Goal: Task Accomplishment & Management: Manage account settings

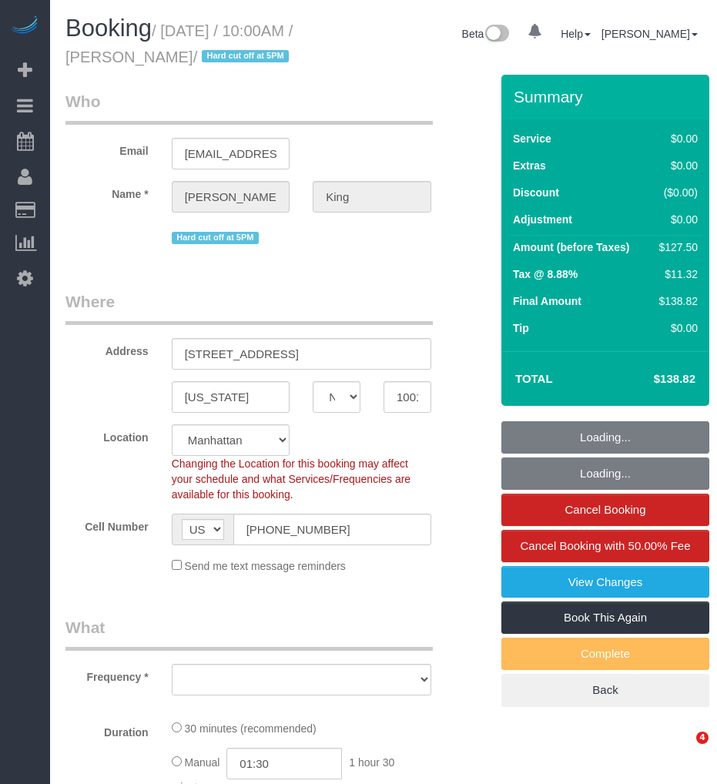
select select "NY"
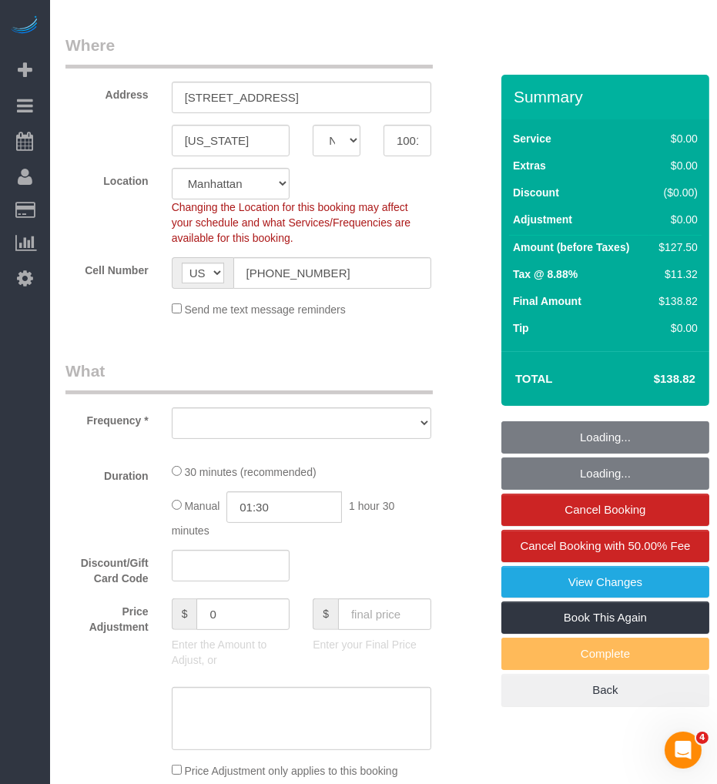
select select "object:734"
select select "string:stripe-pm_1POWcJ4VGloSiKo7C7J8JKyy"
select select "spot1"
select select "number:58"
select select "number:72"
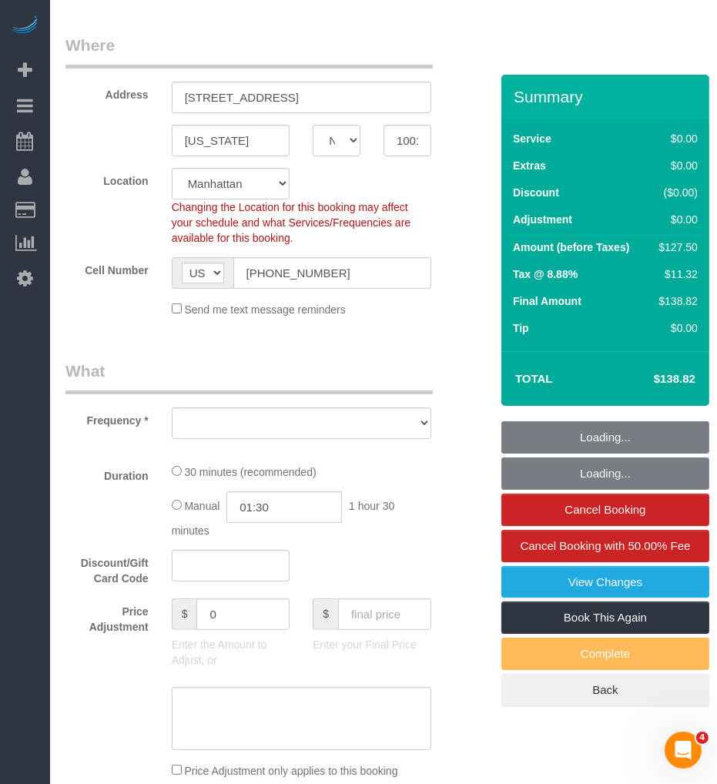
select select "number:15"
select select "number:5"
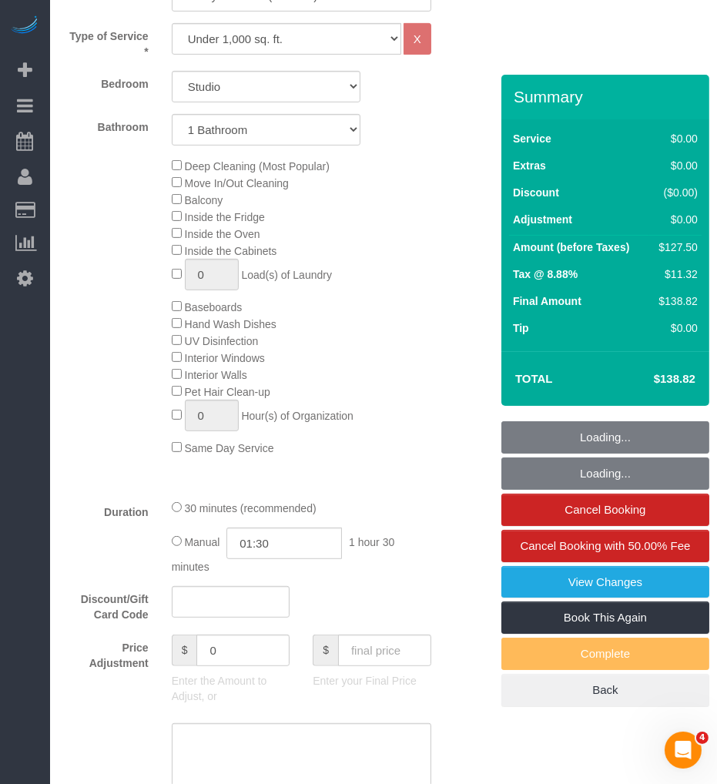
select select "object:1402"
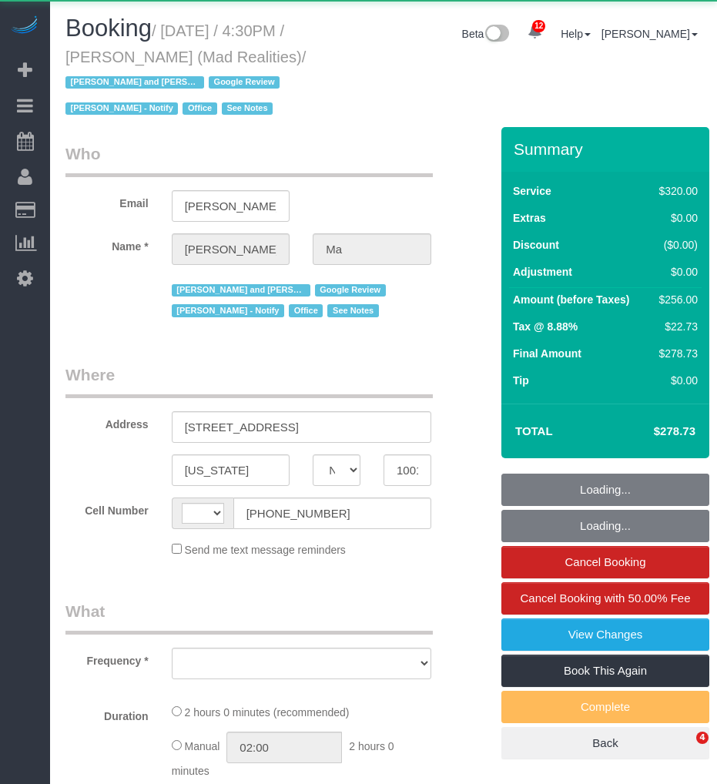
select select "NY"
select select "string:[GEOGRAPHIC_DATA]"
select select "object:752"
select select "2"
select select "number:89"
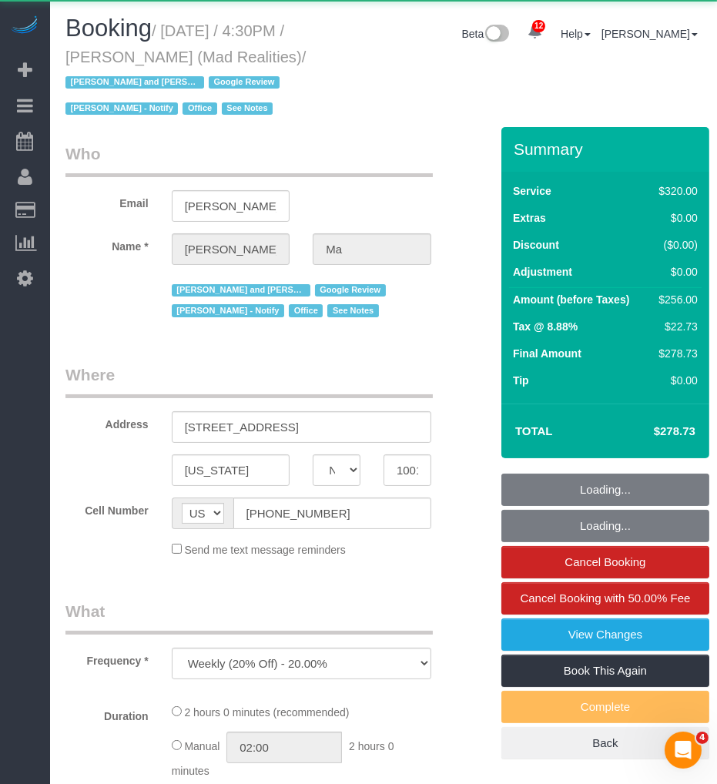
select select "number:90"
select select "number:15"
select select "number:7"
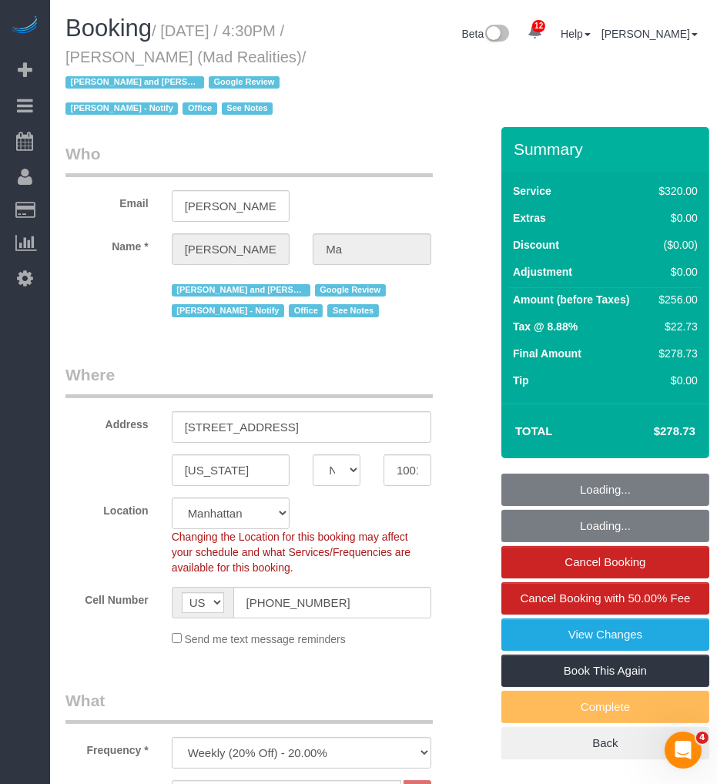
select select "string:stripe-pm_1PsB1j4VGloSiKo7cb06islp"
select select "object:1004"
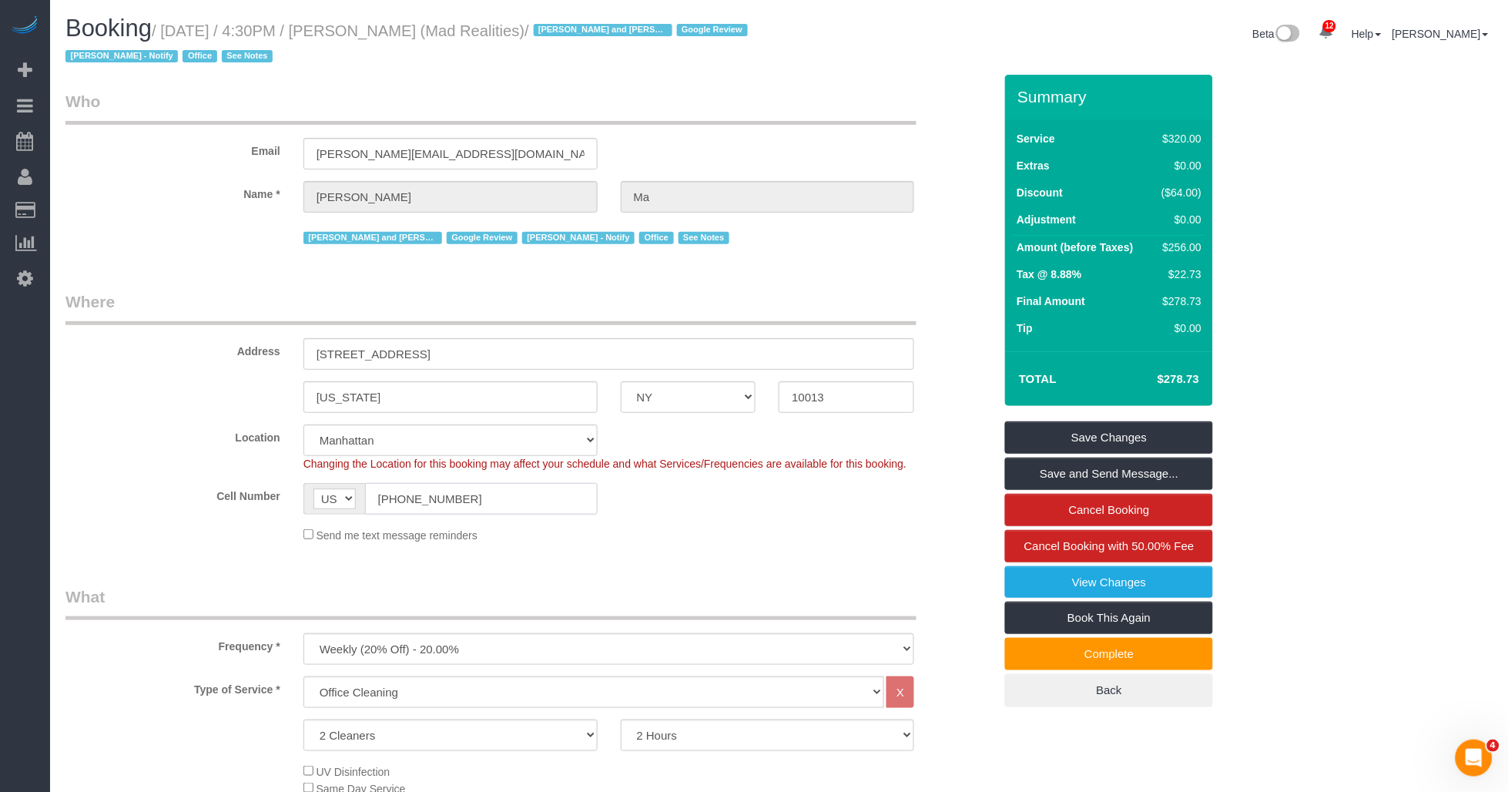
click at [408, 493] on input "(914) 815-8006" at bounding box center [481, 499] width 233 height 32
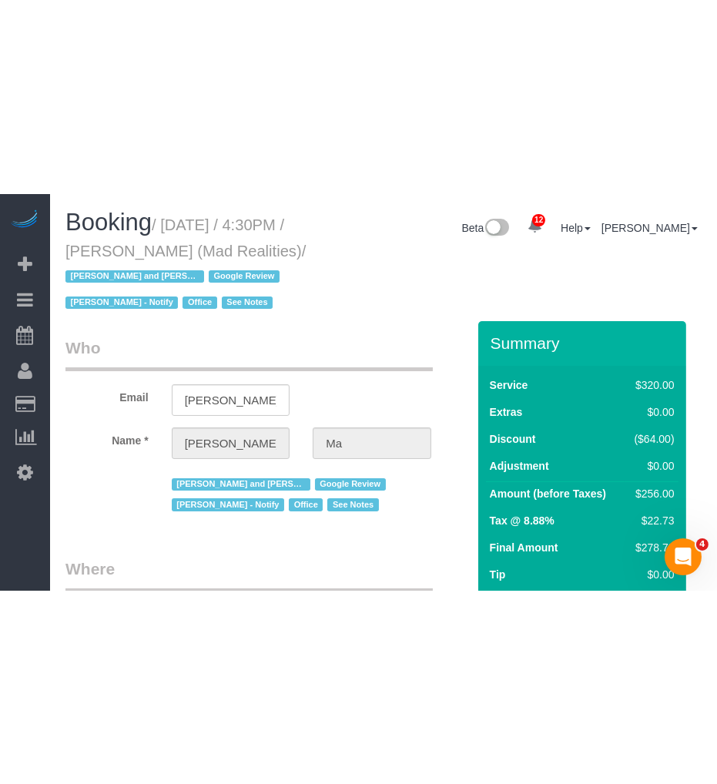
scroll to position [384, 0]
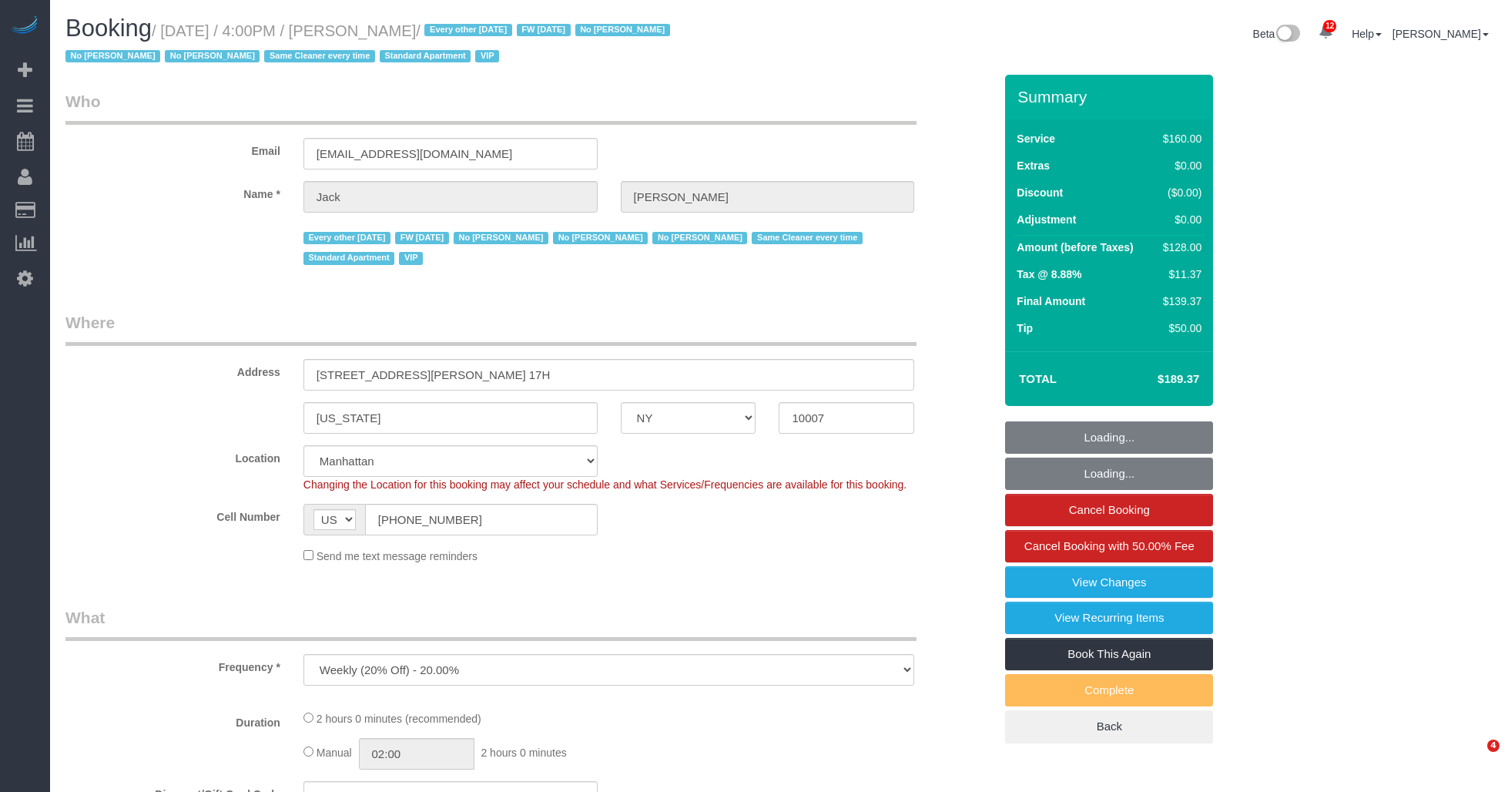
select select "NY"
select select "object:768"
select select "string:stripe-pm_1R9Bsk4VGloSiKo7ufTdcySD"
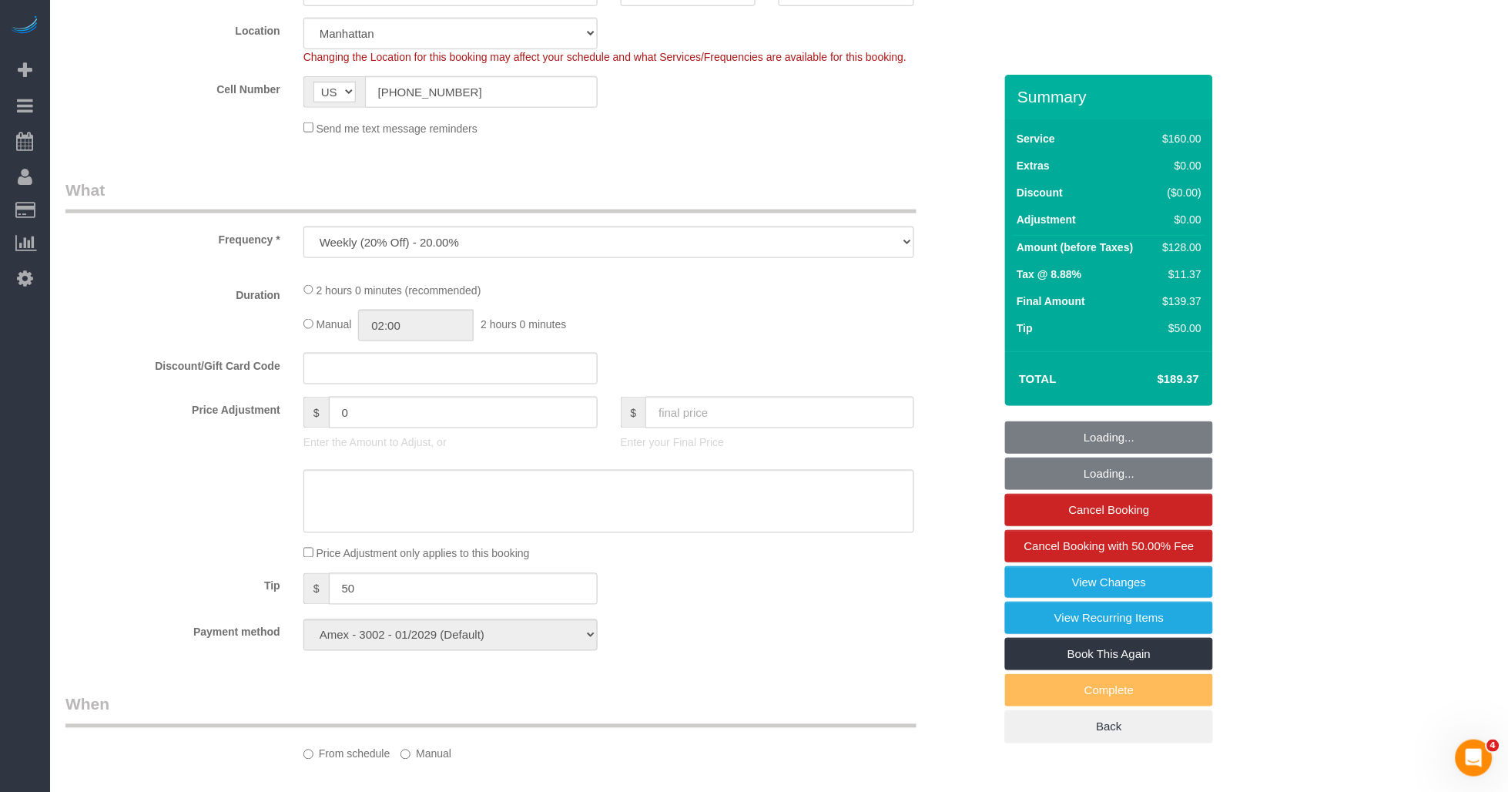
select select "spot1"
select select "number:56"
select select "number:78"
select select "number:15"
select select "number:6"
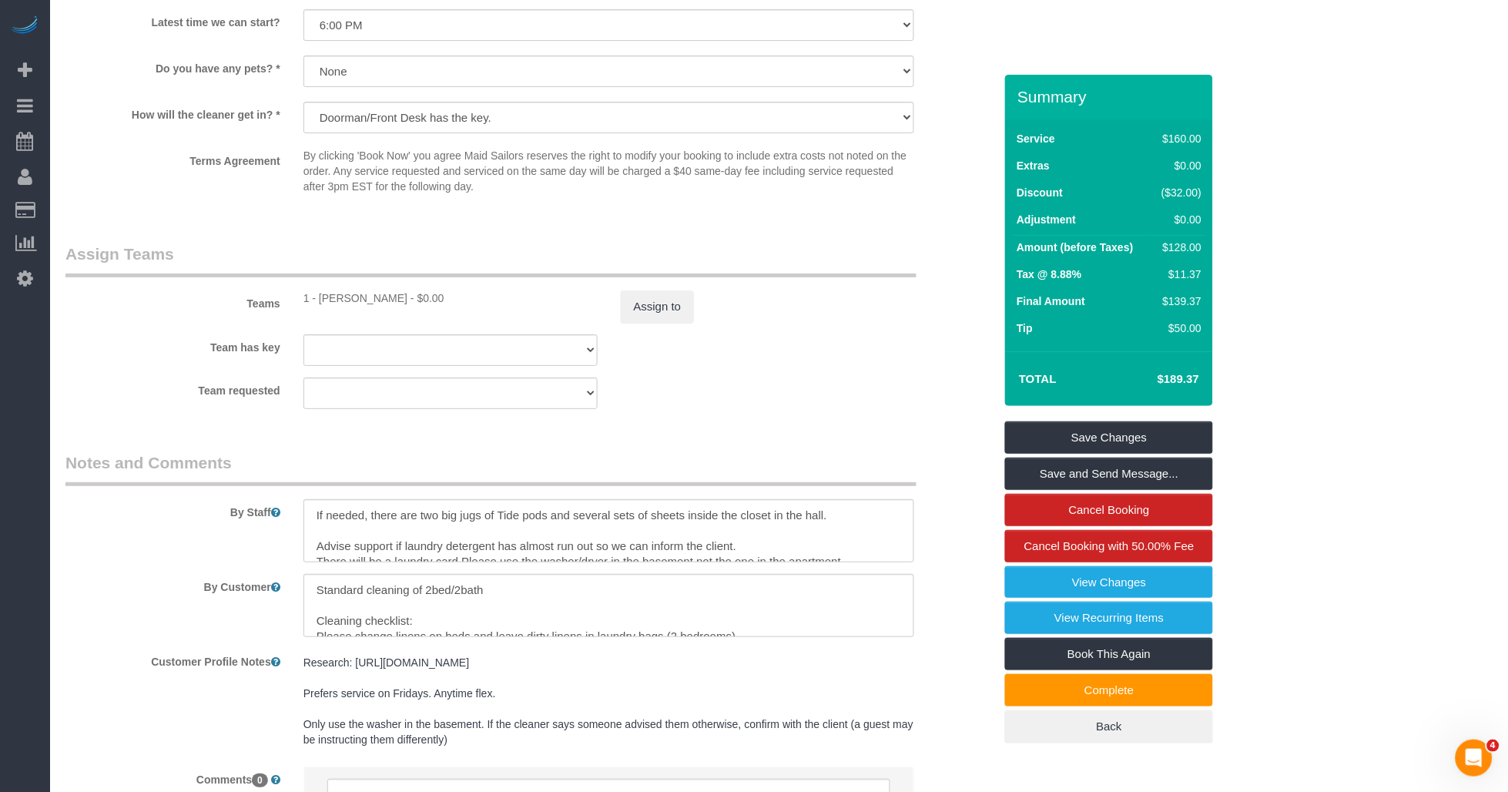
scroll to position [1626, 0]
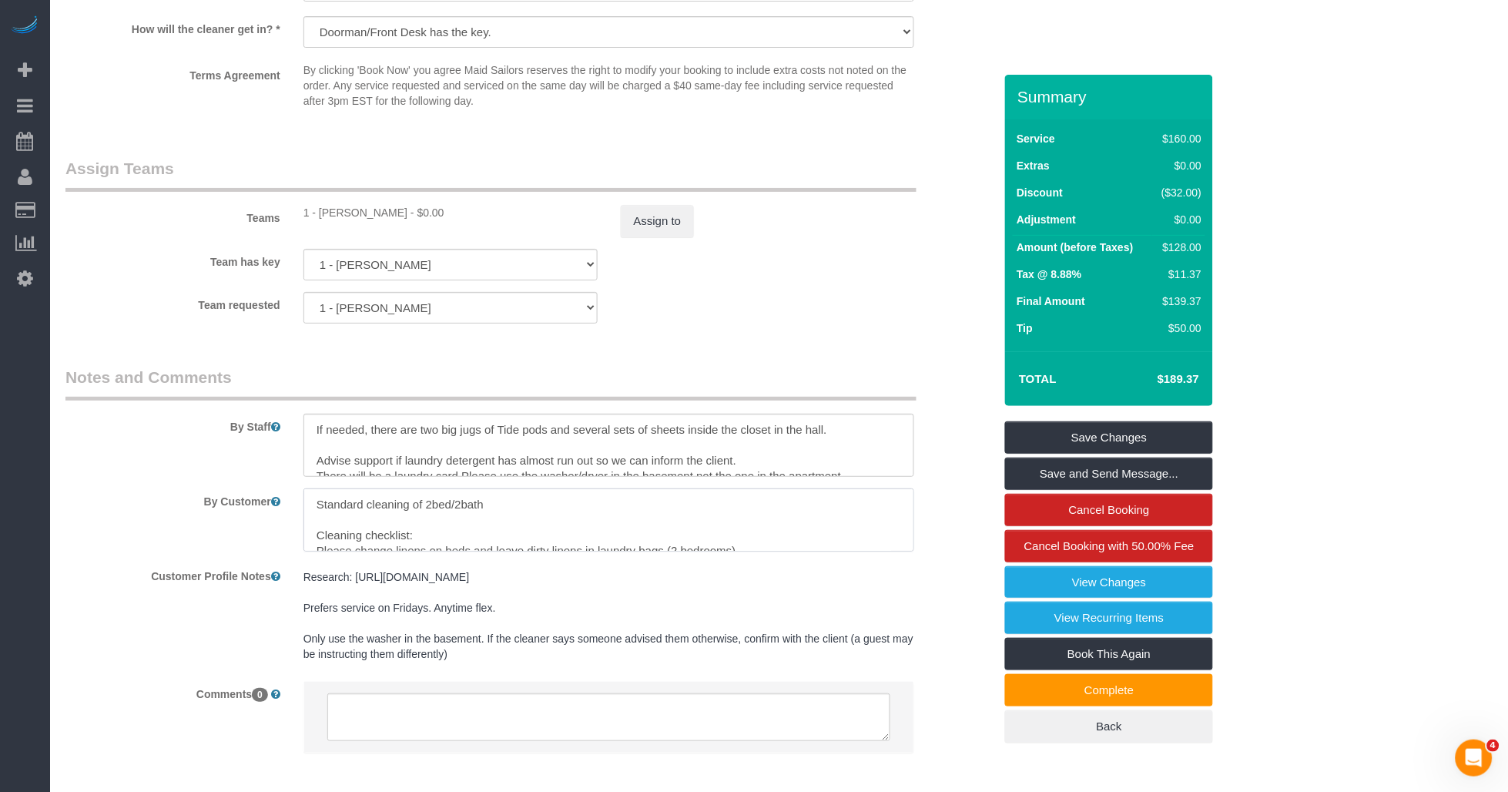
click at [545, 528] on textarea at bounding box center [610, 519] width 612 height 63
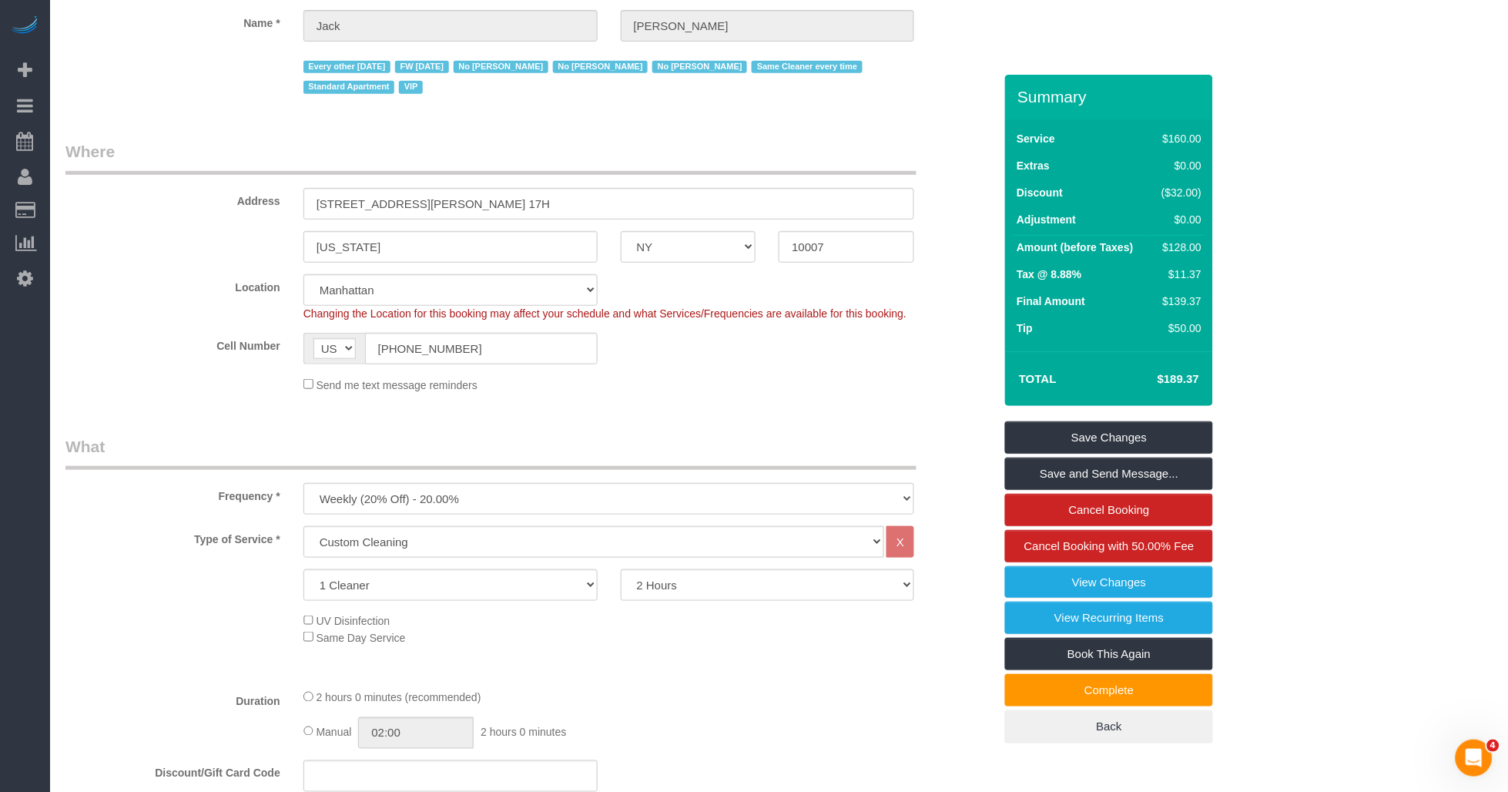
scroll to position [0, 0]
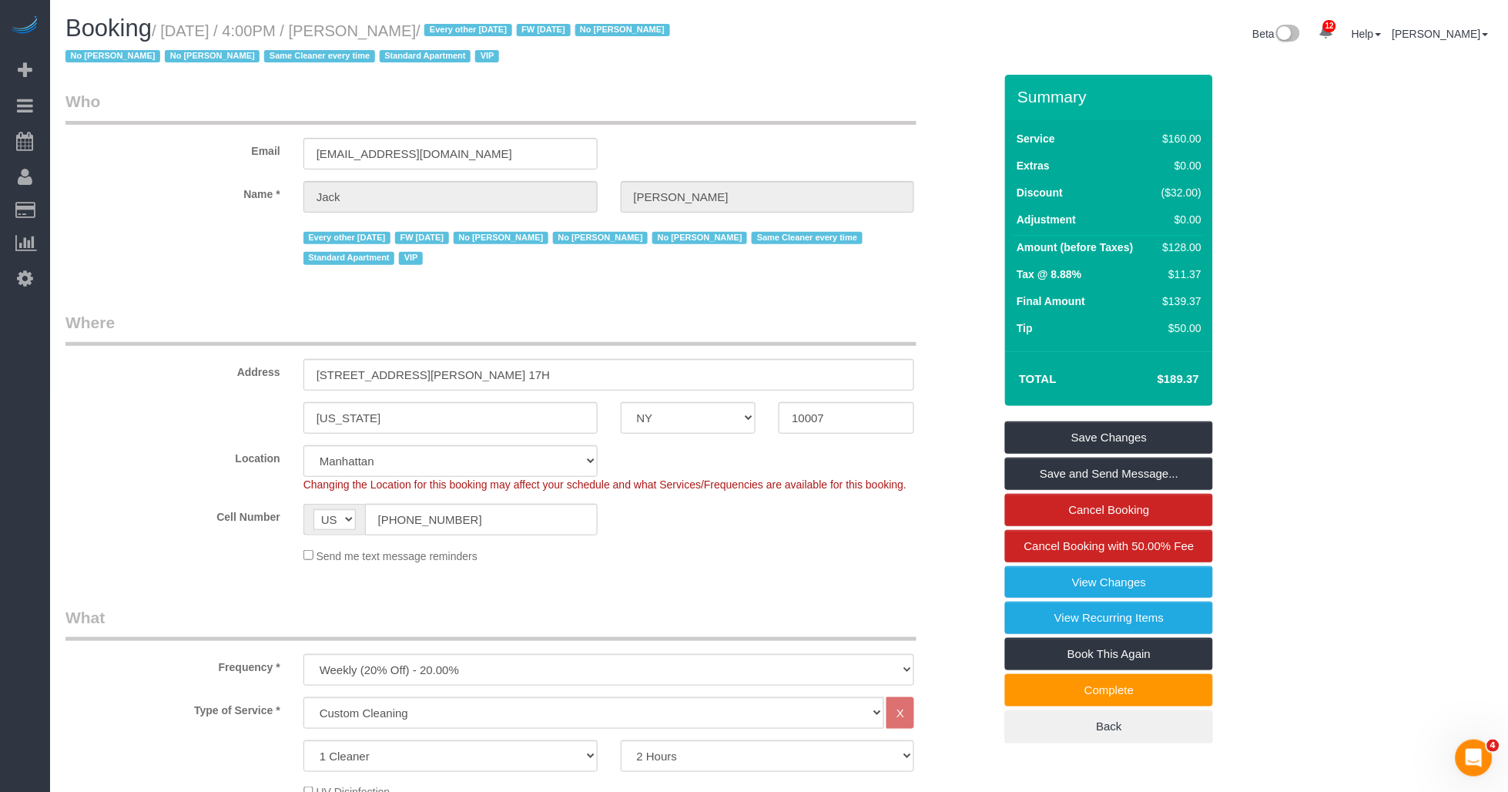
drag, startPoint x: 386, startPoint y: 29, endPoint x: 498, endPoint y: 27, distance: 111.7
click at [498, 27] on small "/ September 05, 2025 / 4:00PM / Jack Baughman / Every other Friday FW 02/02/202…" at bounding box center [369, 43] width 609 height 43
copy small "Jack Baughman"
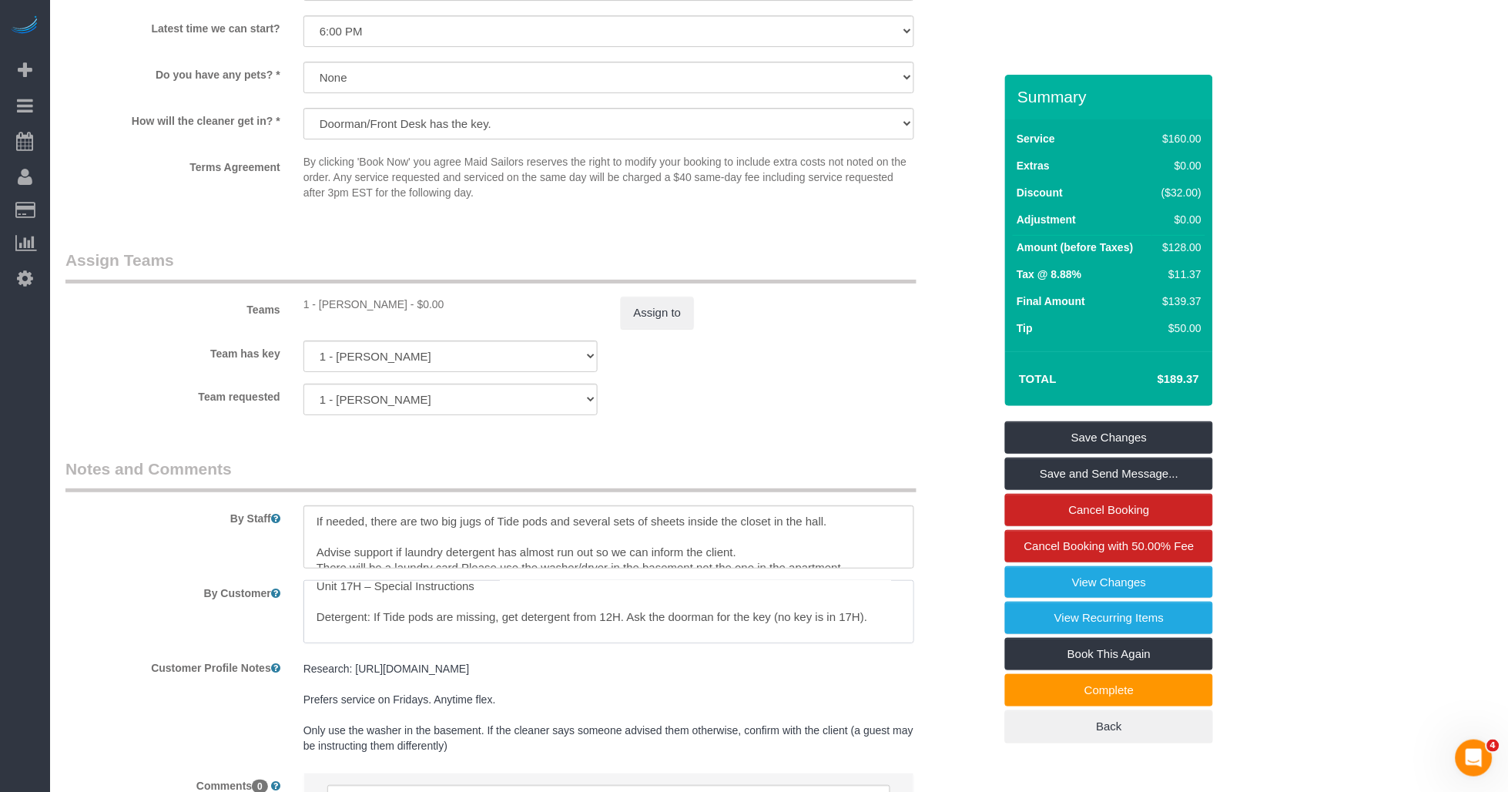
scroll to position [136, 0]
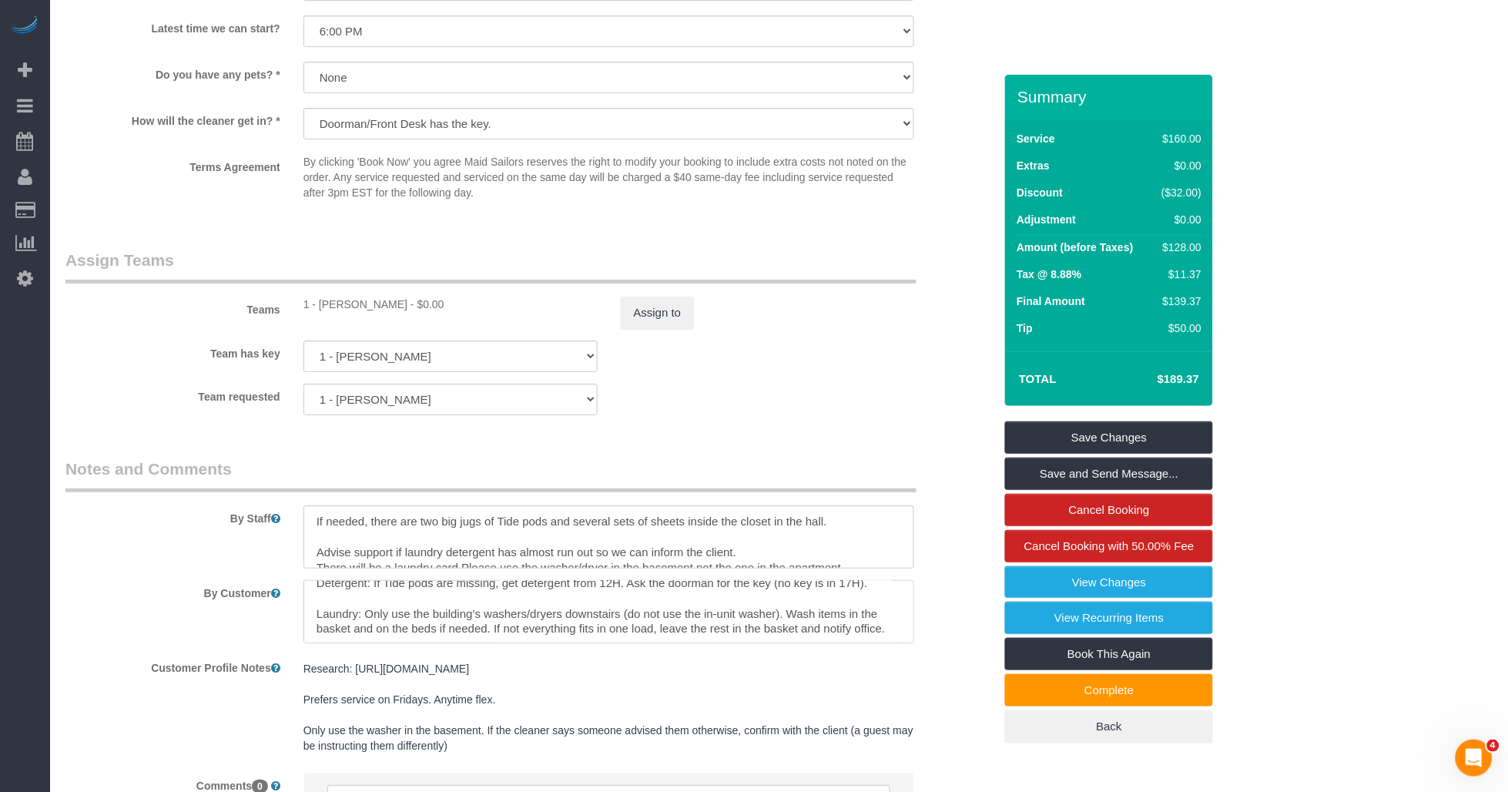
click at [845, 636] on textarea at bounding box center [610, 611] width 612 height 63
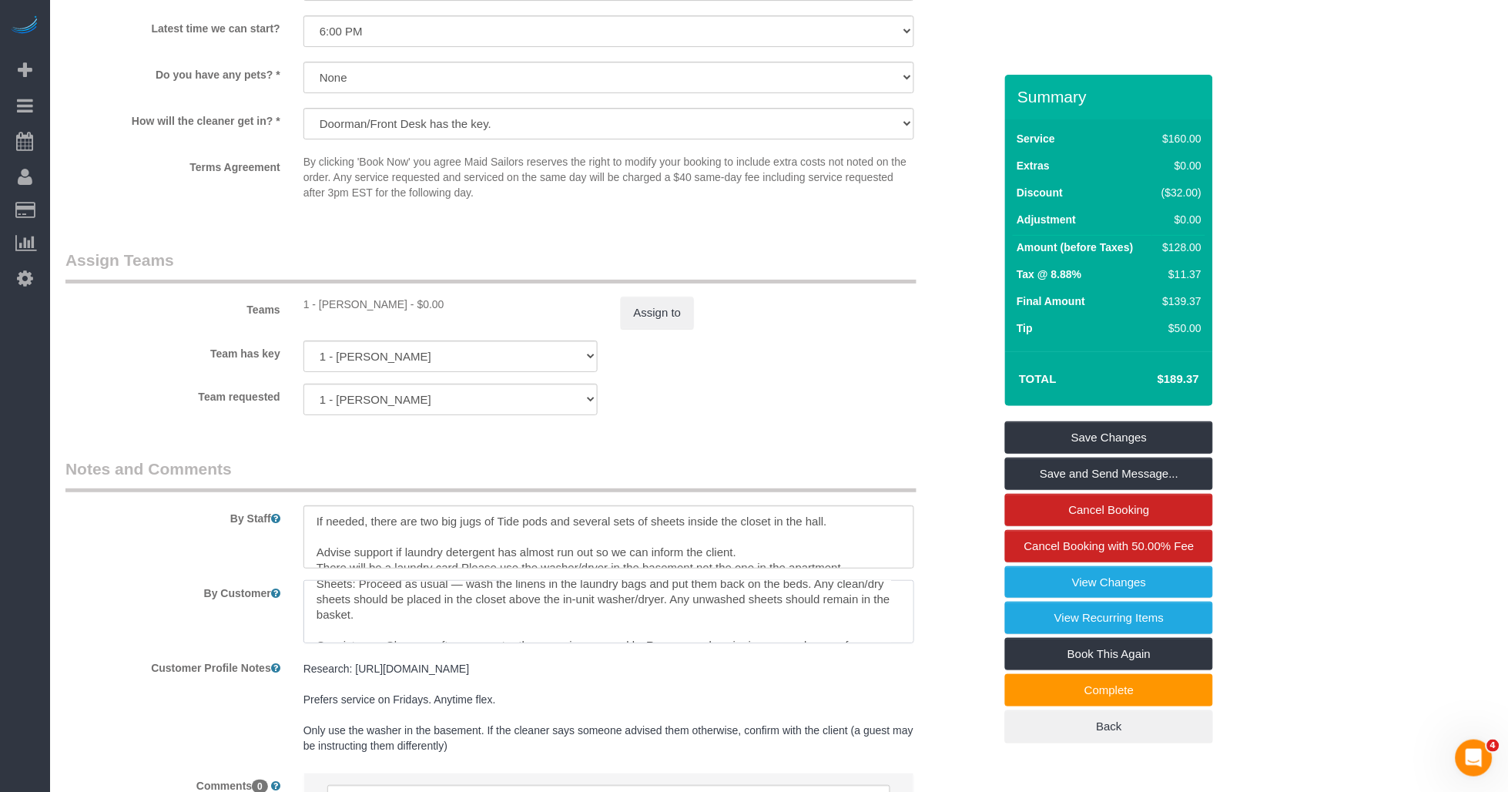
scroll to position [245, 0]
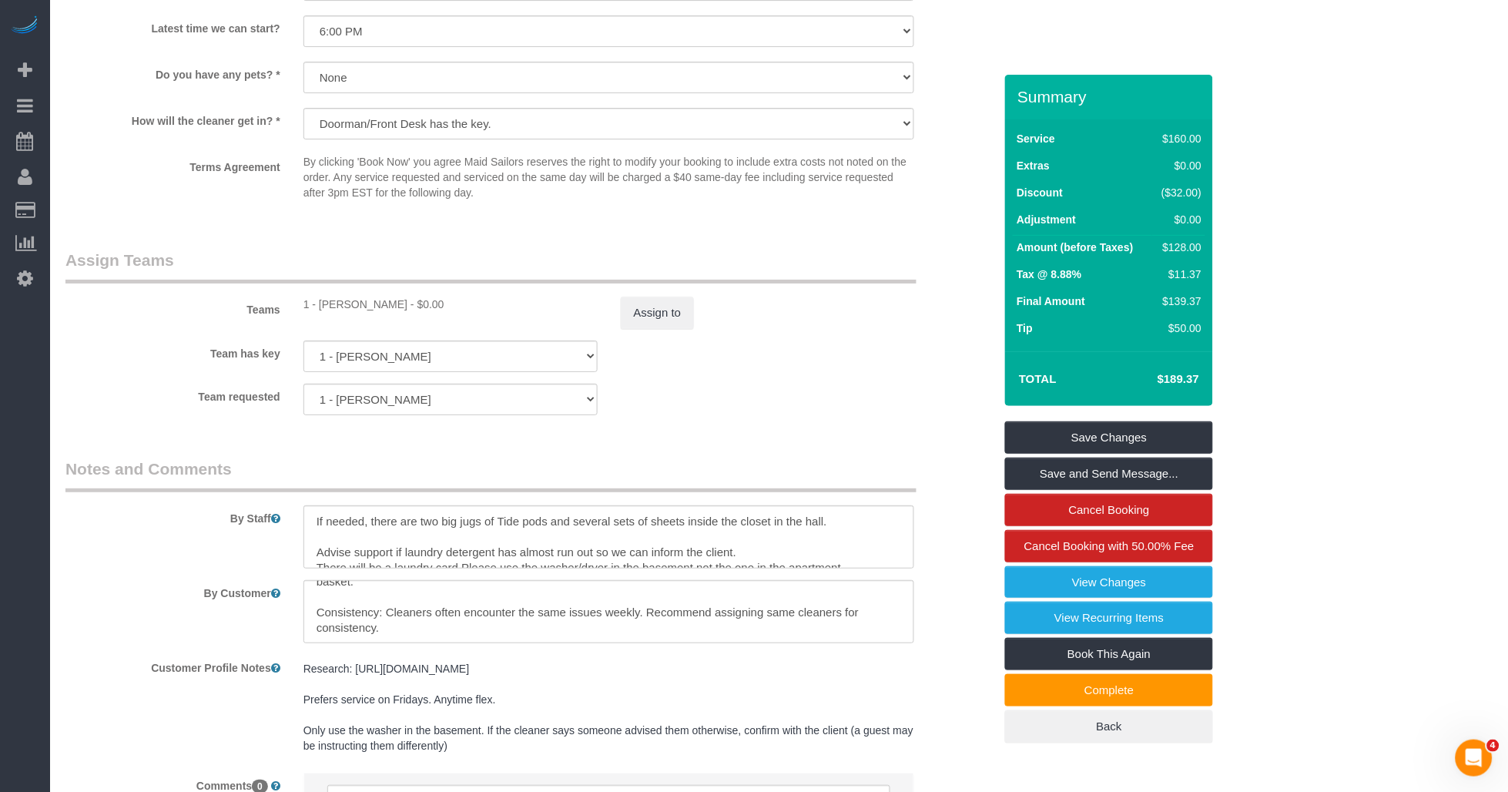
click at [834, 679] on pre "Research: http://streeteasy.com/rental/1714007 Prefers service on Fridays. Anyt…" at bounding box center [610, 707] width 612 height 92
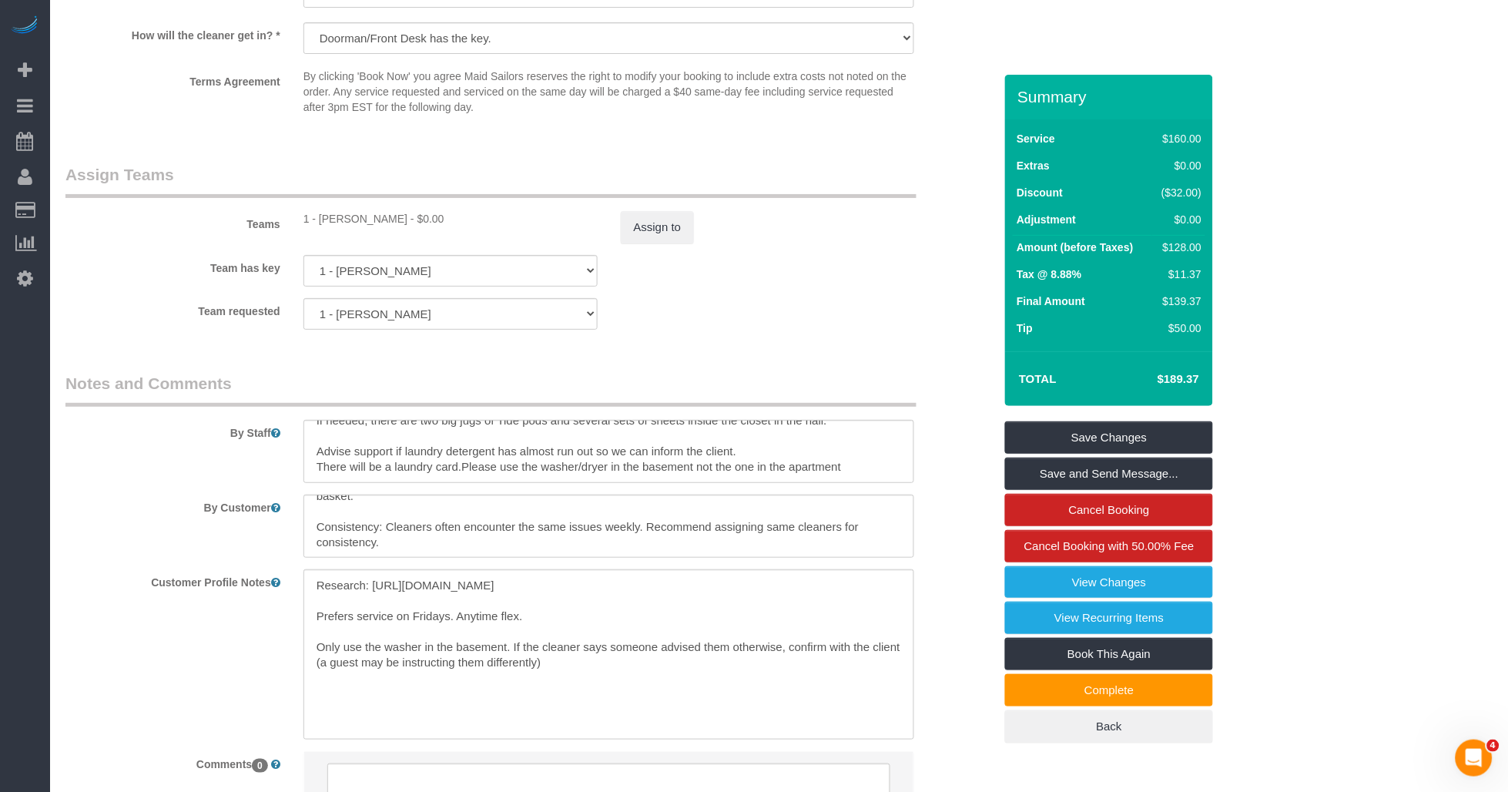
click at [955, 629] on div "Customer Profile Notes Research: http://streeteasy.com/rental/1714007 Prefers s…" at bounding box center [529, 654] width 951 height 170
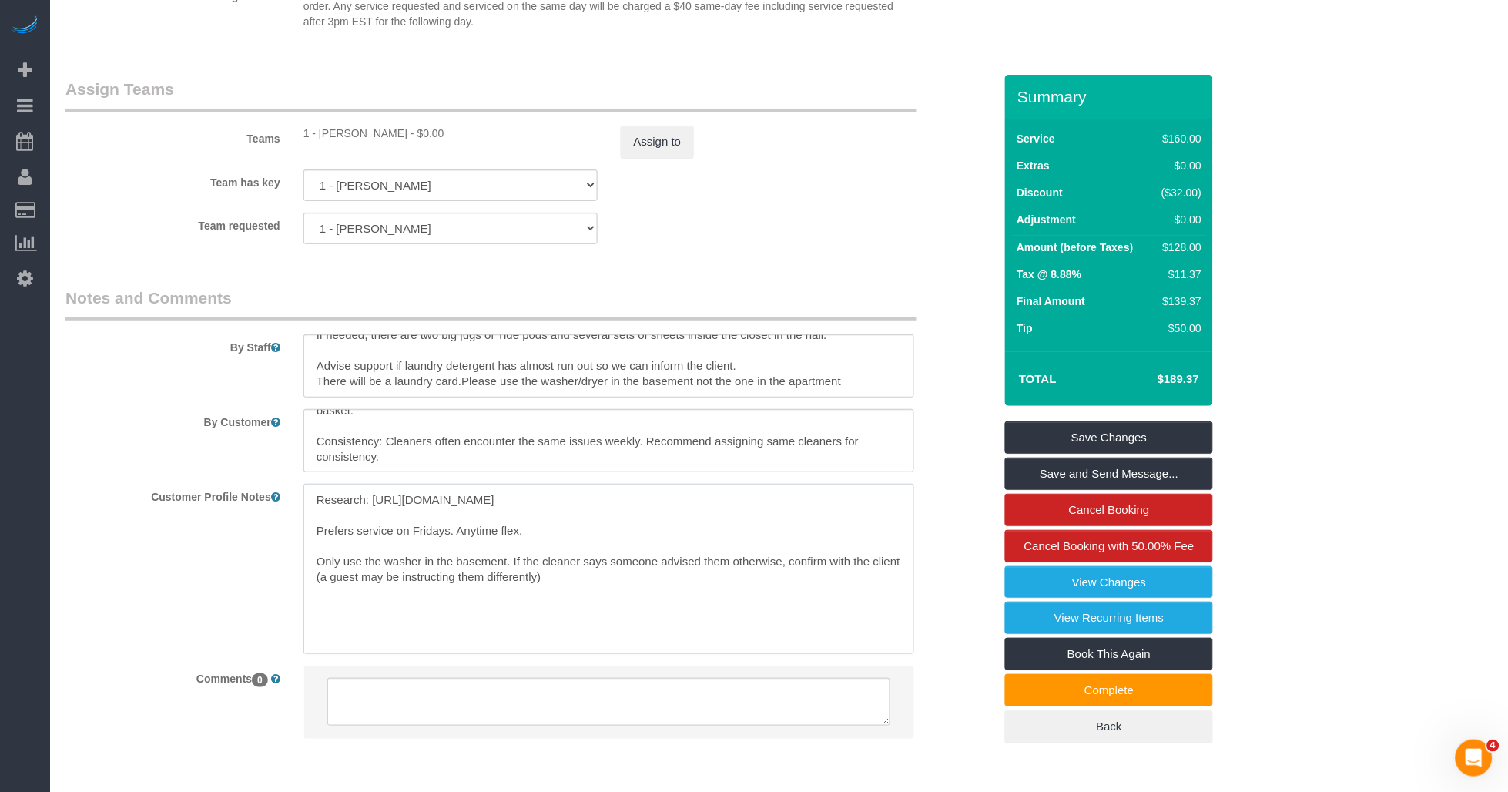
click at [670, 609] on textarea "Research: http://streeteasy.com/rental/1714007 Prefers service on Fridays. Anyt…" at bounding box center [610, 569] width 612 height 170
click at [566, 582] on textarea "Research: http://streeteasy.com/rental/1714007 Prefers service on Fridays. Anyt…" at bounding box center [610, 569] width 612 height 170
click at [718, 605] on textarea "Research: http://streeteasy.com/rental/1714007 Prefers service on Fridays. Anyt…" at bounding box center [610, 569] width 612 height 170
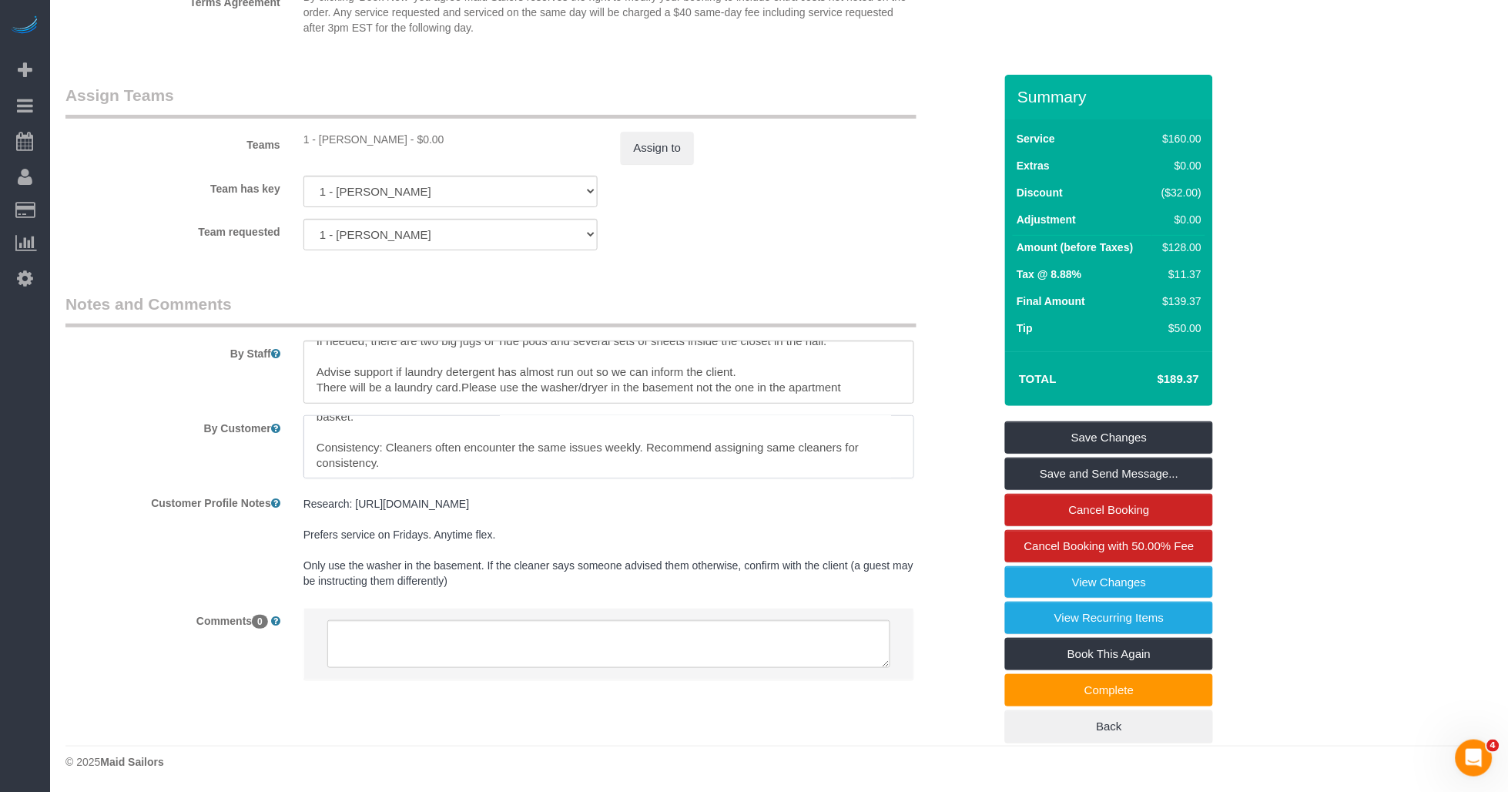
click at [525, 457] on textarea at bounding box center [610, 446] width 612 height 63
click at [180, 441] on div "By Customer" at bounding box center [529, 446] width 951 height 63
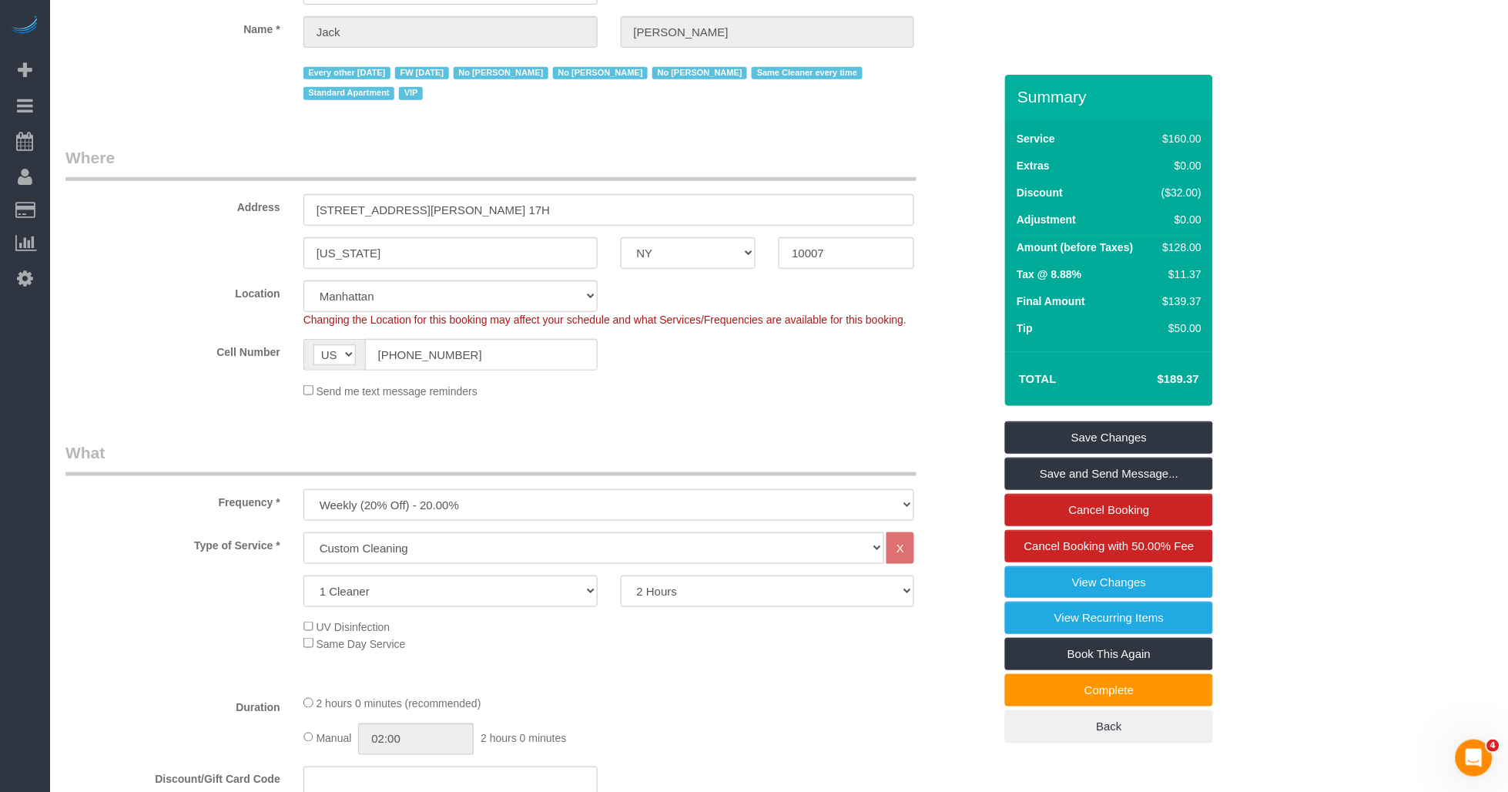
scroll to position [0, 0]
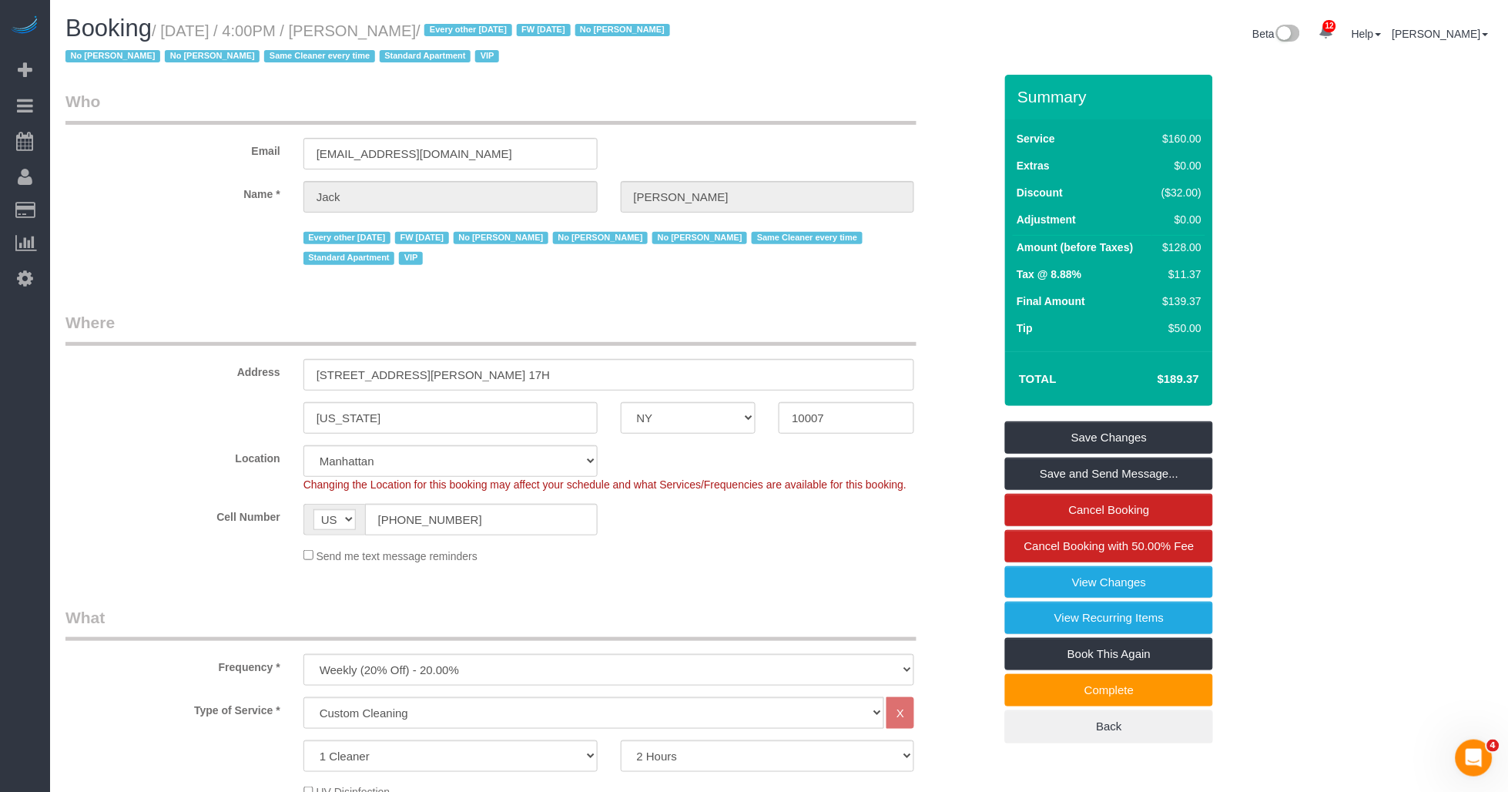
click at [397, 26] on small "/ September 05, 2025 / 4:00PM / Jack Baughman / Every other Friday FW 02/02/202…" at bounding box center [369, 43] width 609 height 43
drag, startPoint x: 404, startPoint y: 29, endPoint x: 496, endPoint y: 29, distance: 92.4
click at [496, 29] on small "/ September 05, 2025 / 4:00PM / Jack Baughman / Every other Friday FW 02/02/202…" at bounding box center [369, 43] width 609 height 43
copy small "Jack Baughman"
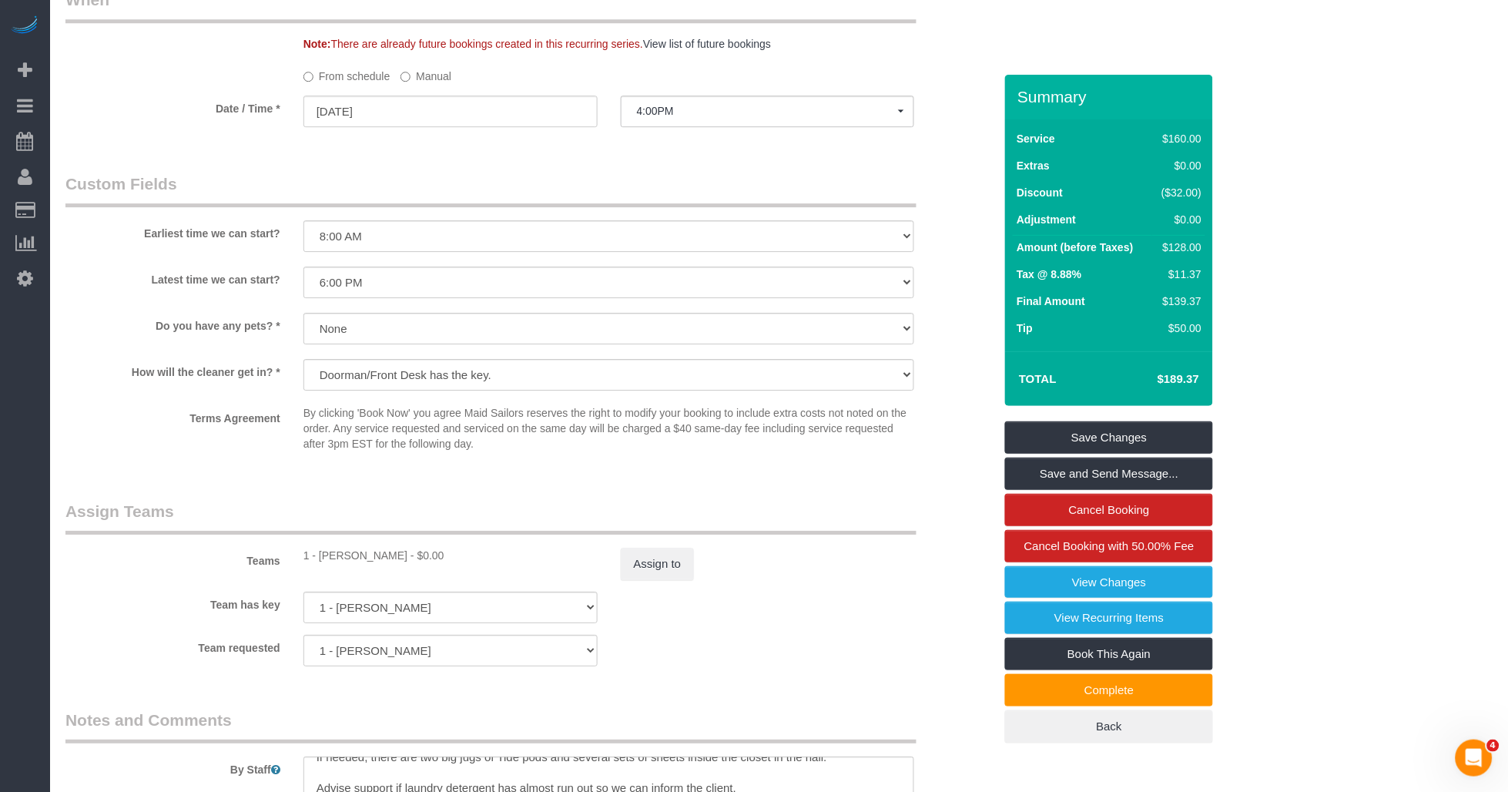
scroll to position [1626, 0]
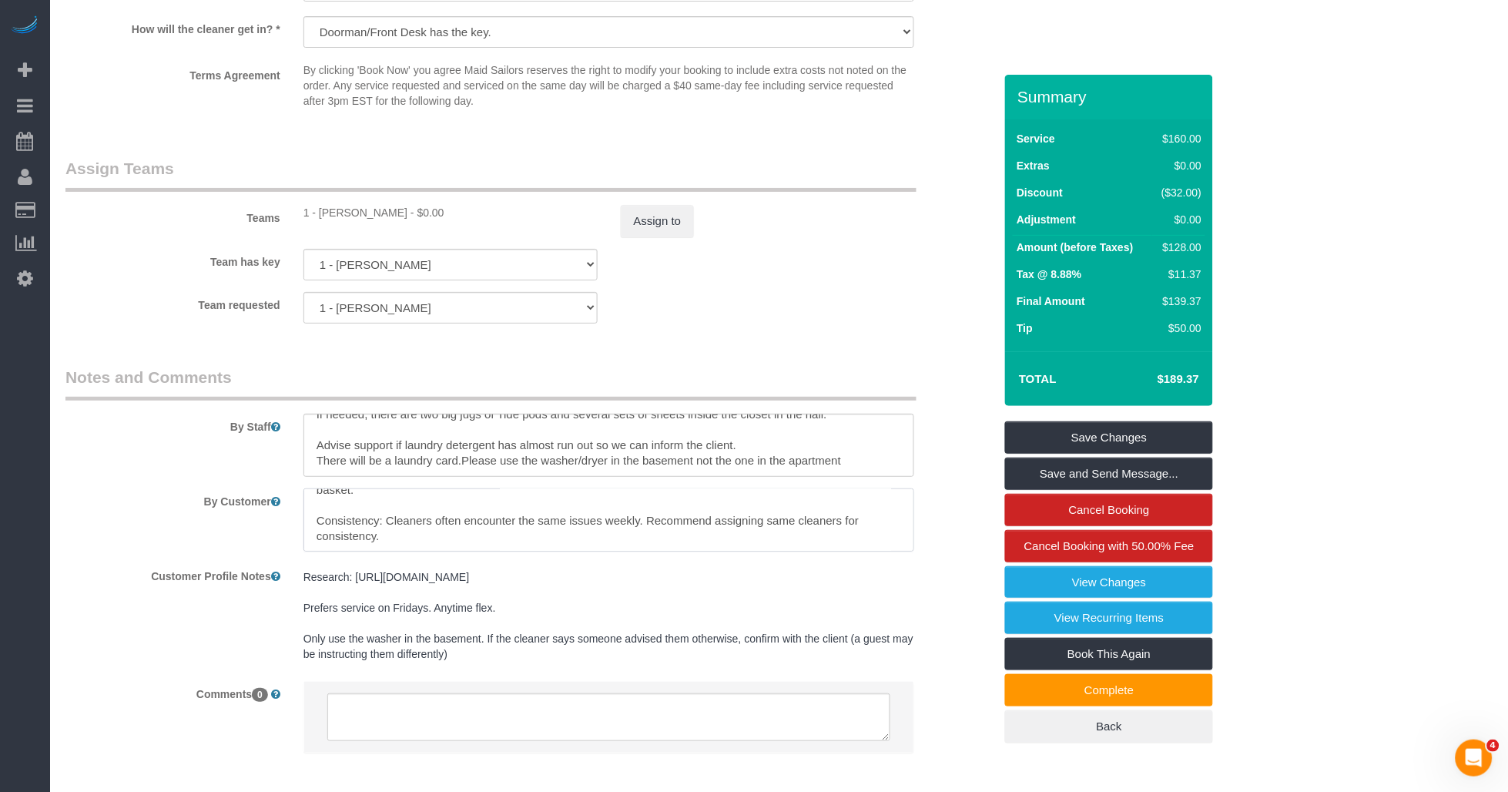
click at [736, 528] on textarea at bounding box center [610, 519] width 612 height 63
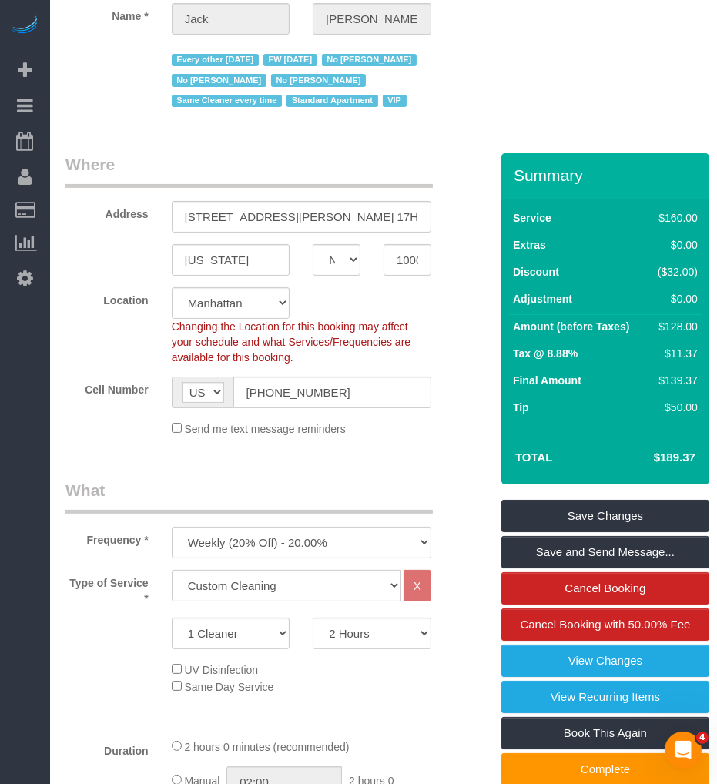
scroll to position [0, 0]
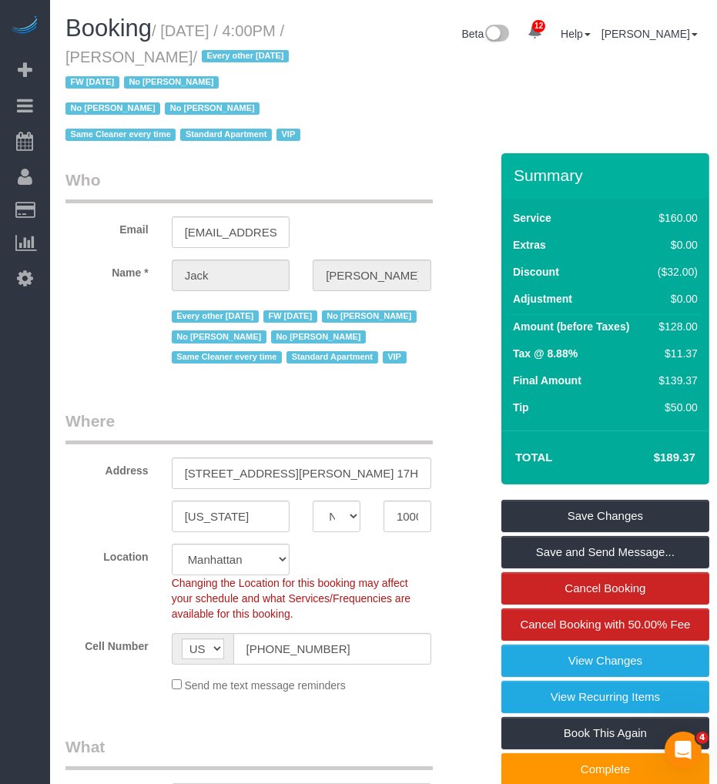
click at [108, 367] on div "Every other Friday FW 02/02/2025 No Chanda Douglas No Devenere Kelly No Eliana …" at bounding box center [266, 335] width 424 height 65
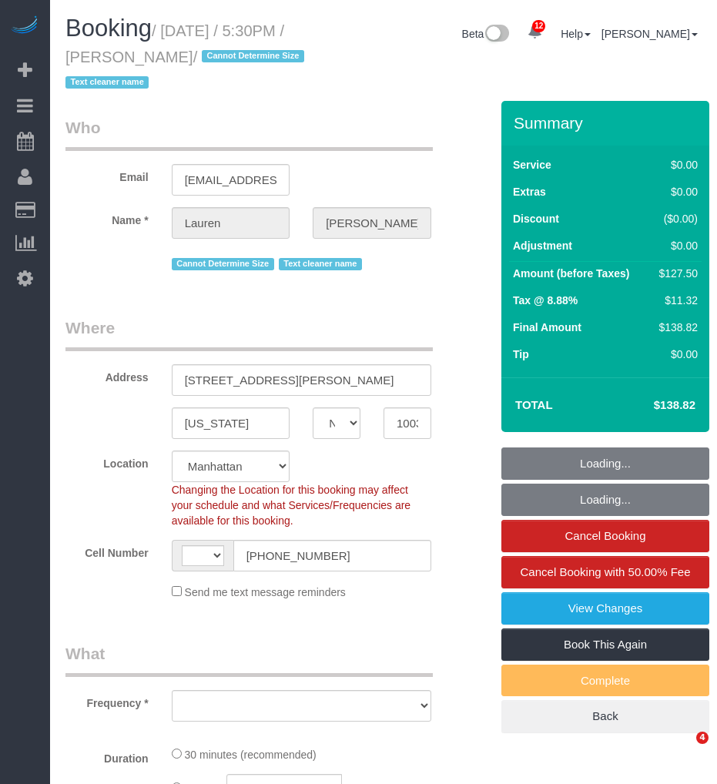
select select "NY"
select select "string:[GEOGRAPHIC_DATA]"
select select "number:89"
select select "number:90"
select select "number:15"
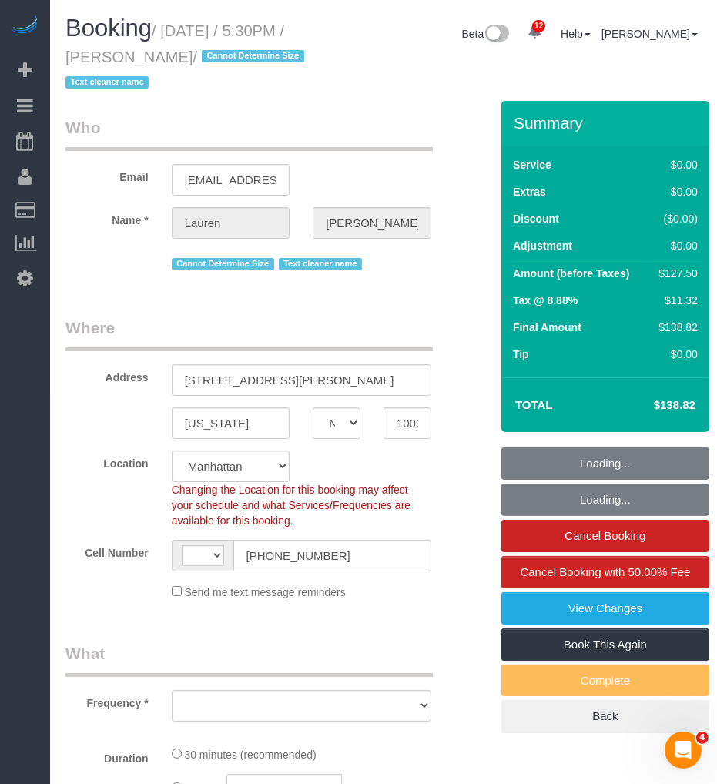
select select "number:6"
select select "object:1415"
select select "string:stripe-pm_1REMk24VGloSiKo7t1T9C341"
drag, startPoint x: 187, startPoint y: 32, endPoint x: 217, endPoint y: 51, distance: 35.3
click at [217, 51] on small "/ September 05, 2025 / 5:30PM / Lauren Dana / Cannot Determine Size Text cleane…" at bounding box center [186, 56] width 243 height 69
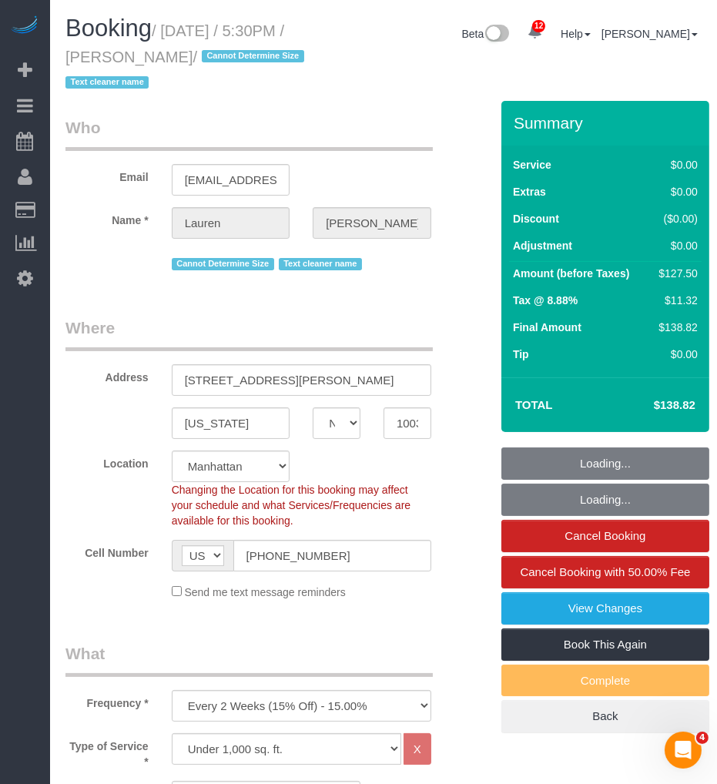
click at [150, 51] on small "/ September 05, 2025 / 5:30PM / Lauren Dana / Cannot Determine Size Text cleane…" at bounding box center [186, 56] width 243 height 69
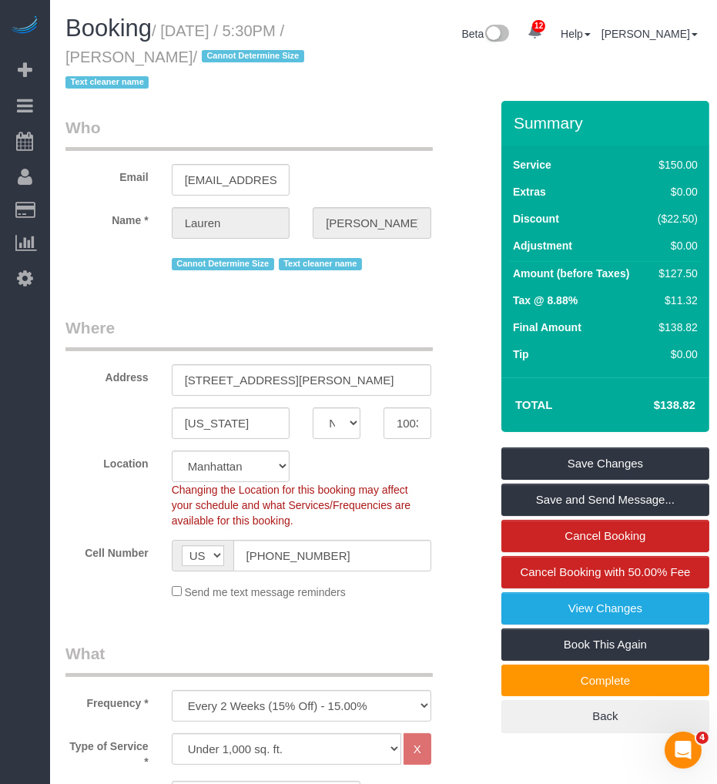
drag, startPoint x: 131, startPoint y: 55, endPoint x: 220, endPoint y: 57, distance: 88.6
click at [220, 57] on small "/ September 05, 2025 / 5:30PM / Lauren Dana / Cannot Determine Size Text cleane…" at bounding box center [186, 56] width 243 height 69
copy small "Lauren Dana"
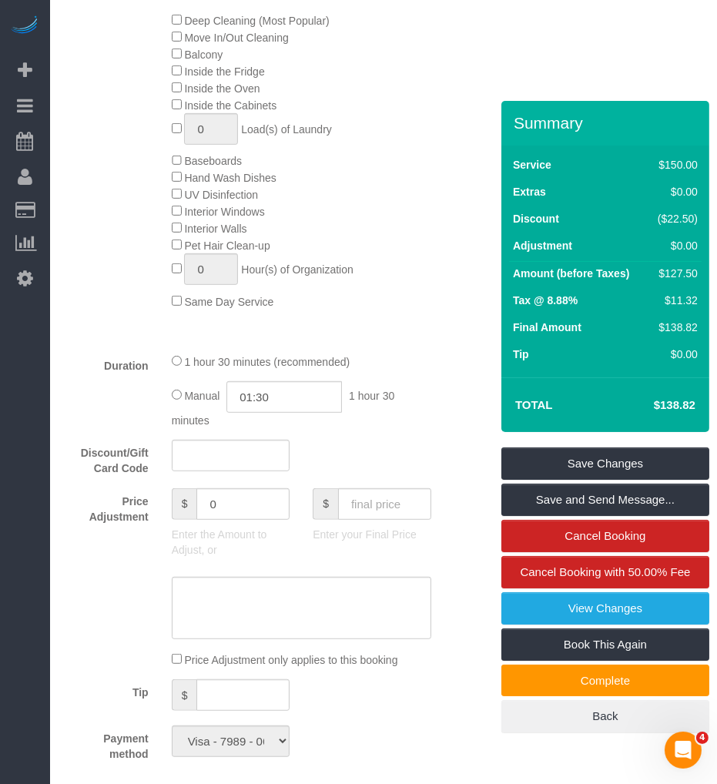
scroll to position [513, 0]
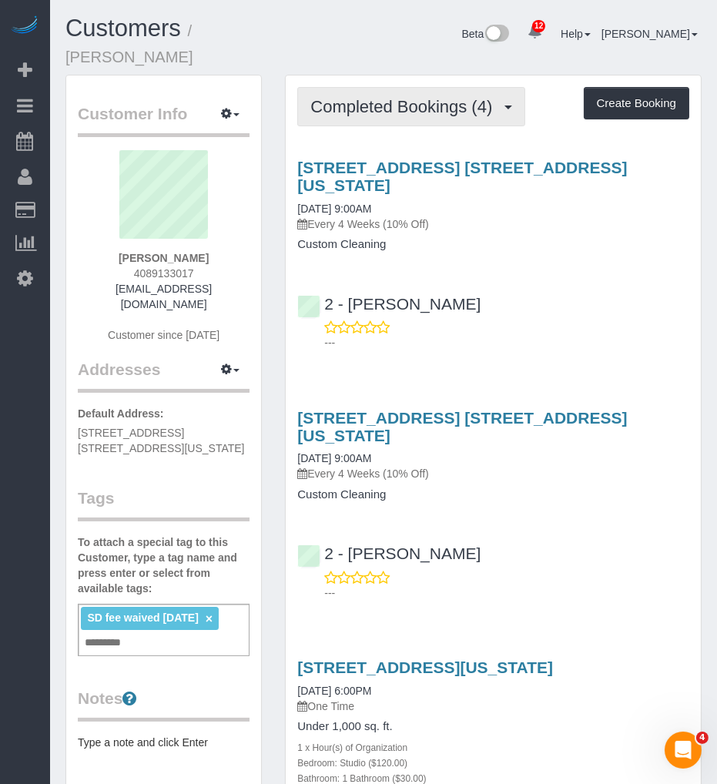
click at [357, 97] on span "Completed Bookings (4)" at bounding box center [405, 106] width 190 height 19
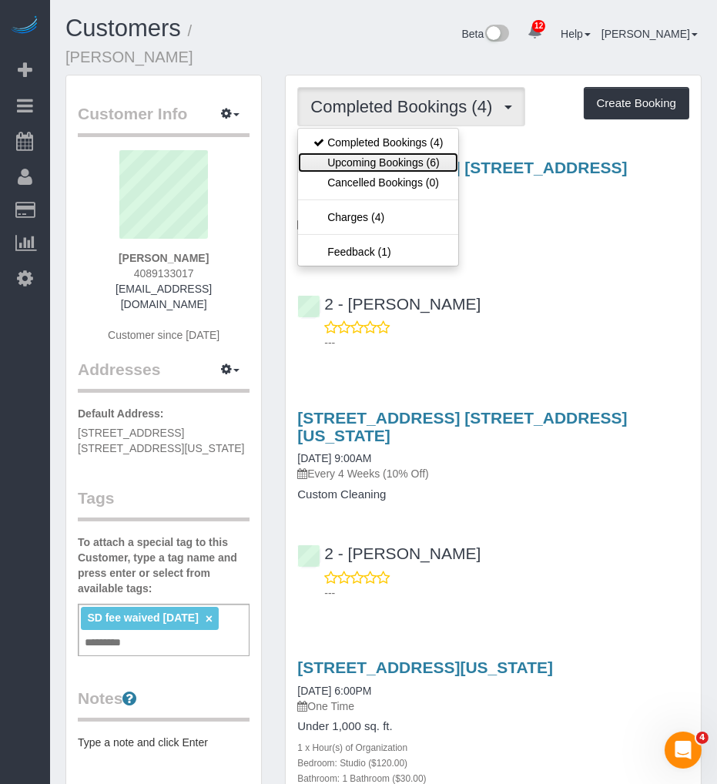
click at [364, 153] on link "Upcoming Bookings (6)" at bounding box center [378, 163] width 160 height 20
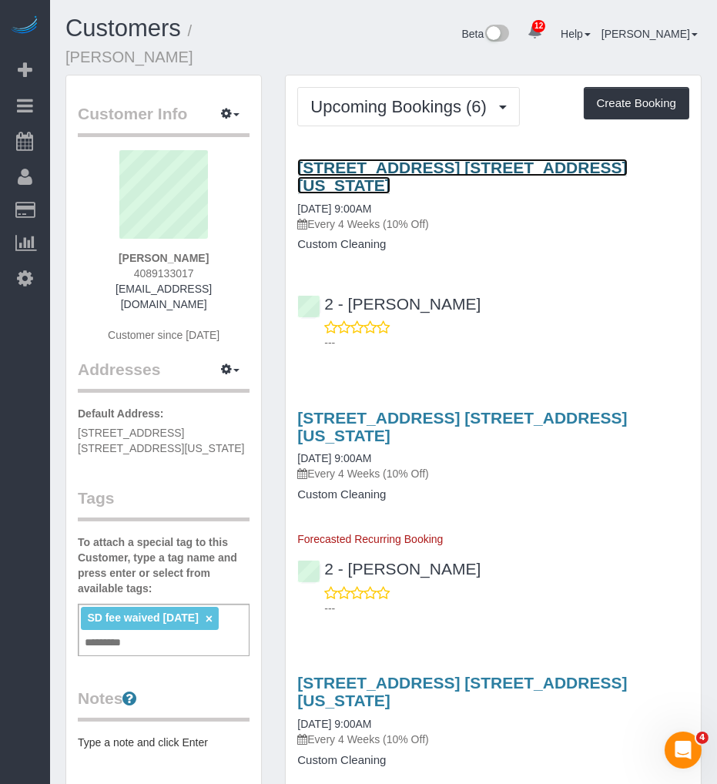
click at [394, 159] on link "159 East 55th Street, Apt. 2a, New York, NY 10022" at bounding box center [462, 176] width 330 height 35
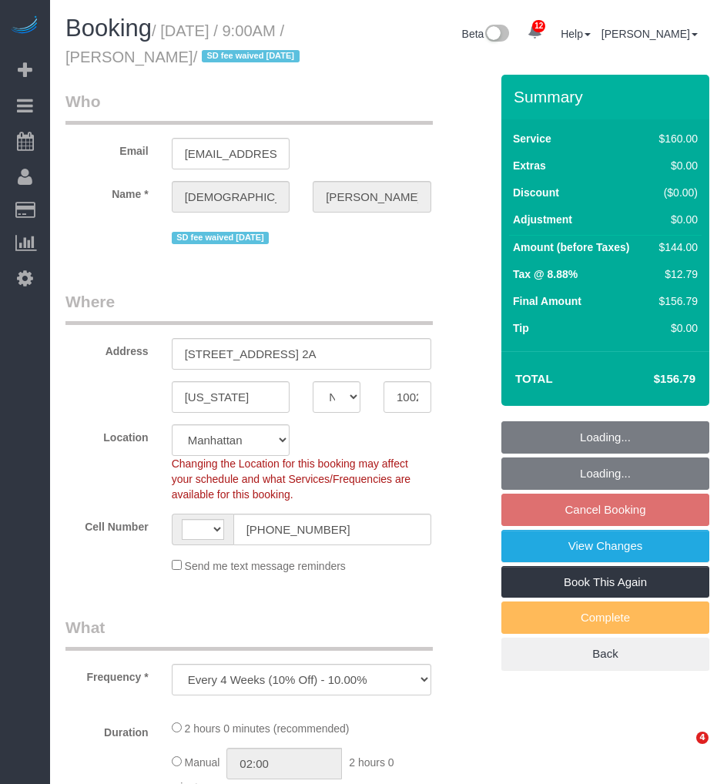
select select "NY"
select select "string:stripe-pm_1RYpe84VGloSiKo7FmGxFEgH"
select select "string:[GEOGRAPHIC_DATA]"
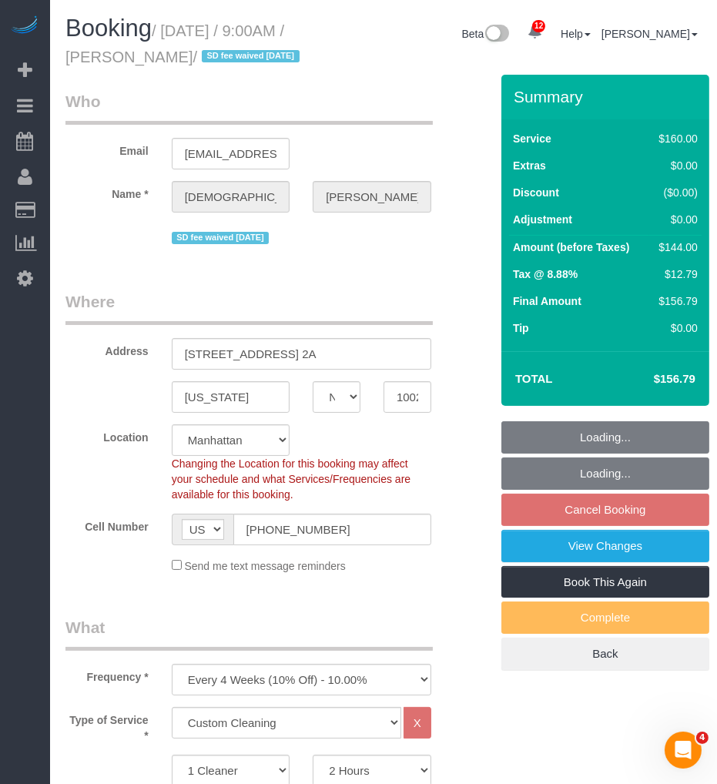
select select "object:734"
select select "number:57"
select select "number:90"
select select "number:15"
select select "number:5"
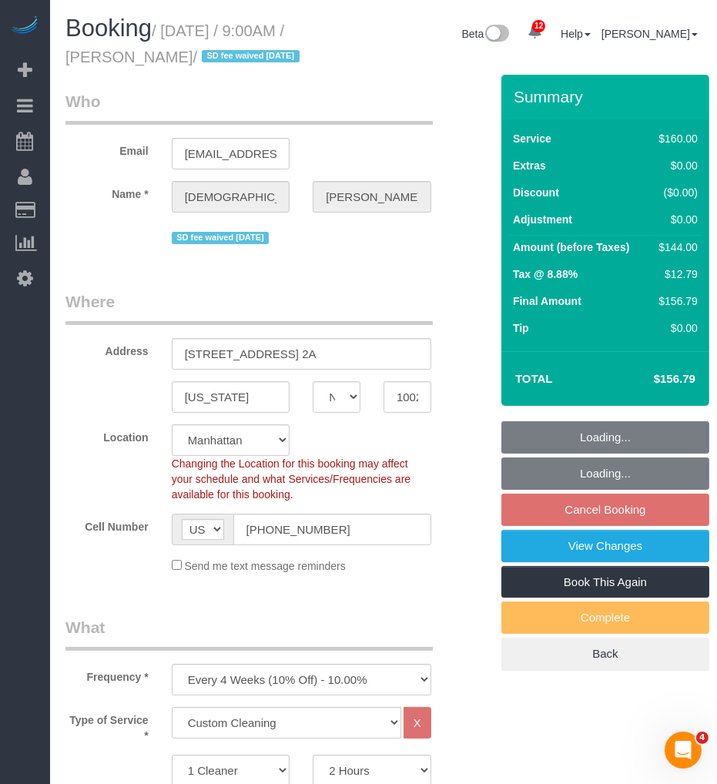
select select "spot2"
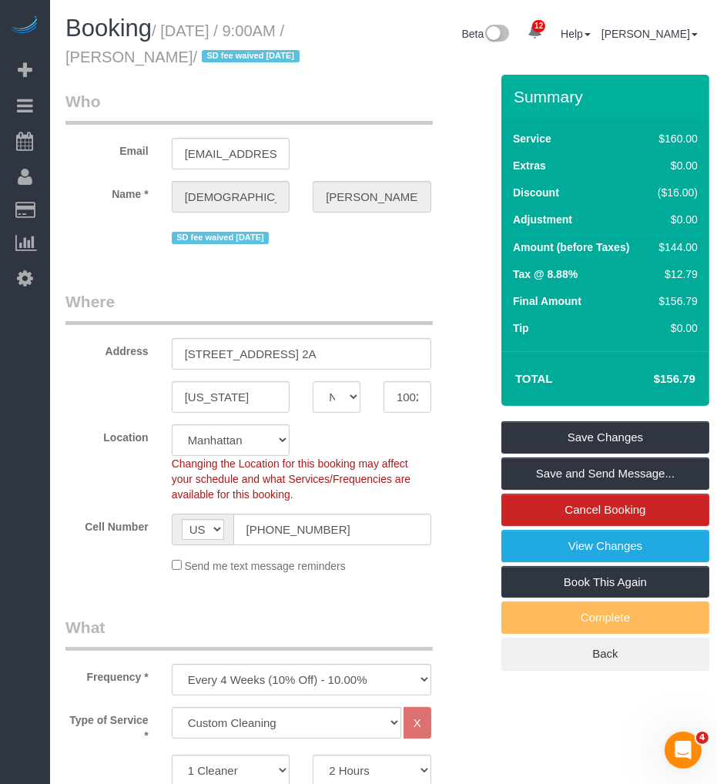
drag, startPoint x: 229, startPoint y: 58, endPoint x: 171, endPoint y: 29, distance: 64.8
click at [171, 29] on small "/ [DATE] / 9:00AM / [PERSON_NAME] / SD fee waived [DATE]" at bounding box center [184, 43] width 239 height 43
copy small "[DATE] / 9:00AM / [PERSON_NAME]"
click at [171, 45] on h1 "Booking / [DATE] / 9:00AM / [PERSON_NAME] / SD fee waived [DATE]" at bounding box center [191, 41] width 252 height 52
drag, startPoint x: 136, startPoint y: 56, endPoint x: 227, endPoint y: 59, distance: 91.7
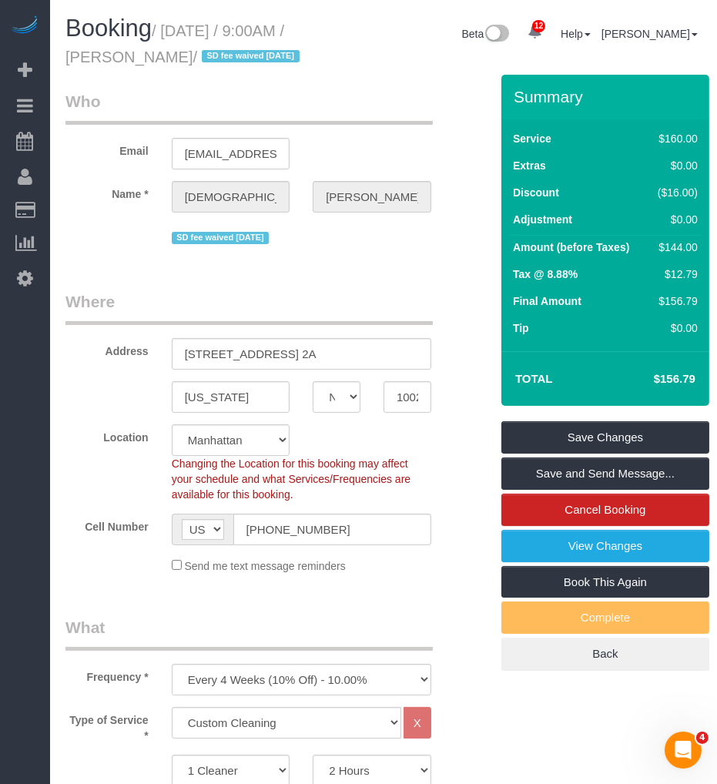
click at [231, 56] on small "/ [DATE] / 9:00AM / [PERSON_NAME] / SD fee waived [DATE]" at bounding box center [184, 43] width 239 height 43
copy small "[PERSON_NAME]"
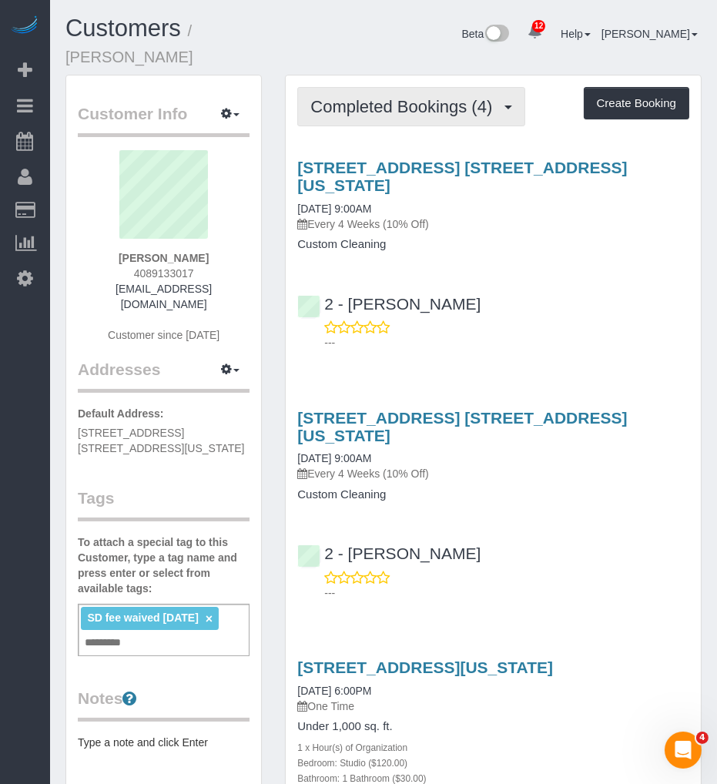
click at [387, 97] on span "Completed Bookings (4)" at bounding box center [405, 106] width 190 height 19
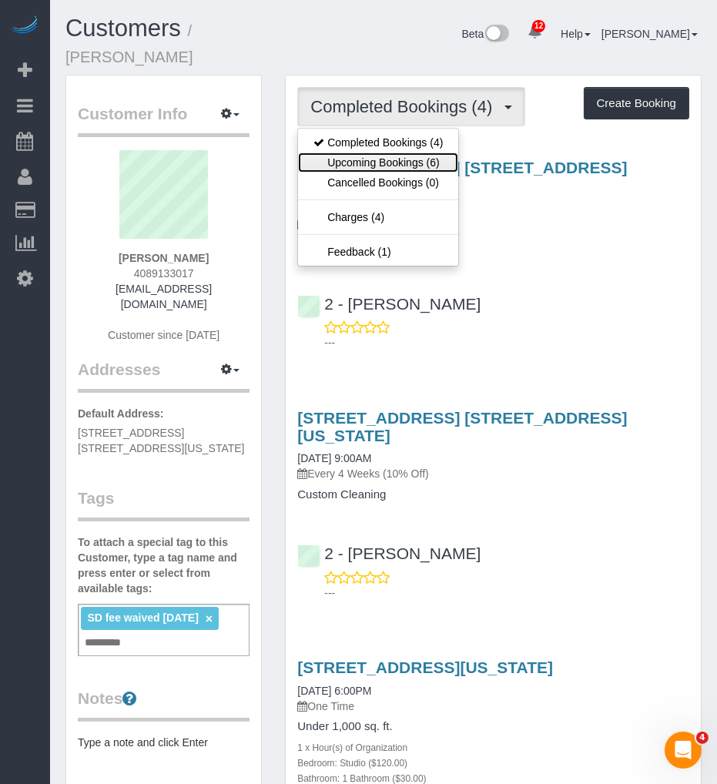
click at [342, 153] on link "Upcoming Bookings (6)" at bounding box center [378, 163] width 160 height 20
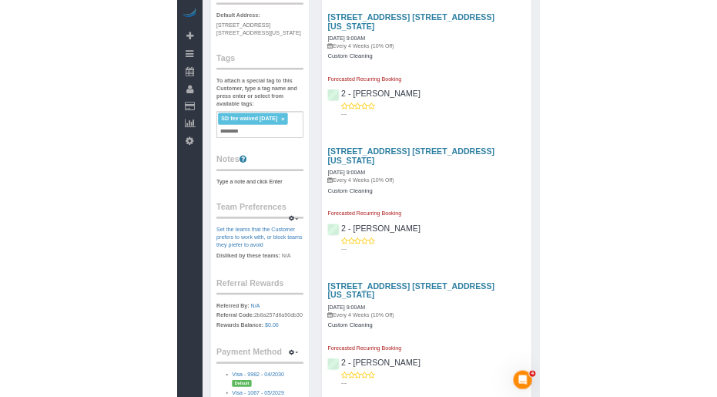
scroll to position [127, 0]
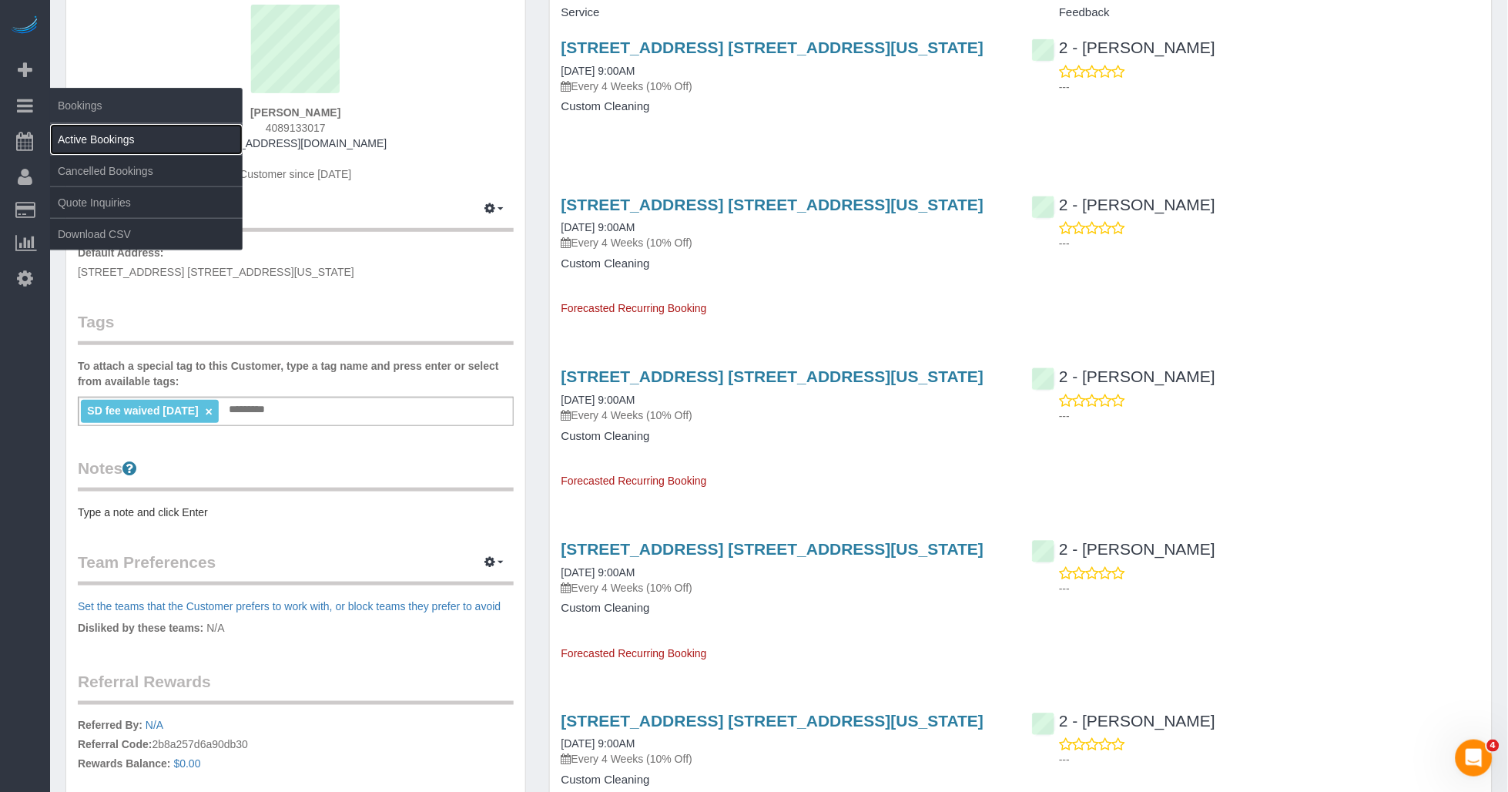
drag, startPoint x: 75, startPoint y: 136, endPoint x: 86, endPoint y: 132, distance: 12.2
click at [75, 136] on link "Active Bookings" at bounding box center [146, 139] width 193 height 31
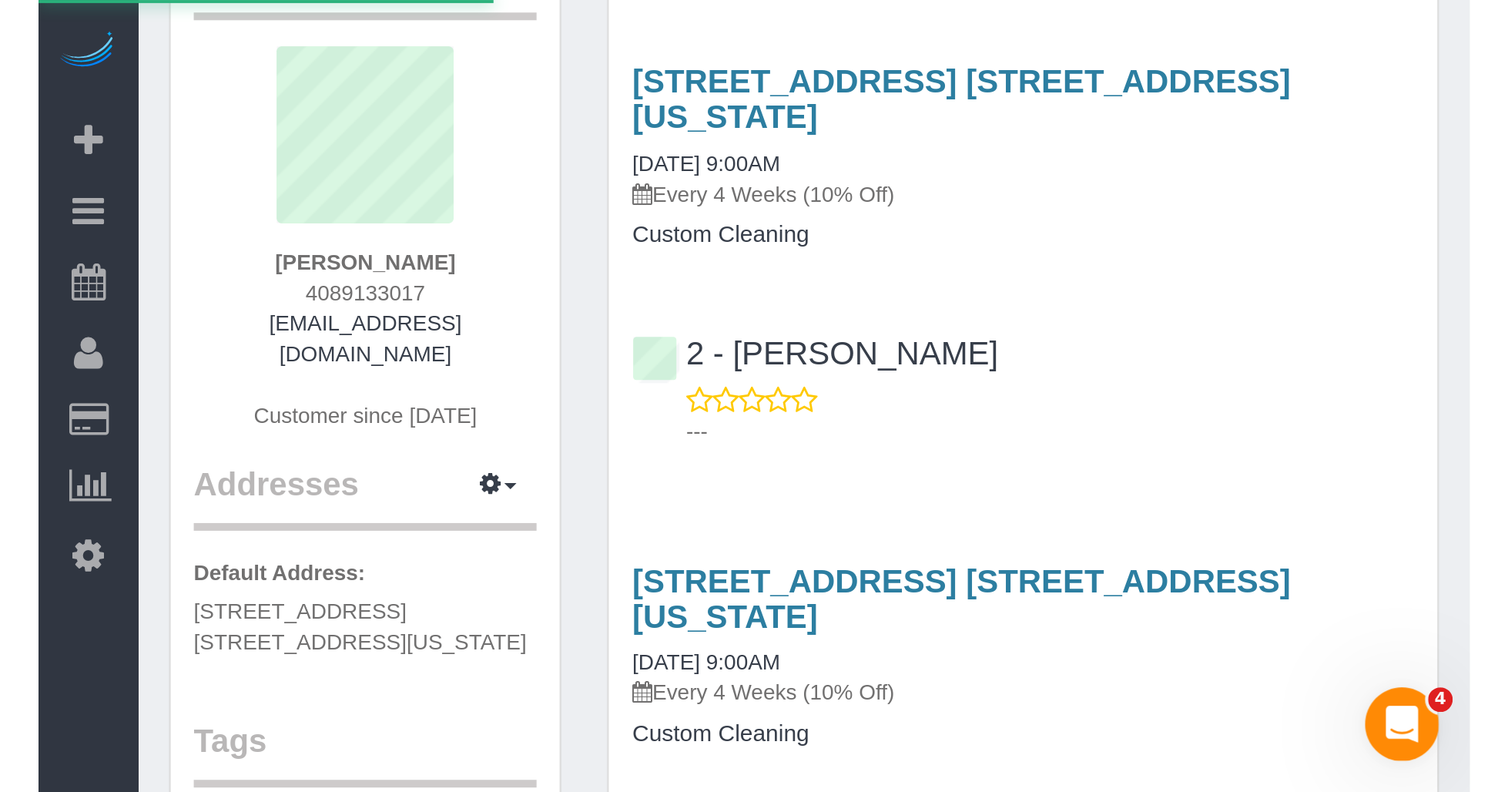
scroll to position [0, 0]
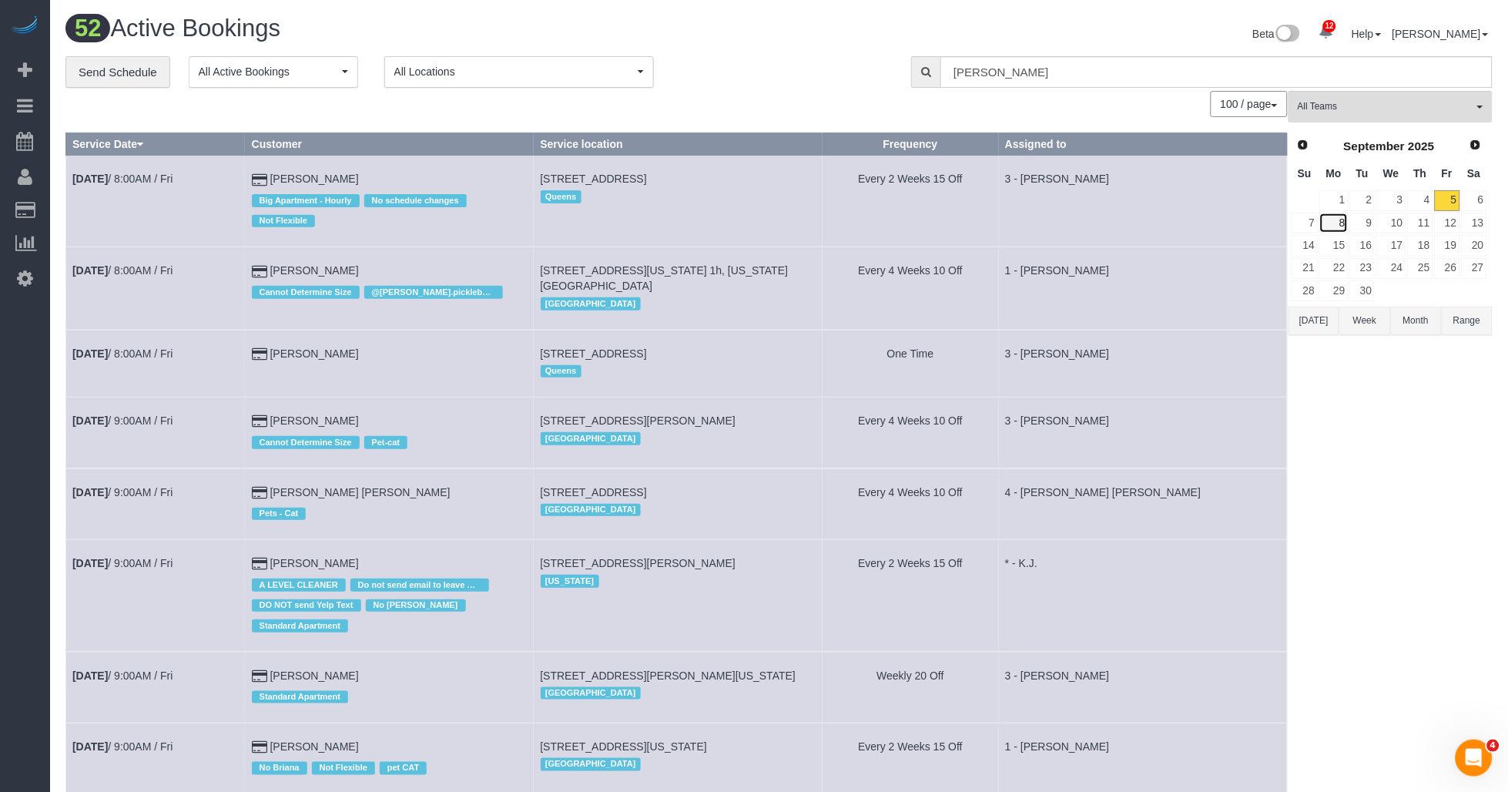
click at [716, 227] on link "8" at bounding box center [1334, 223] width 29 height 21
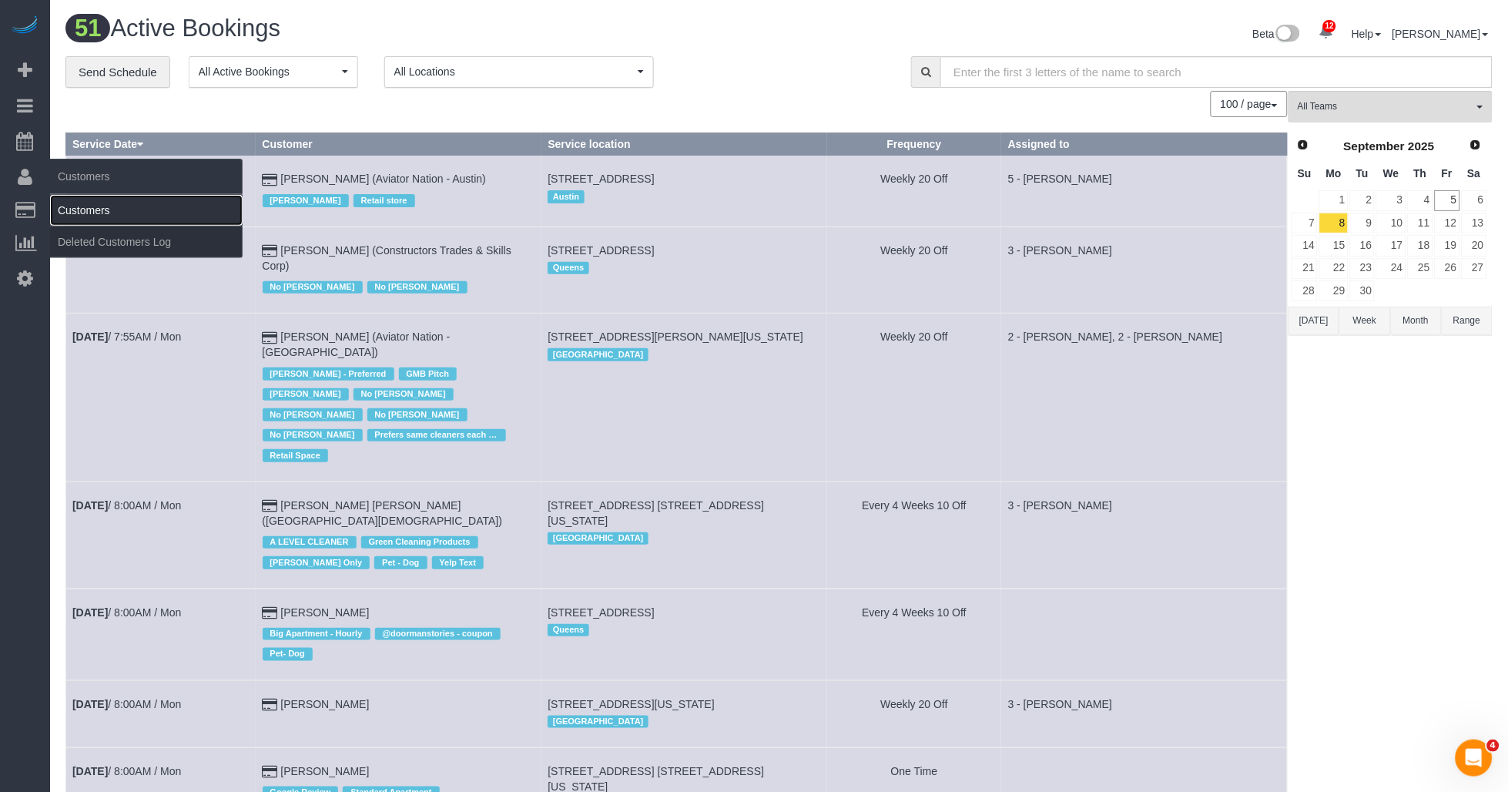
drag, startPoint x: 68, startPoint y: 203, endPoint x: 89, endPoint y: 203, distance: 20.8
click at [69, 203] on link "Customers" at bounding box center [146, 210] width 193 height 31
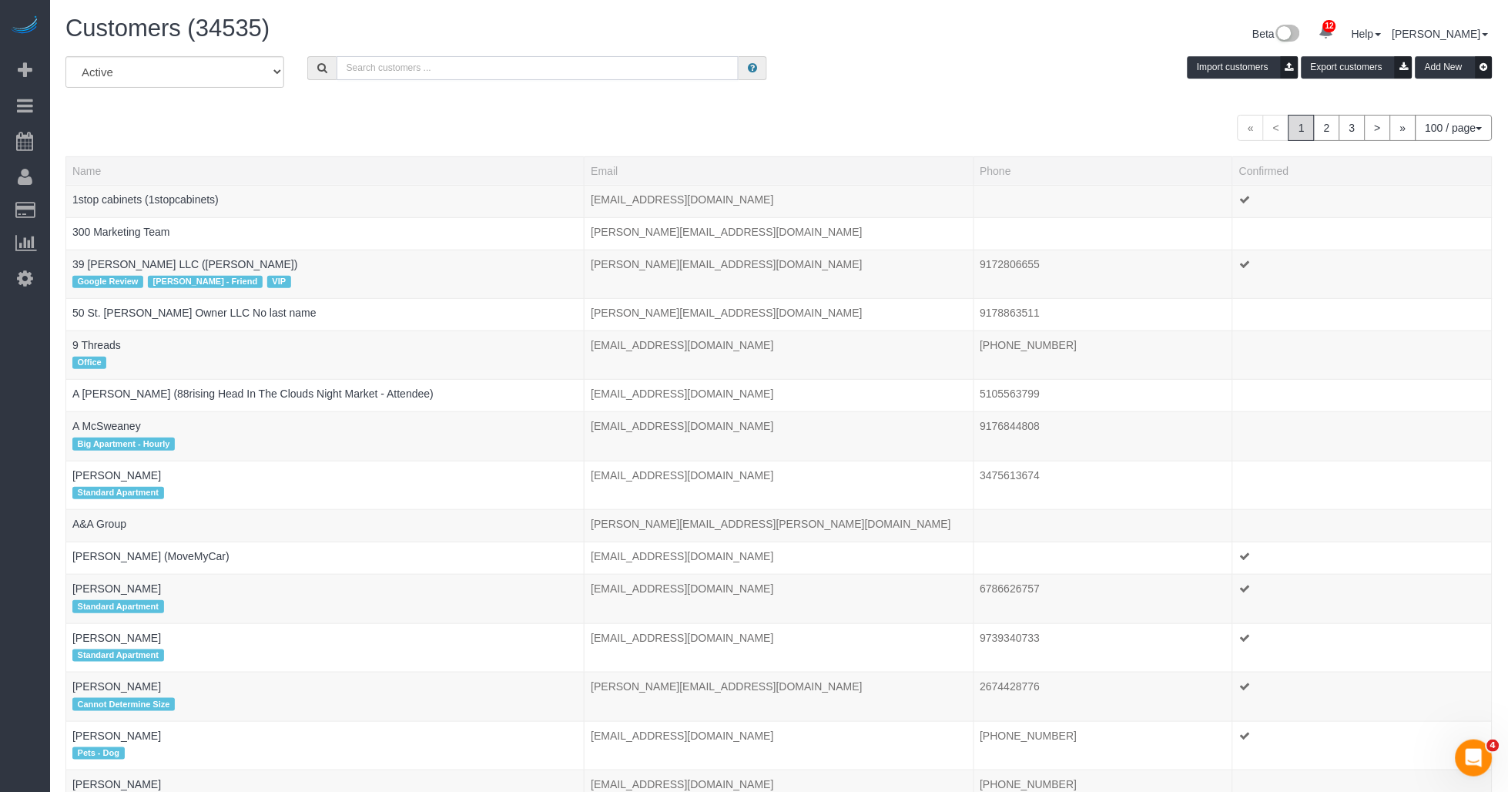
click at [398, 63] on input "text" at bounding box center [538, 68] width 403 height 24
paste input "Vaishali Desai"
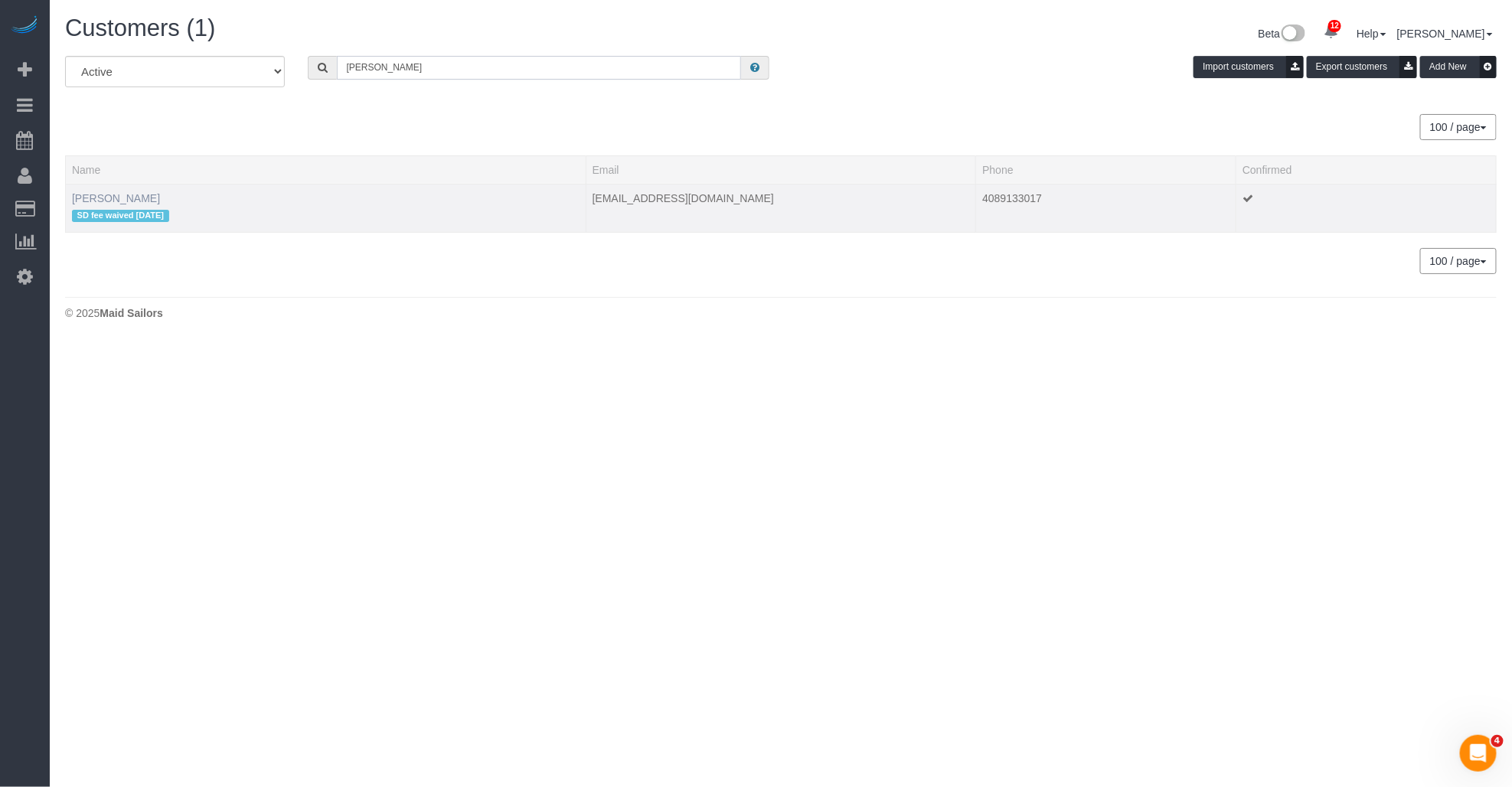
type input "Vaishali Desai"
drag, startPoint x: 125, startPoint y: 200, endPoint x: 283, endPoint y: 3, distance: 252.5
click at [125, 199] on link "Vaishali Desai" at bounding box center [115, 198] width 88 height 12
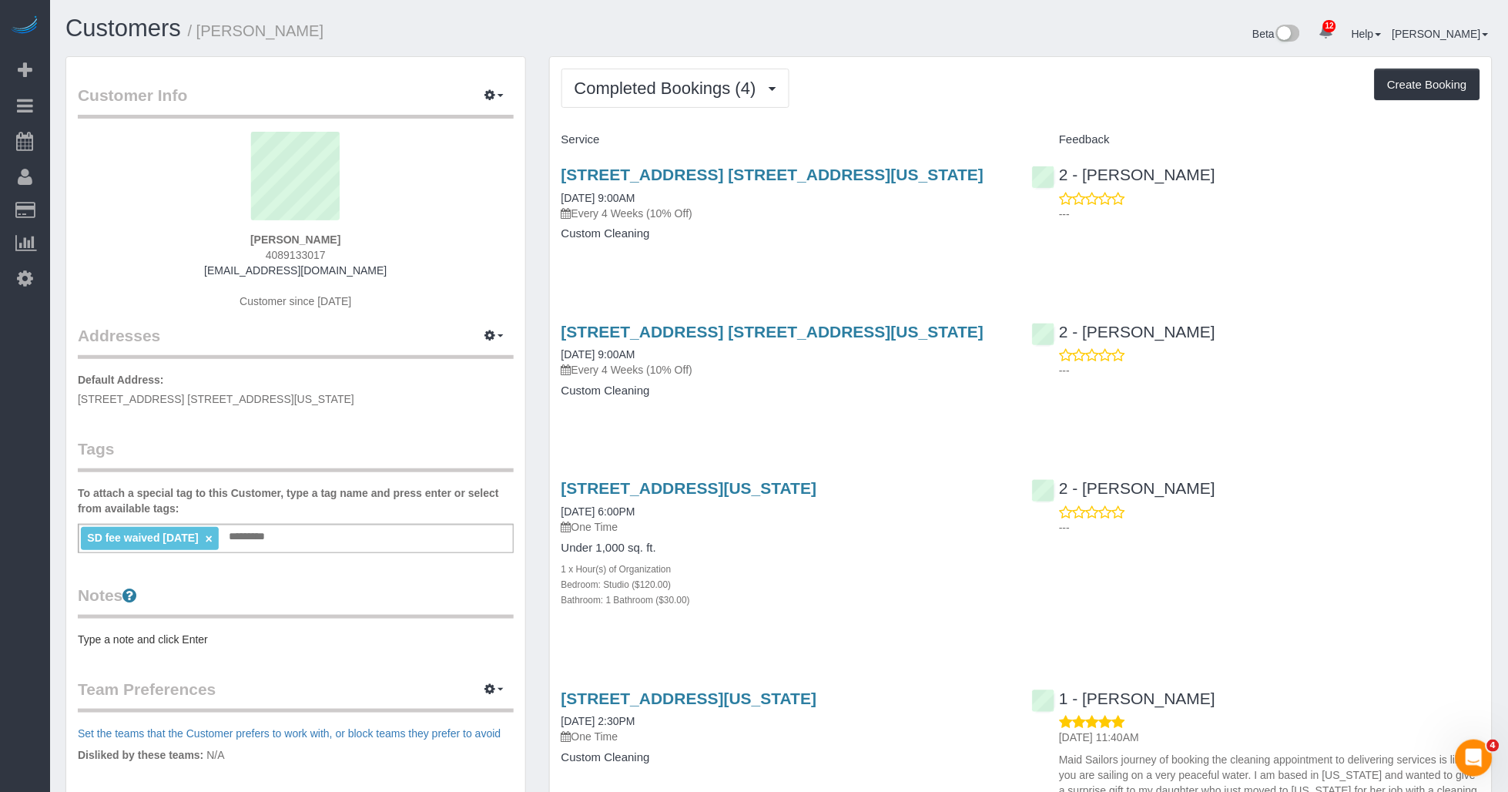
scroll to position [257, 0]
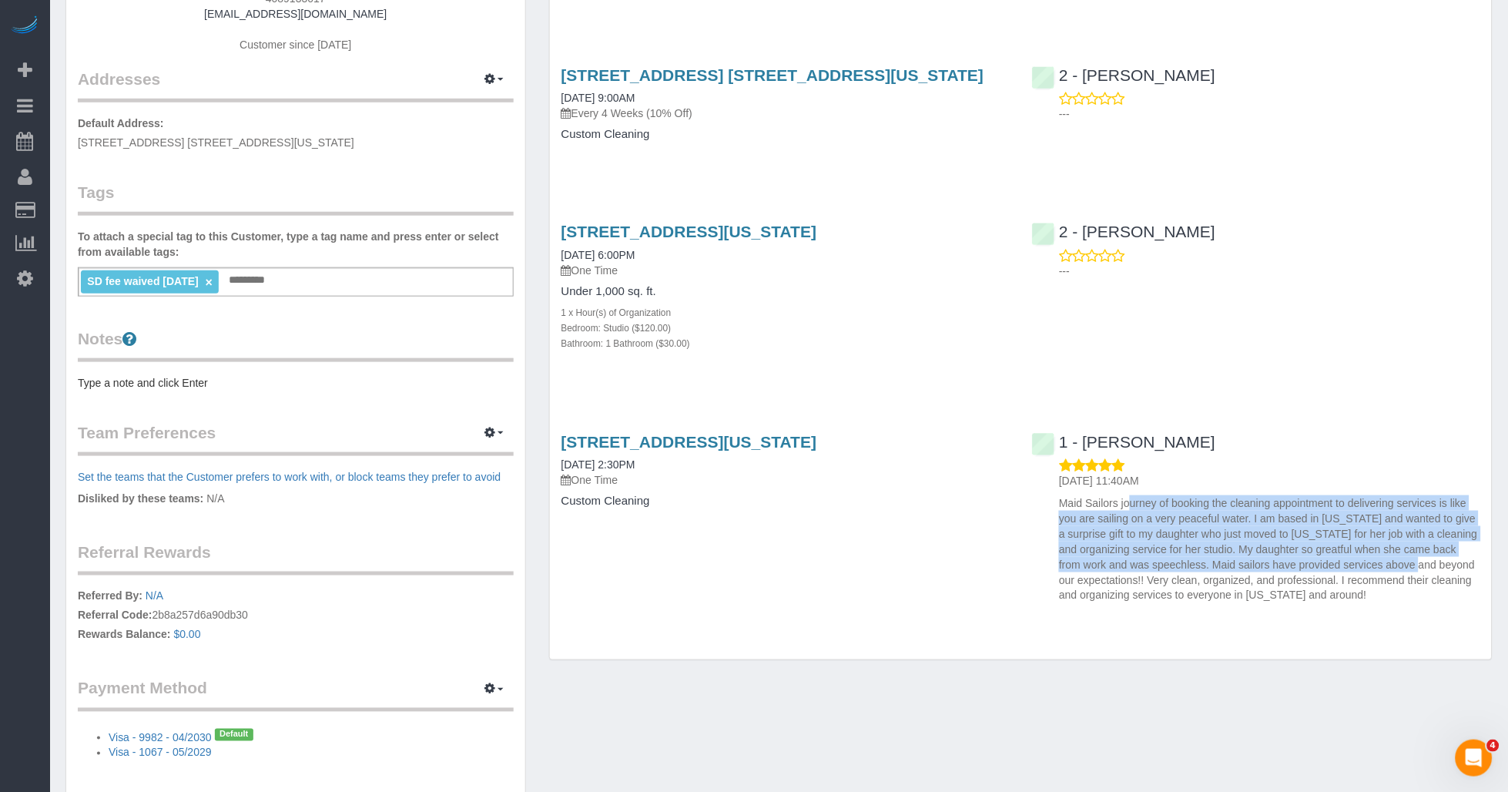
drag, startPoint x: 1137, startPoint y: 505, endPoint x: 1350, endPoint y: 564, distance: 221.3
click at [716, 564] on p "Maid Sailors journey of booking the cleaning appointment to delivering services…" at bounding box center [1269, 549] width 421 height 108
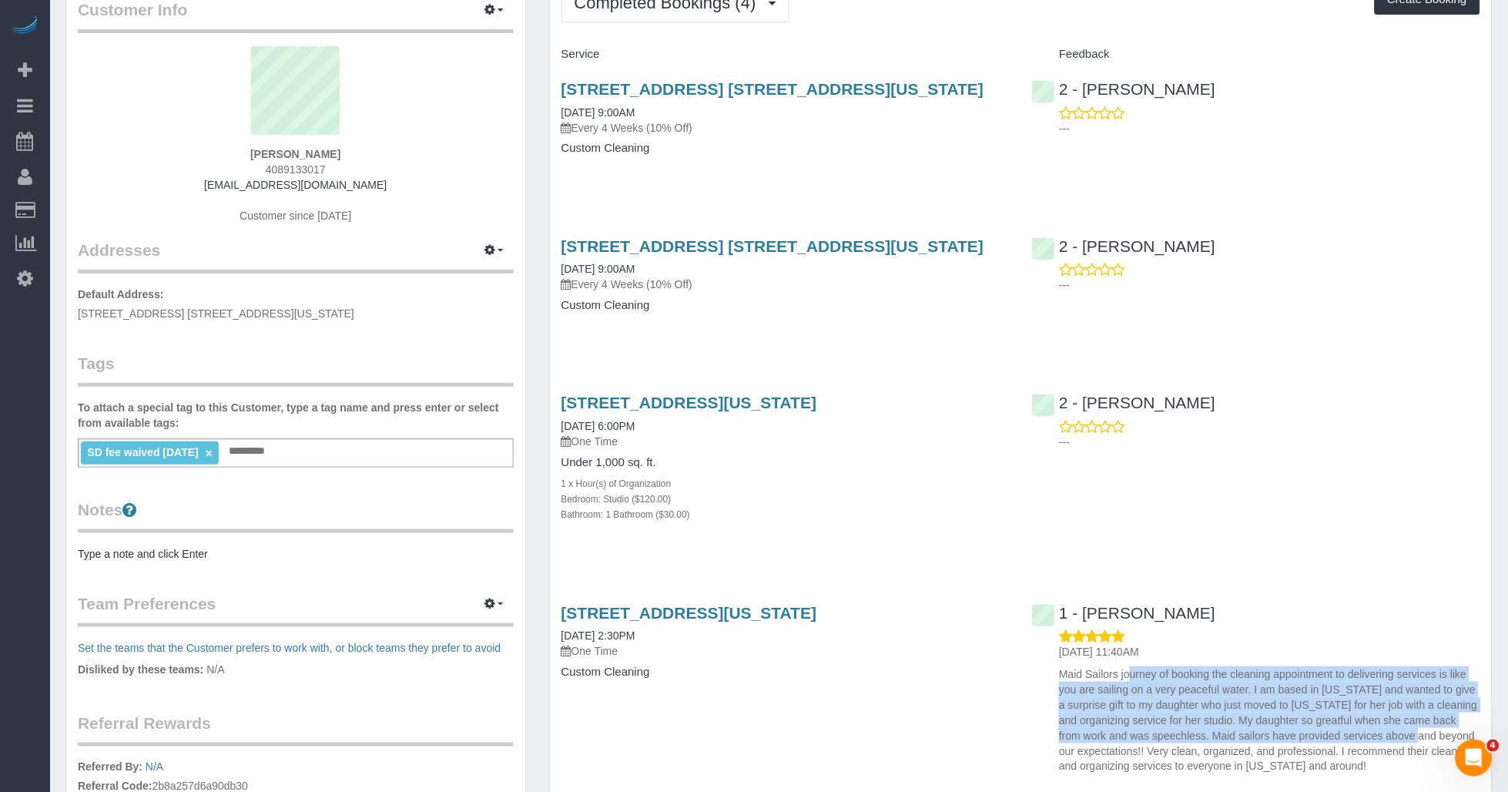
scroll to position [0, 0]
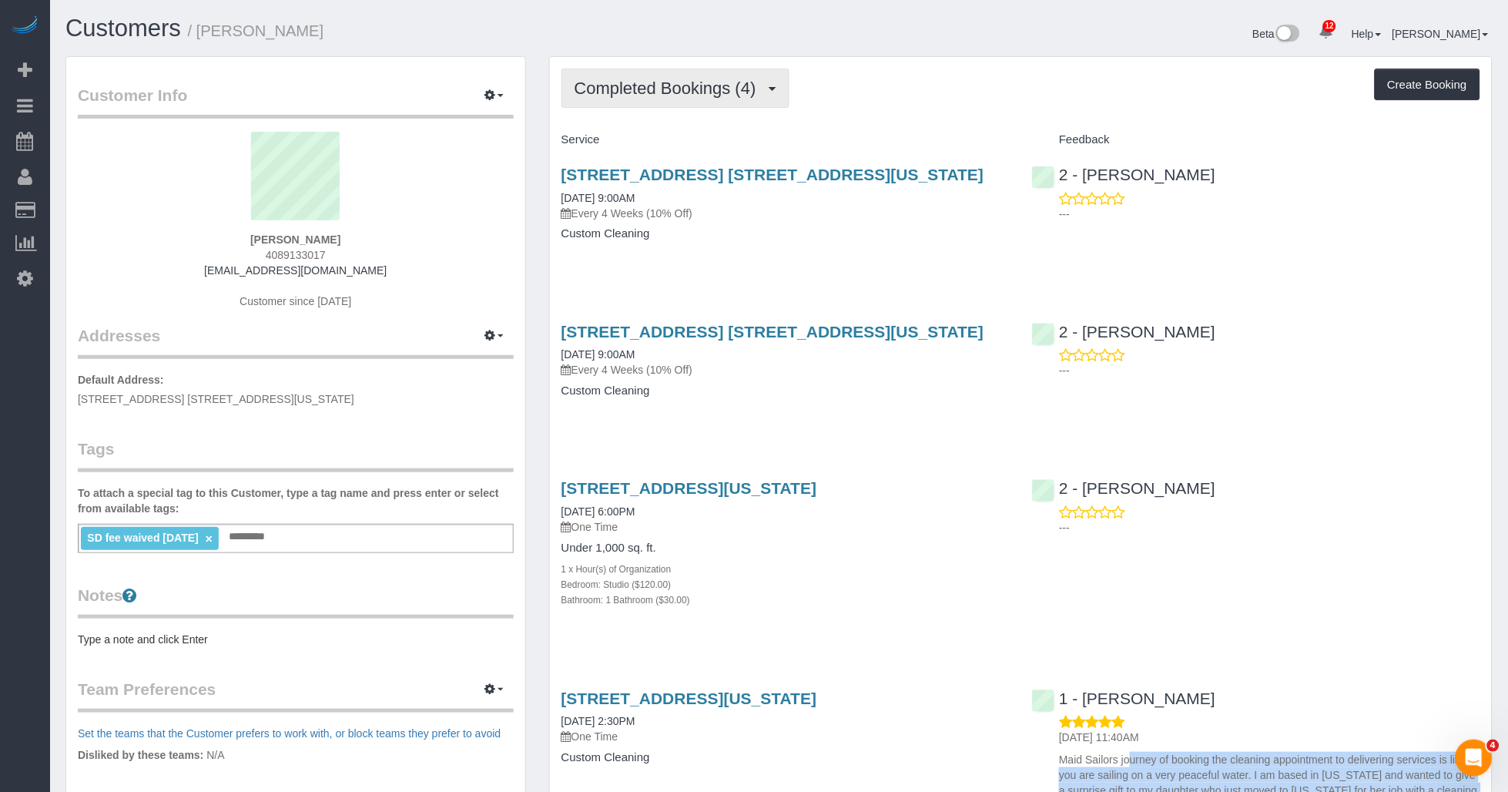
click at [679, 91] on span "Completed Bookings (4)" at bounding box center [670, 88] width 190 height 19
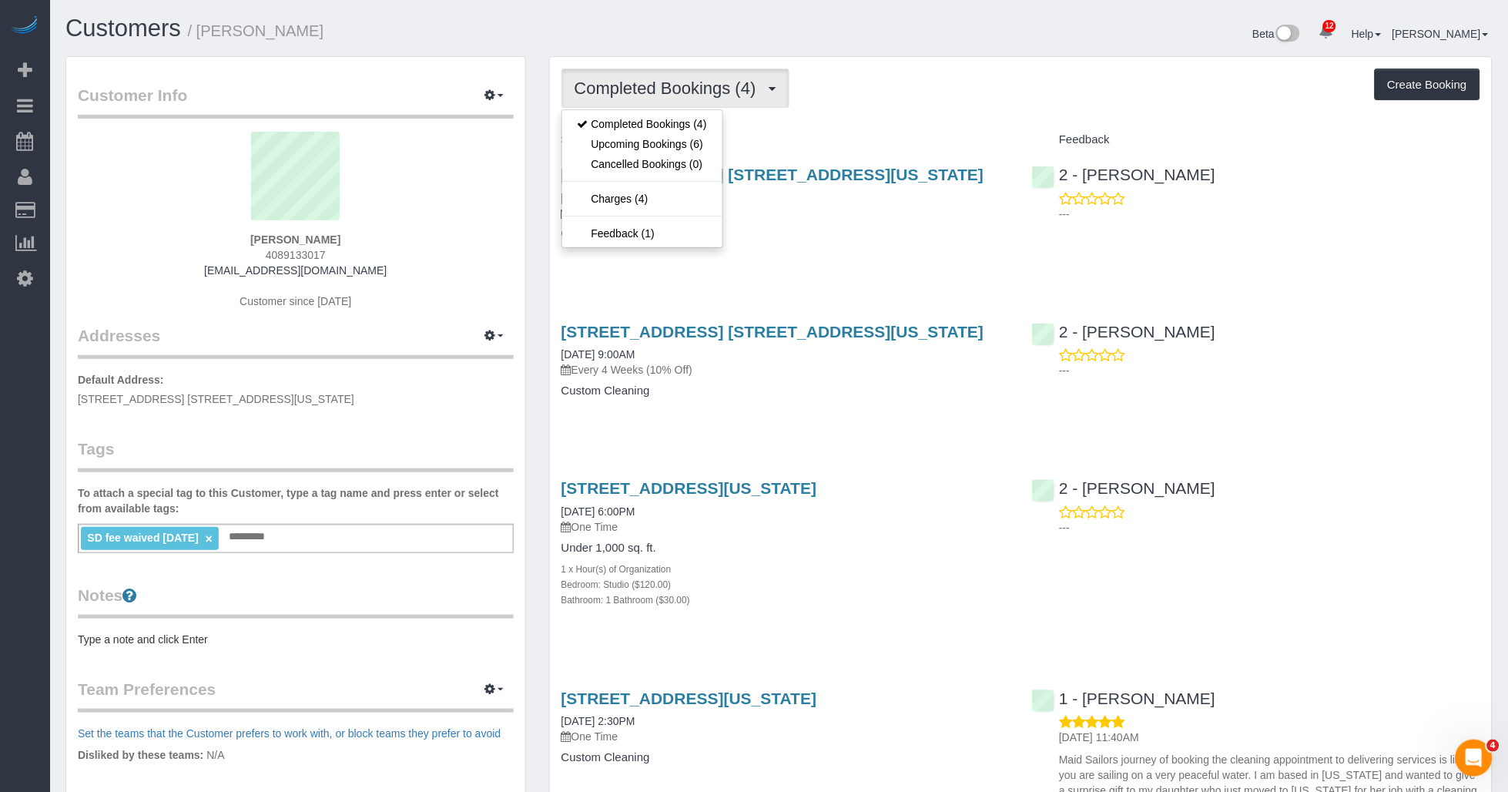
click at [716, 251] on div "159 East 55th Street, Apt. 2a, New York, NY 10022 08/14/2025 9:00AM Every 4 Wee…" at bounding box center [785, 212] width 471 height 119
click at [716, 92] on span "Completed Bookings (4)" at bounding box center [670, 88] width 190 height 19
click at [681, 144] on link "Upcoming Bookings (6)" at bounding box center [642, 144] width 160 height 20
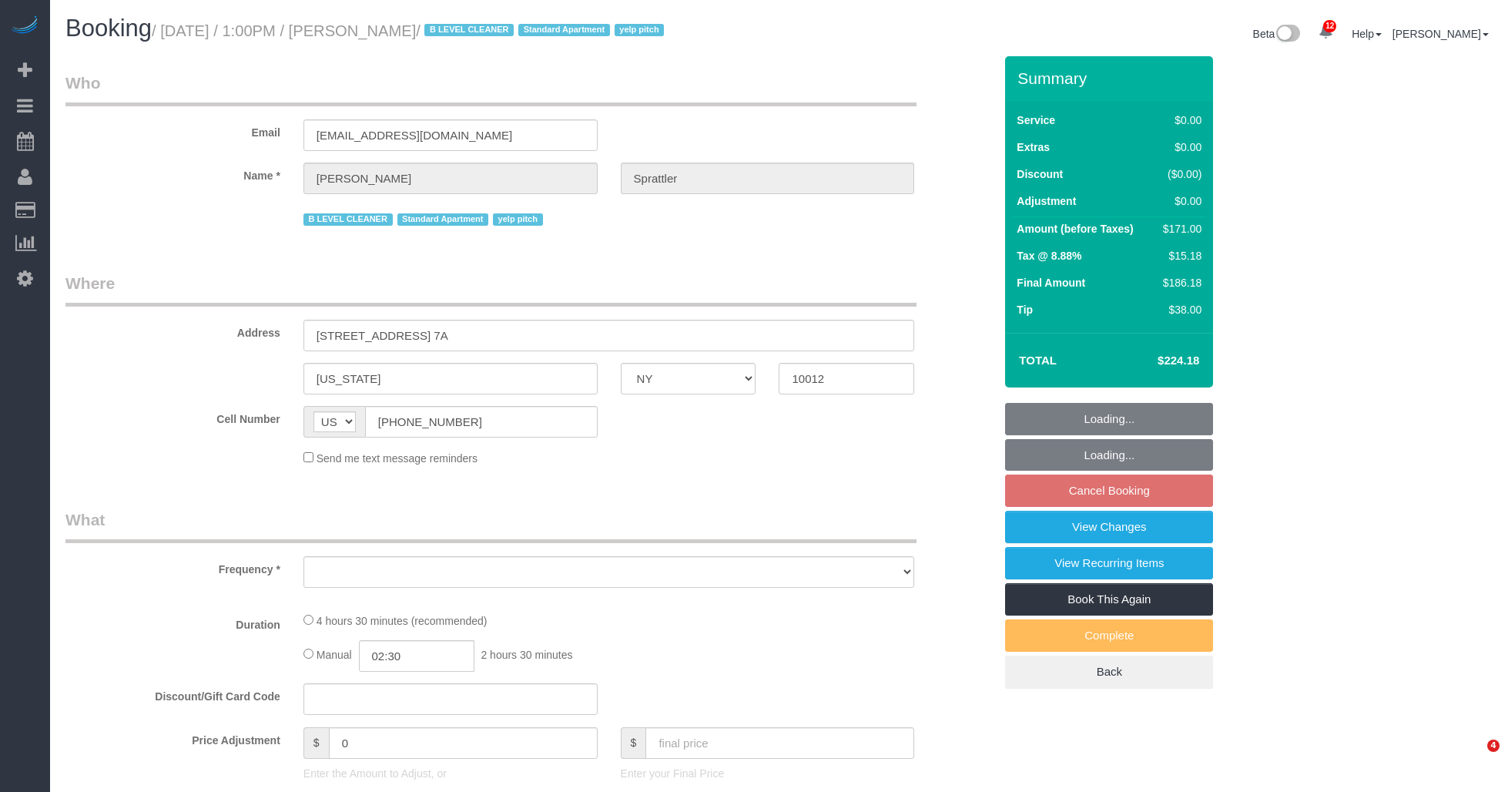
select select "NY"
select select "object:847"
select select "number:58"
select select "number:77"
select select "number:15"
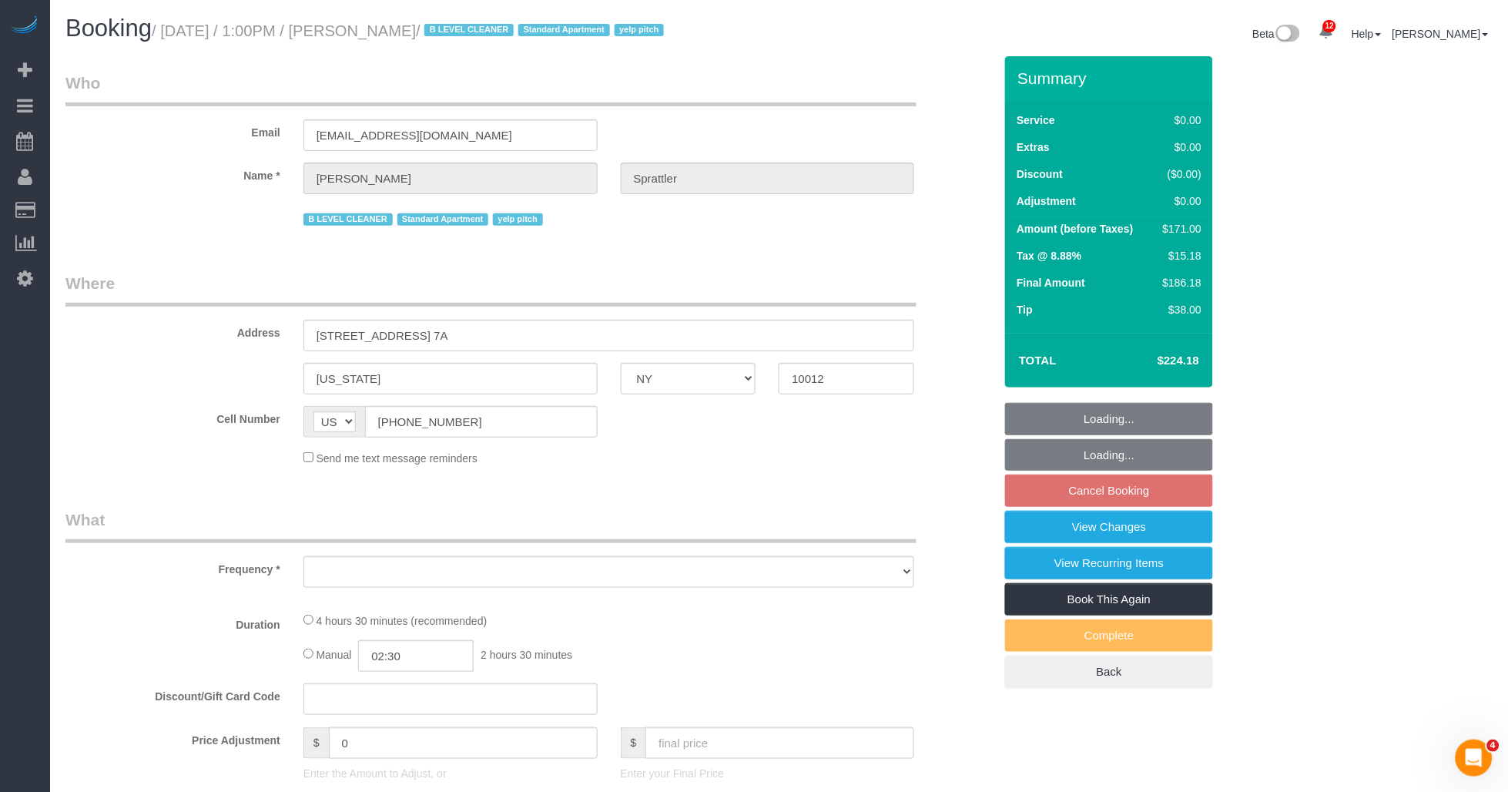
select select "number:5"
select select "spot3"
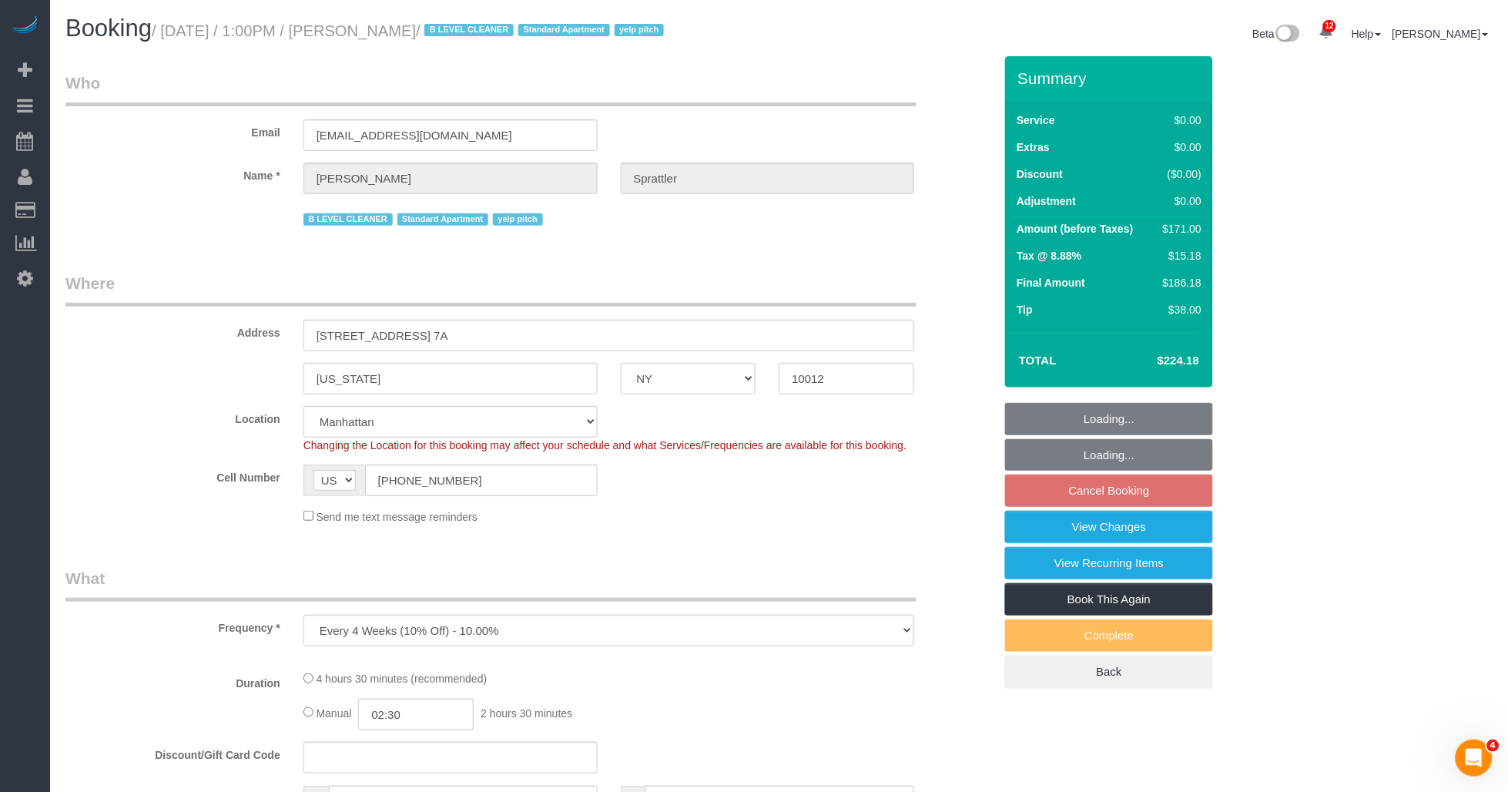
select select "string:stripe-pm_1Hm4a64VGloSiKo7d3BS0RN1"
select select "2"
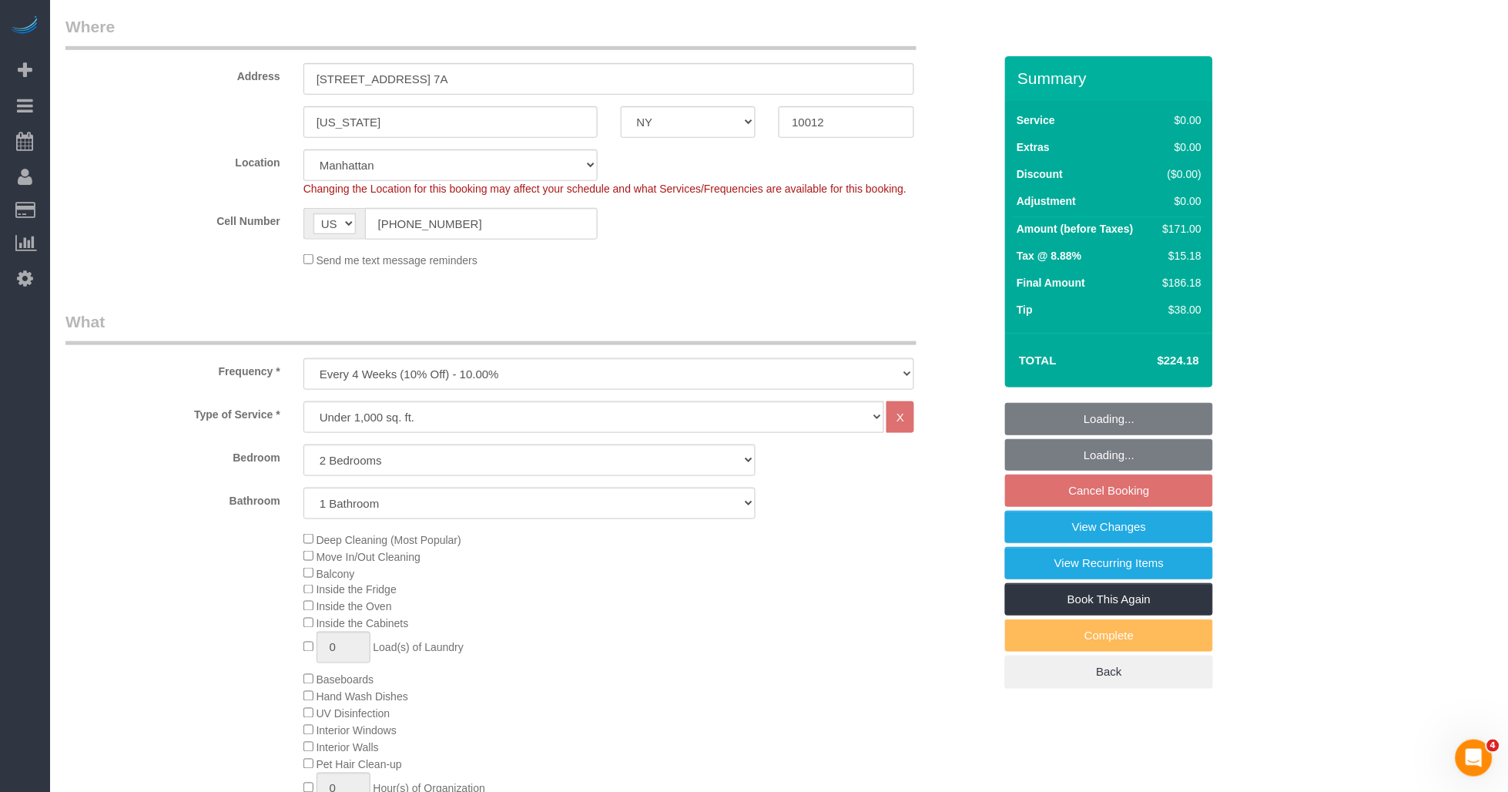
select select "object:997"
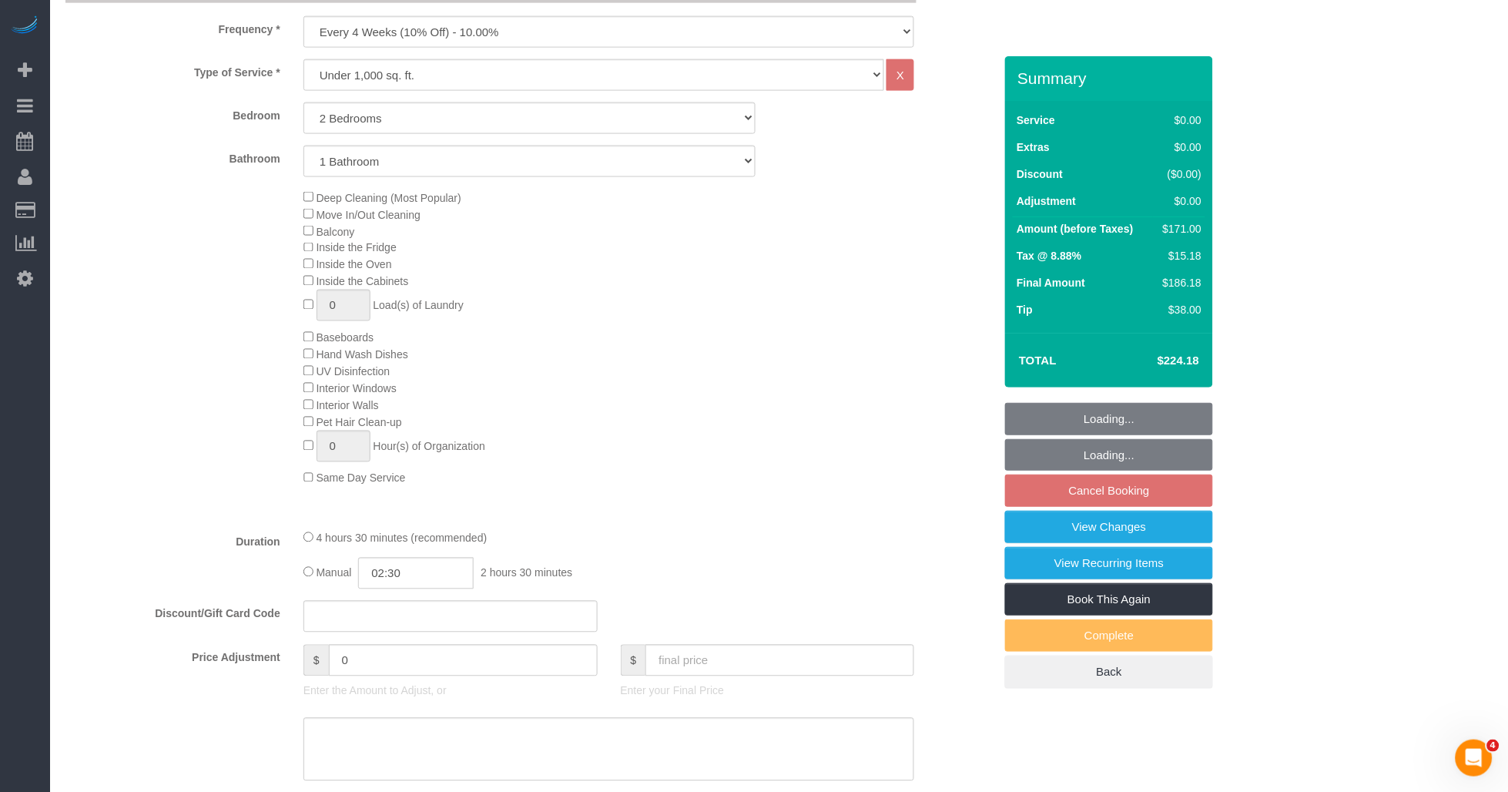
select select "2"
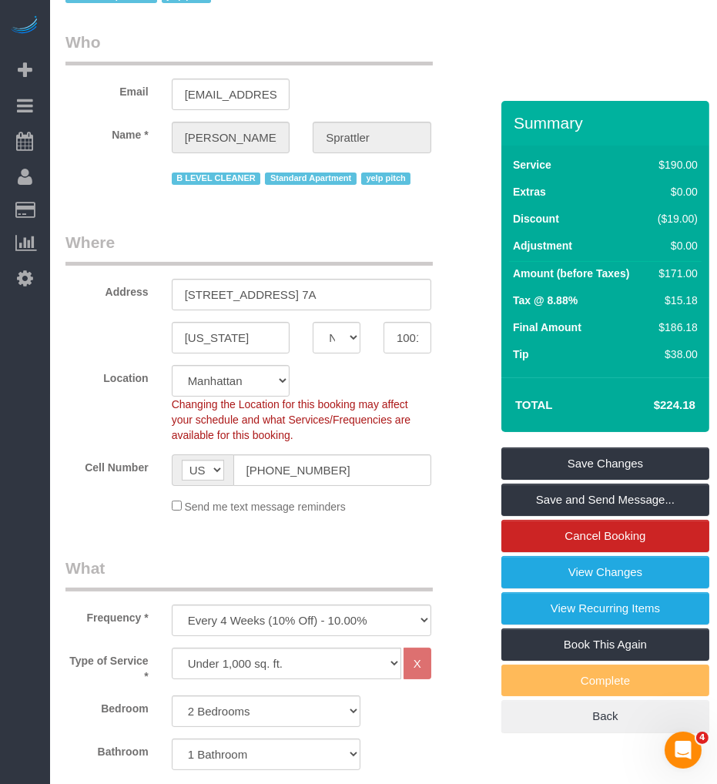
scroll to position [0, 0]
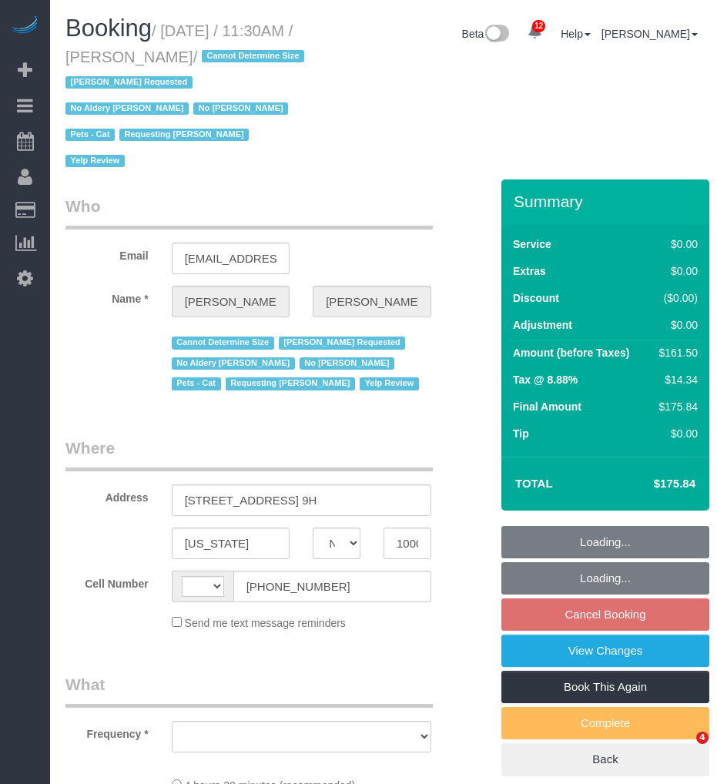
select select "NY"
select select "string:[GEOGRAPHIC_DATA]"
select select "2"
select select "number:89"
select select "number:90"
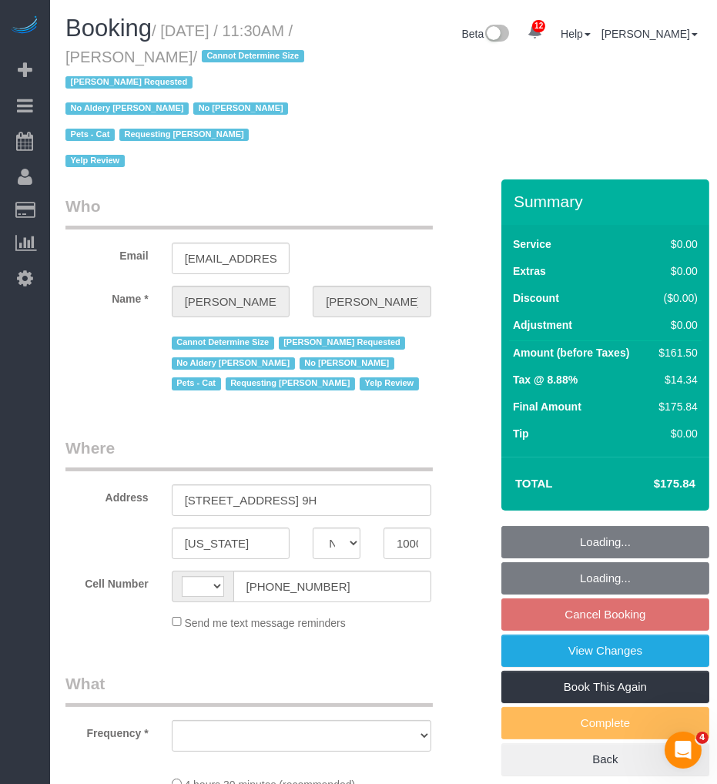
select select "number:14"
select select "number:5"
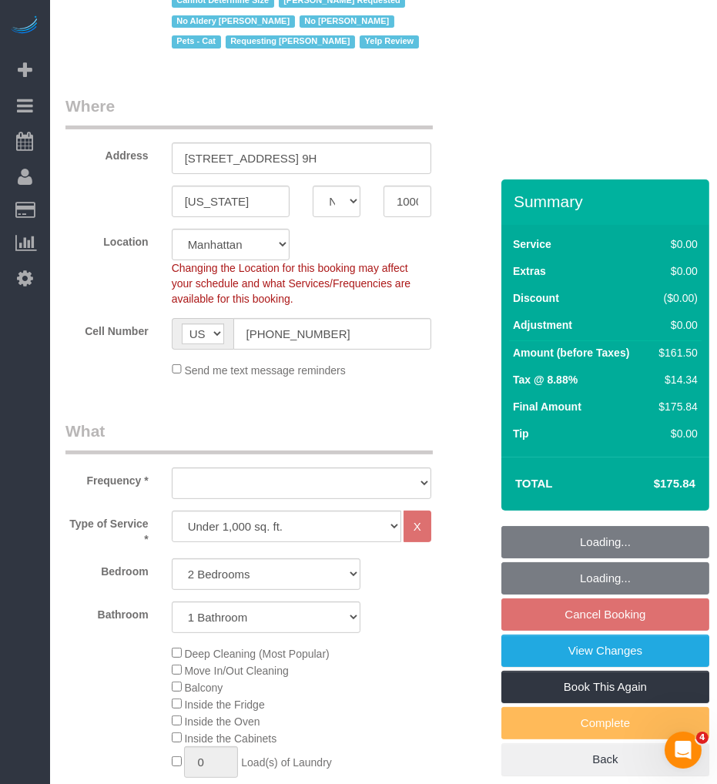
select select "object:1002"
select select "string:stripe-pm_1REukM4VGloSiKo7eNuG2me4"
select select "2"
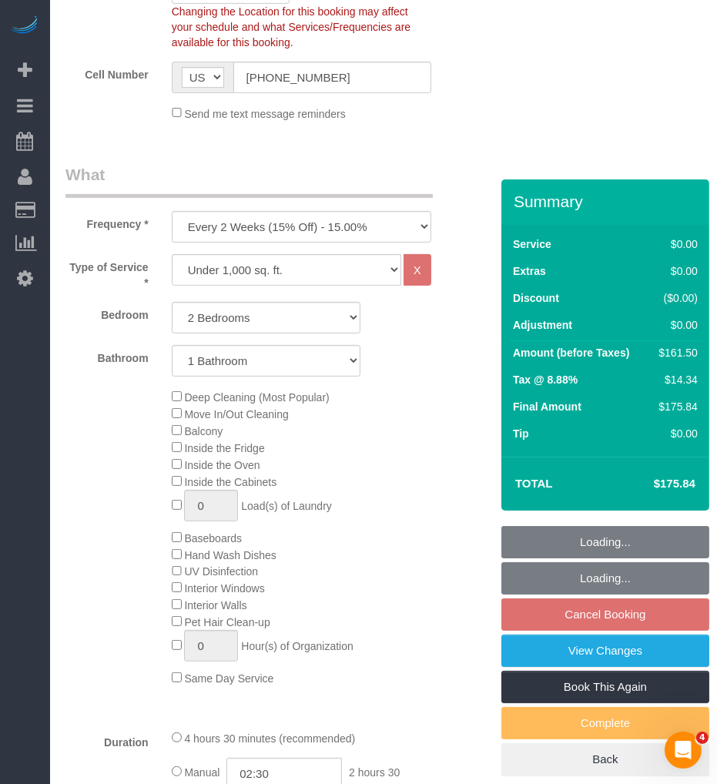
select select "object:1056"
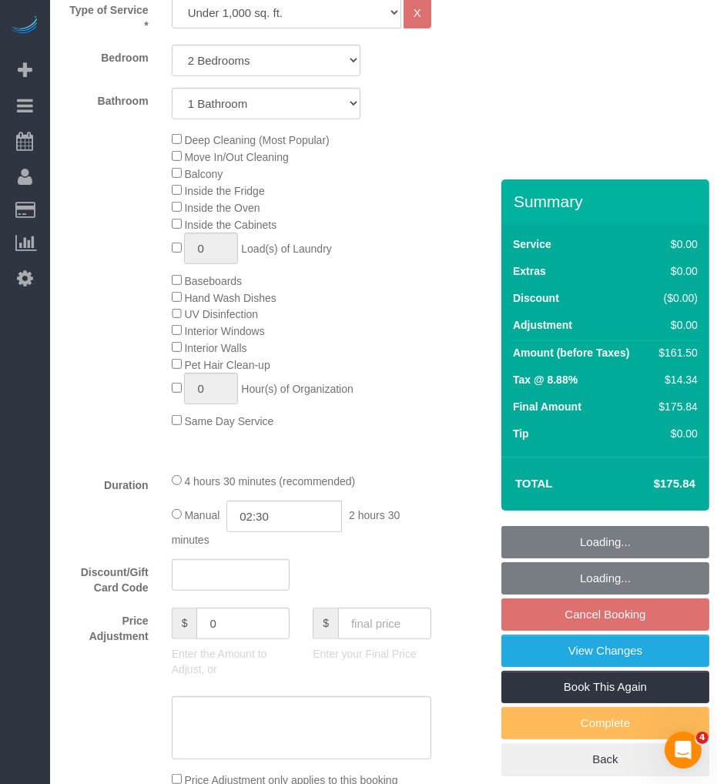
scroll to position [941, 0]
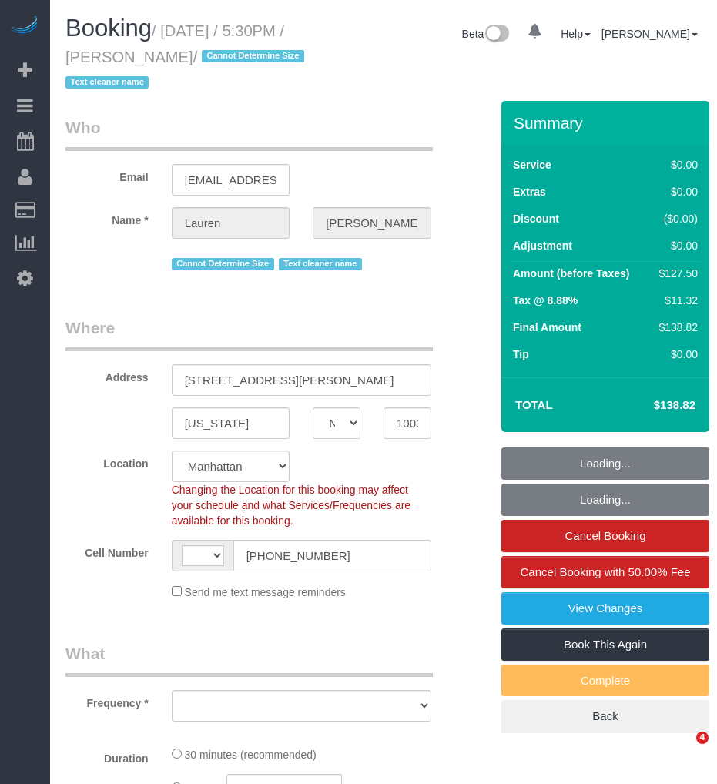
select select "NY"
select select "string:[GEOGRAPHIC_DATA]"
select select "object:644"
select select "string:stripe-pm_1REMk24VGloSiKo7t1T9C341"
select select "number:89"
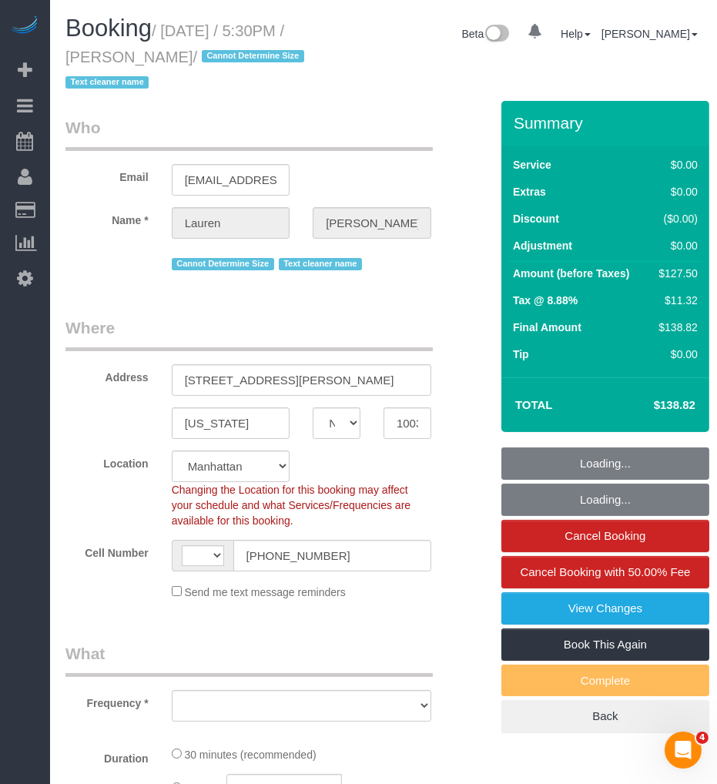
select select "number:90"
select select "number:15"
select select "number:6"
drag, startPoint x: 0, startPoint y: 0, endPoint x: 171, endPoint y: 22, distance: 172.4
click at [171, 22] on small "/ [DATE] / 5:30PM / [PERSON_NAME] / Cannot Determine Size Text cleaner name" at bounding box center [186, 56] width 243 height 69
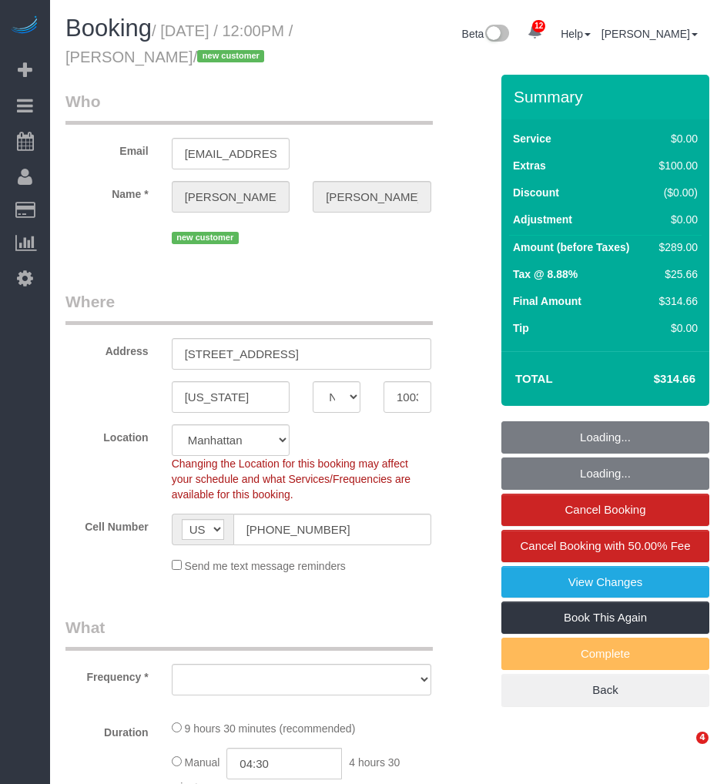
select select "NY"
select select "3"
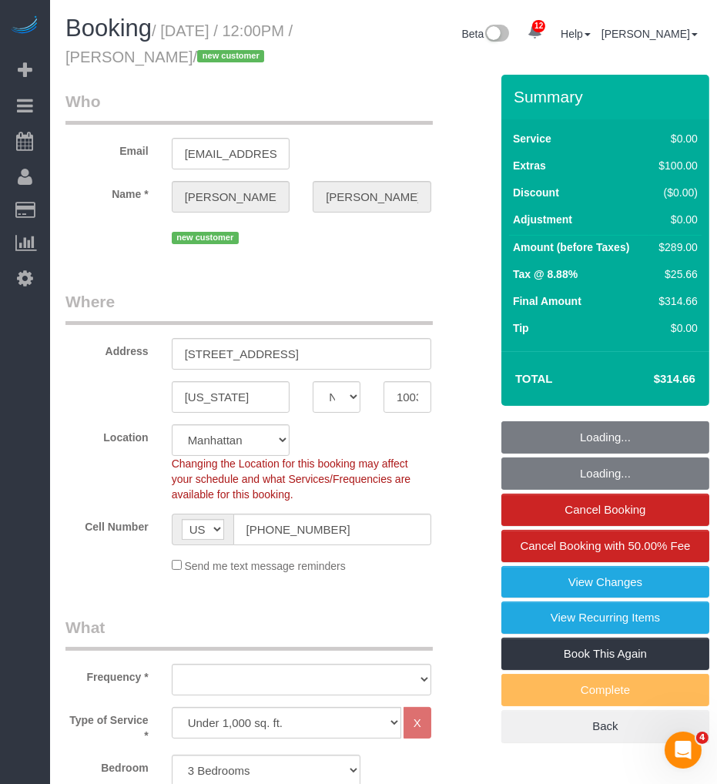
select select "object:843"
select select "string:stripe-pm_1S3SGE4VGloSiKo7vNu26Evj"
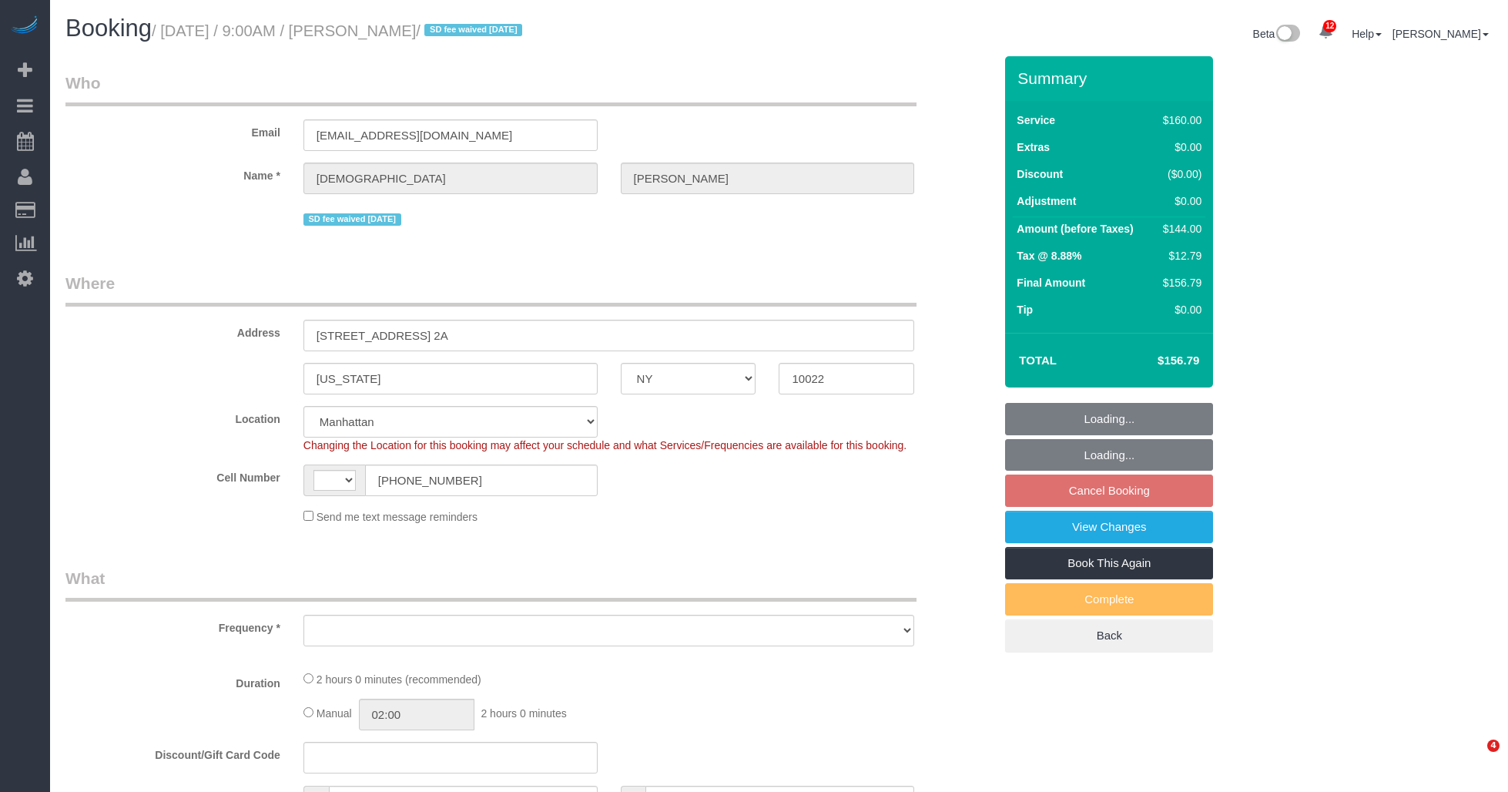
select select "NY"
select select "number:57"
select select "number:90"
select select "number:15"
select select "number:5"
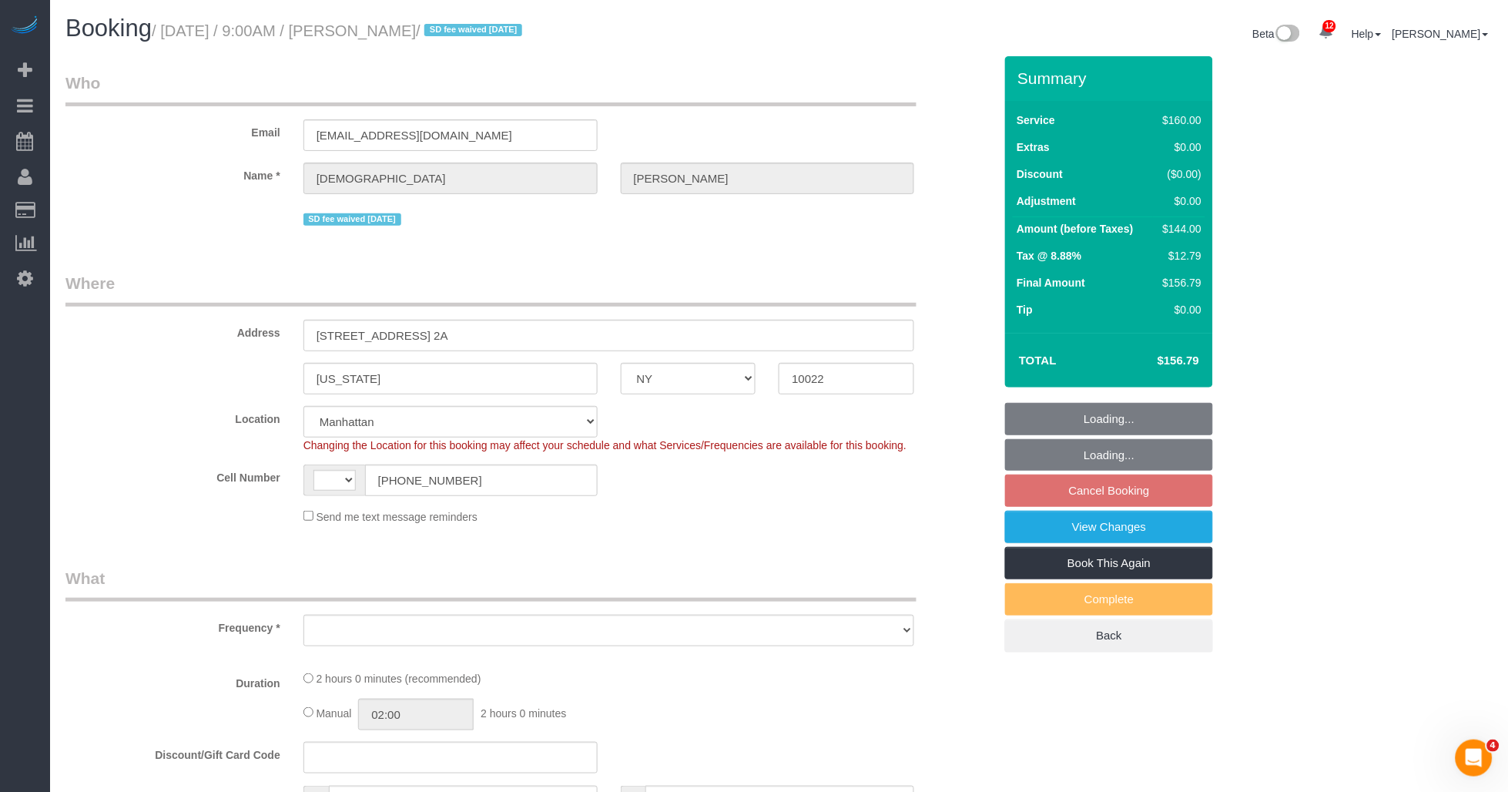
select select "string:stripe-pm_1RYpe84VGloSiKo7FmGxFEgH"
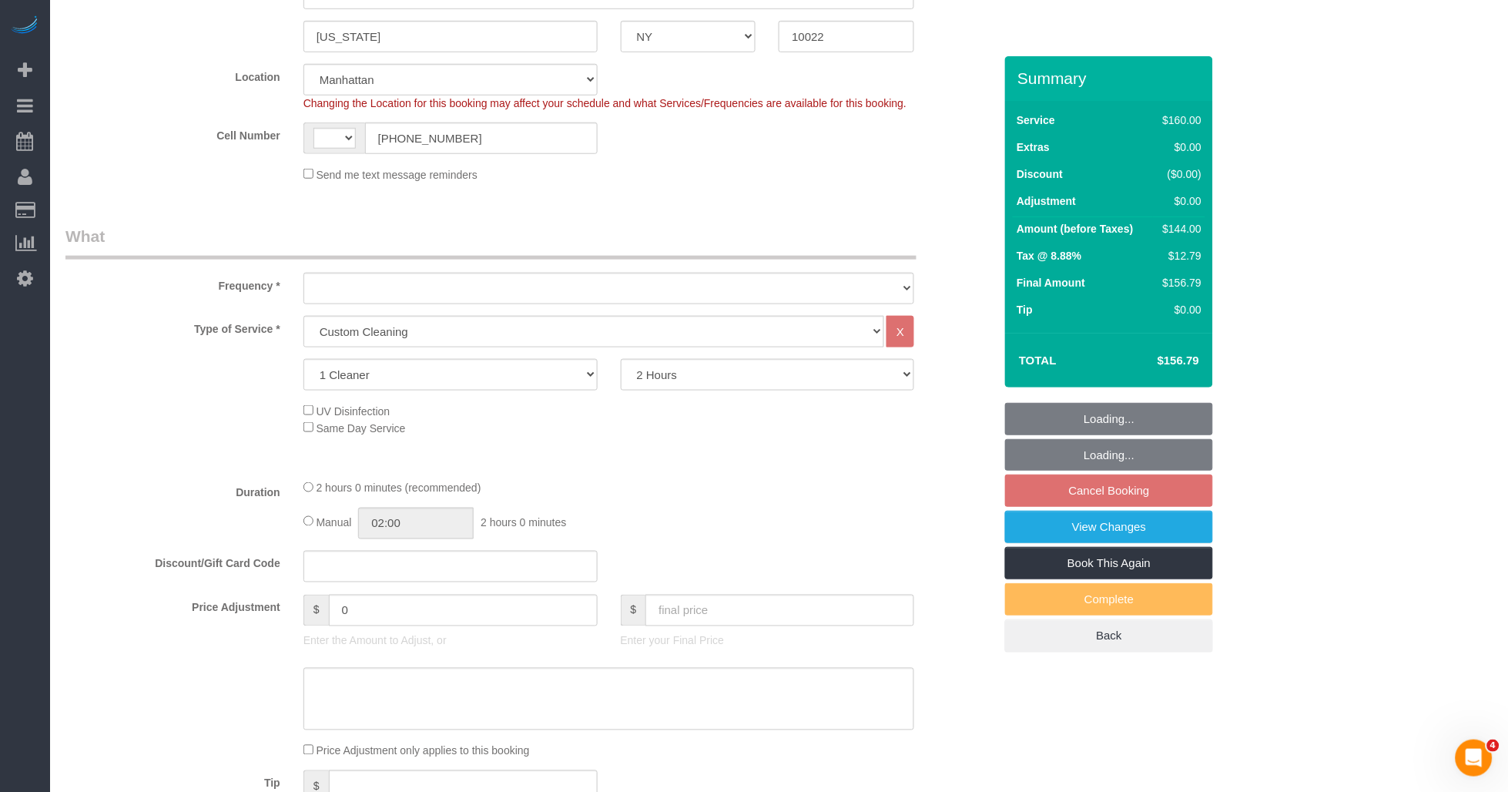
select select "string:[GEOGRAPHIC_DATA]"
select select "object:1004"
select select "spot2"
select select "object:1421"
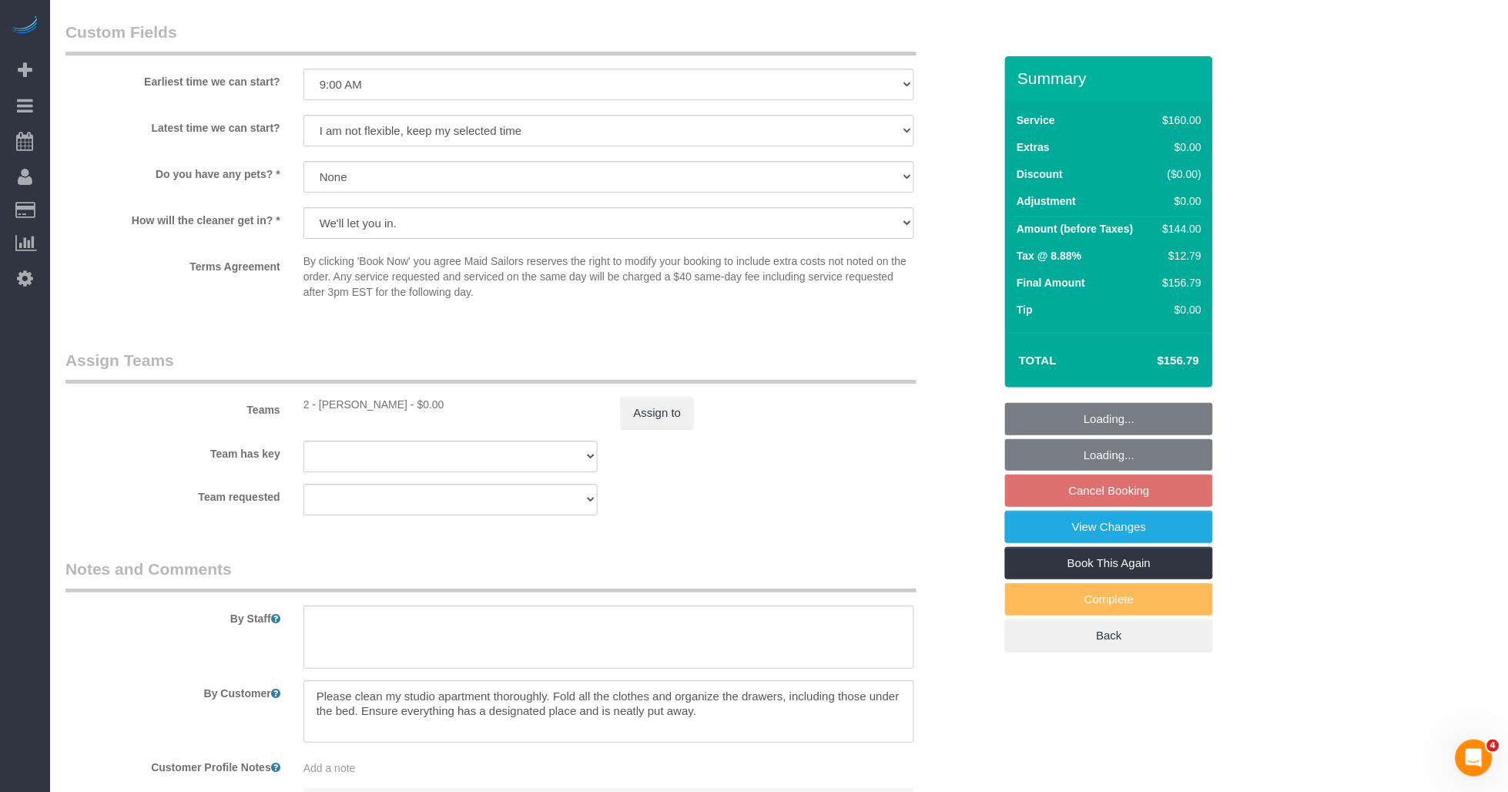
scroll to position [1555, 0]
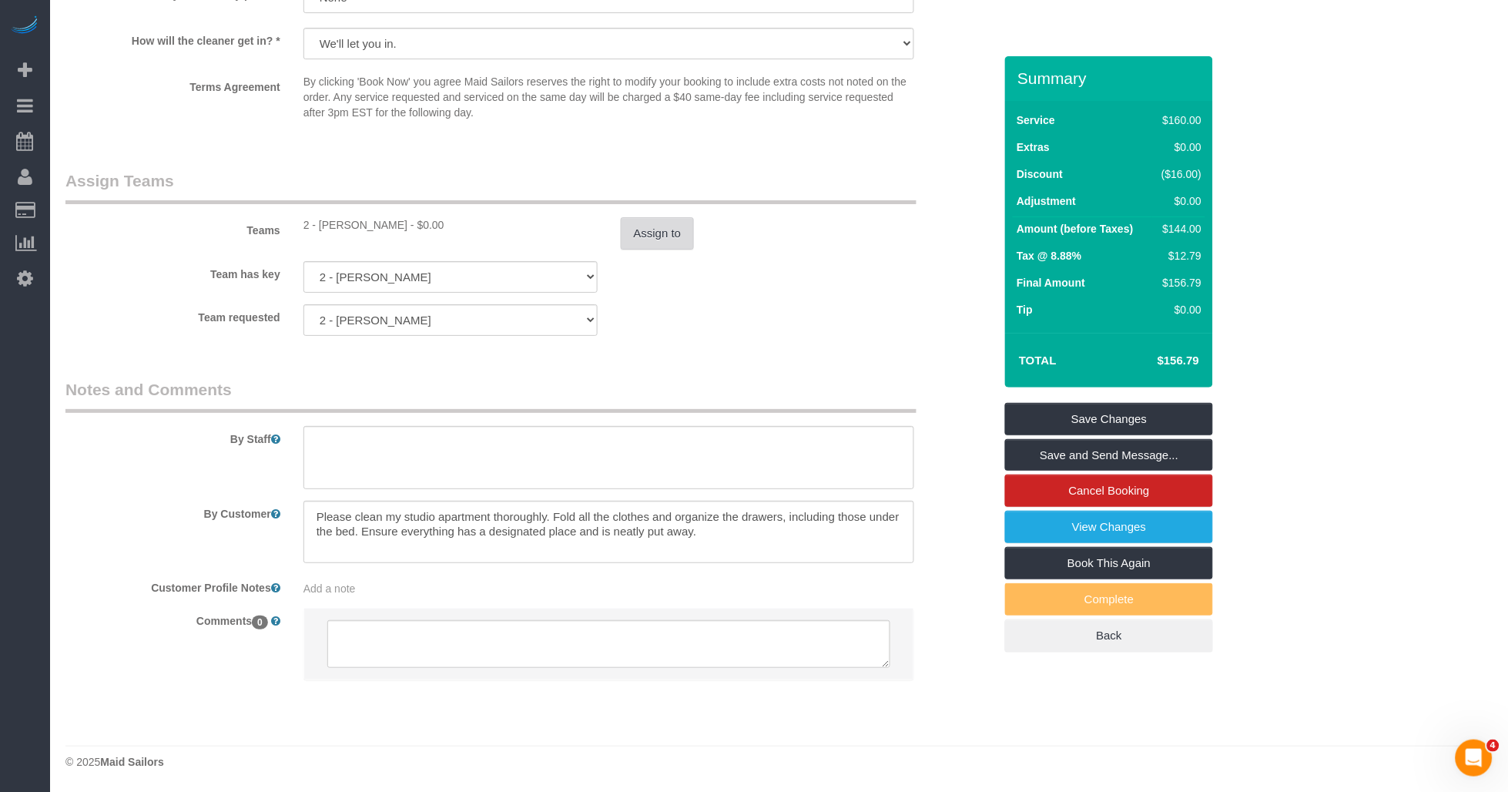
click at [668, 240] on button "Assign to" at bounding box center [658, 233] width 74 height 32
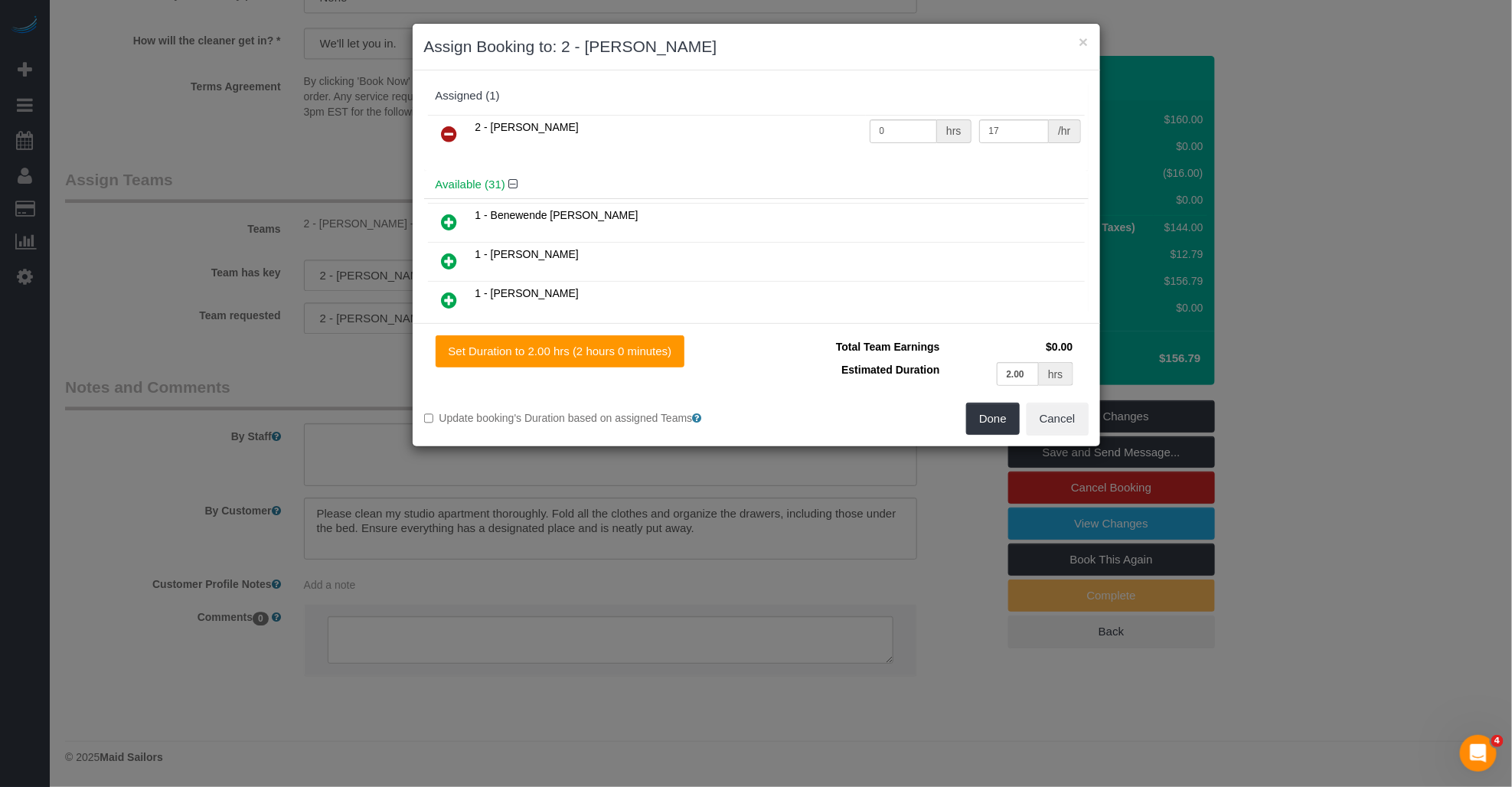
click at [448, 131] on icon at bounding box center [449, 134] width 16 height 18
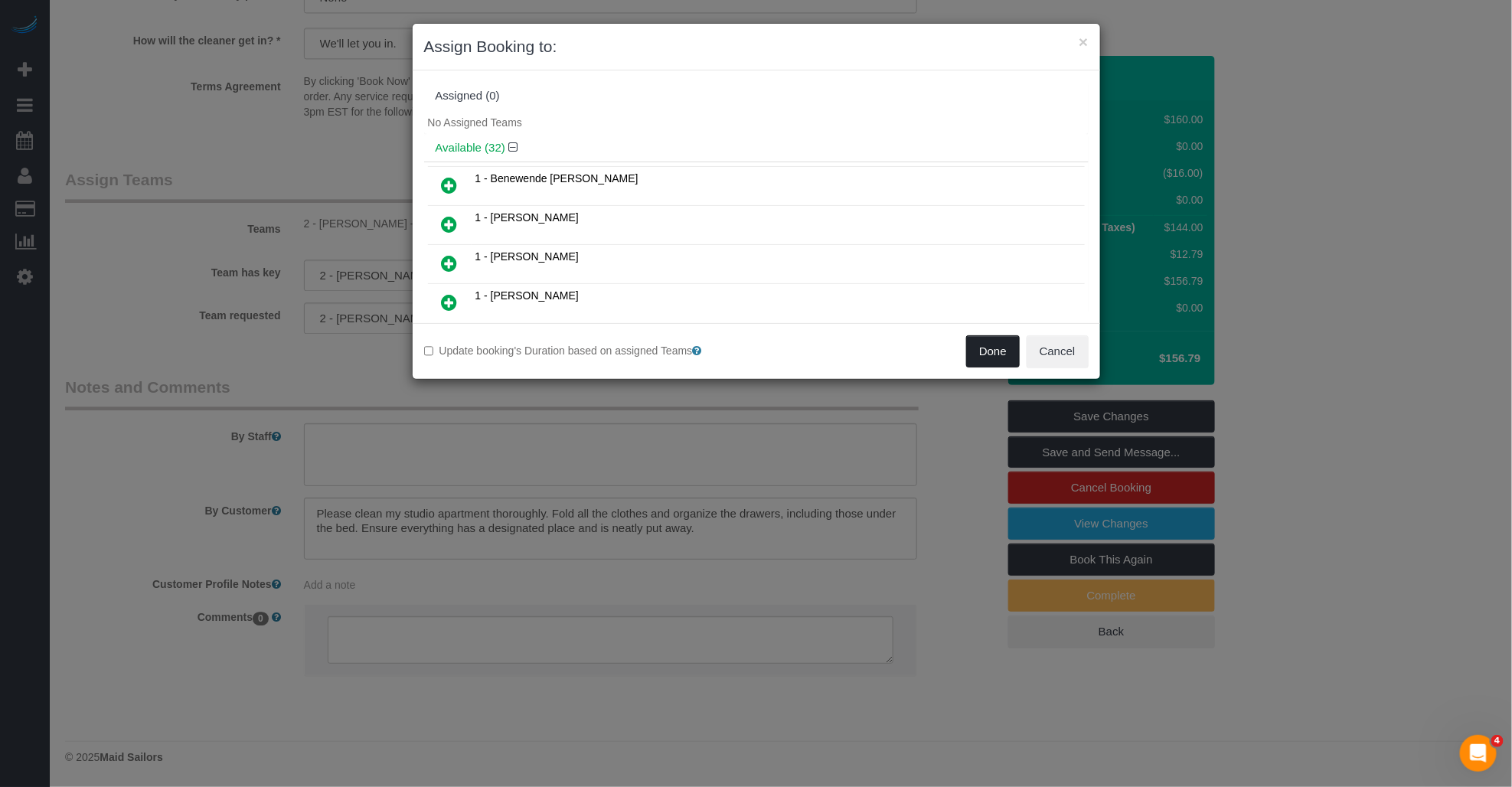
click at [982, 346] on button "Done" at bounding box center [993, 351] width 54 height 32
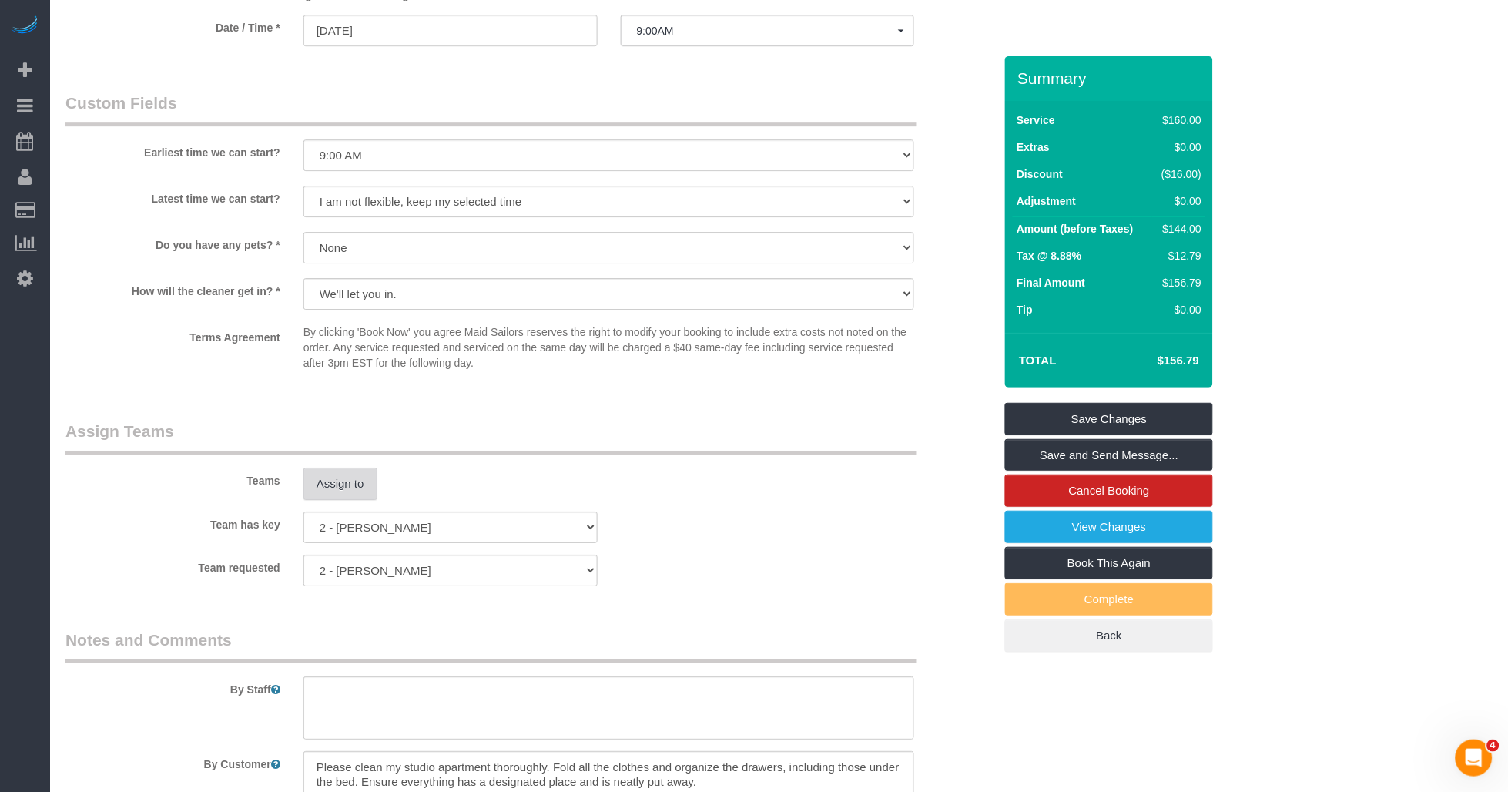
scroll to position [1127, 0]
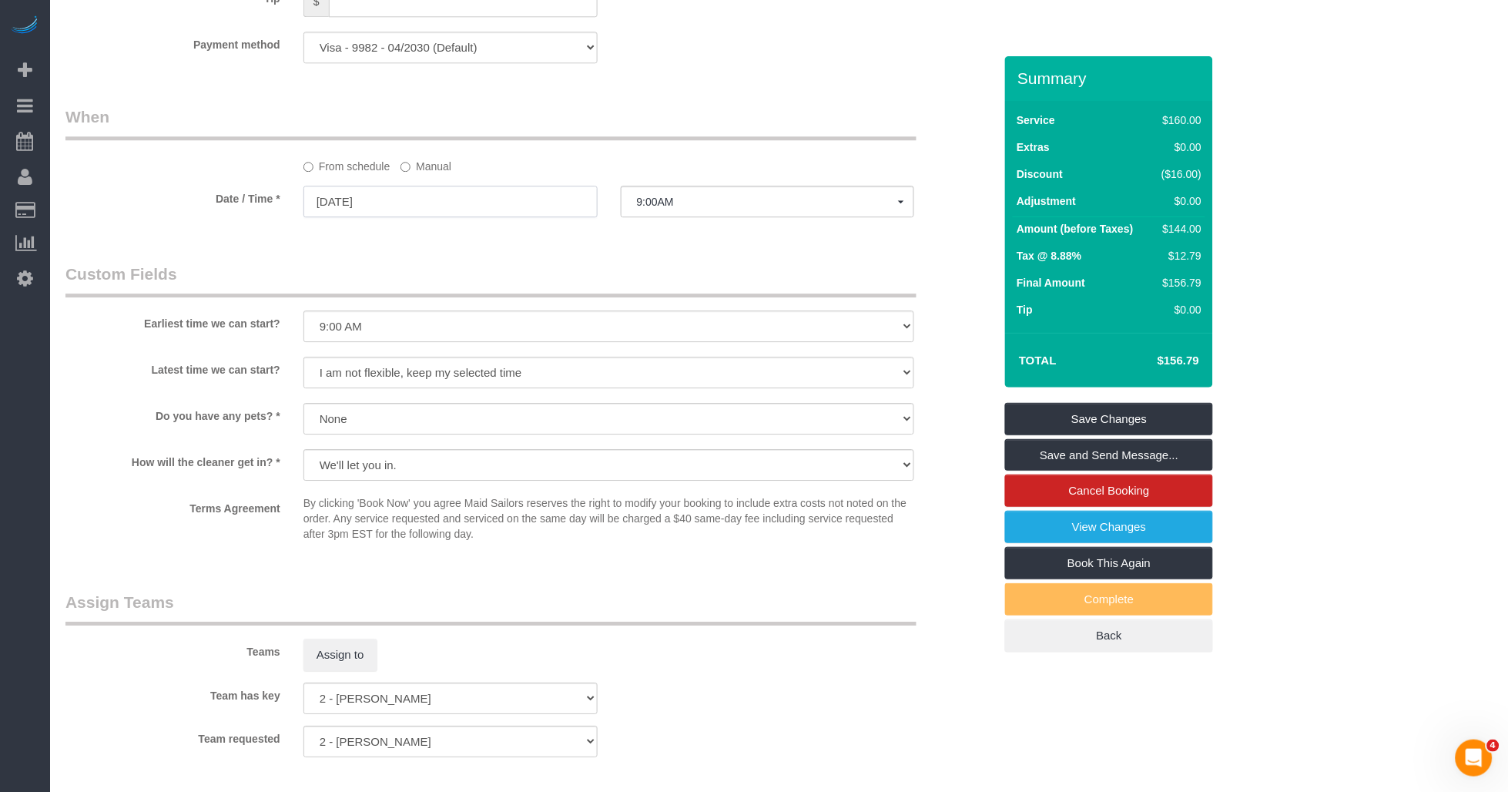
click at [473, 212] on input "[DATE]" at bounding box center [451, 202] width 294 height 32
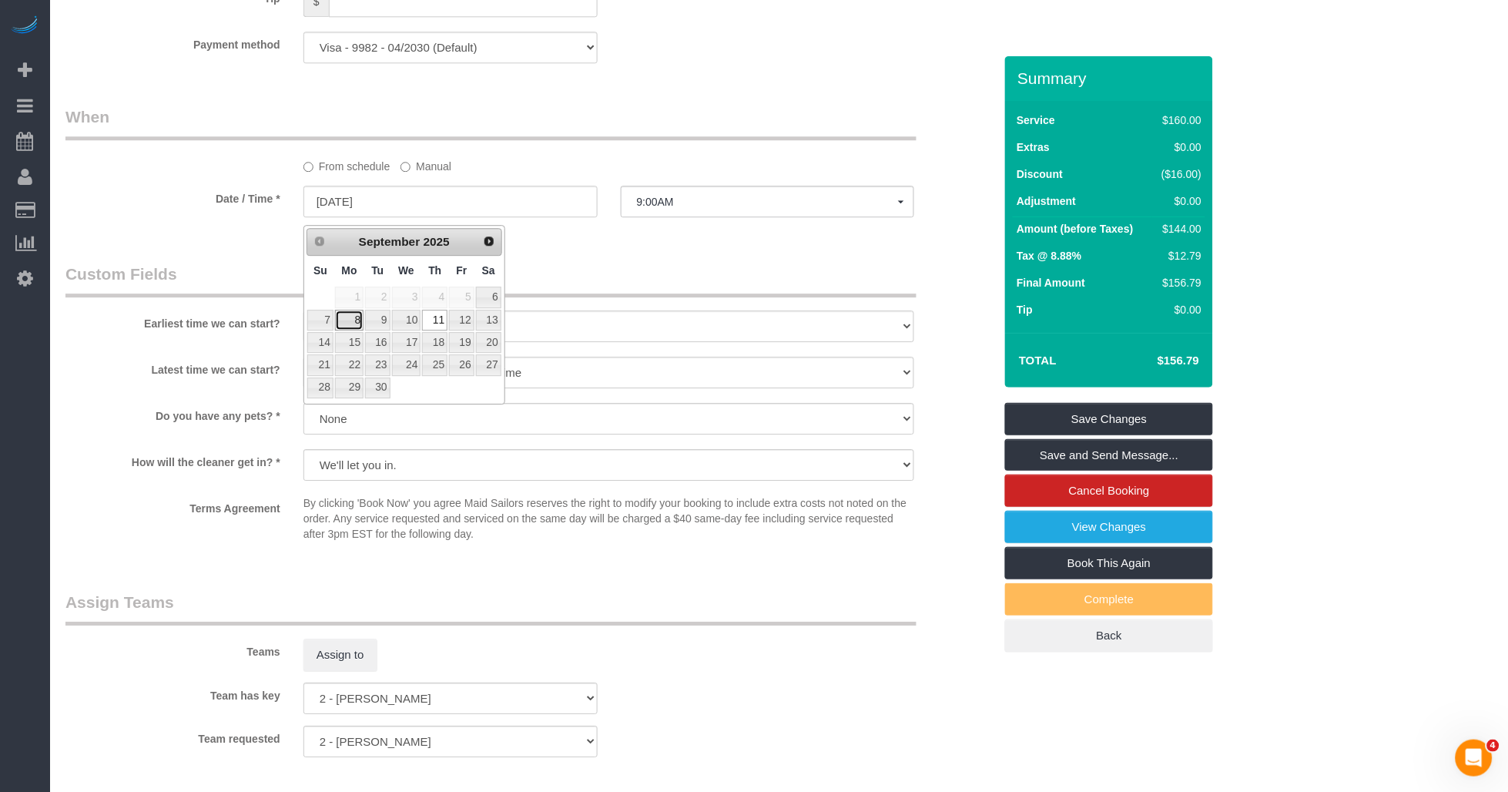
click at [356, 317] on link "8" at bounding box center [349, 320] width 29 height 21
type input "[DATE]"
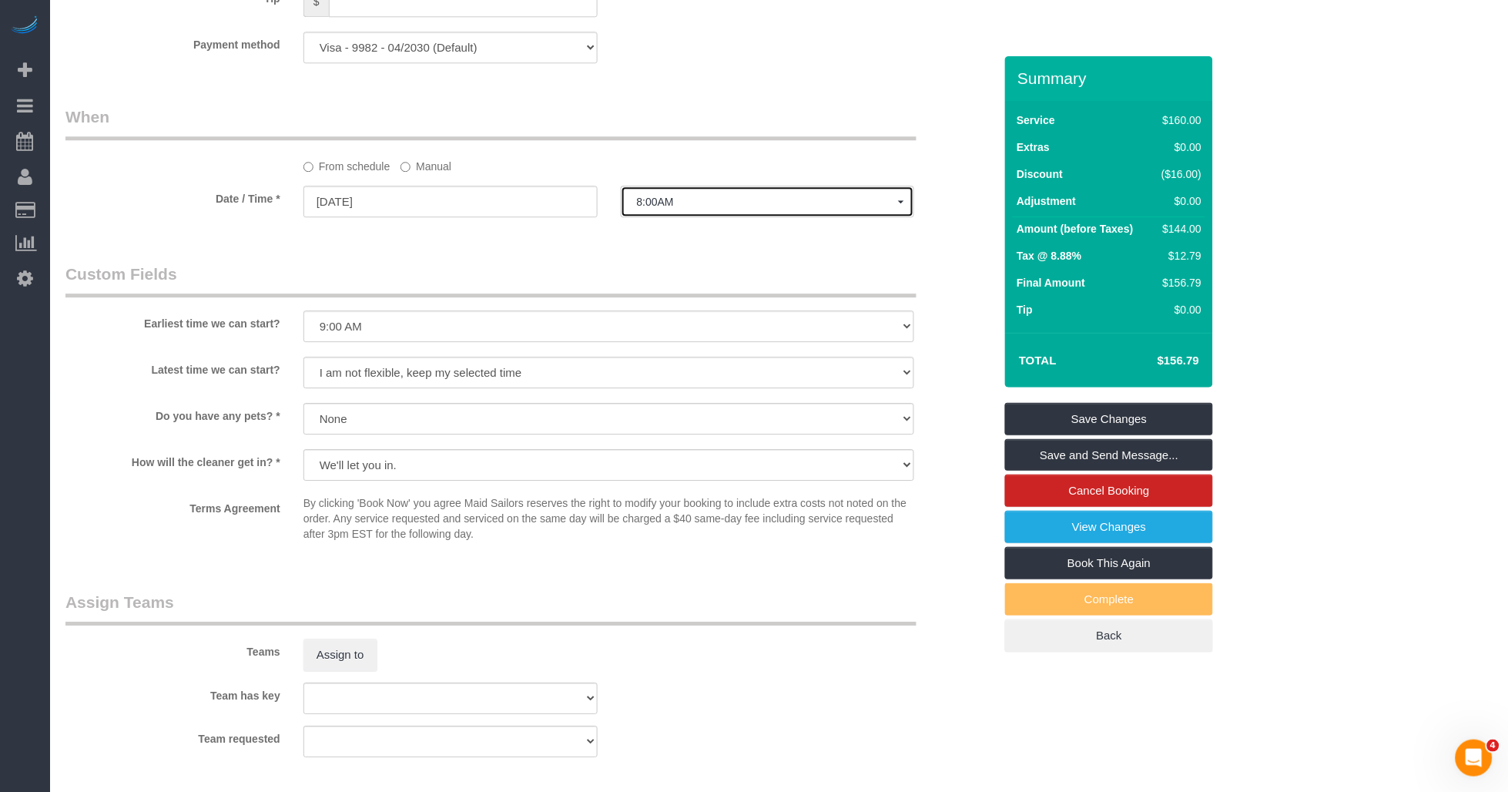
click at [651, 208] on span "8:00AM" at bounding box center [768, 202] width 262 height 12
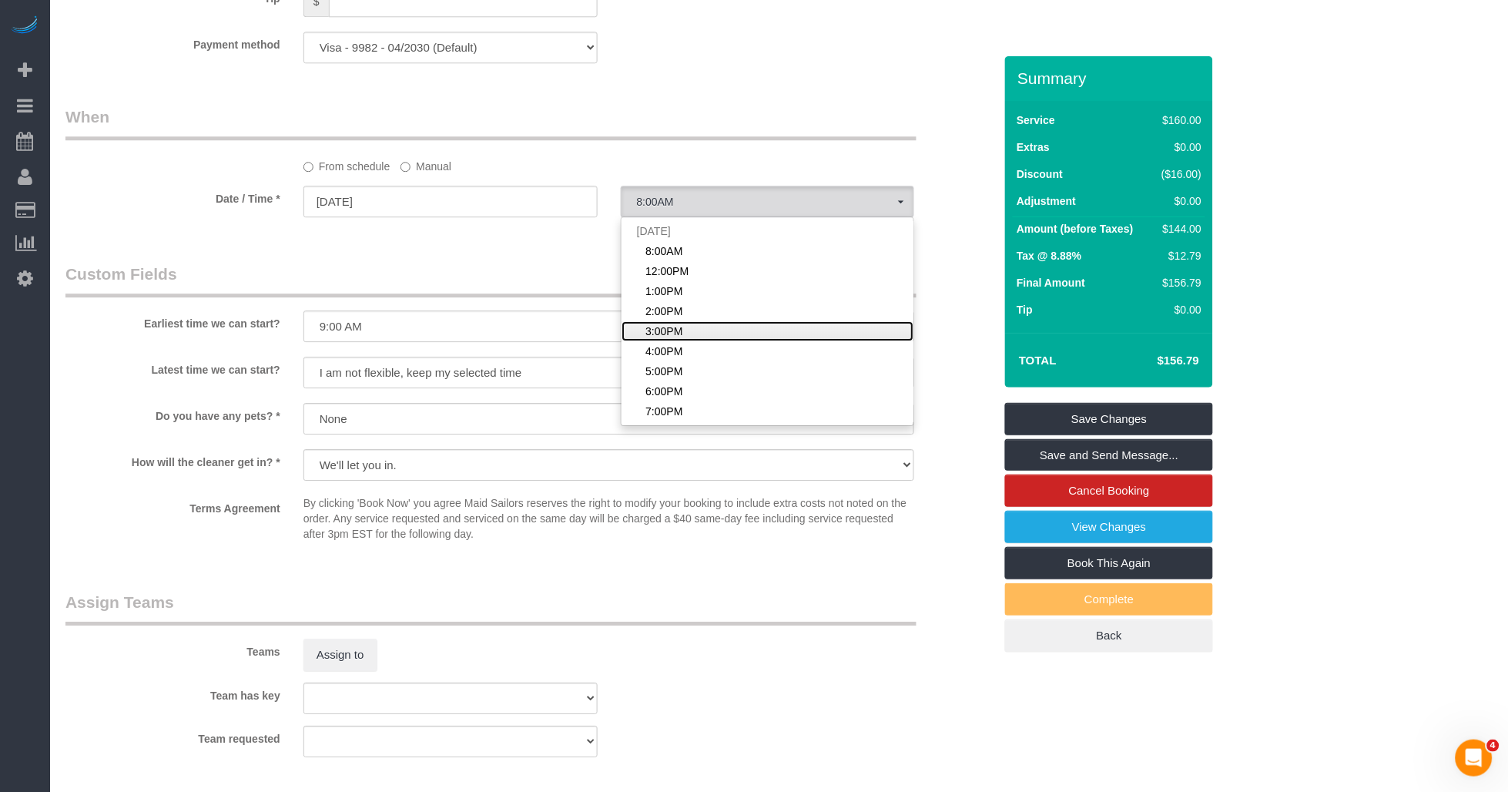
click at [690, 330] on link "3:00PM" at bounding box center [768, 331] width 293 height 20
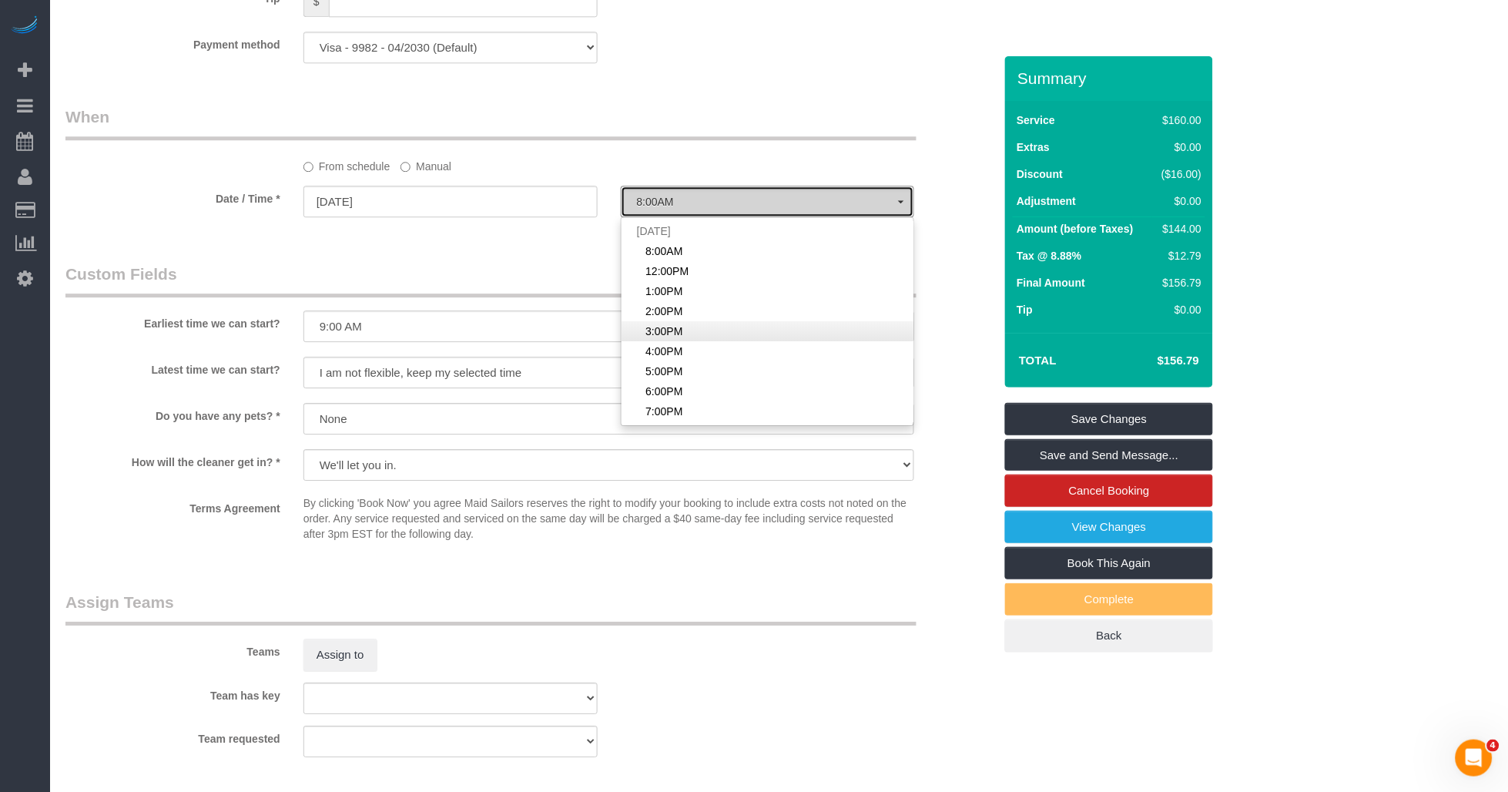
select select "spot64"
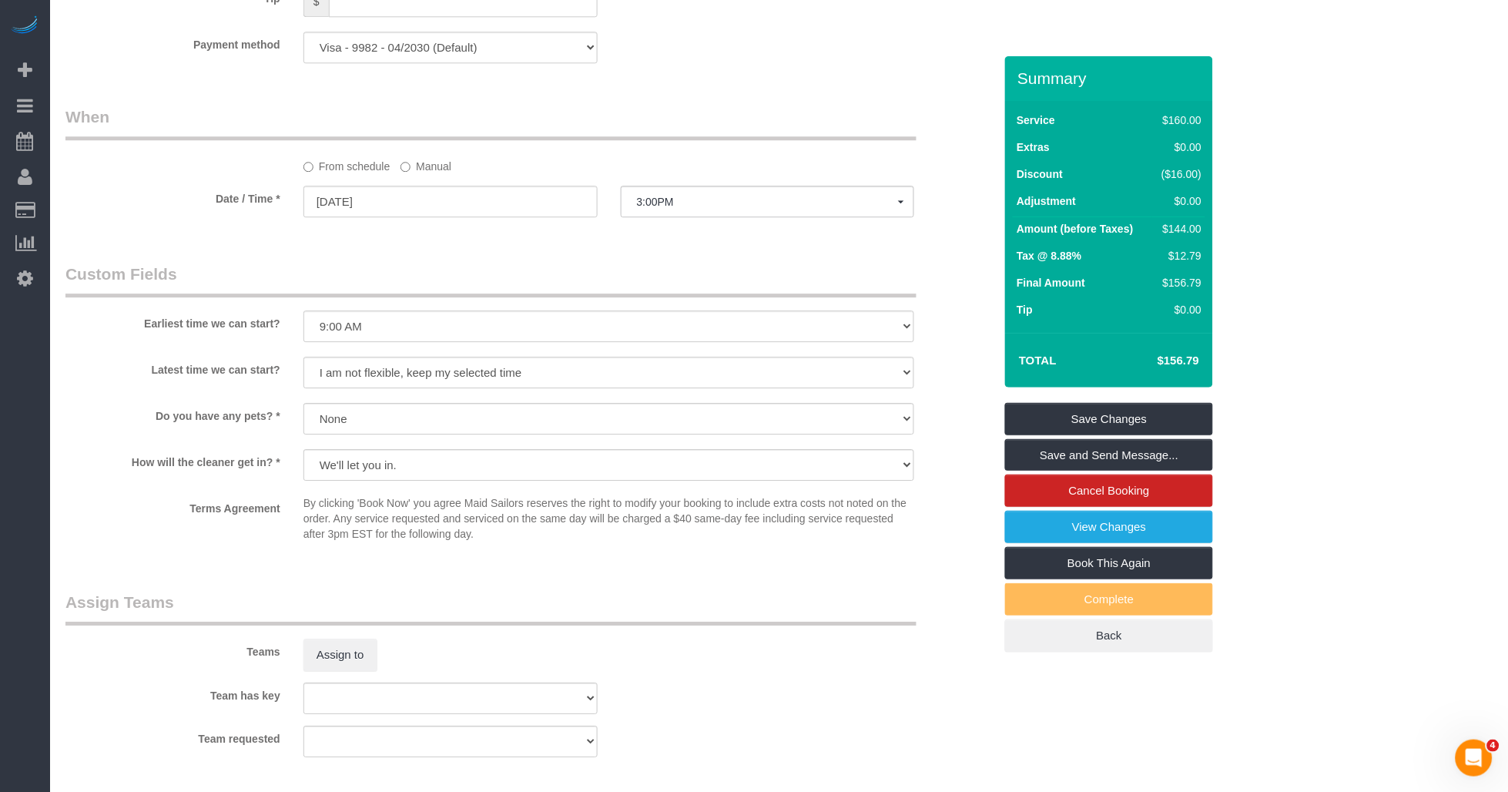
click at [611, 285] on legend "Custom Fields" at bounding box center [490, 280] width 851 height 35
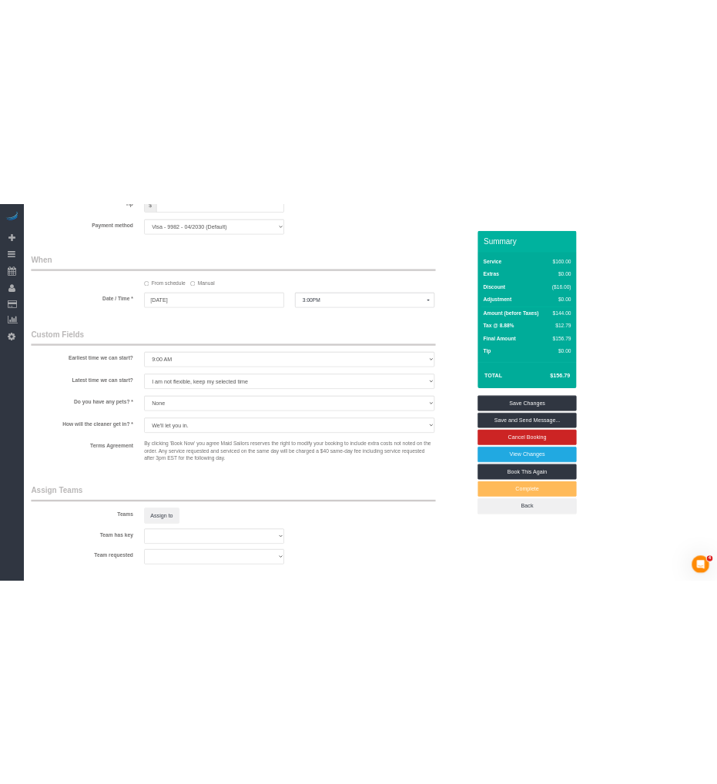
scroll to position [870, 0]
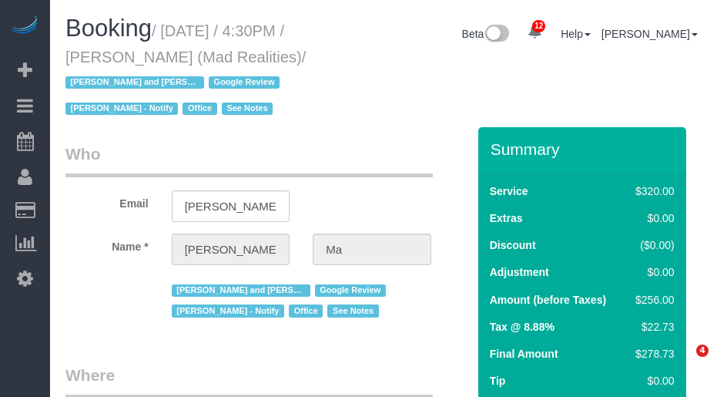
select select "NY"
select select "number:89"
select select "number:90"
select select "number:15"
select select "number:7"
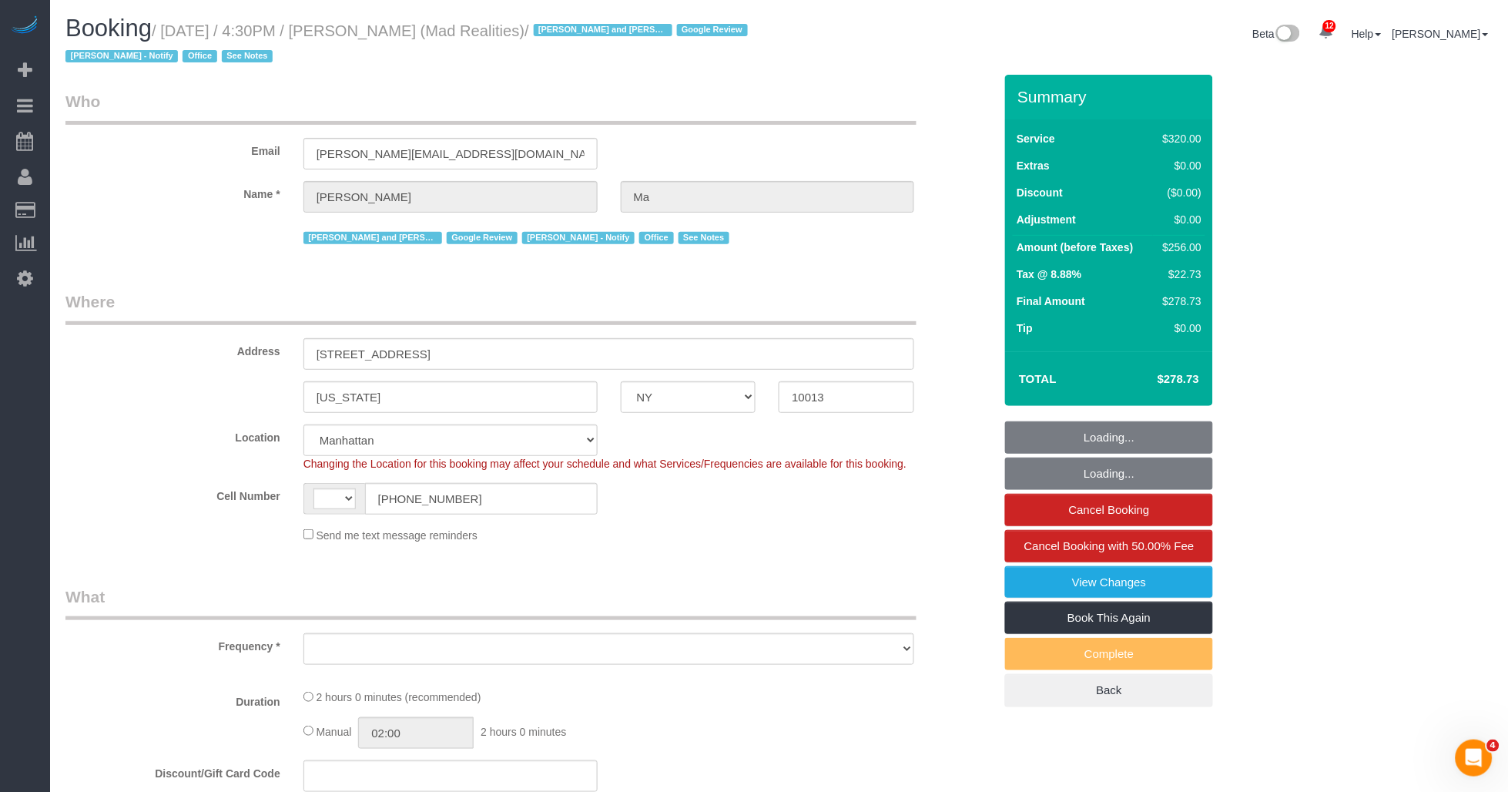
select select "string:[GEOGRAPHIC_DATA]"
select select "string:stripe-pm_1PsB1j4VGloSiKo7cb06islp"
select select "2"
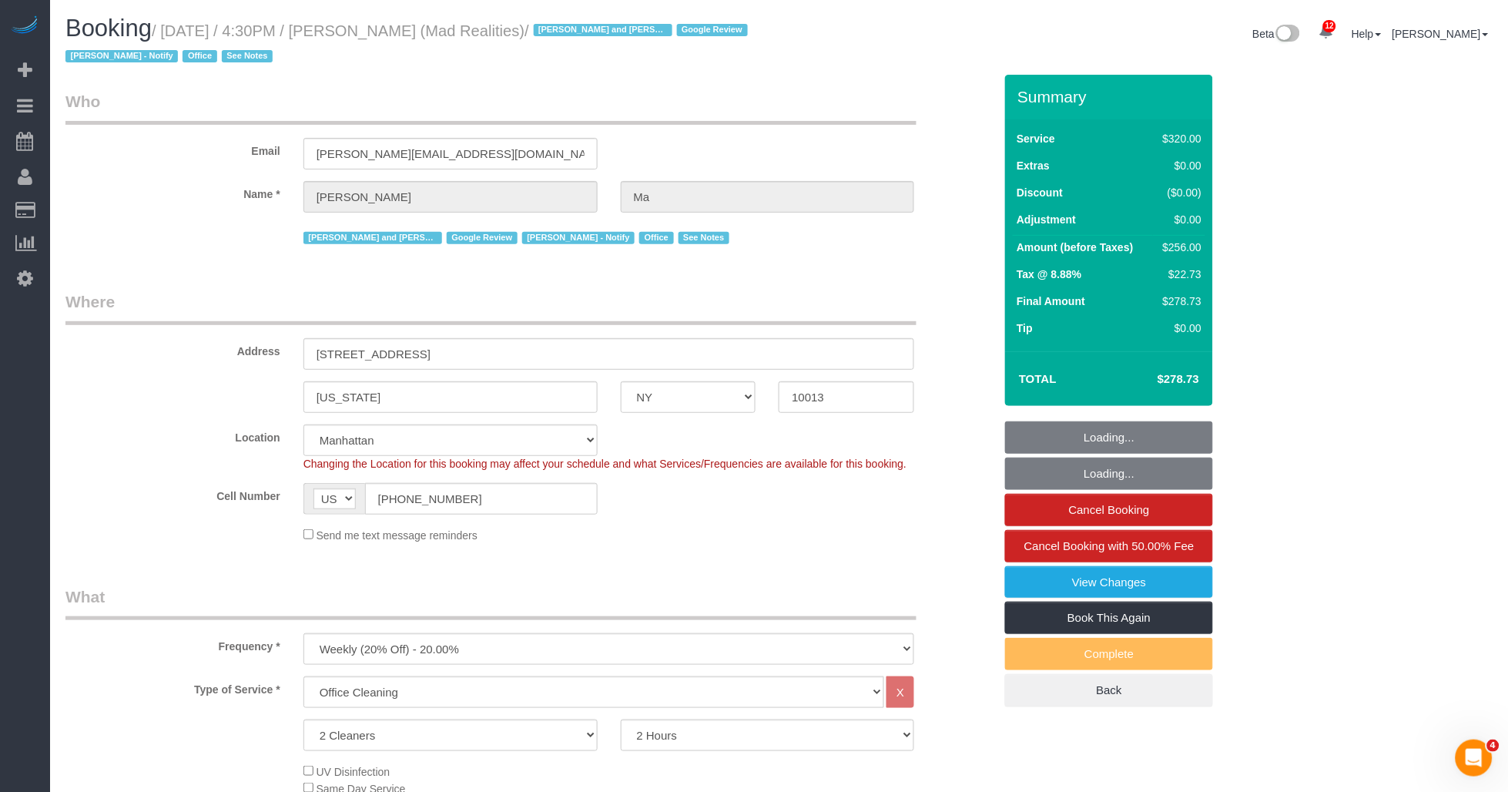
select select "object:1414"
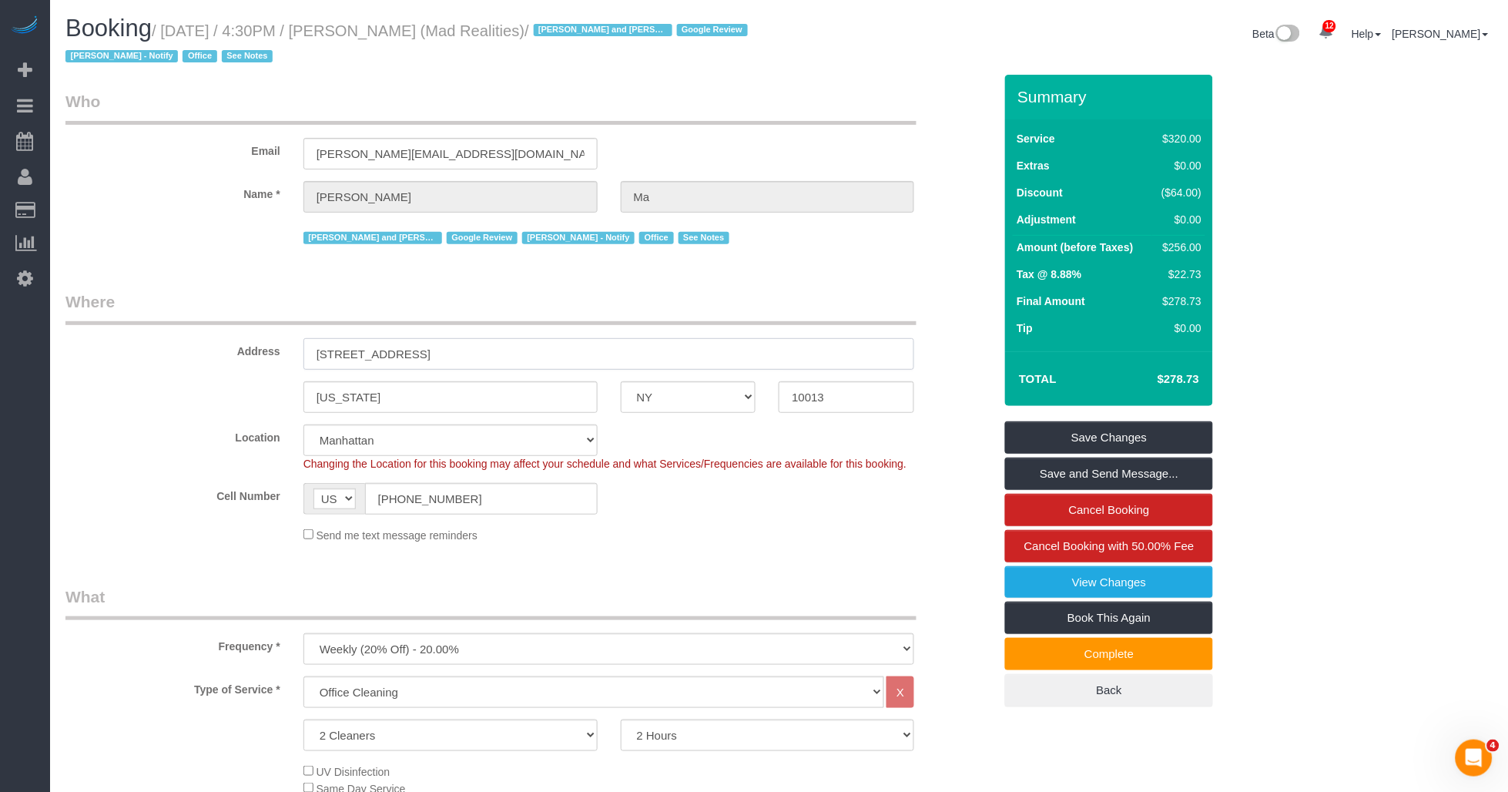
click at [508, 351] on input "[STREET_ADDRESS]" at bounding box center [610, 354] width 612 height 32
drag, startPoint x: 391, startPoint y: 31, endPoint x: 447, endPoint y: 34, distance: 56.3
click at [447, 34] on small "/ [DATE] / 4:30PM / [PERSON_NAME] (Mad Realities) / [PERSON_NAME] and Amidatou …" at bounding box center [408, 43] width 687 height 43
copy small "[PERSON_NAME]"
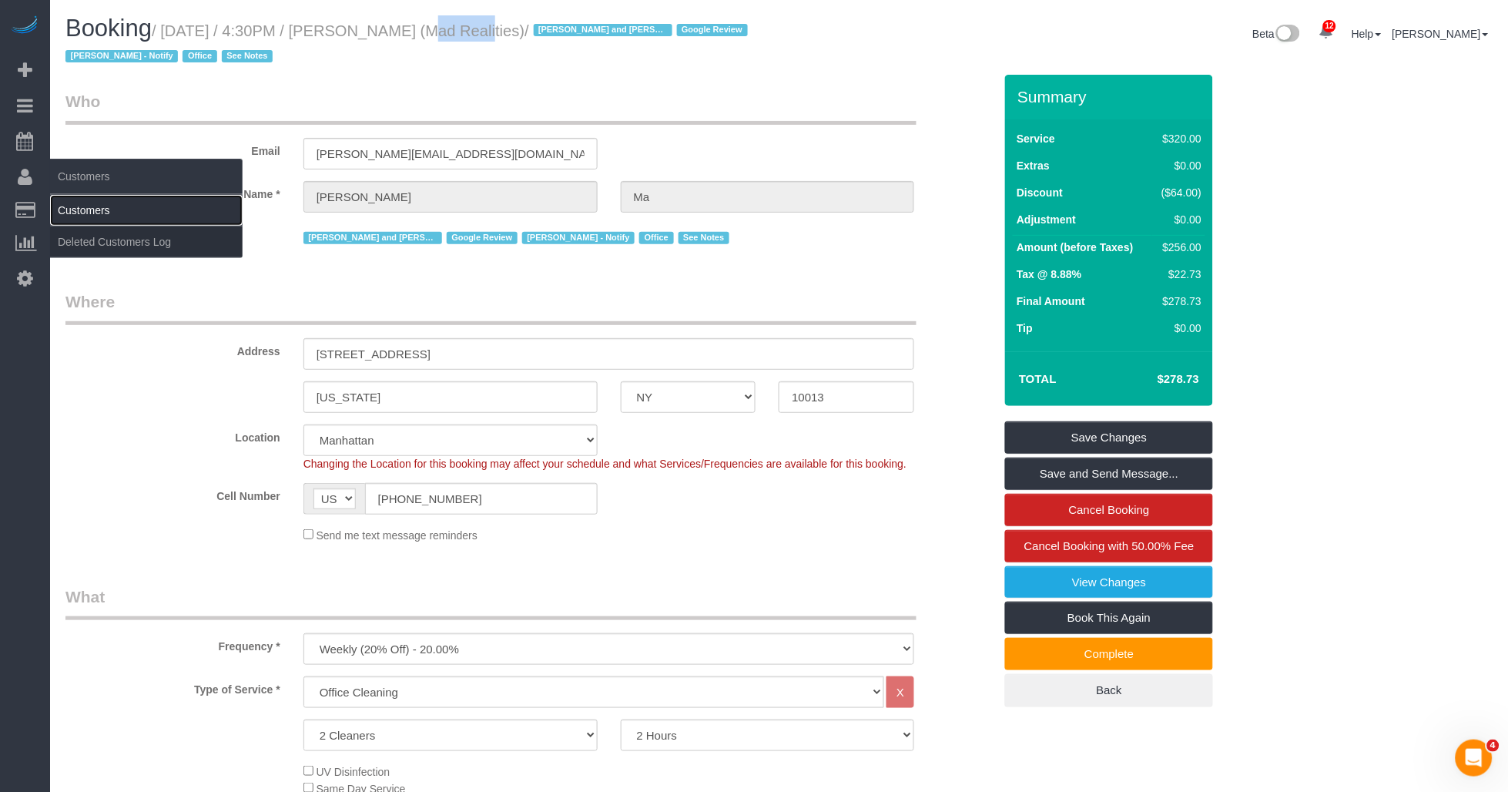
click at [93, 206] on link "Customers" at bounding box center [146, 210] width 193 height 31
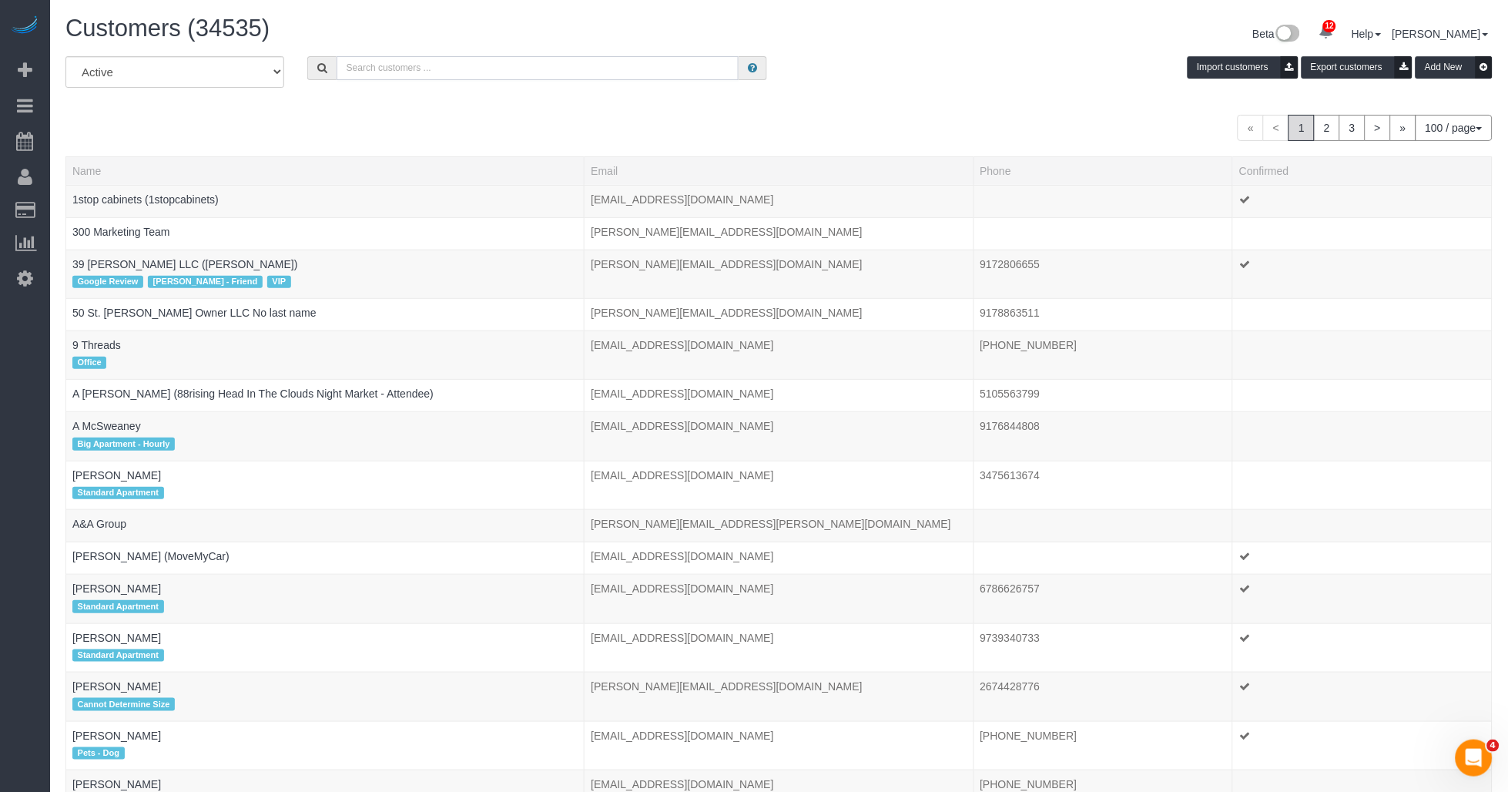
click at [381, 72] on input "text" at bounding box center [538, 68] width 403 height 24
paste input "[PERSON_NAME]"
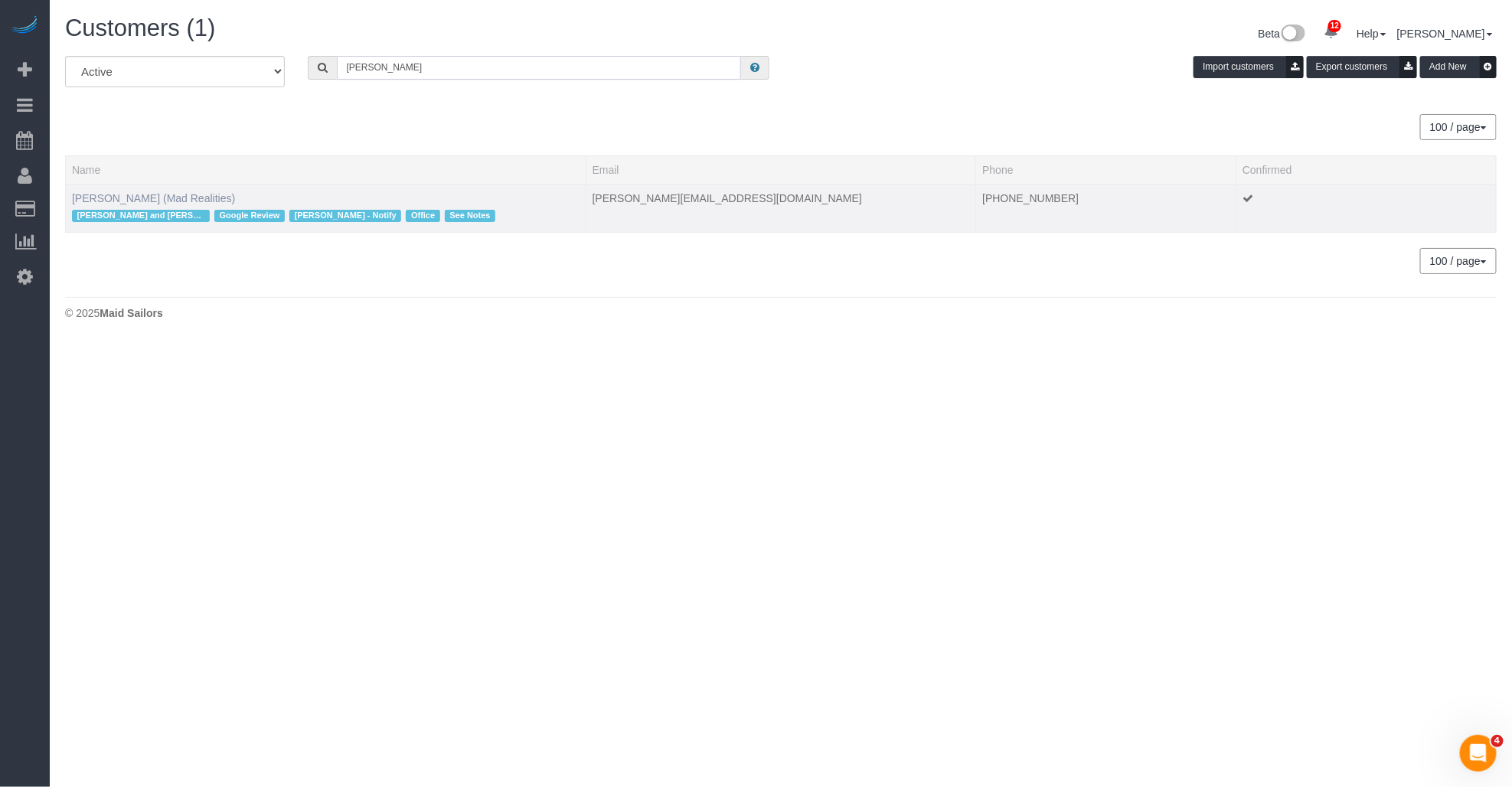
type input "[PERSON_NAME]"
click at [163, 197] on link "[PERSON_NAME] (Mad Realities)" at bounding box center [153, 198] width 163 height 12
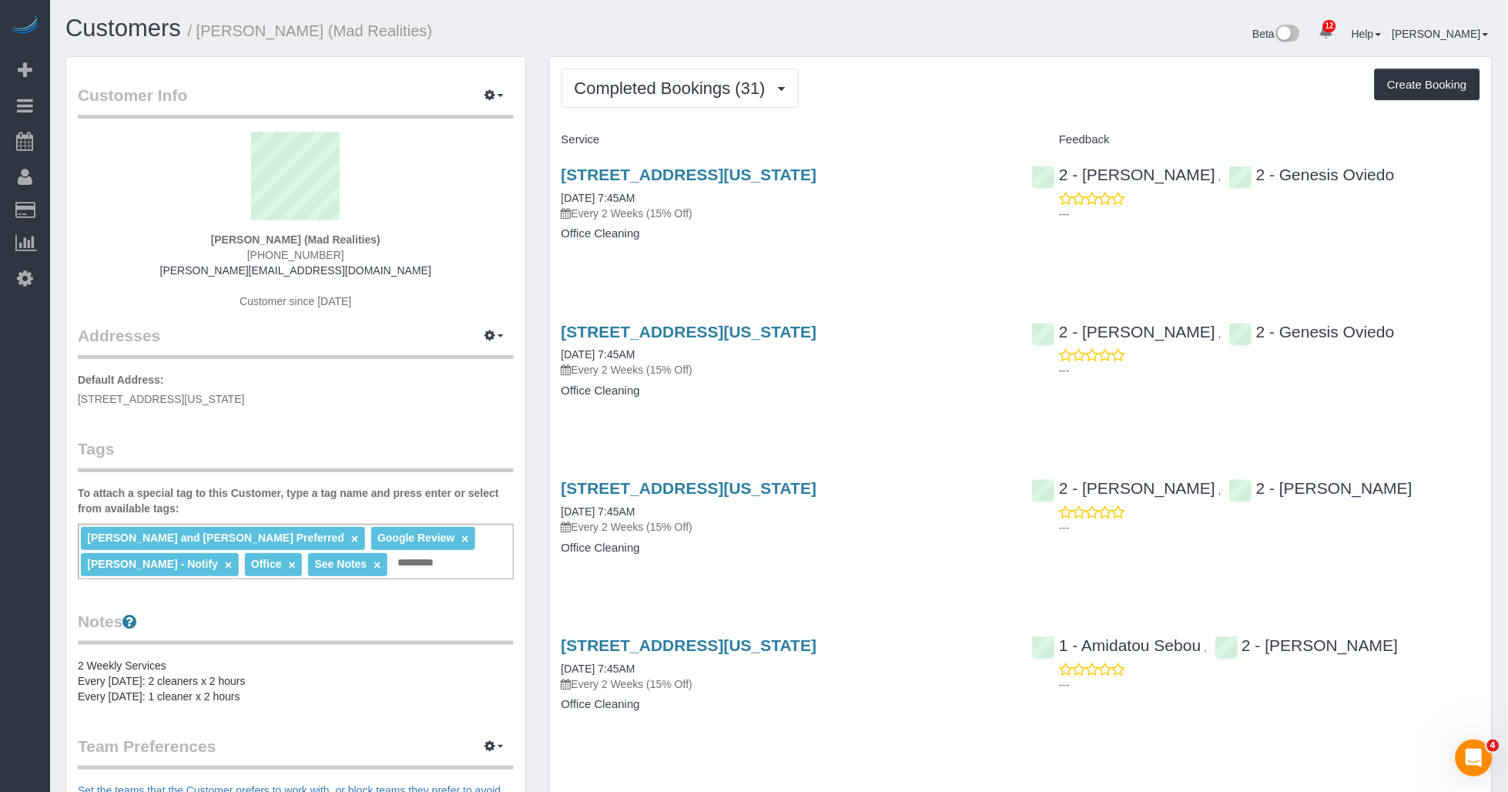
click at [331, 255] on span "[PHONE_NUMBER]" at bounding box center [295, 255] width 97 height 12
click at [310, 250] on span "[PHONE_NUMBER]" at bounding box center [295, 255] width 97 height 12
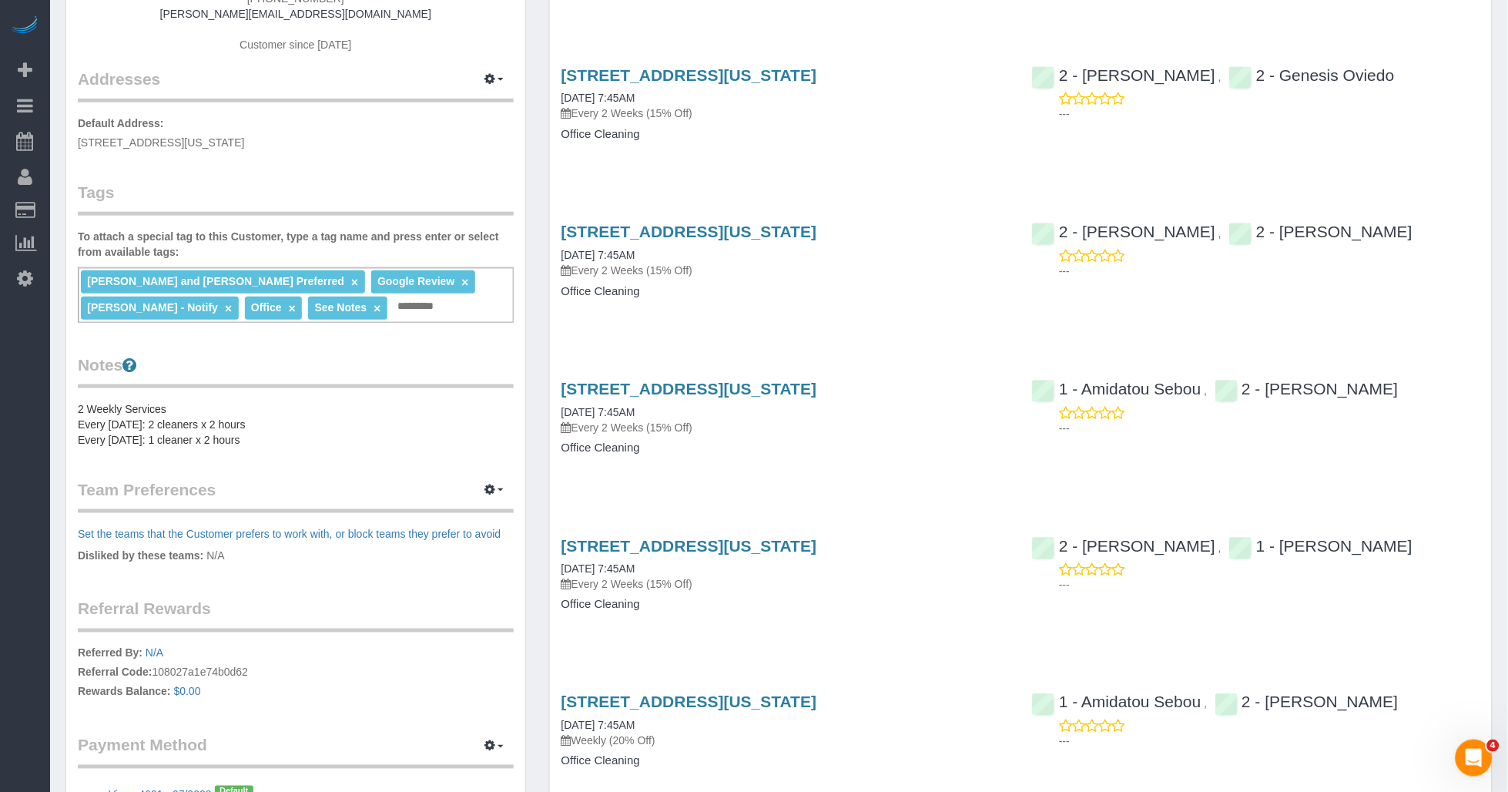
scroll to position [428, 0]
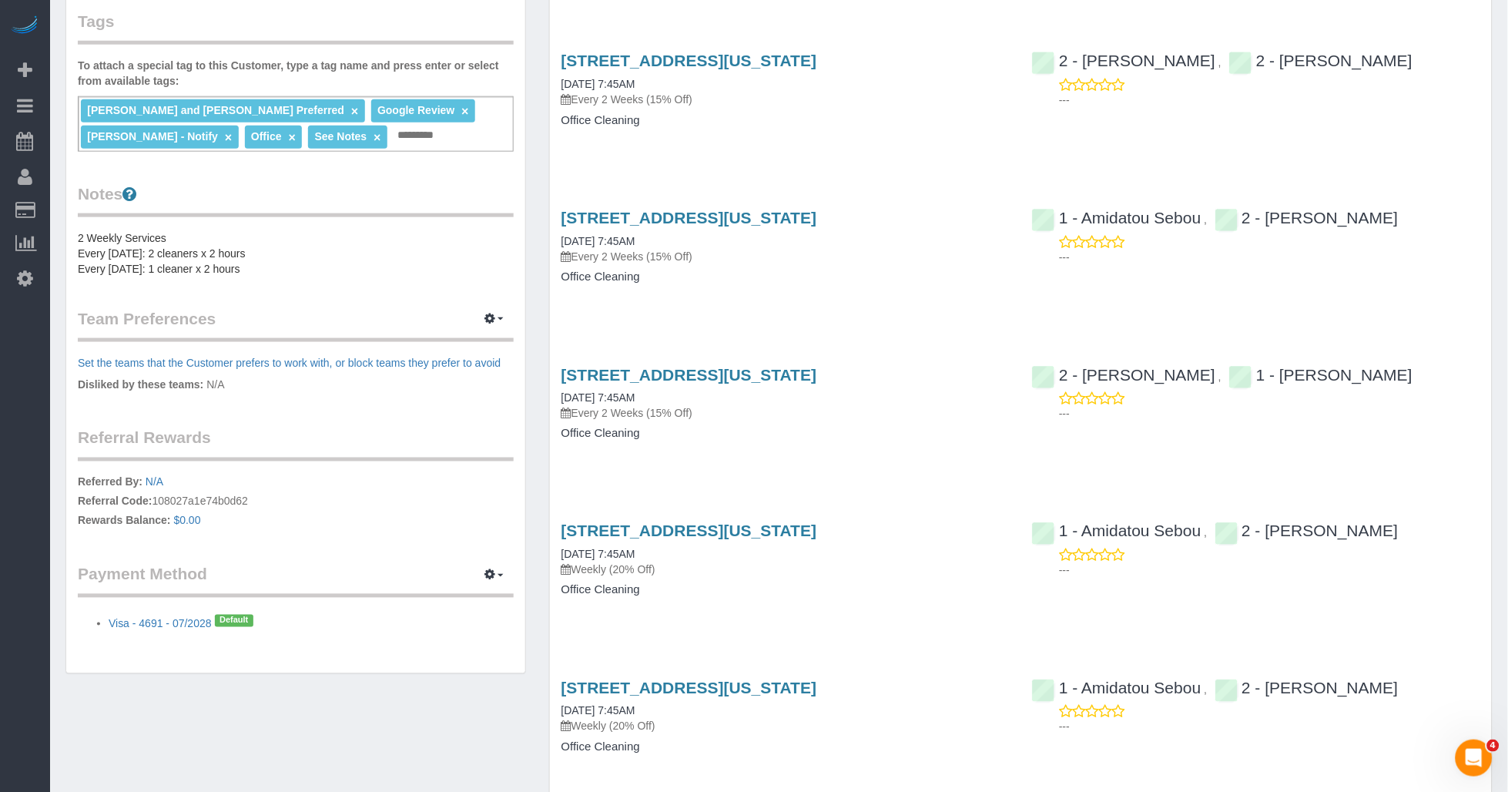
click at [301, 267] on pre "2 Weekly Services Every [DATE]: 2 cleaners x 2 hours Every [DATE]: 1 cleaner x …" at bounding box center [296, 253] width 436 height 46
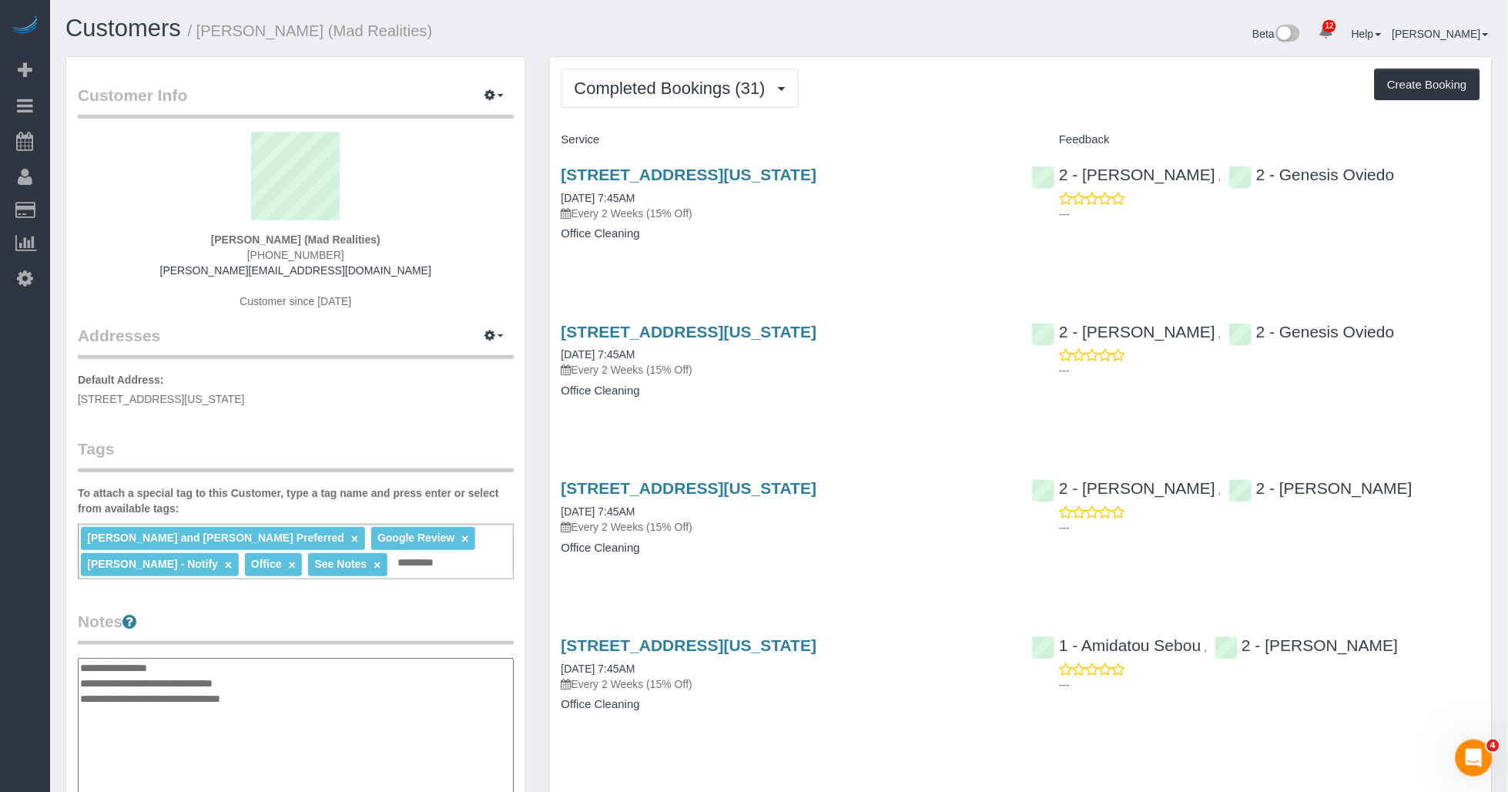
scroll to position [86, 0]
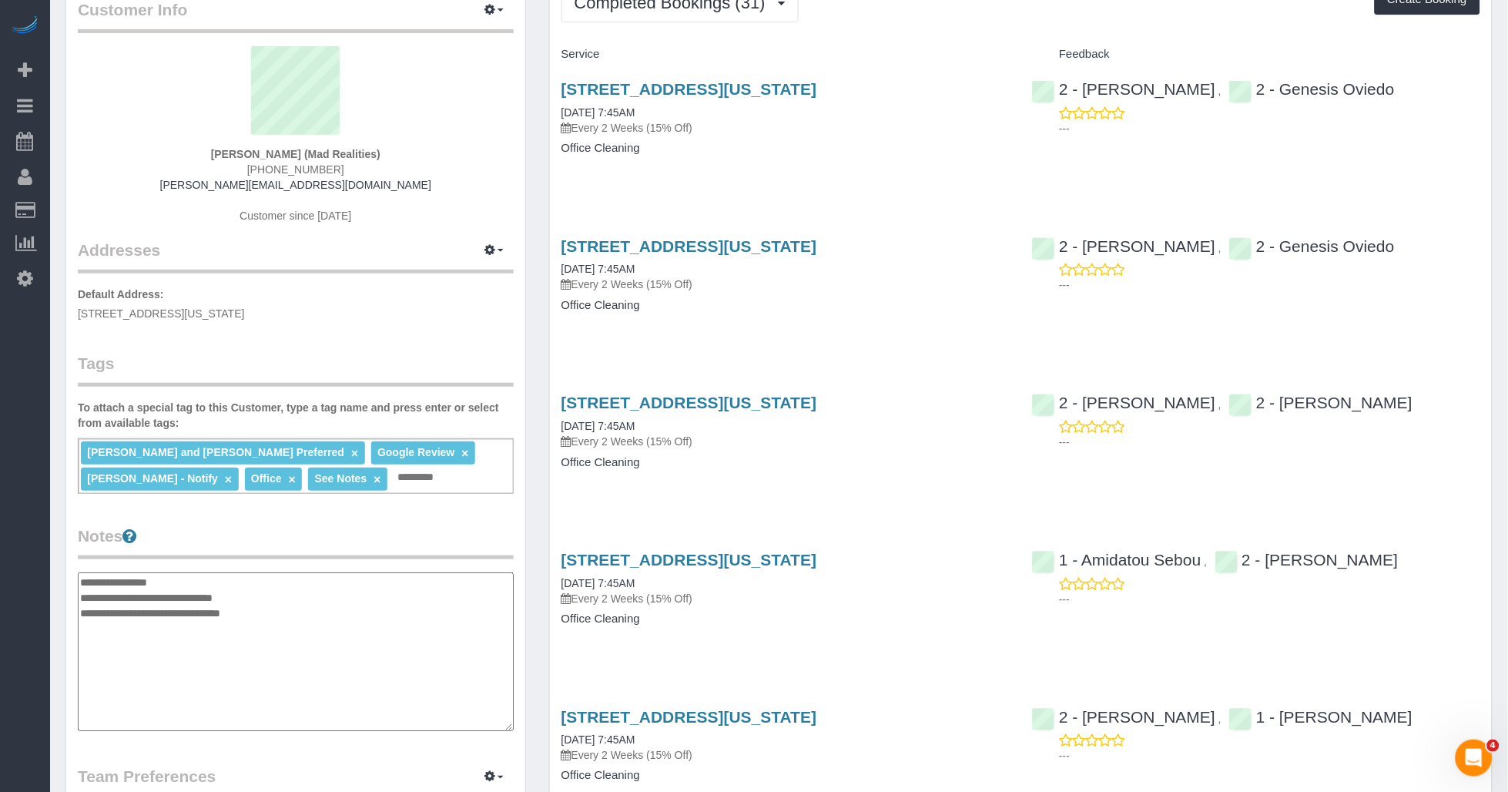
click at [349, 396] on textarea "**********" at bounding box center [296, 651] width 436 height 159
click at [312, 396] on textarea "**********" at bounding box center [296, 651] width 436 height 159
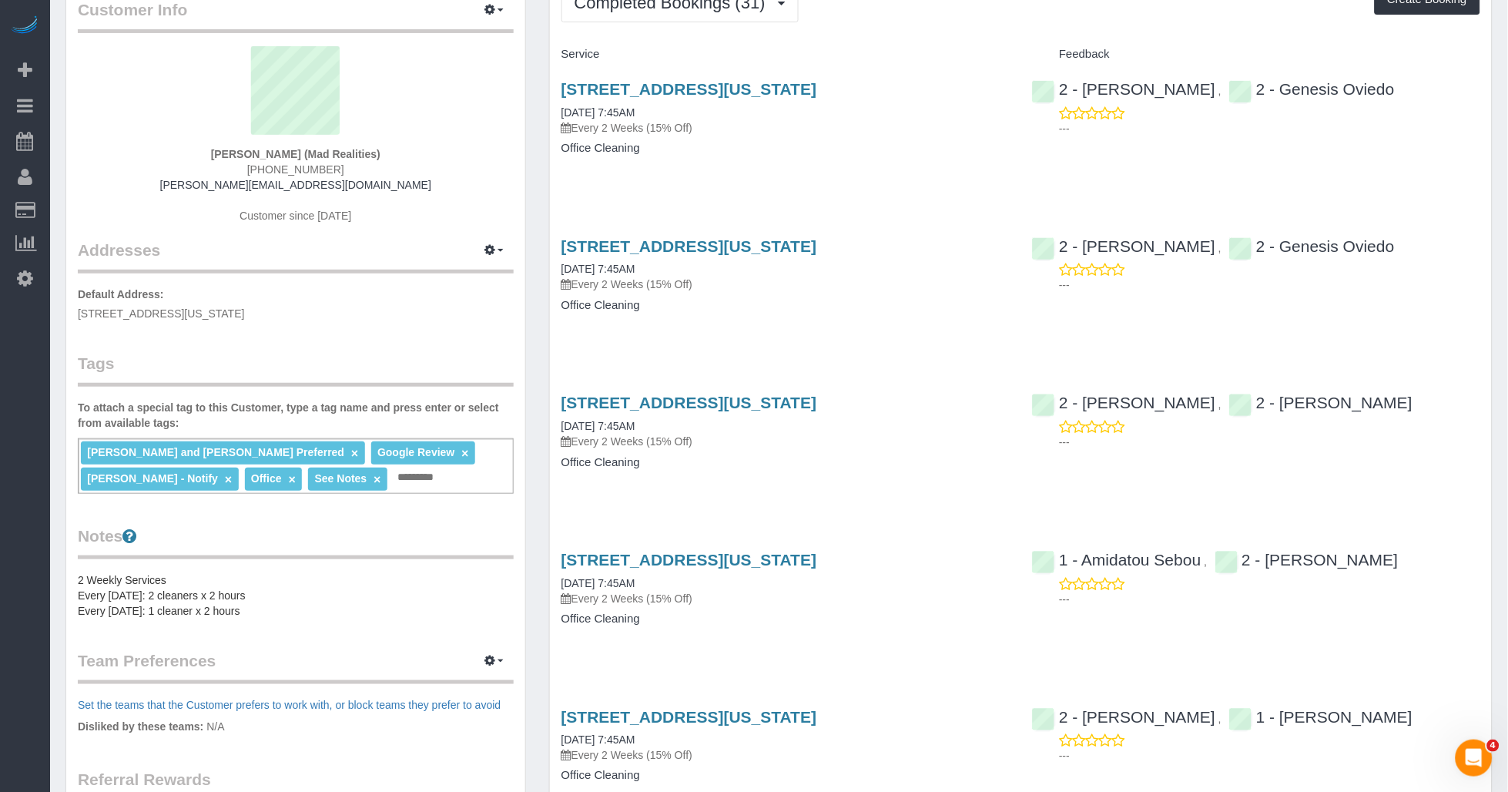
click at [263, 396] on pre "2 Weekly Services Every [DATE]: 2 cleaners x 2 hours Every [DATE]: 1 cleaner x …" at bounding box center [296, 595] width 436 height 46
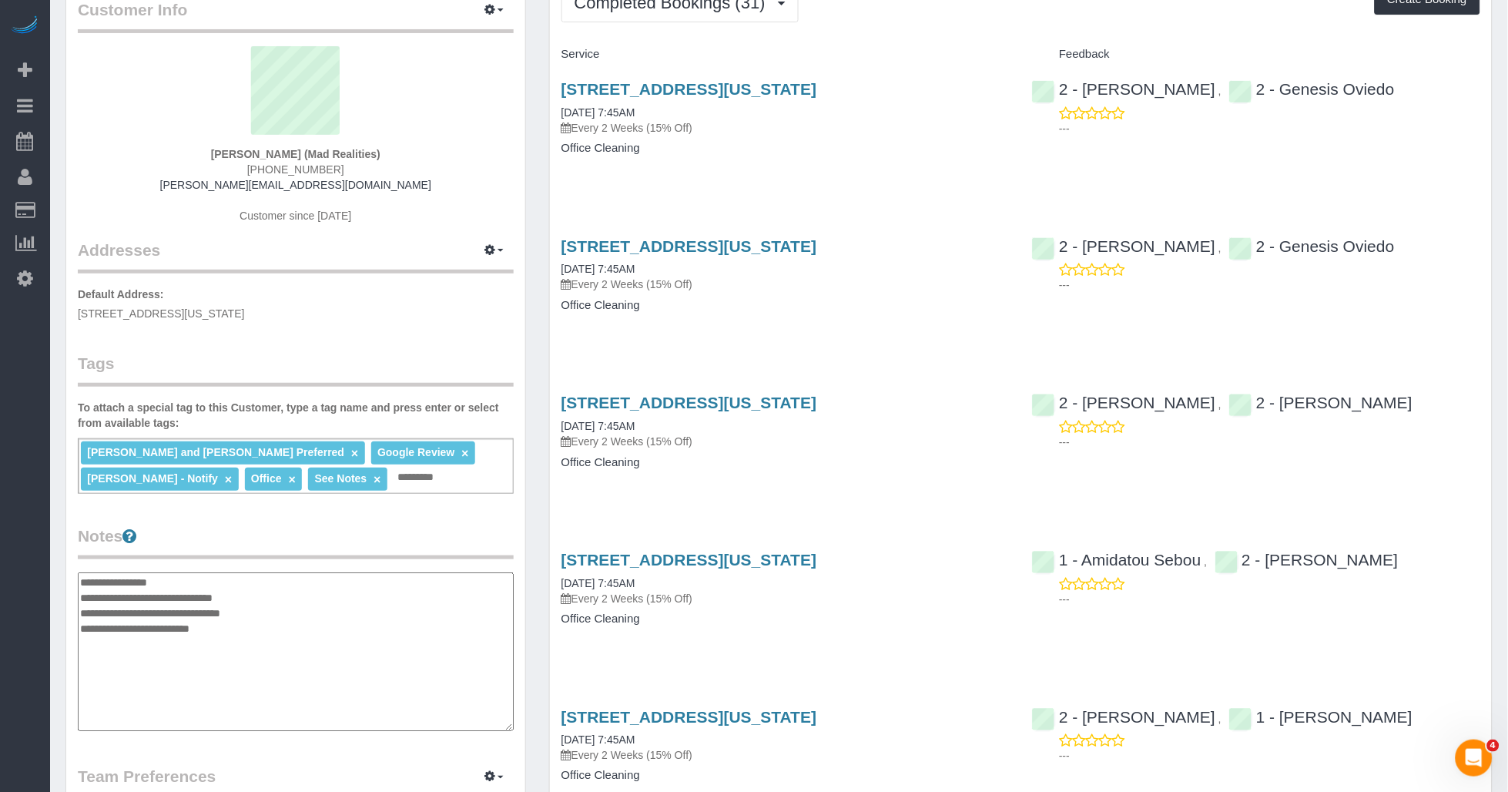
click at [235, 396] on textarea "**********" at bounding box center [296, 651] width 436 height 159
paste textarea "**********"
click at [195, 396] on textarea "**********" at bounding box center [296, 651] width 436 height 159
click at [174, 396] on textarea "**********" at bounding box center [296, 651] width 436 height 159
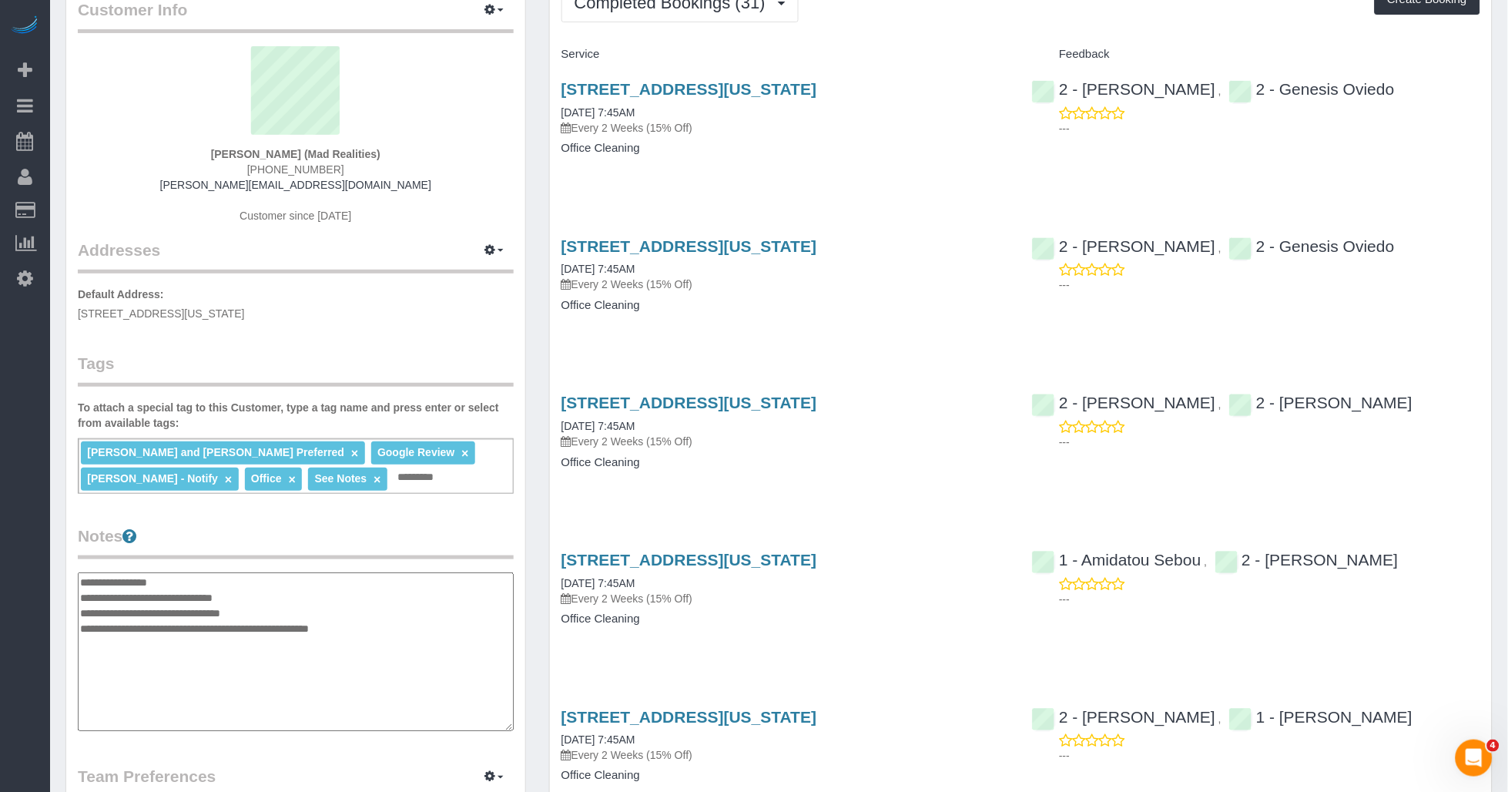
click at [174, 396] on textarea "**********" at bounding box center [296, 651] width 436 height 159
click at [220, 396] on textarea "**********" at bounding box center [296, 651] width 436 height 159
click at [213, 396] on textarea "**********" at bounding box center [296, 651] width 436 height 159
type textarea "**********"
drag, startPoint x: 389, startPoint y: 628, endPoint x: 34, endPoint y: 628, distance: 355.1
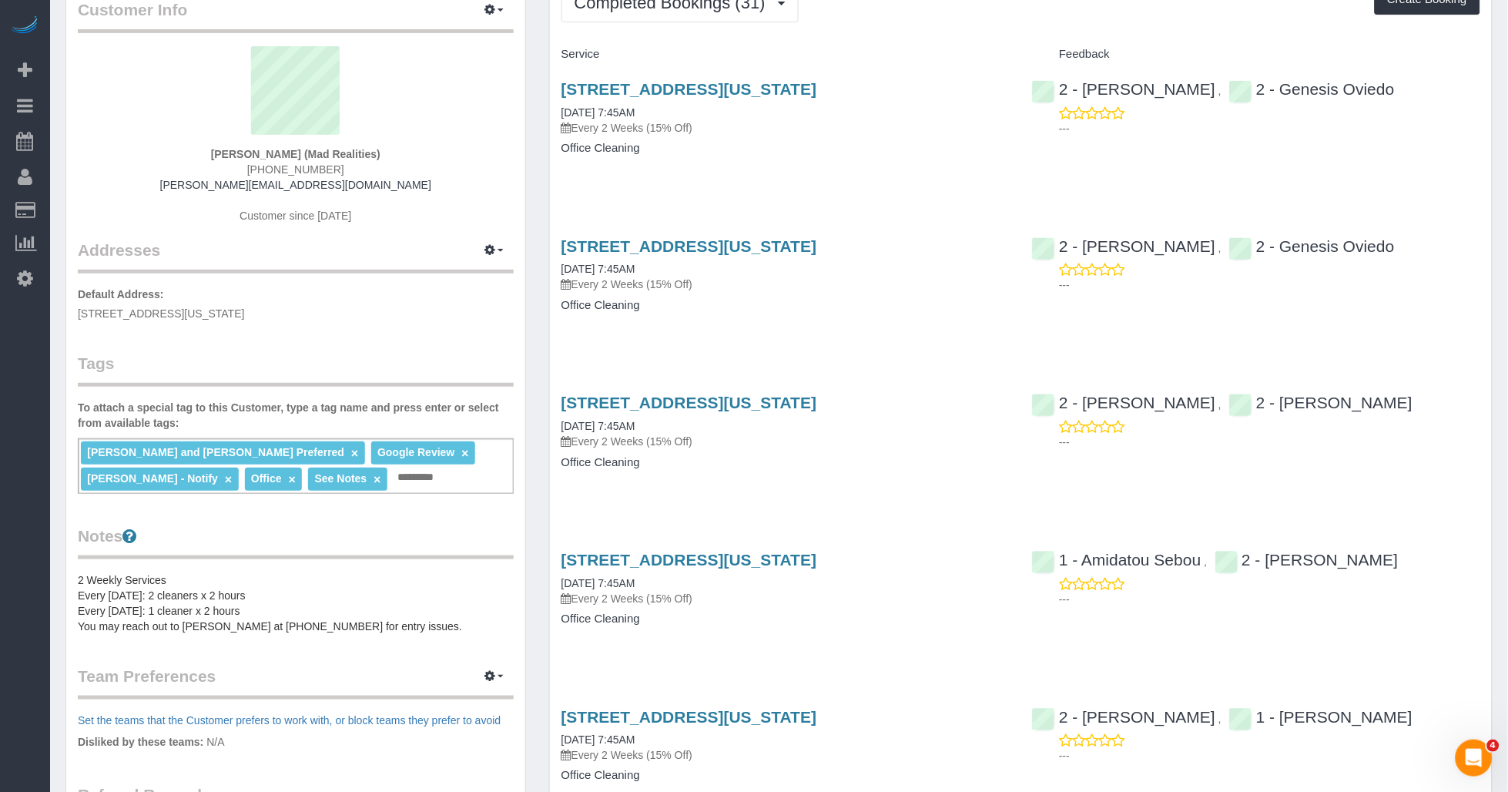
scroll to position [0, 0]
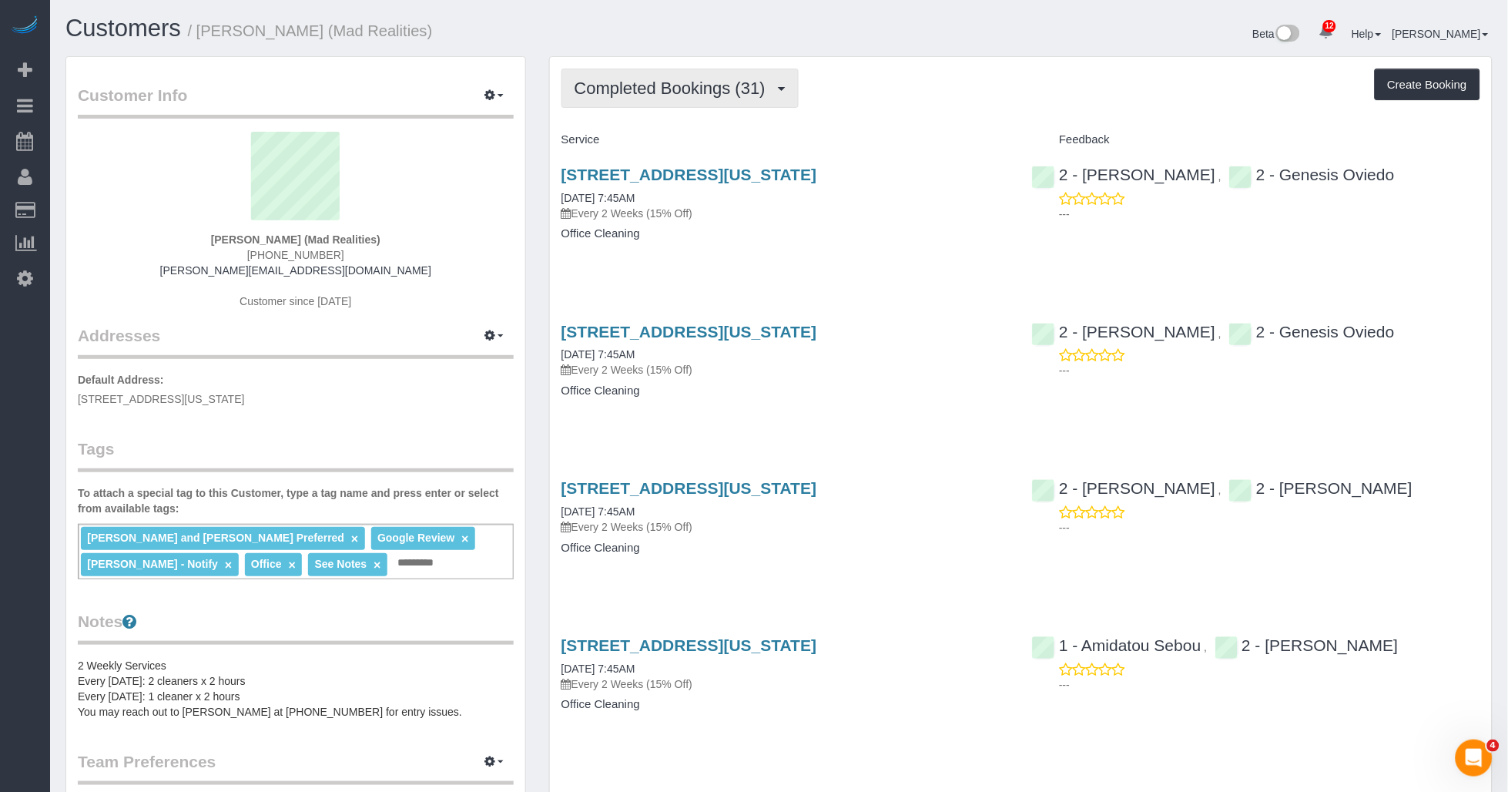
click at [686, 92] on span "Completed Bookings (31)" at bounding box center [674, 88] width 199 height 19
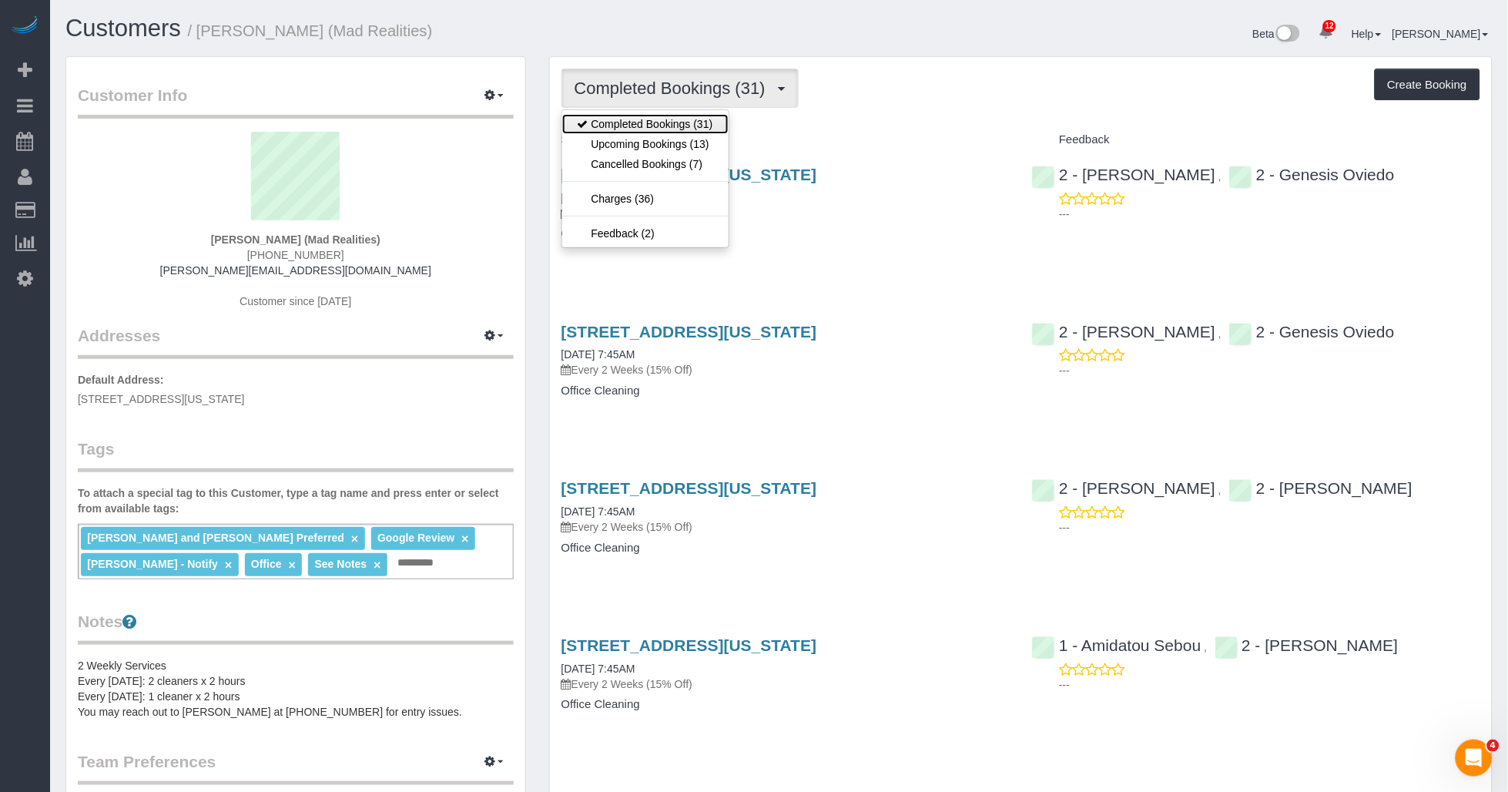
click at [665, 122] on link "Completed Bookings (31)" at bounding box center [645, 124] width 166 height 20
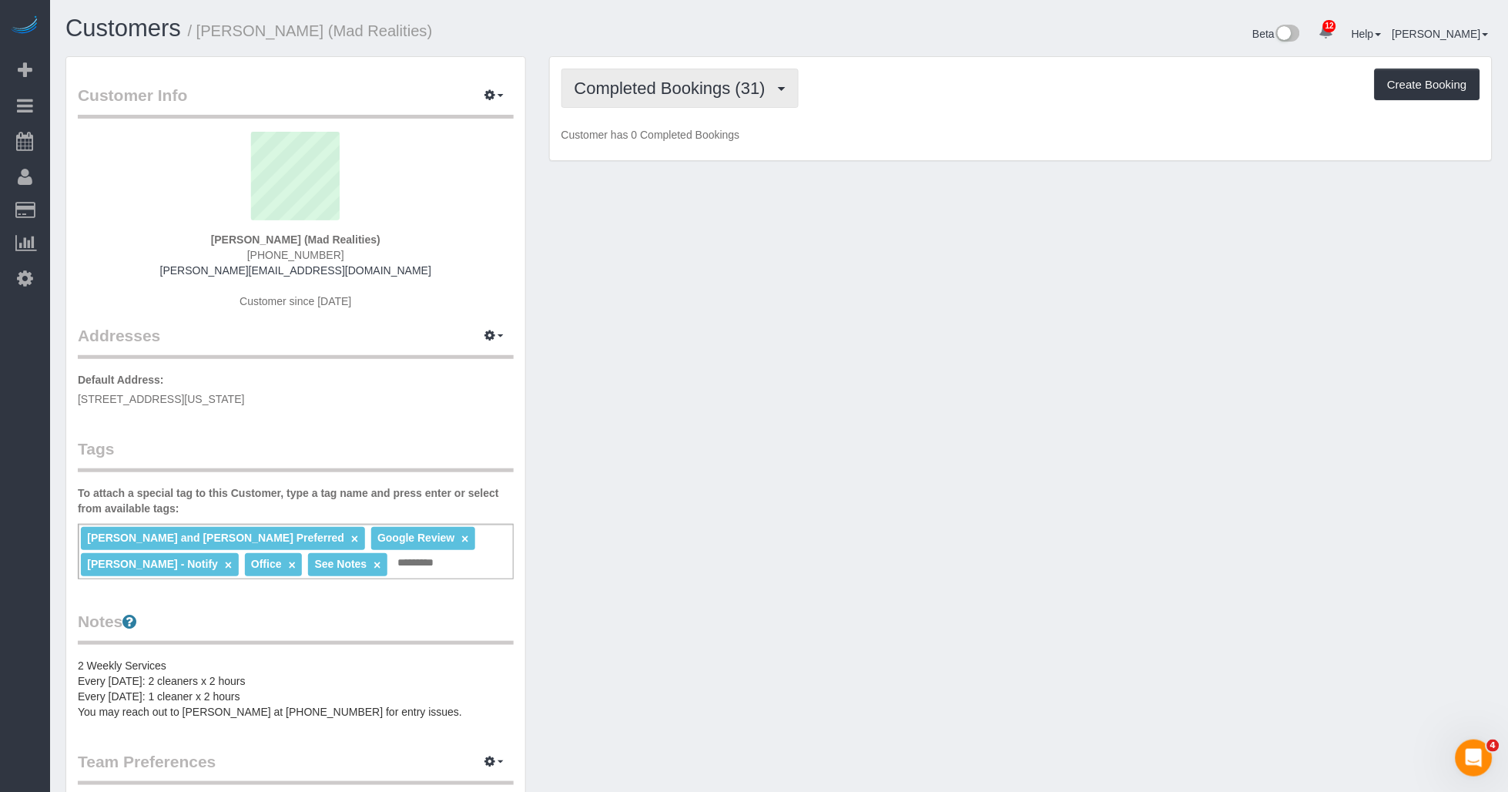
click at [705, 96] on span "Completed Bookings (31)" at bounding box center [674, 88] width 199 height 19
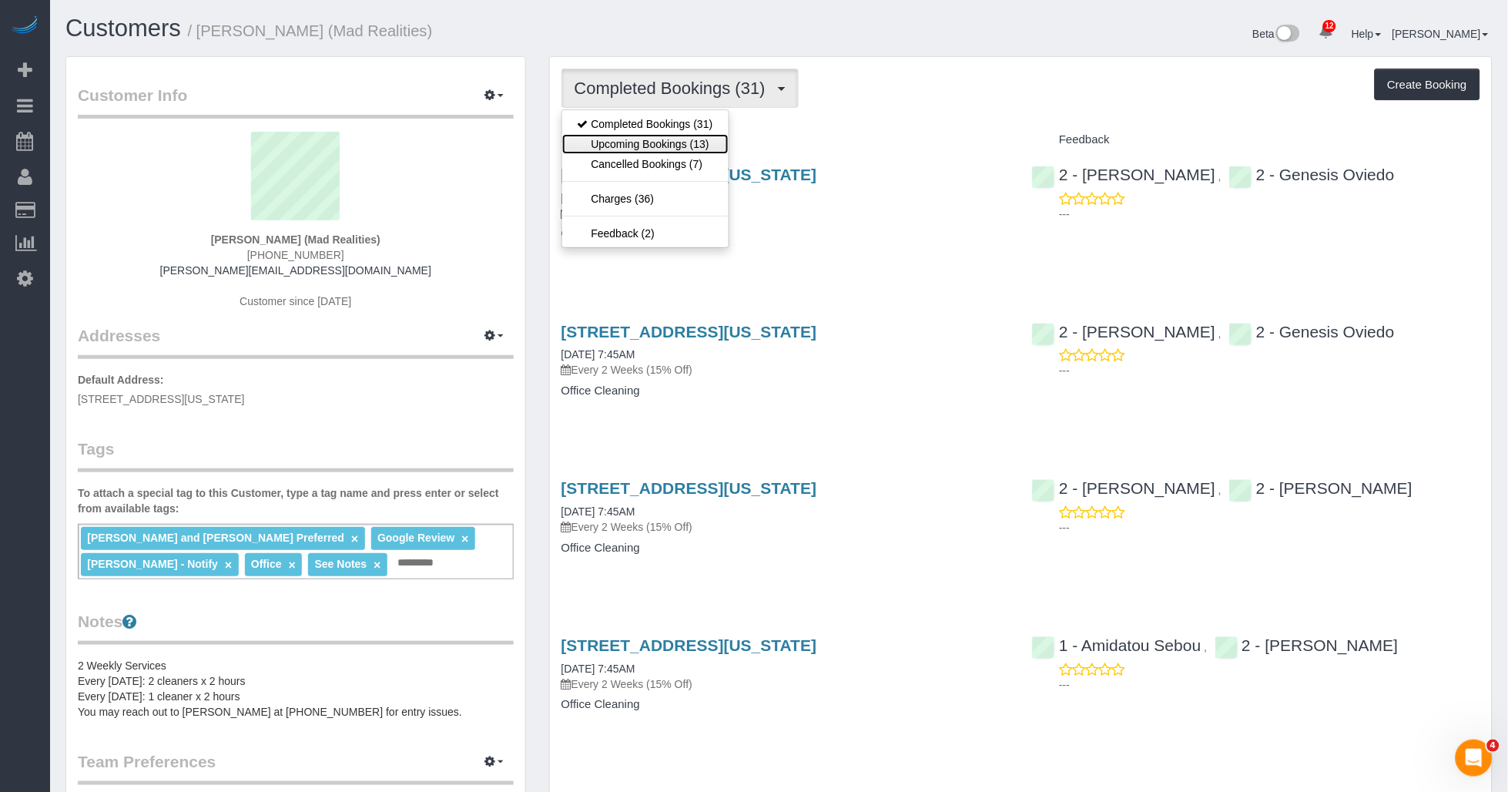
click at [615, 148] on link "Upcoming Bookings (13)" at bounding box center [645, 144] width 166 height 20
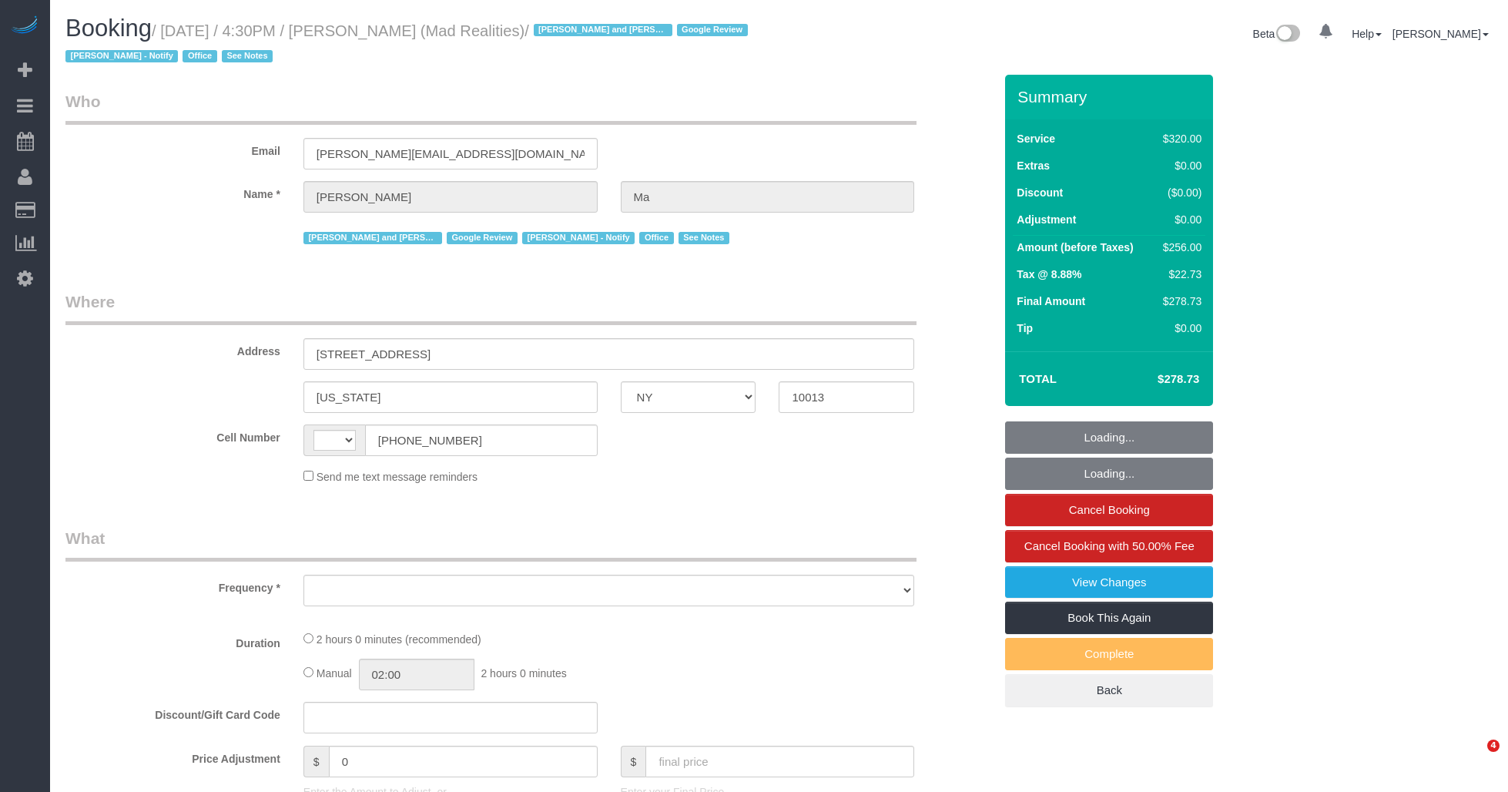
select select "NY"
select select "string:[GEOGRAPHIC_DATA]"
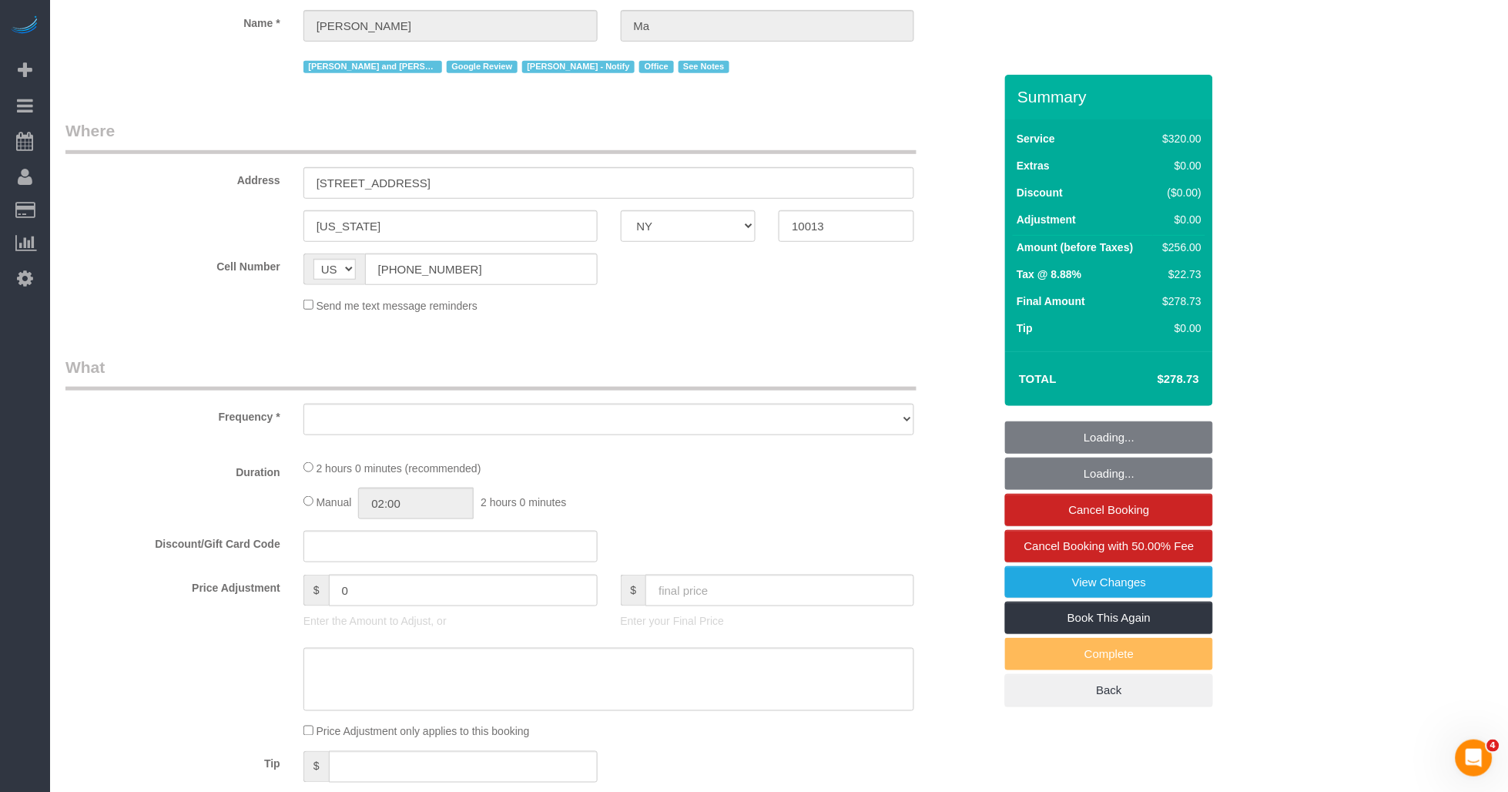
select select "object:754"
select select "string:stripe-pm_1PsB1j4VGloSiKo7cb06islp"
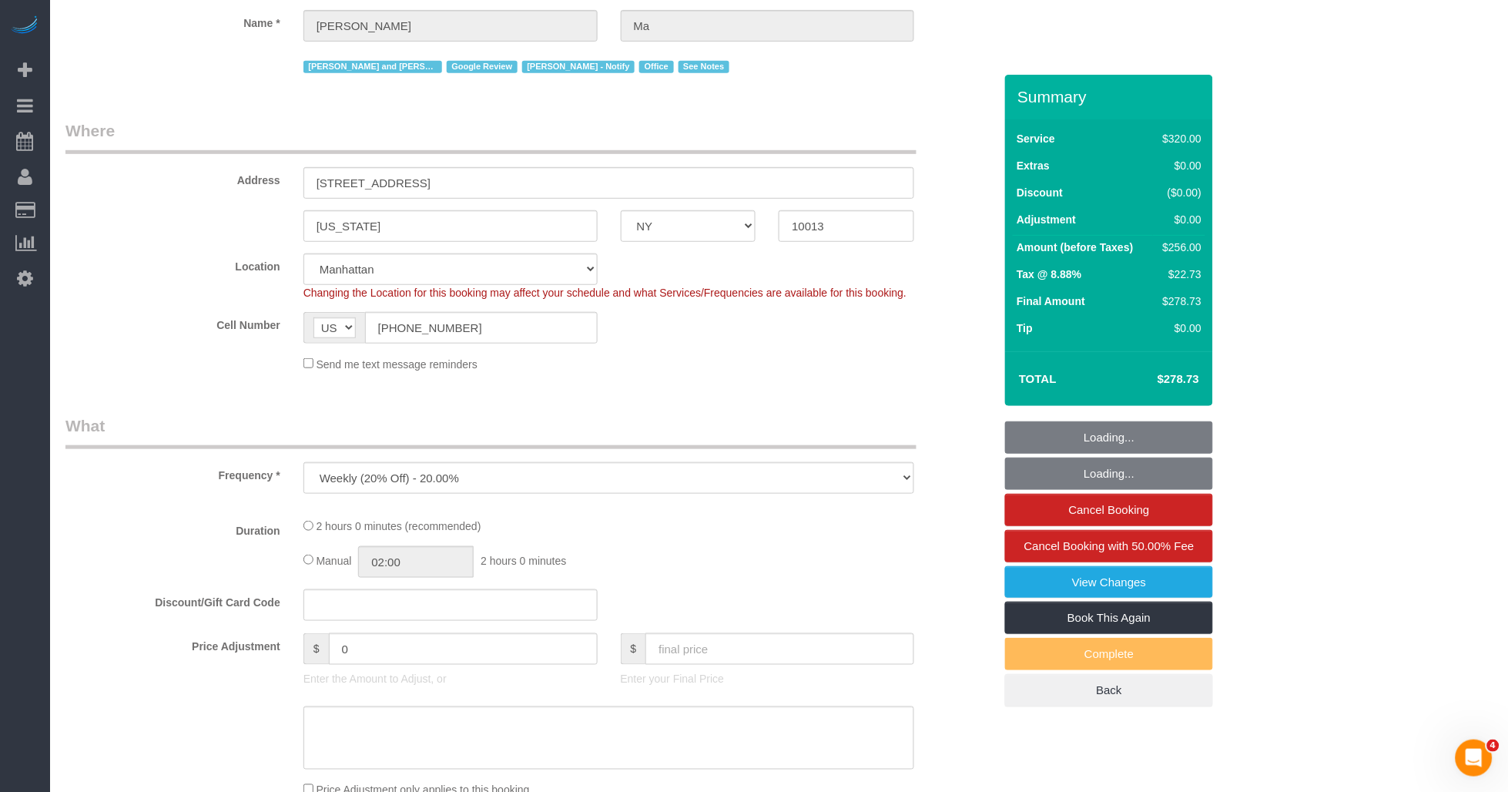
scroll to position [257, 0]
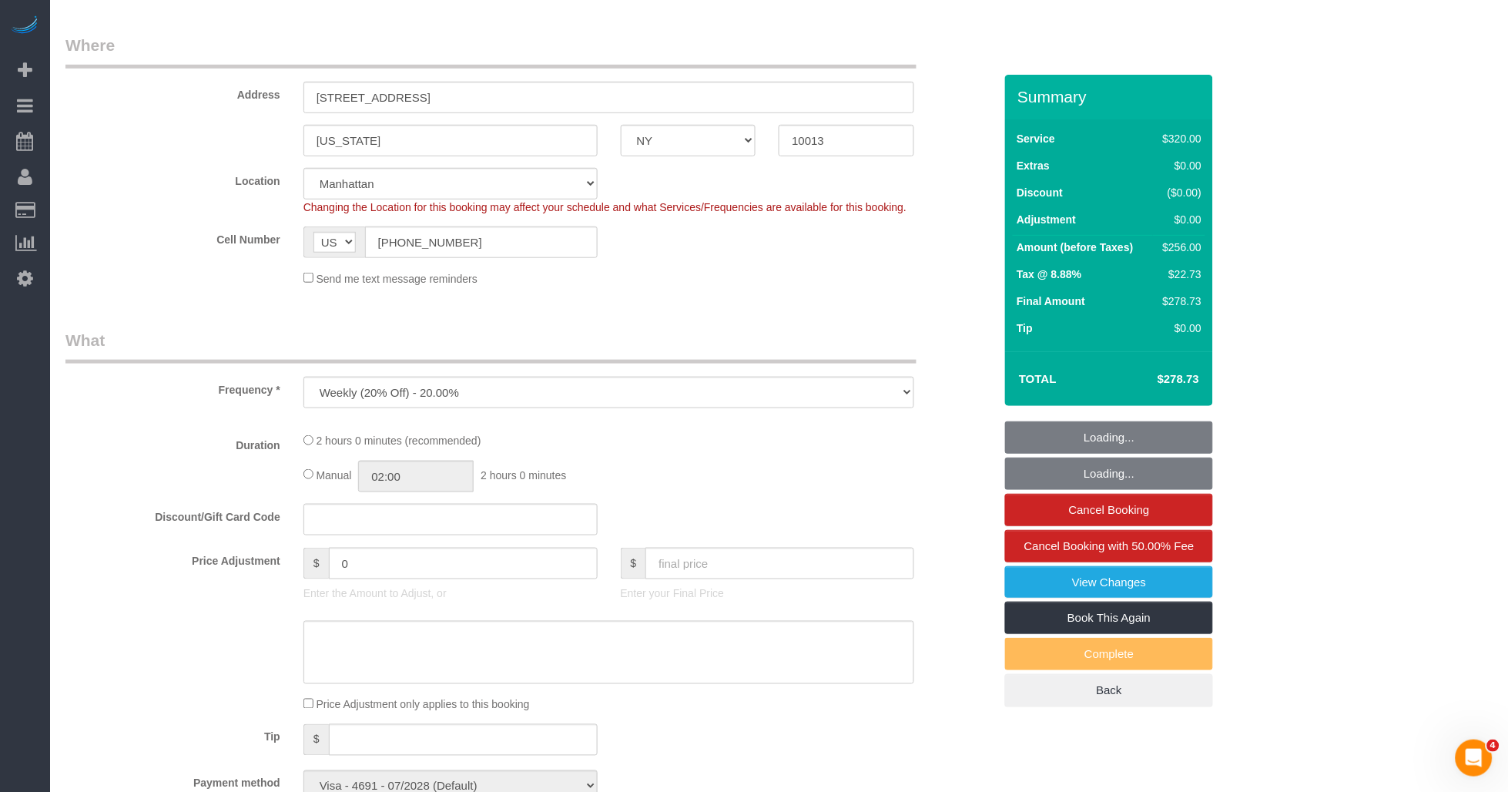
select select "number:89"
select select "number:90"
select select "number:15"
select select "number:7"
select select "2"
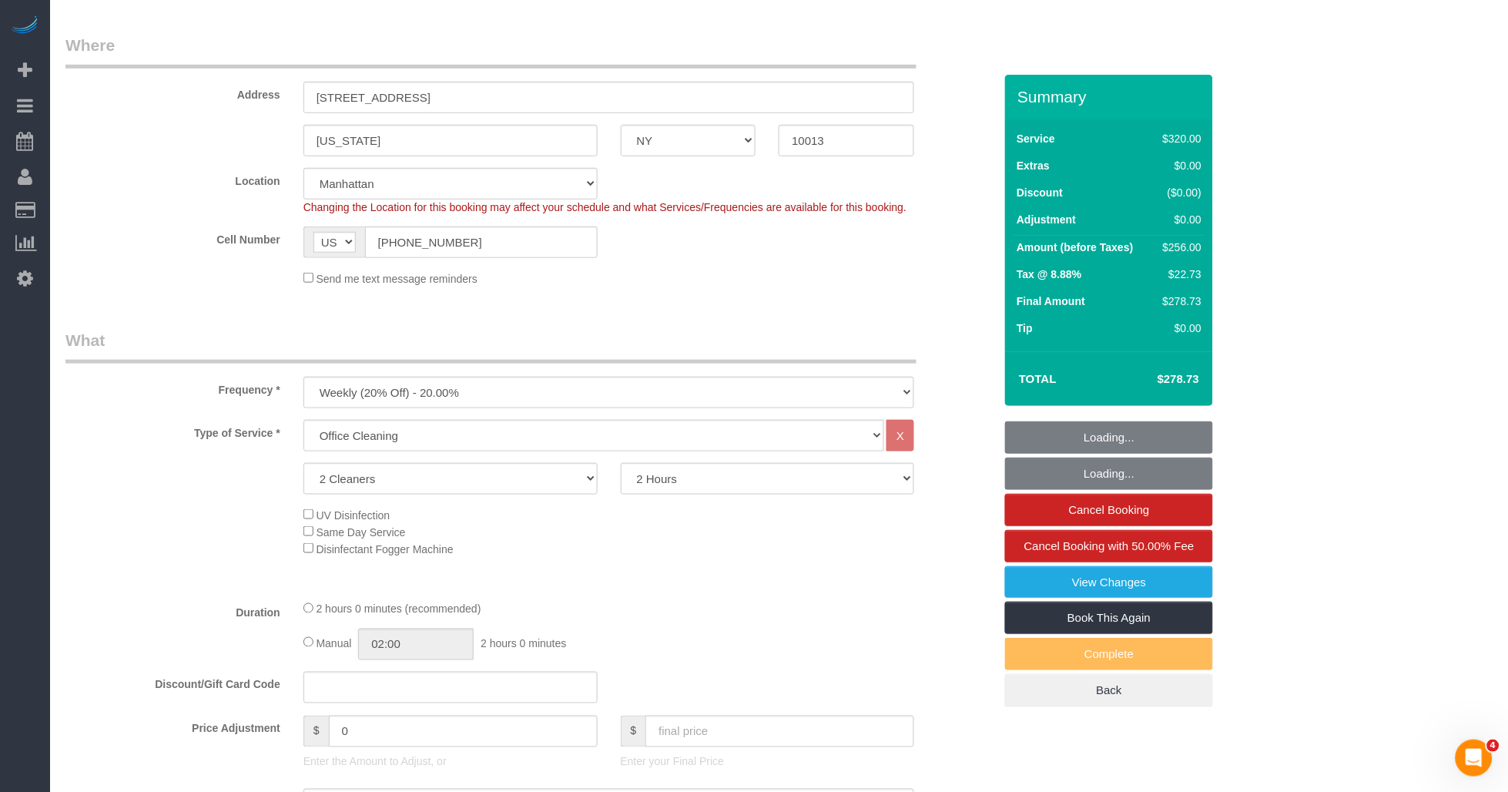
select select "object:1414"
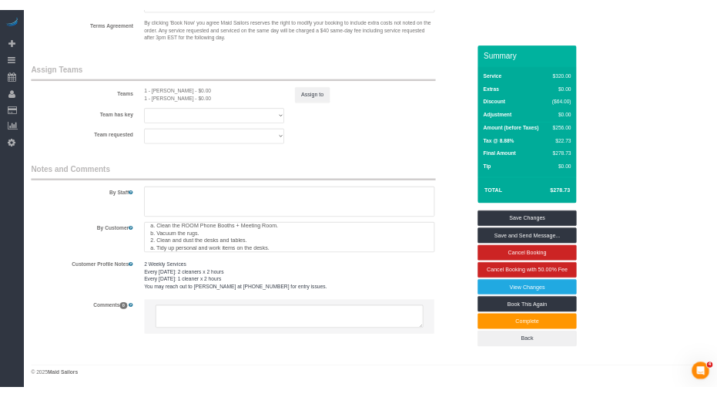
scroll to position [214, 0]
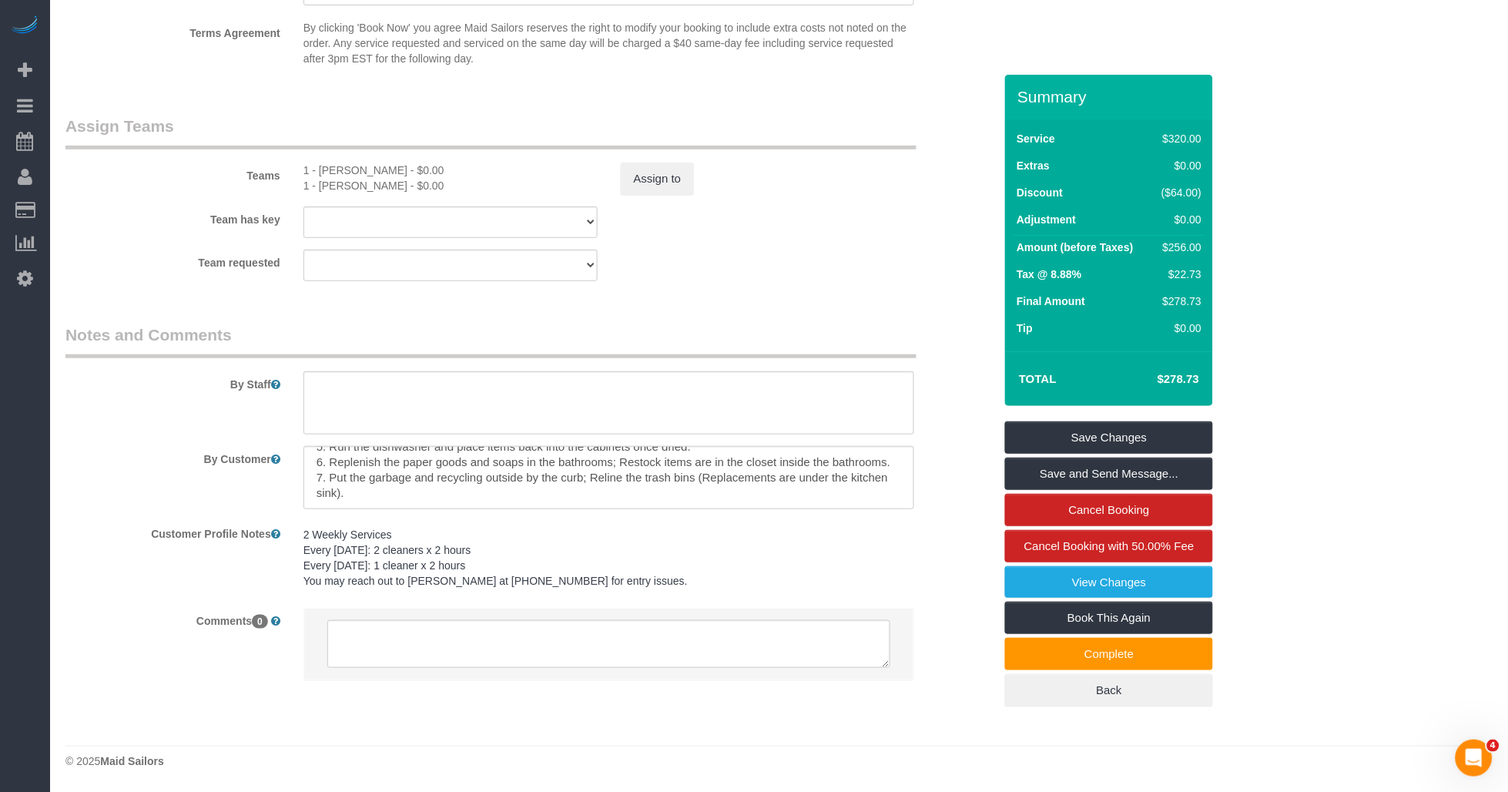
click at [139, 438] on sui-booking-comments "By Staff By Customer Customer Profile Notes 2 Weekly Services Every [DATE]: 2 c…" at bounding box center [529, 510] width 928 height 372
click at [321, 407] on textarea at bounding box center [610, 402] width 612 height 63
click at [350, 401] on textarea at bounding box center [610, 402] width 612 height 63
click at [381, 393] on textarea at bounding box center [610, 402] width 612 height 63
paste textarea "You may reach out to [PERSON_NAME] [PHONE_NUMBER] for entry issues."
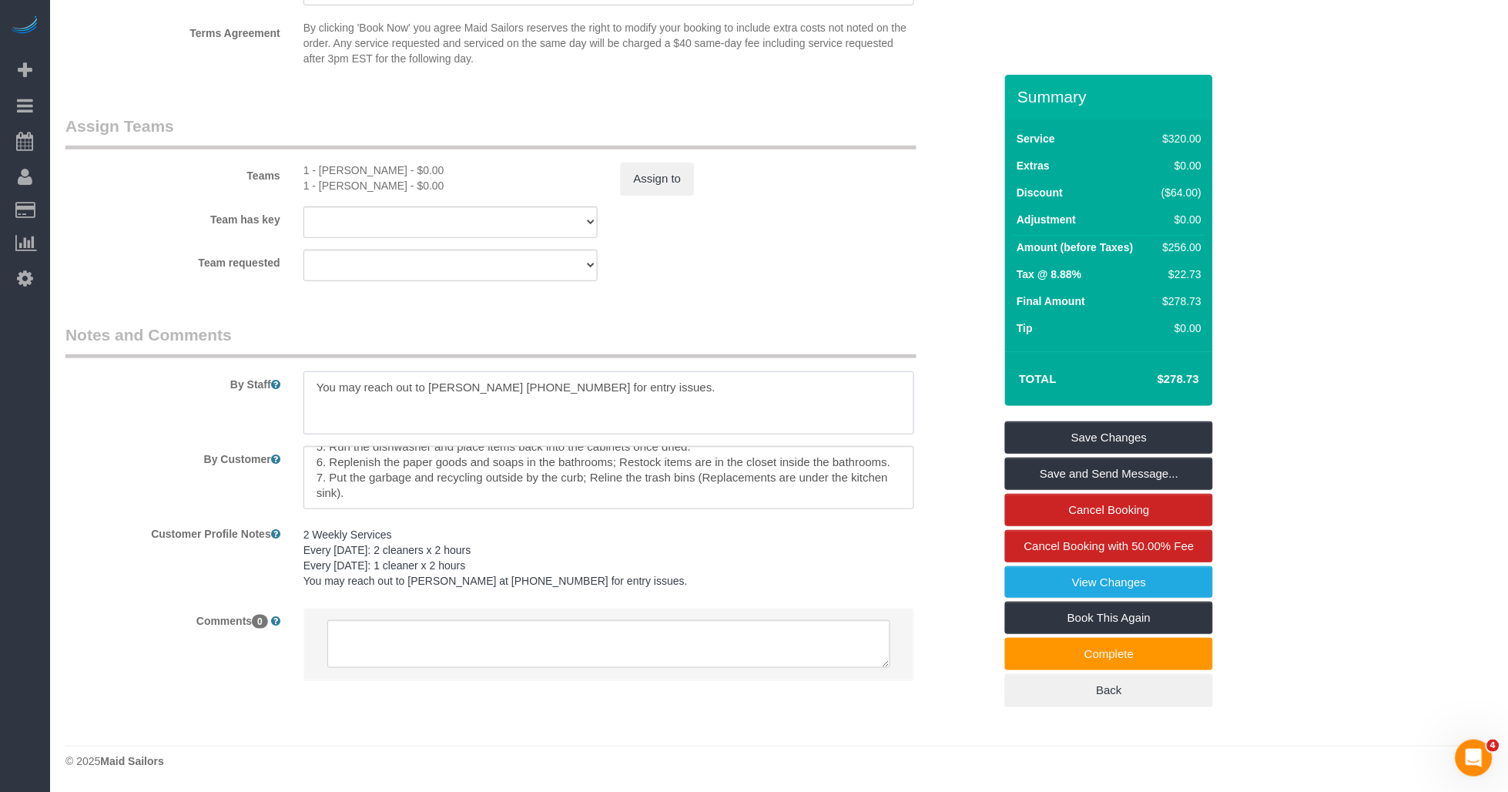
type textarea "You may reach out to [PERSON_NAME] [PHONE_NUMBER] for entry issues."
click at [417, 382] on textarea at bounding box center [610, 402] width 612 height 63
click at [422, 381] on textarea at bounding box center [610, 402] width 612 height 63
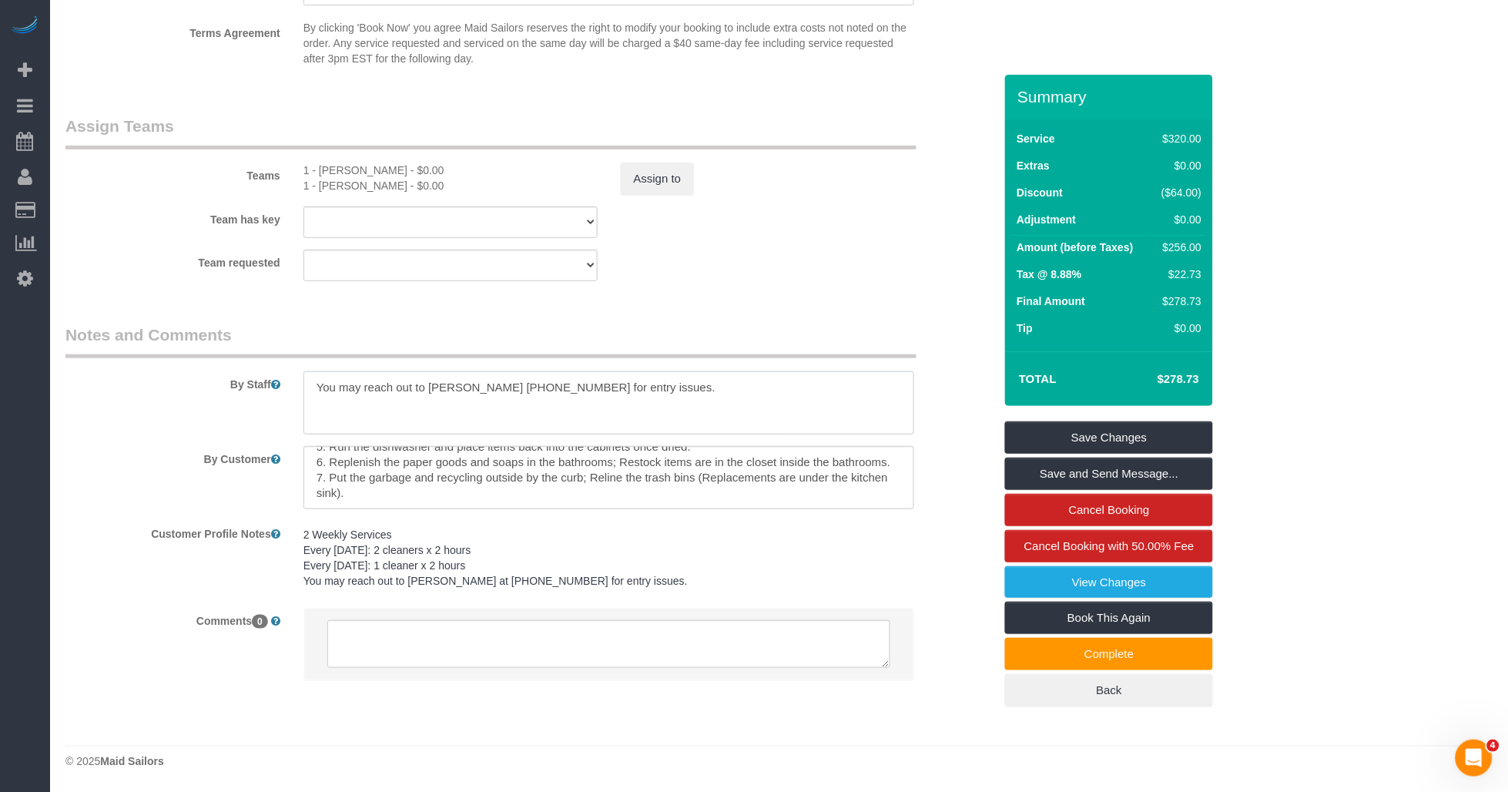
click at [422, 381] on textarea at bounding box center [610, 402] width 612 height 63
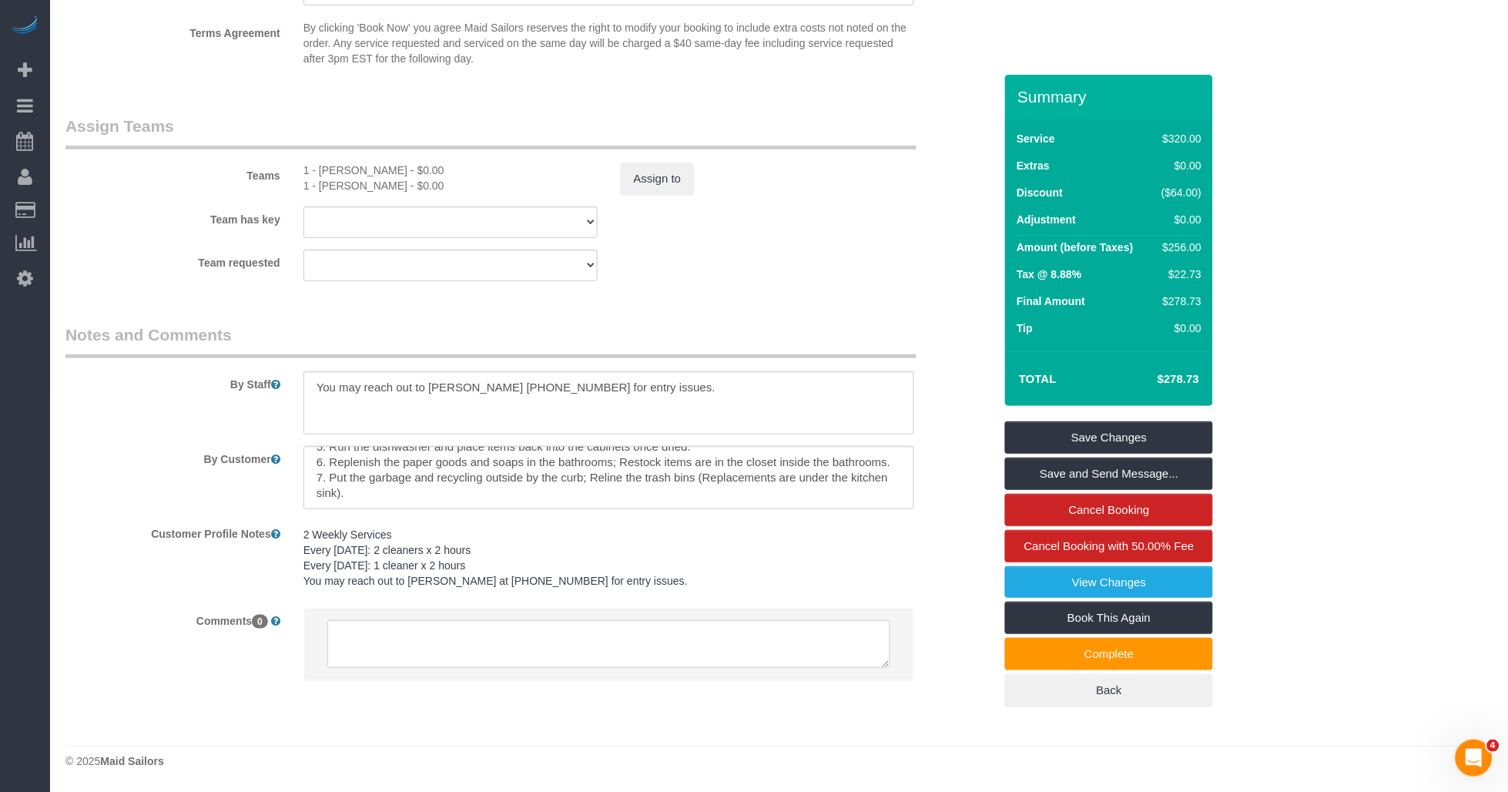
drag, startPoint x: 764, startPoint y: 350, endPoint x: 793, endPoint y: 354, distance: 29.6
click at [764, 350] on legend "Notes and Comments" at bounding box center [490, 341] width 851 height 35
click at [1104, 433] on link "Save Changes" at bounding box center [1109, 437] width 208 height 32
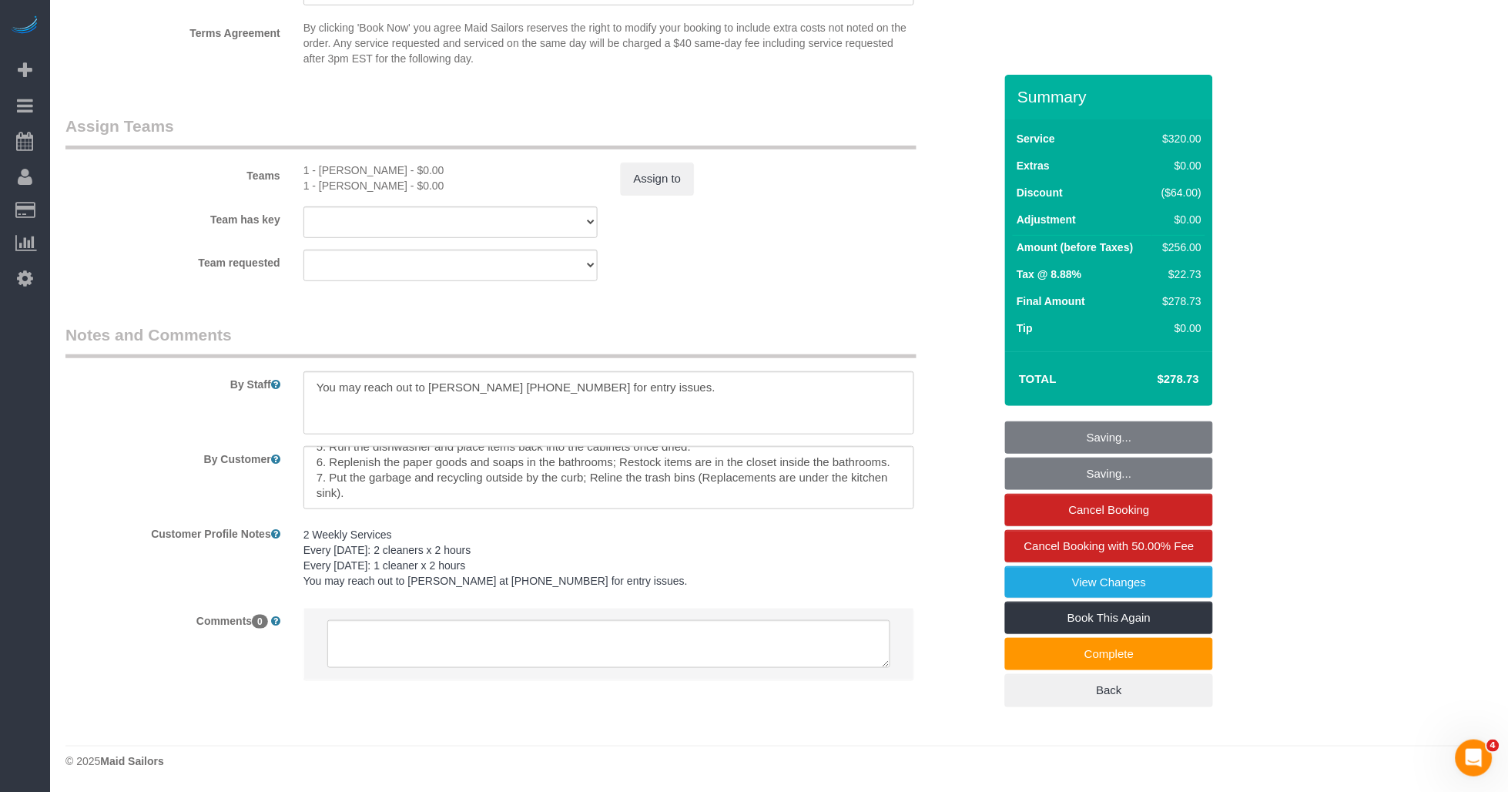
scroll to position [199, 0]
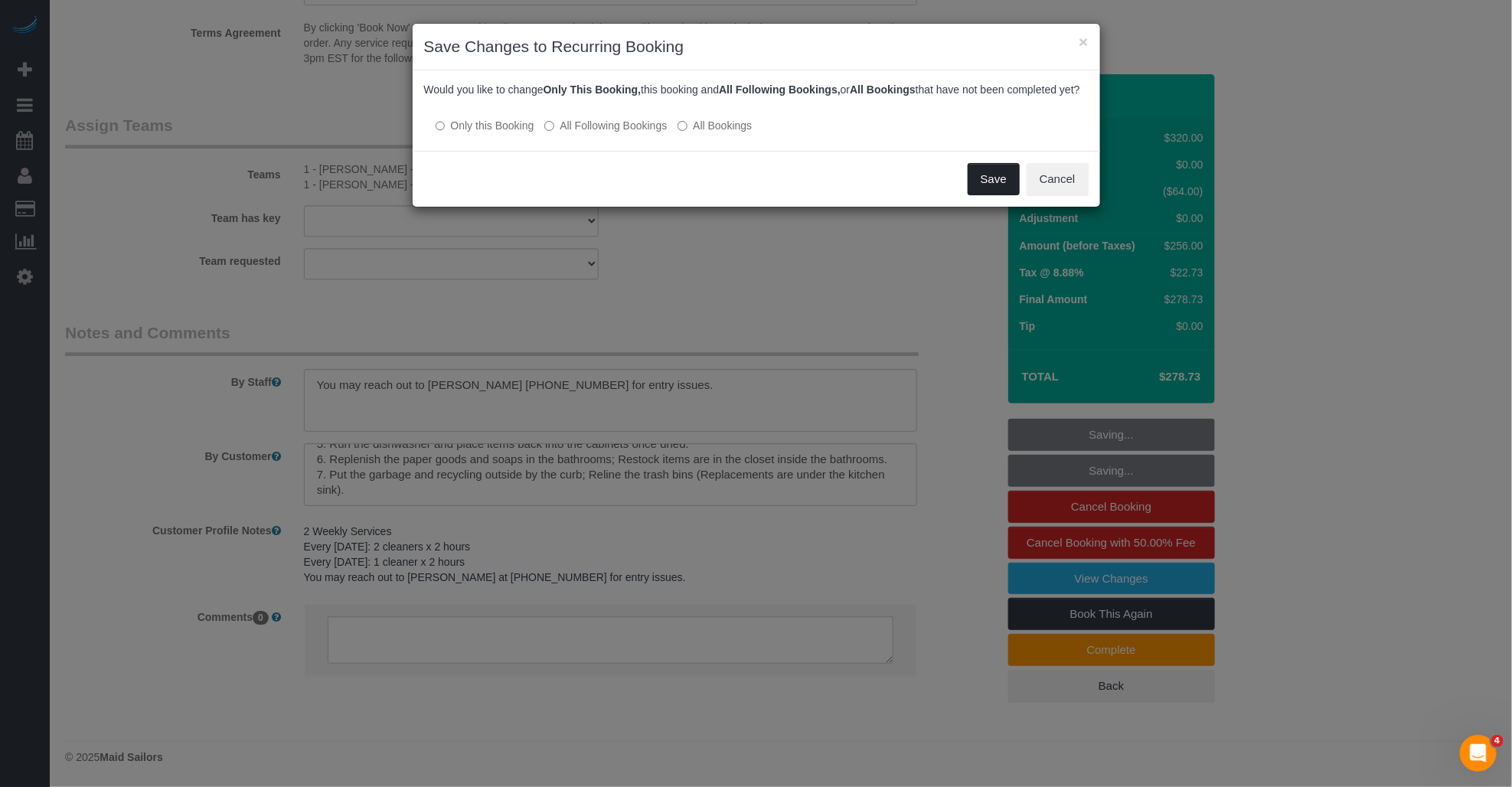
click at [986, 192] on button "Save" at bounding box center [994, 179] width 52 height 32
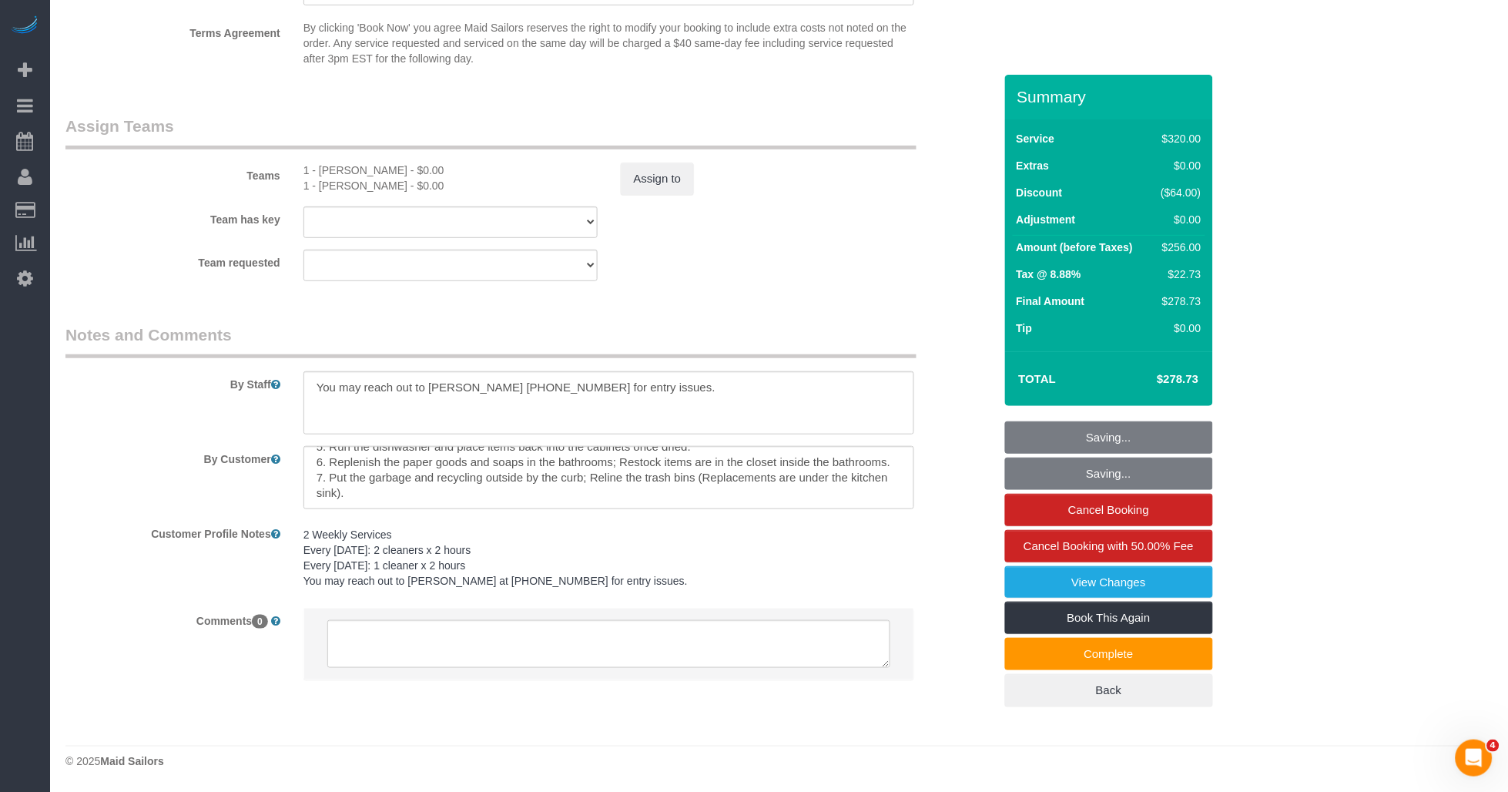
scroll to position [214, 0]
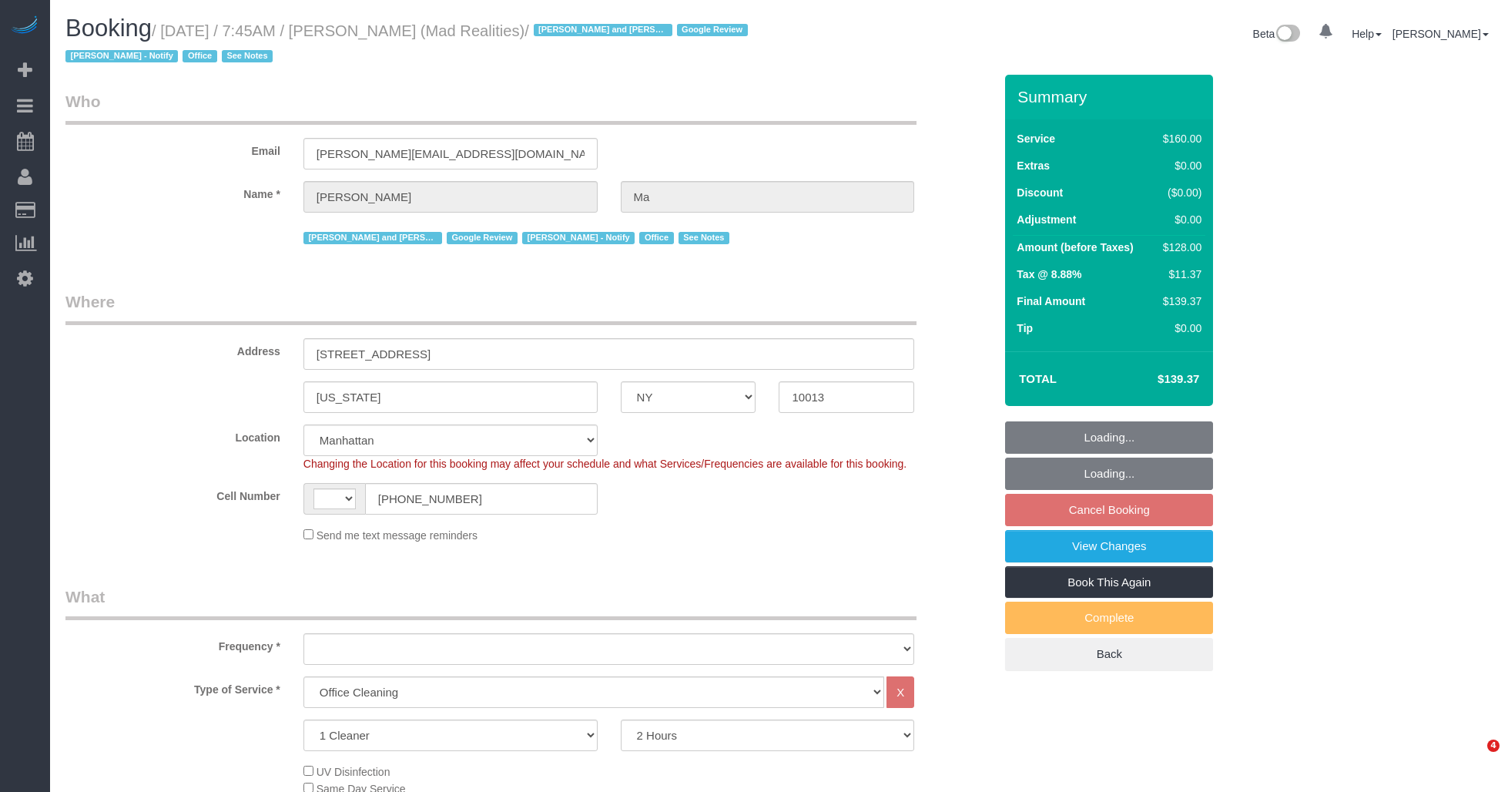
select select "NY"
select select "object:1401"
select select "number:89"
select select "number:90"
select select "number:15"
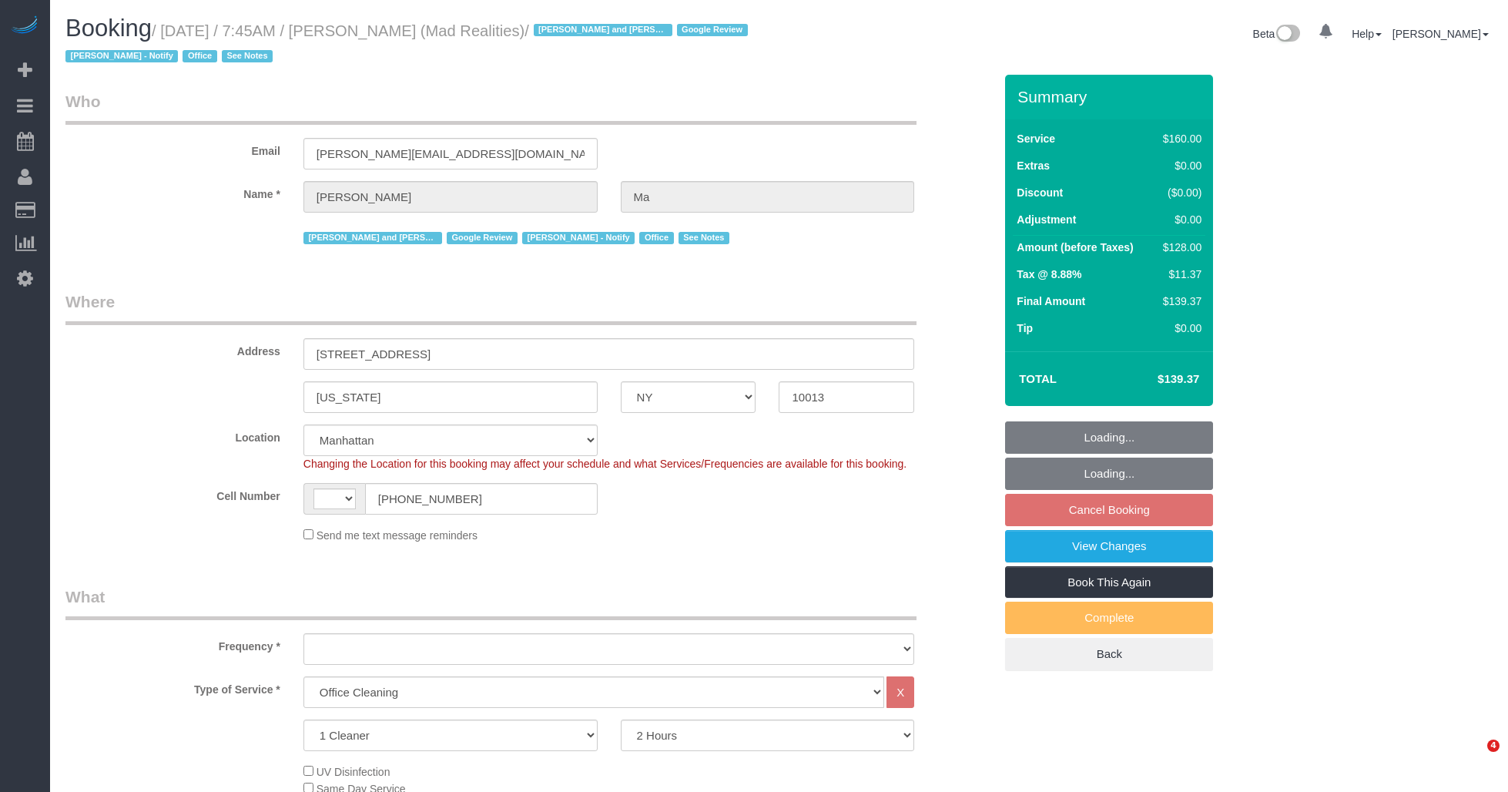
select select "number:7"
select select "string:[GEOGRAPHIC_DATA]"
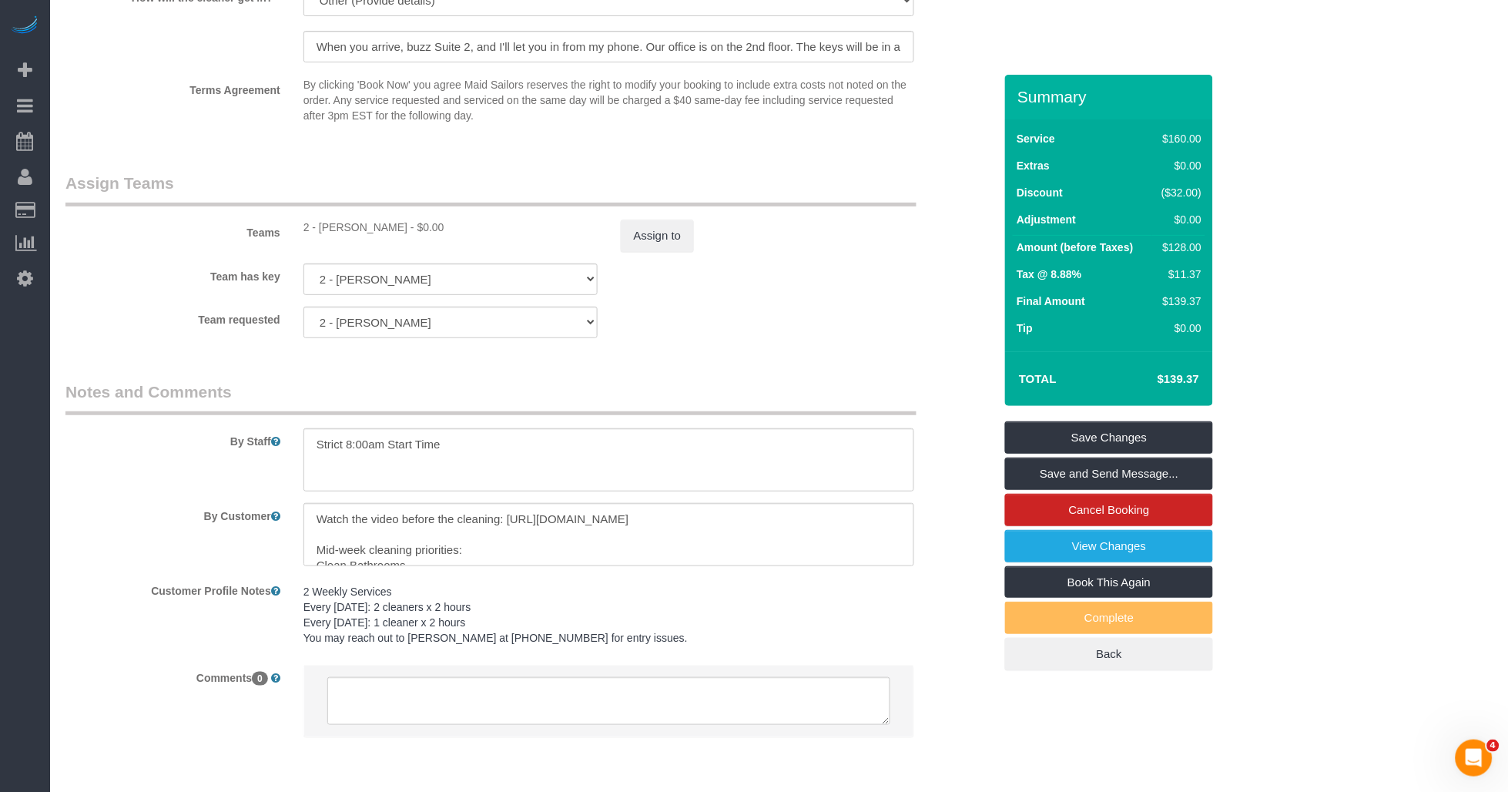
scroll to position [1775, 0]
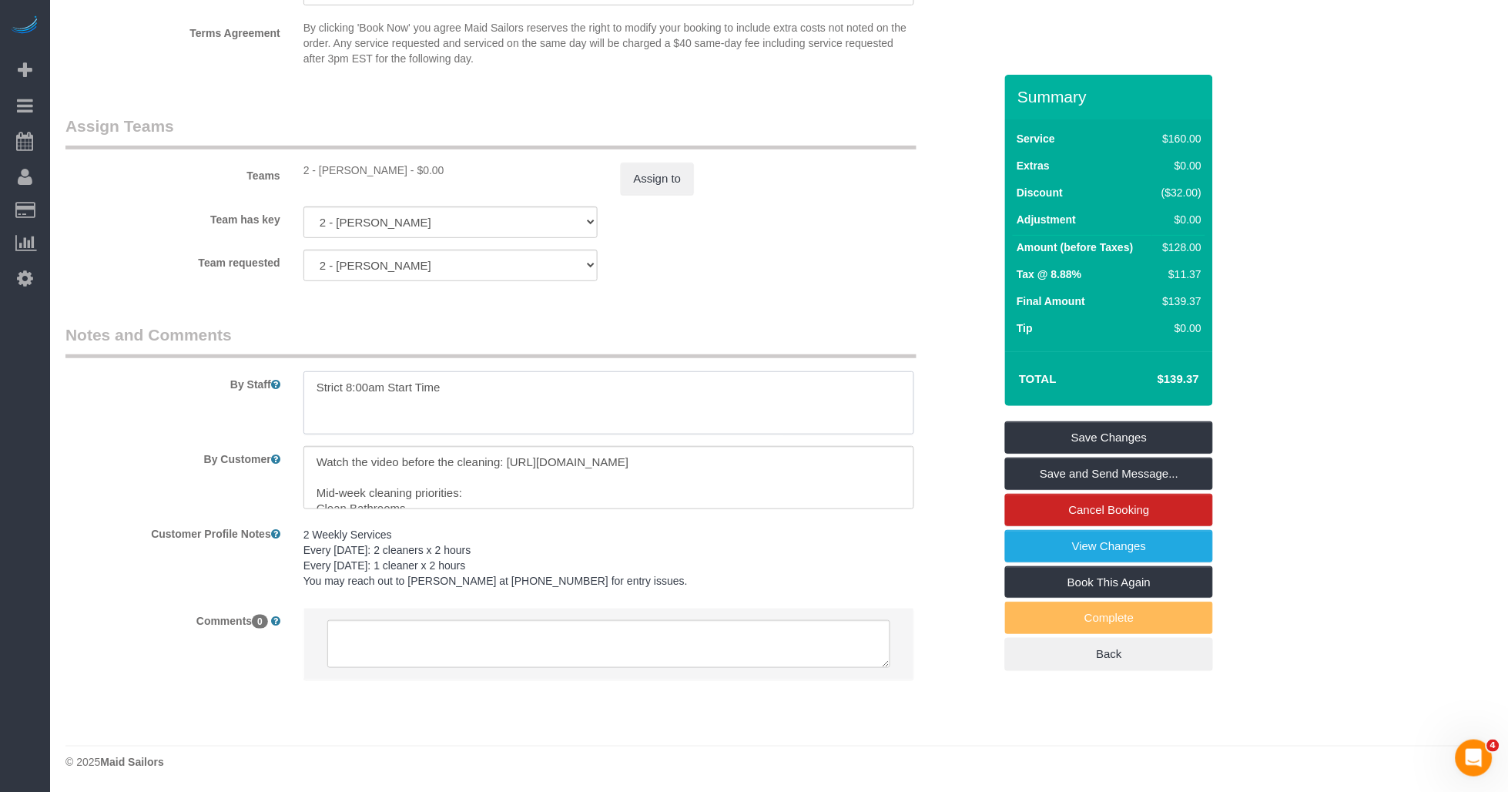
click at [467, 390] on textarea at bounding box center [610, 402] width 612 height 63
paste textarea "You may reach out to Claire +17748105619 for entry issues."
type textarea "Strict 8:00am Start Time You may reach out to Claire +17748105619 for entry iss…"
click at [847, 327] on legend "Notes and Comments" at bounding box center [490, 341] width 851 height 35
click at [1092, 433] on link "Save Changes" at bounding box center [1109, 437] width 208 height 32
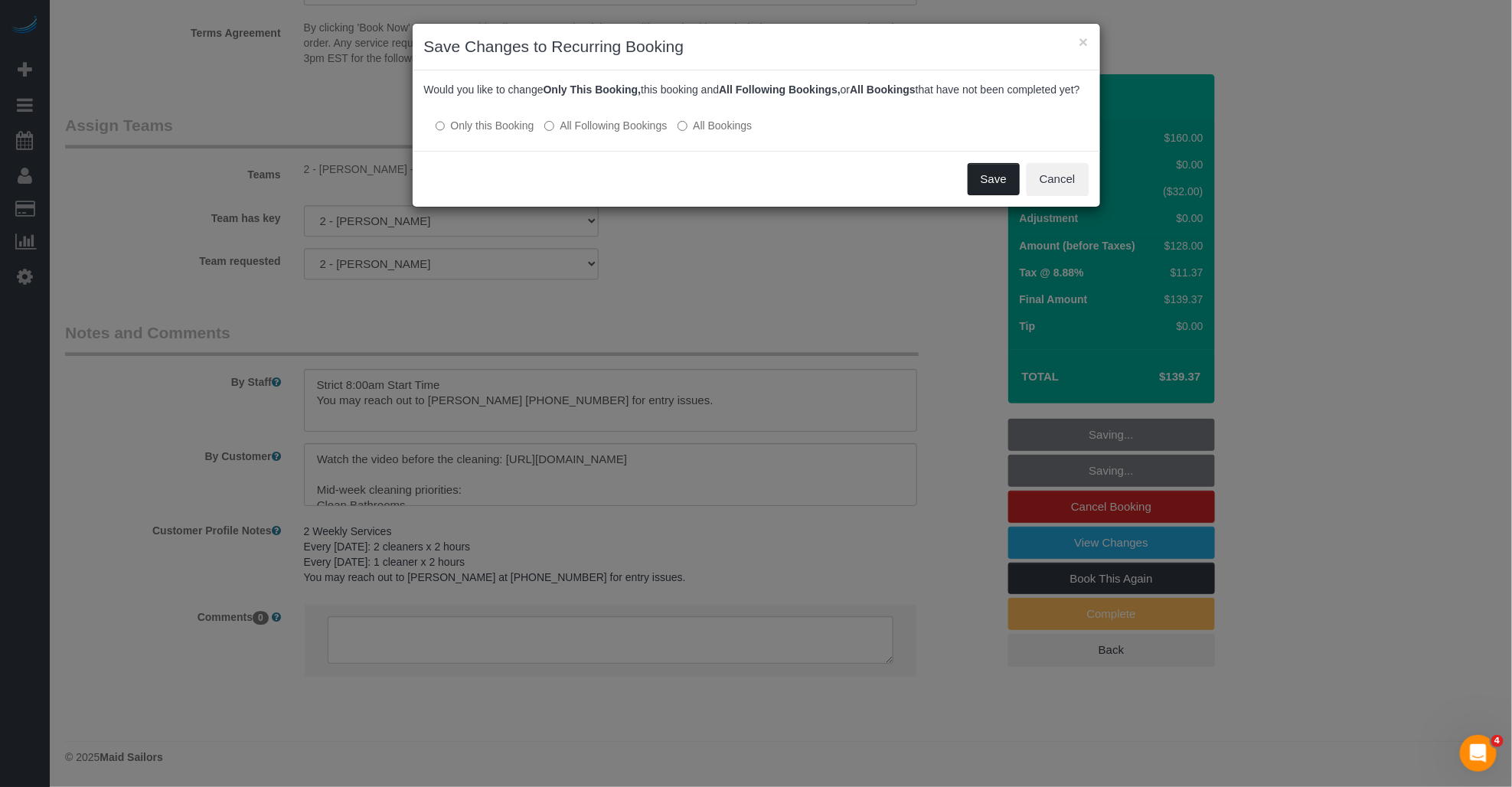
click at [996, 195] on button "Save" at bounding box center [994, 179] width 52 height 32
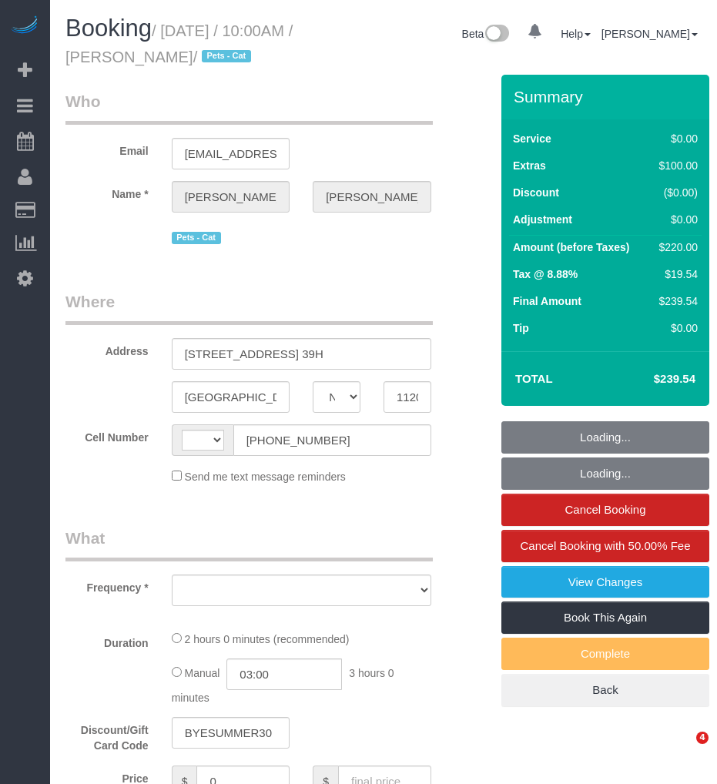
select select "NY"
select select "string:[GEOGRAPHIC_DATA]"
select select "object:485"
select select "string:stripe-pm_1RRJXB4VGloSiKo7ygoYfvdN"
select select "spot1"
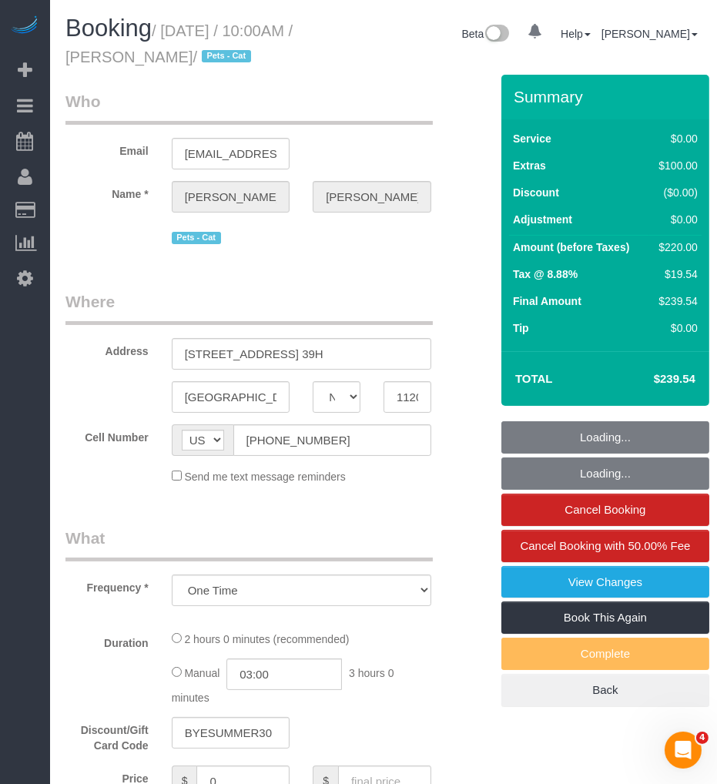
select select "number:89"
select select "number:74"
select select "number:14"
select select "number:6"
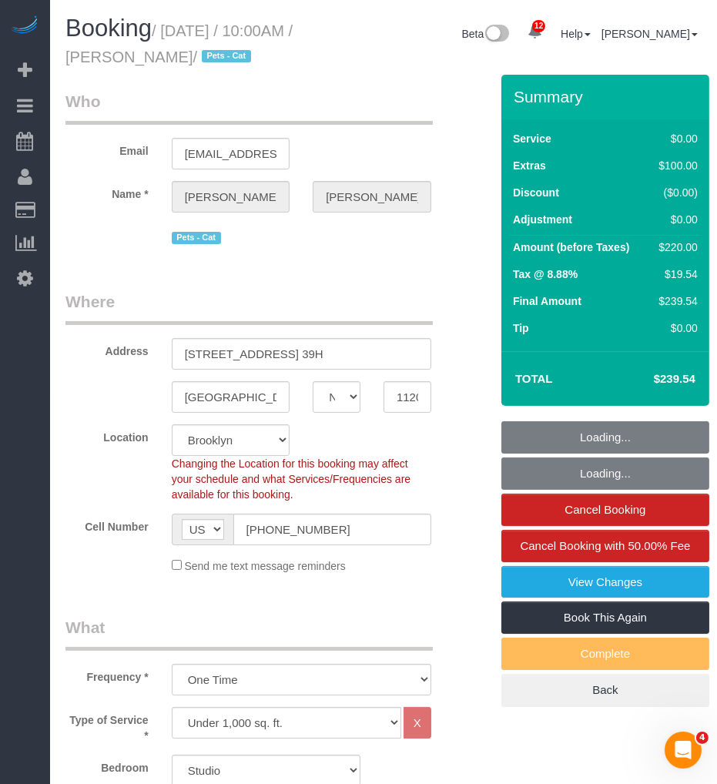
select select "object:991"
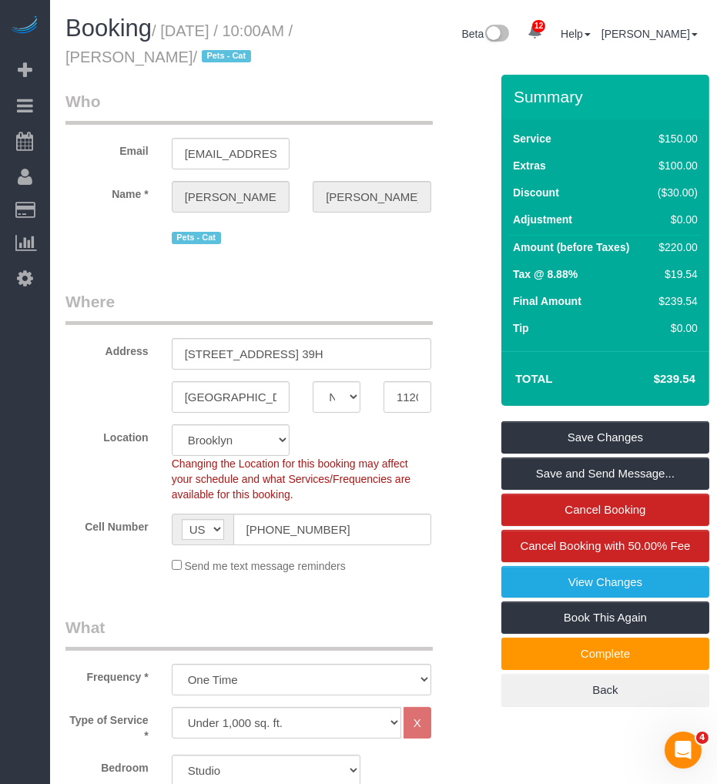
drag, startPoint x: 143, startPoint y: 57, endPoint x: 230, endPoint y: 57, distance: 87.0
click at [230, 57] on small "/ September 05, 2025 / 10:00AM / Daniel Rivera / Pets - Cat" at bounding box center [178, 43] width 227 height 43
copy small "Daniel Rivera"
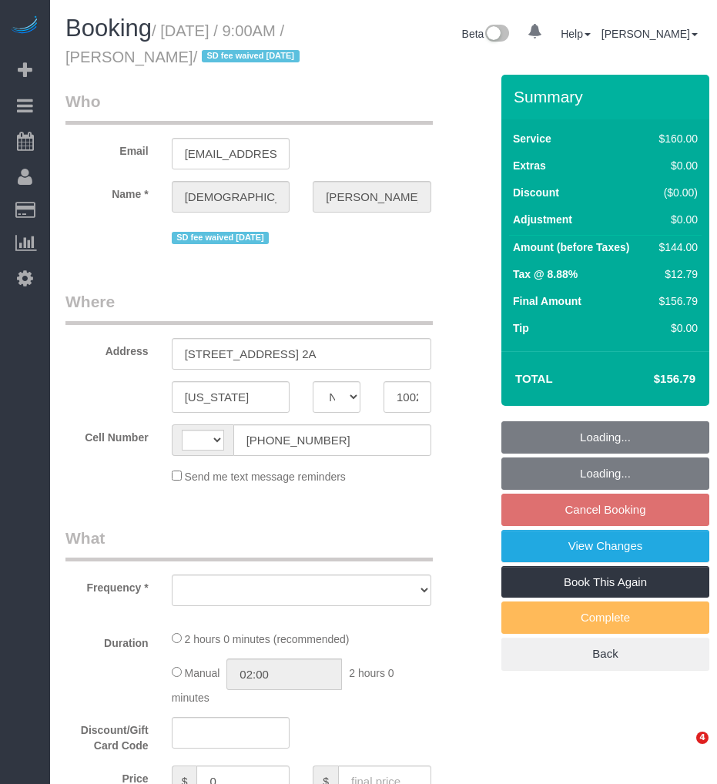
select select "NY"
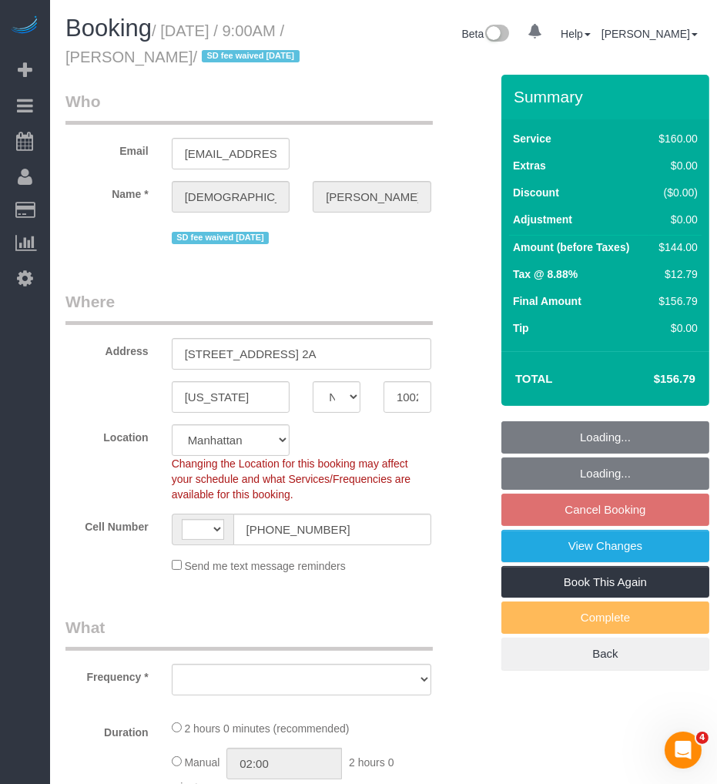
select select "string:[GEOGRAPHIC_DATA]"
select select "string:stripe-pm_1RYpe84VGloSiKo7FmGxFEgH"
select select "number:57"
select select "number:90"
select select "number:15"
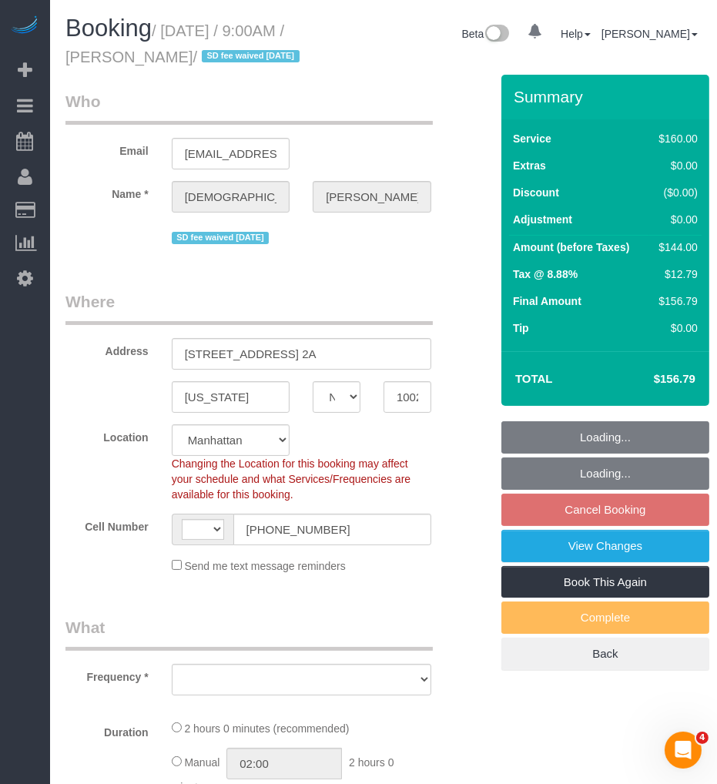
select select "number:5"
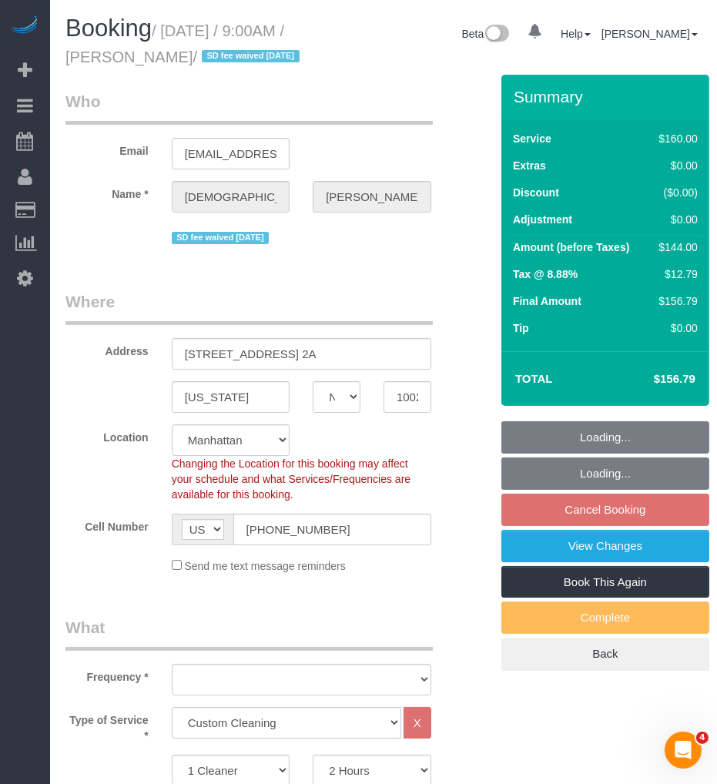
select select "object:1004"
select select "spot2"
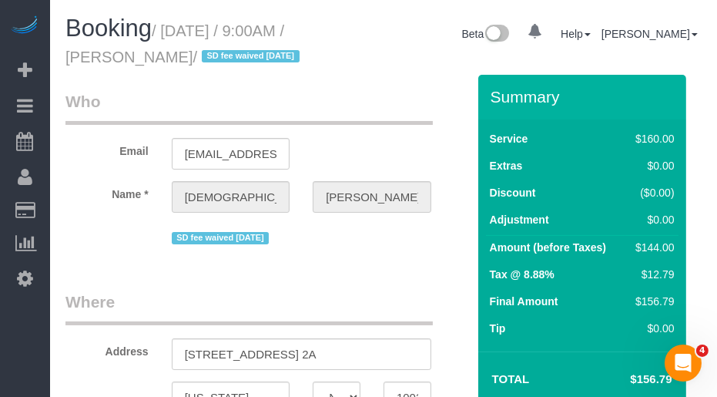
select select "object:1421"
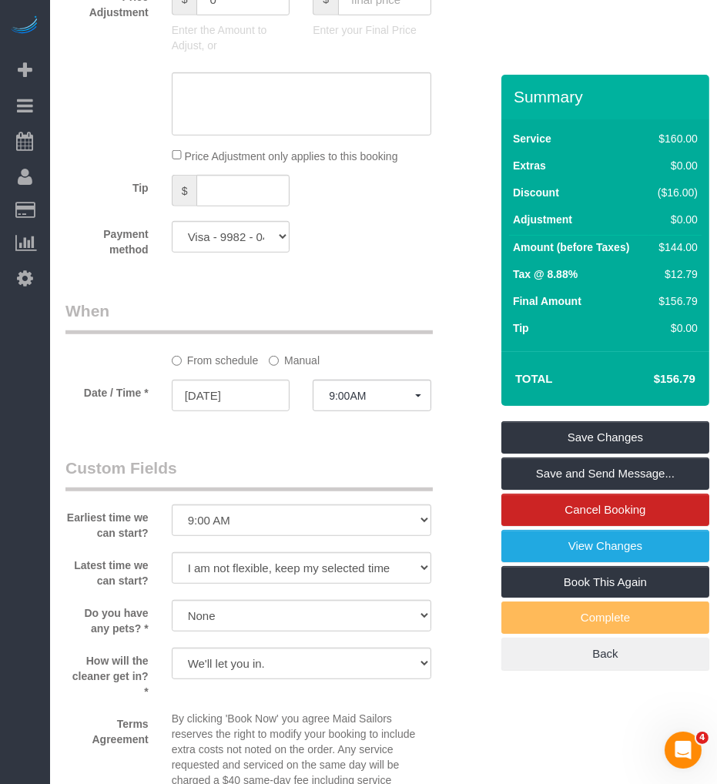
scroll to position [1283, 0]
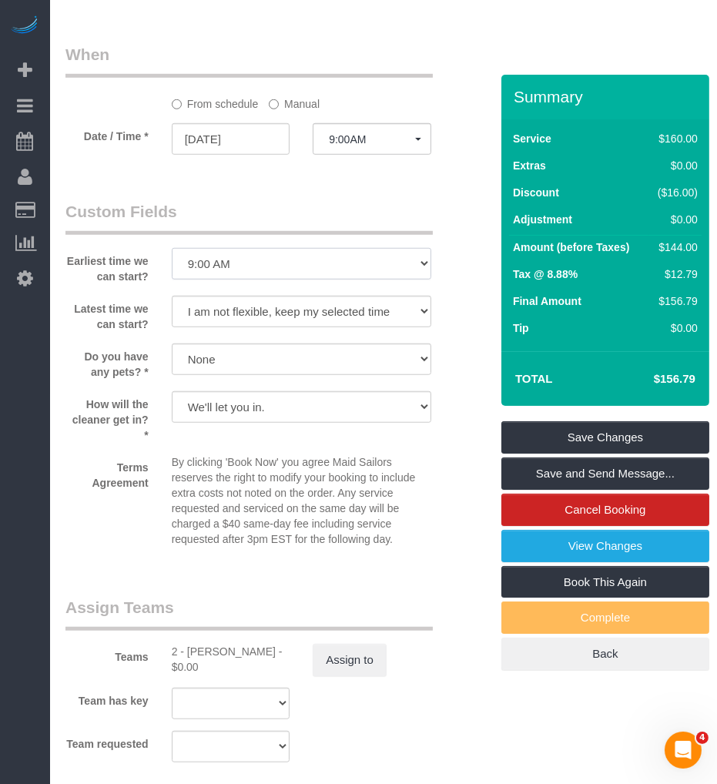
click at [252, 280] on select "I am not flexible, keep my selected time 8:00 AM 9:00 AM 10:00 AM 11:00 AM 12:0…" at bounding box center [302, 264] width 260 height 32
select select "number:58"
click at [172, 280] on select "I am not flexible, keep my selected time 8:00 AM 9:00 AM 10:00 AM 11:00 AM 12:0…" at bounding box center [302, 264] width 260 height 32
click at [245, 327] on select "I am not flexible, keep my selected time 8:00 AM 9:00 AM 10:00 AM 11:00 AM 12:0…" at bounding box center [302, 312] width 260 height 32
select select "number:75"
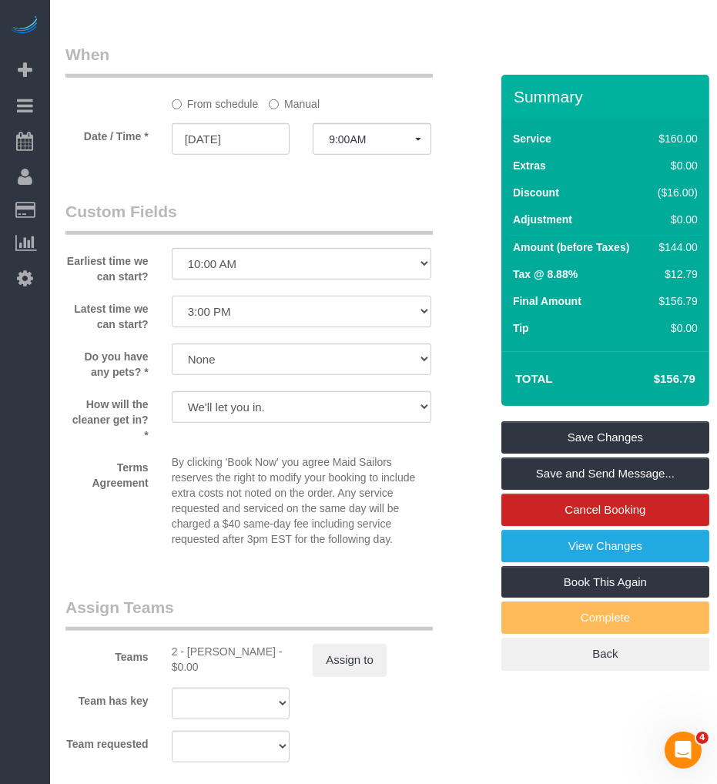
click at [172, 327] on select "I am not flexible, keep my selected time 8:00 AM 9:00 AM 10:00 AM 11:00 AM 12:0…" at bounding box center [302, 312] width 260 height 32
click at [226, 155] on input "[DATE]" at bounding box center [231, 139] width 119 height 32
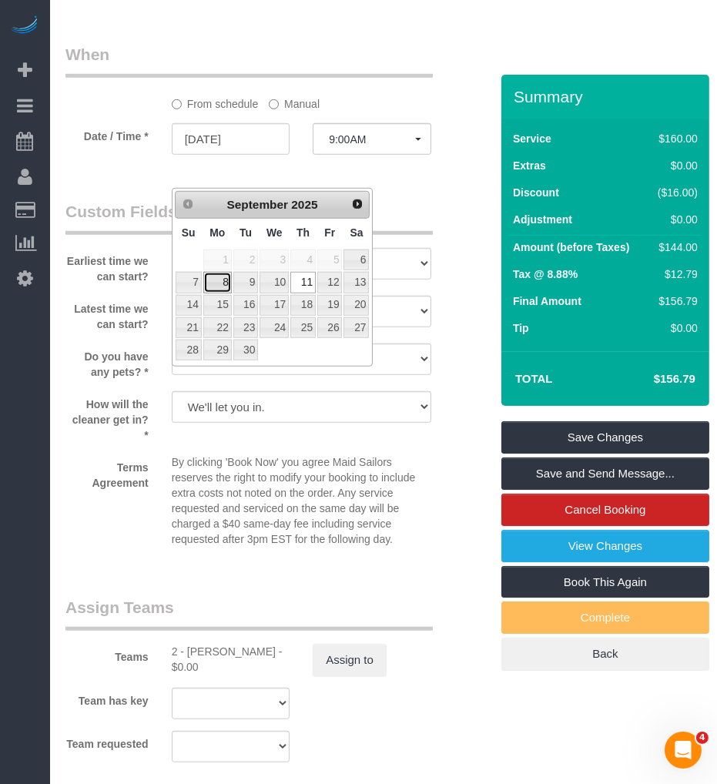
click at [220, 280] on link "8" at bounding box center [217, 282] width 29 height 21
type input "09/08/2025"
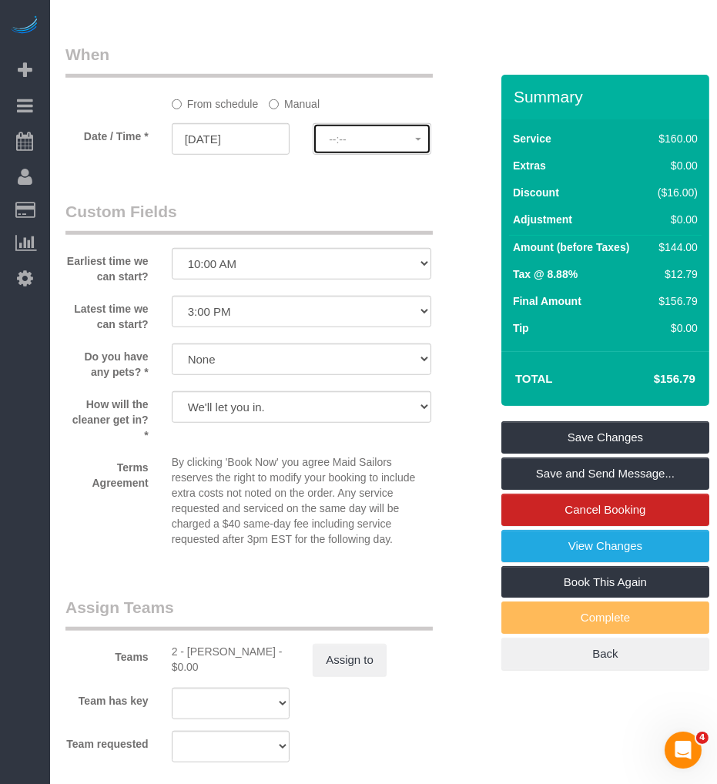
click at [337, 155] on button "--:--" at bounding box center [372, 139] width 119 height 32
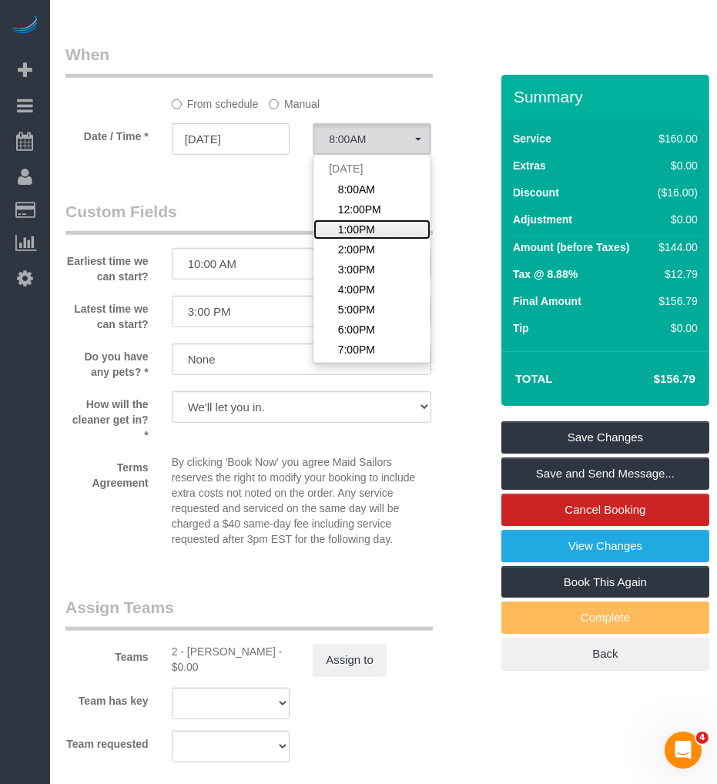
click at [341, 237] on span "1:00PM" at bounding box center [356, 229] width 37 height 15
select select "spot62"
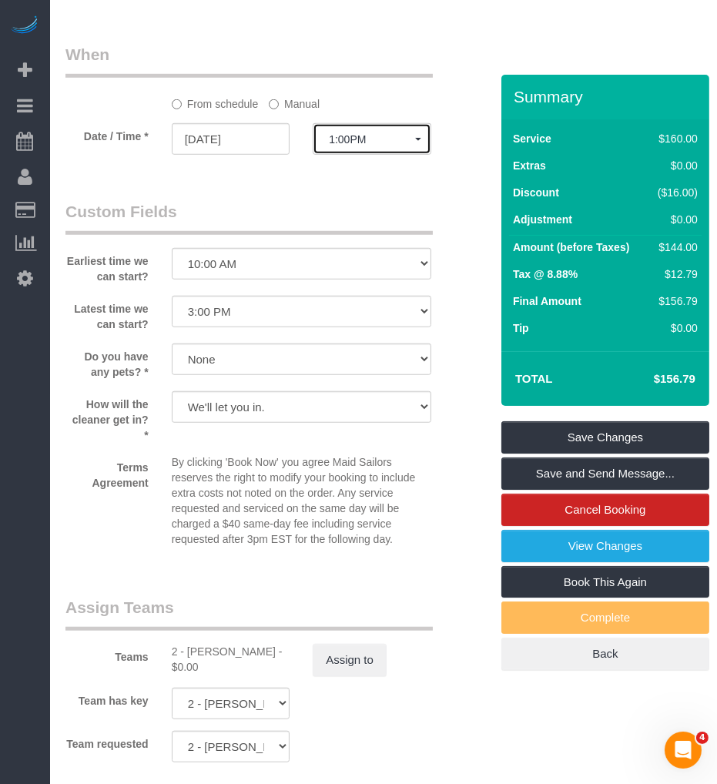
click at [339, 146] on span "1:00PM" at bounding box center [372, 139] width 86 height 12
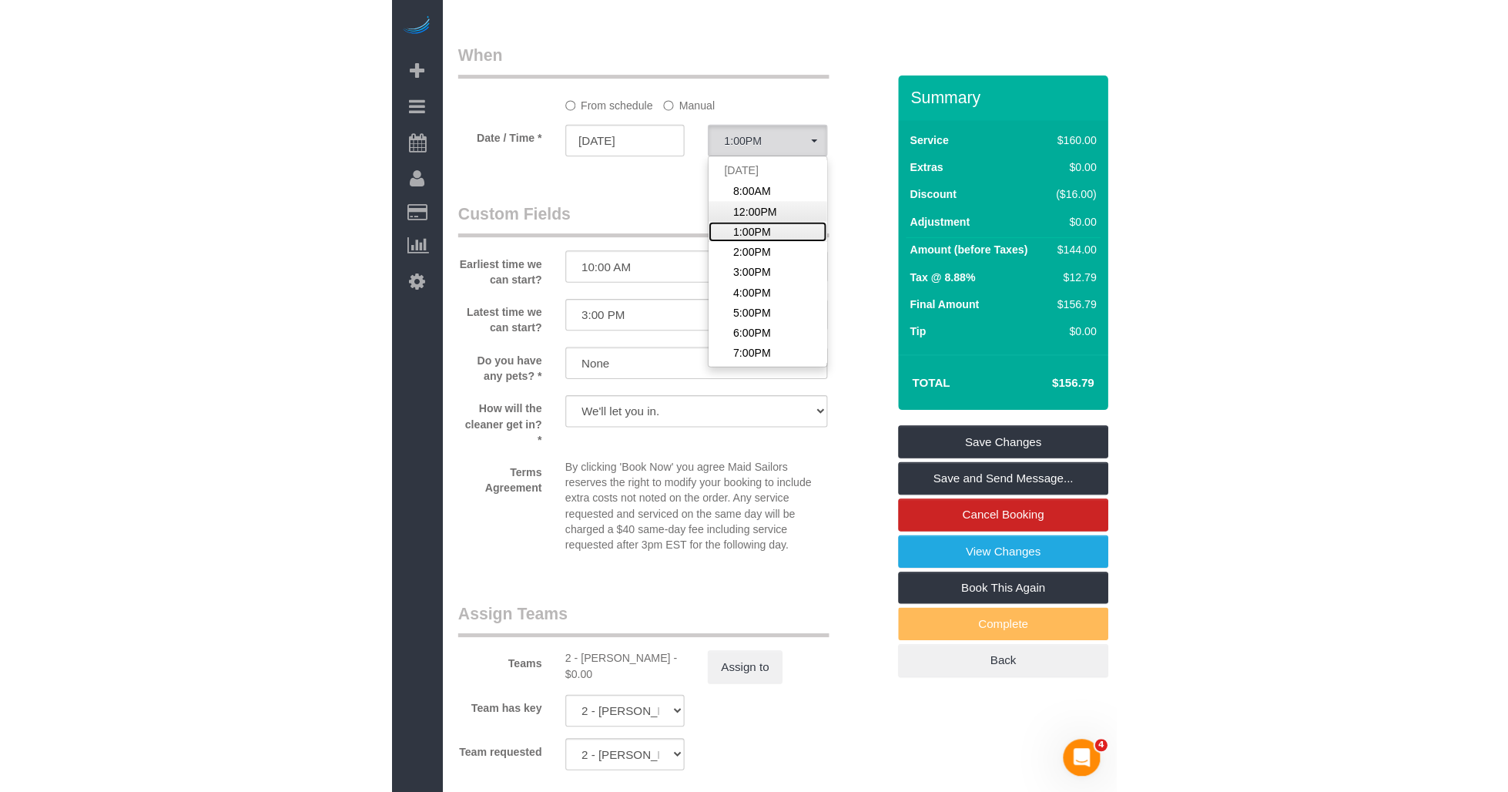
scroll to position [1198, 0]
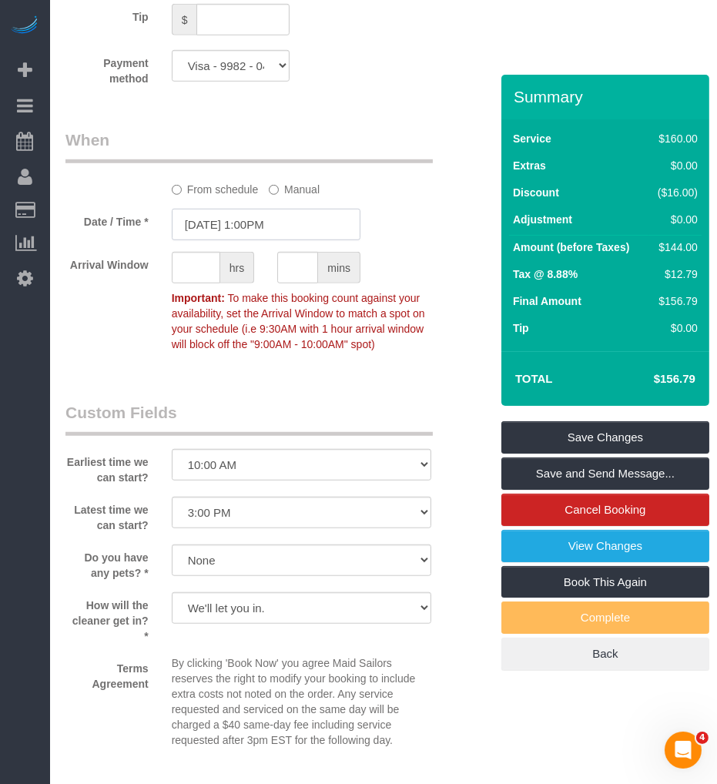
click at [196, 240] on input "09/08/2025 1:00PM" at bounding box center [266, 225] width 189 height 32
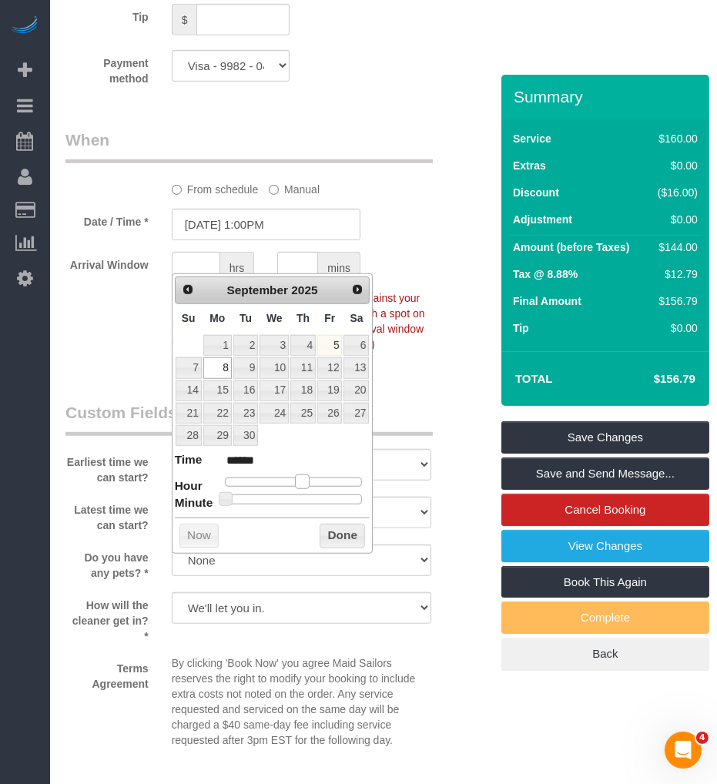
type input "09/08/2025 12:00PM"
type input "*******"
type input "09/08/2025 11:00AM"
type input "*******"
type input "09/08/2025 10:00AM"
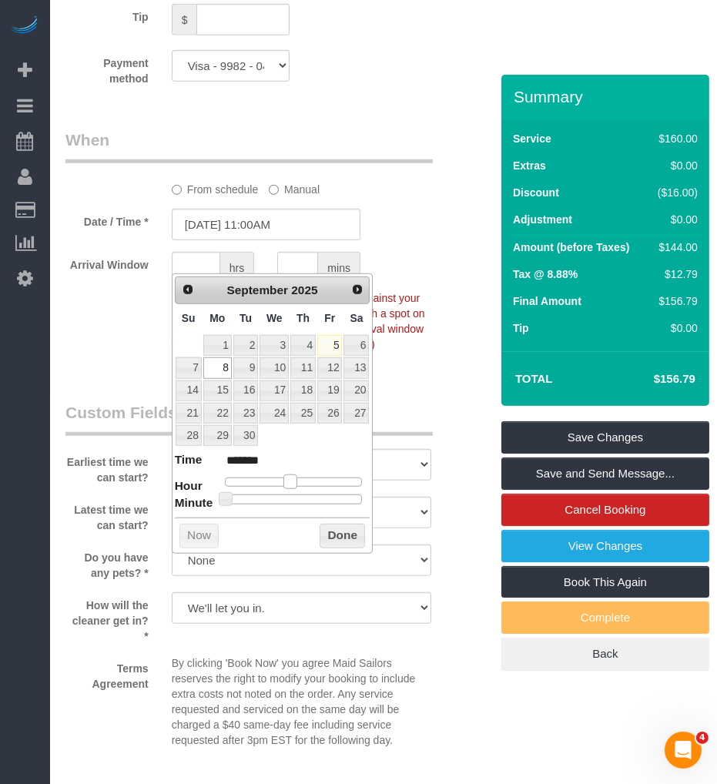
type input "*******"
drag, startPoint x: 300, startPoint y: 484, endPoint x: 285, endPoint y: 482, distance: 15.5
click at [285, 482] on span at bounding box center [284, 482] width 14 height 14
click at [357, 541] on button "Done" at bounding box center [342, 536] width 45 height 25
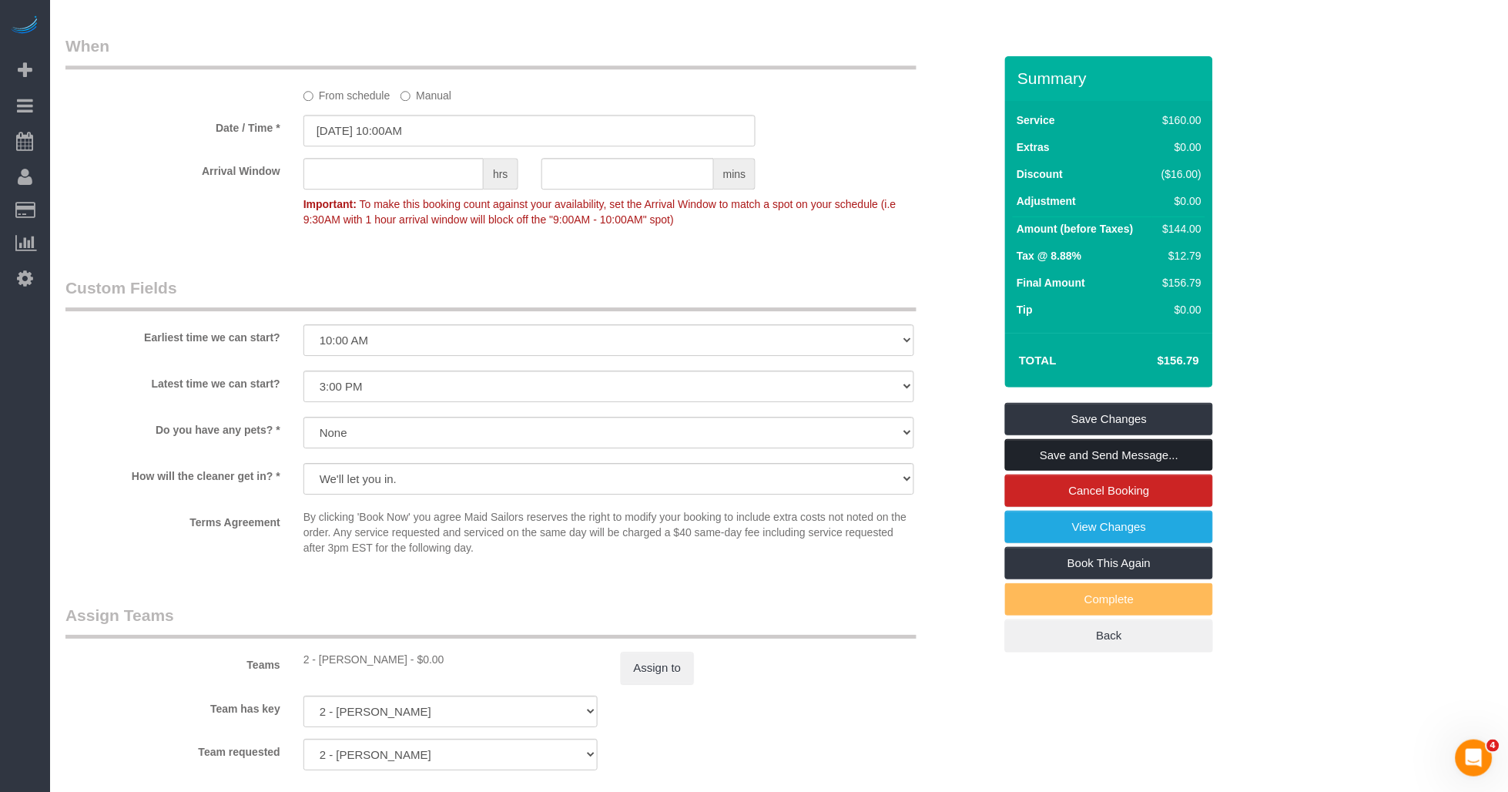
click at [716, 454] on link "Save and Send Message..." at bounding box center [1109, 455] width 208 height 32
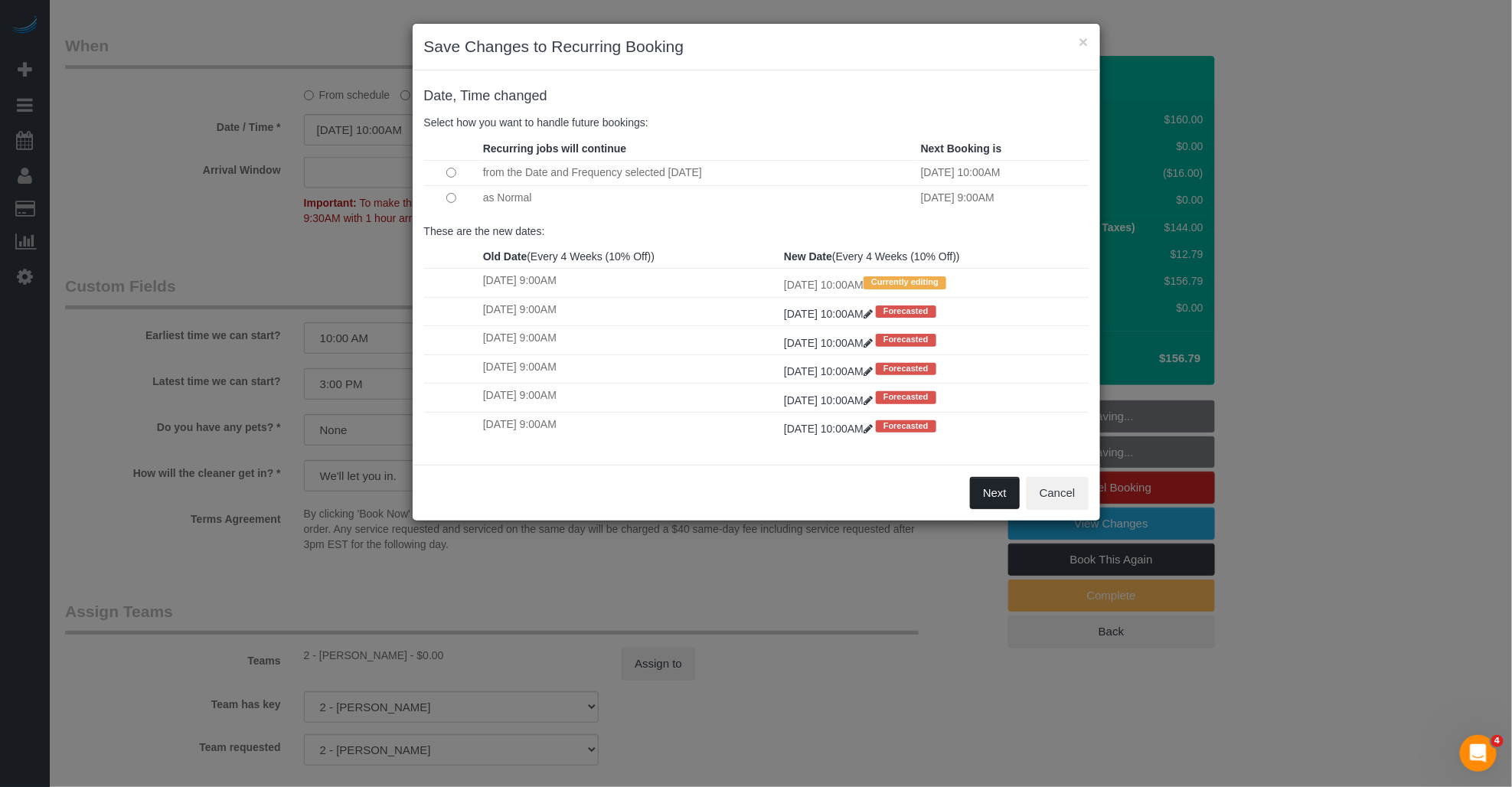
click at [712, 509] on button "Next" at bounding box center [995, 493] width 50 height 32
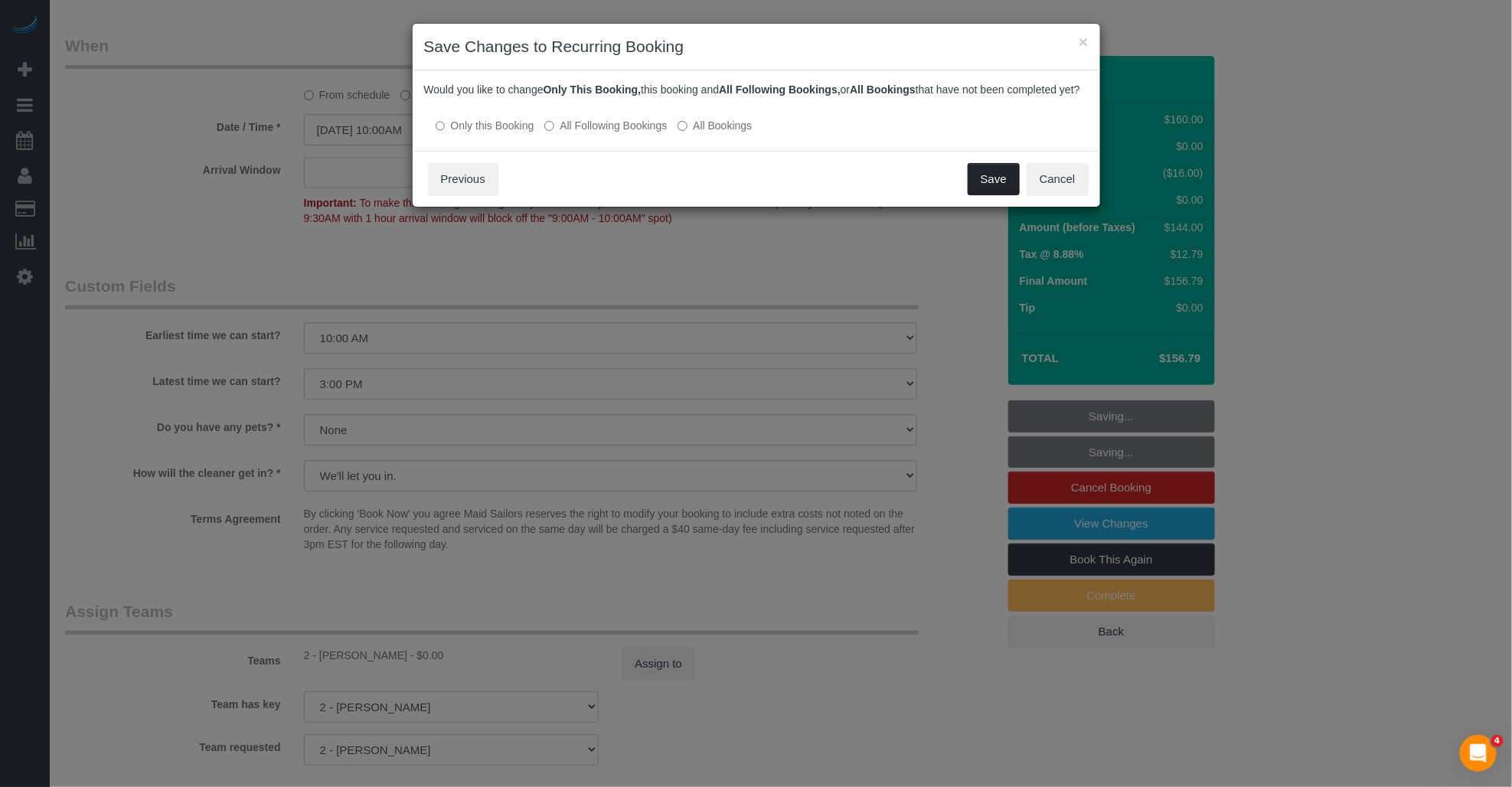
click at [712, 195] on button "Save" at bounding box center [994, 179] width 52 height 32
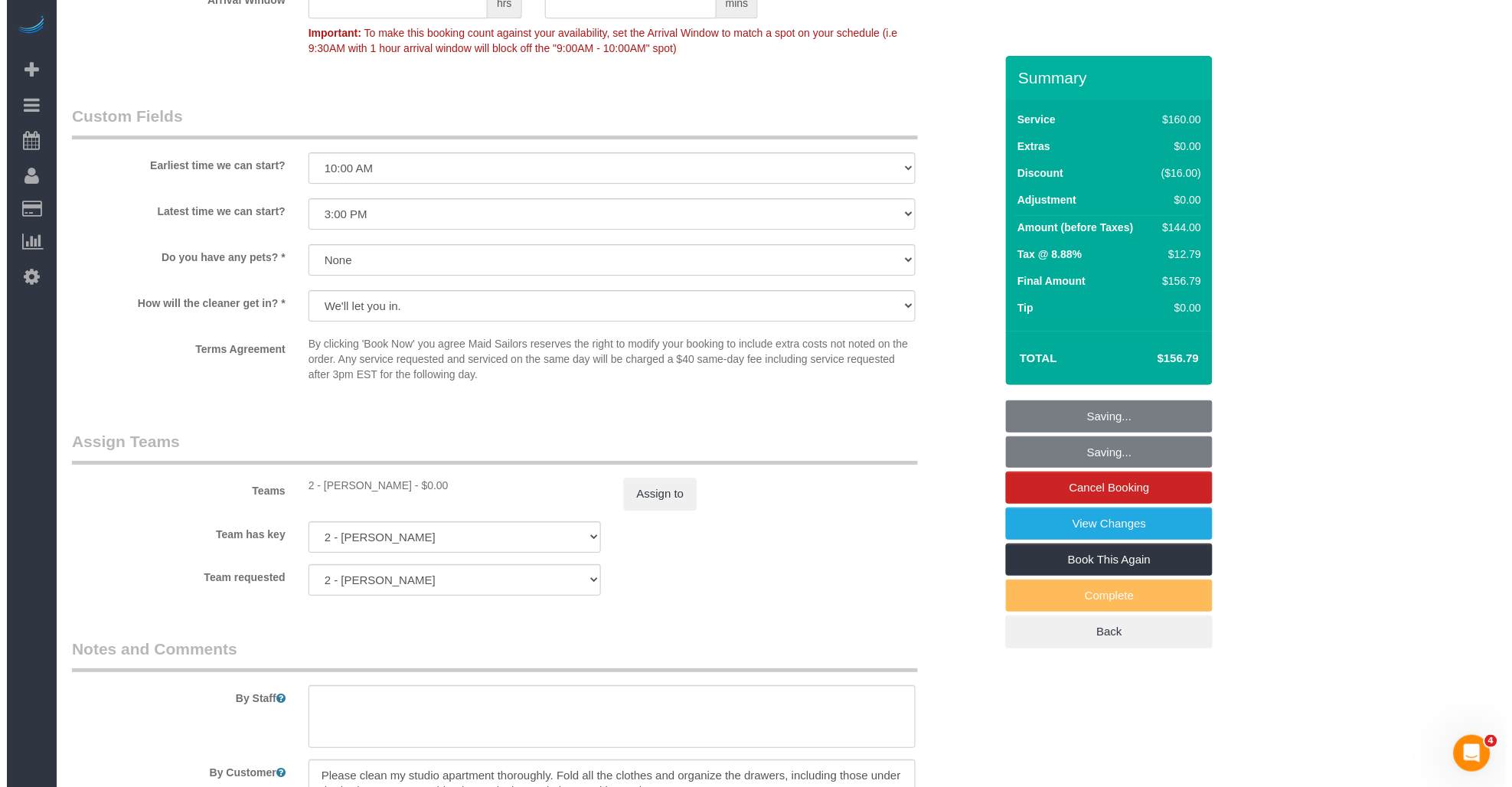
scroll to position [1445, 0]
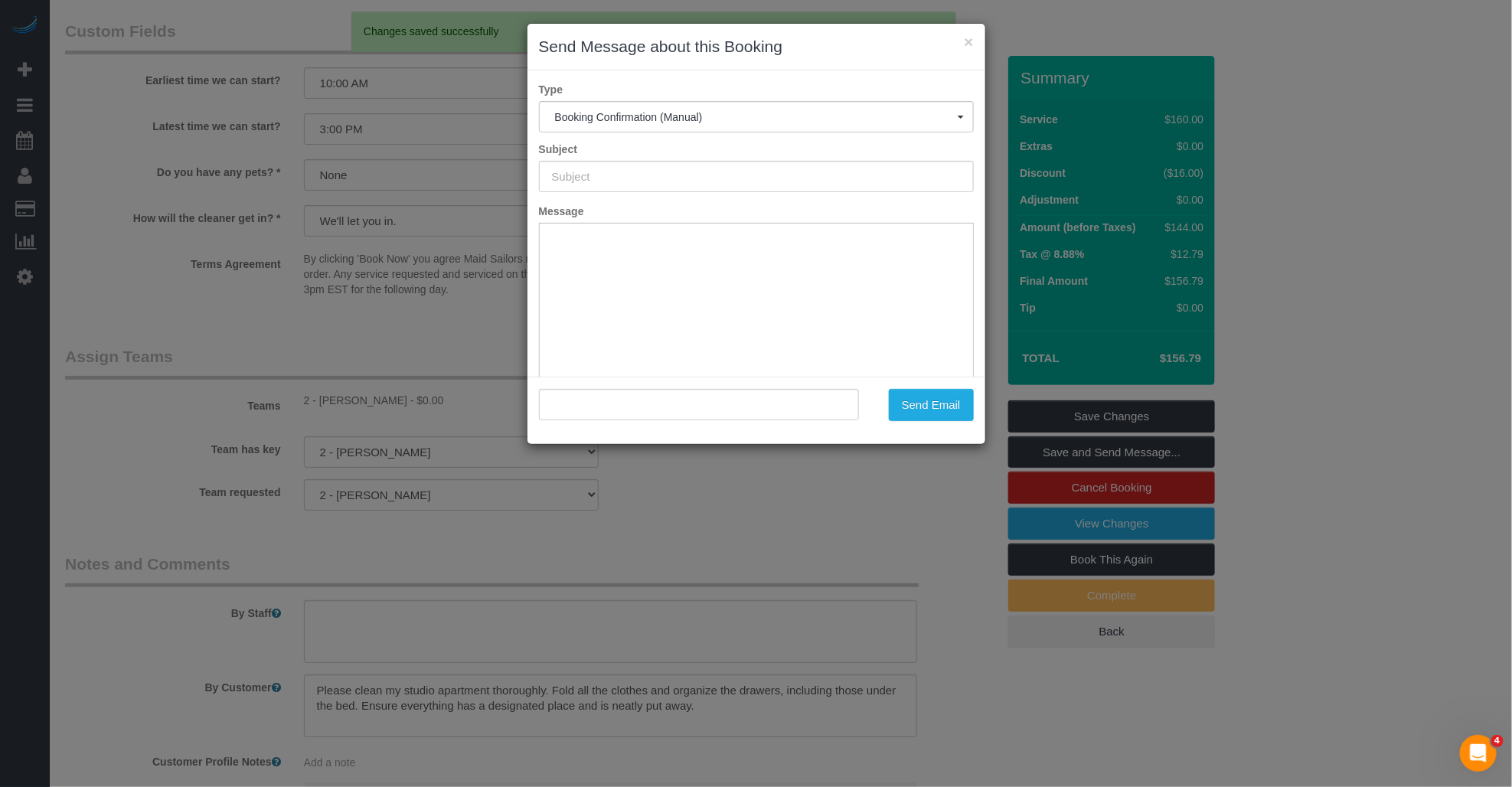
type input "Cleaning Confirmed for 09/08/2025 at 10:00am"
type input ""Vaishali Desai" <vaish317@gmail.com>"
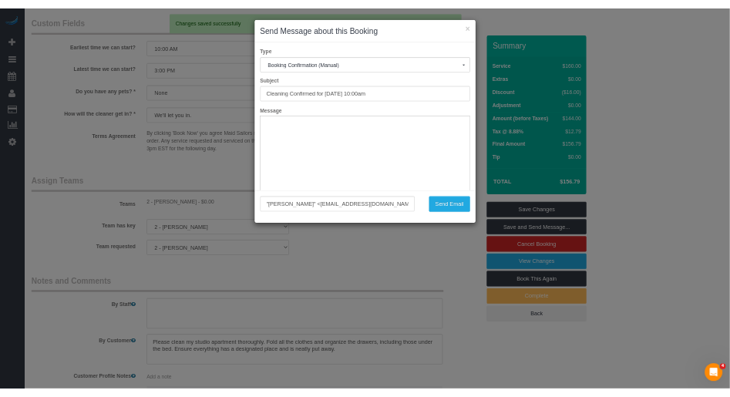
scroll to position [0, 0]
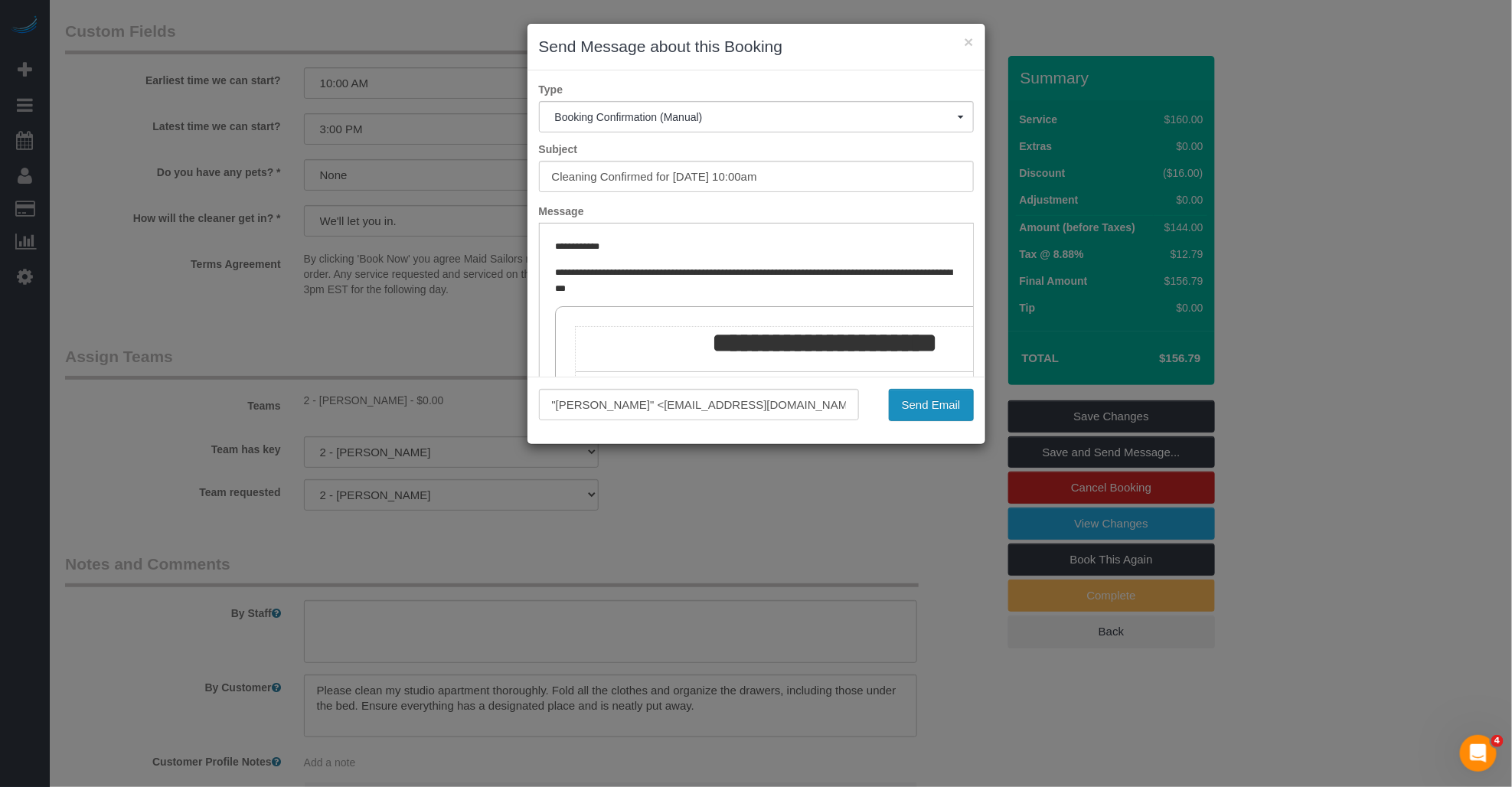
click at [712, 404] on button "Send Email" at bounding box center [931, 404] width 85 height 32
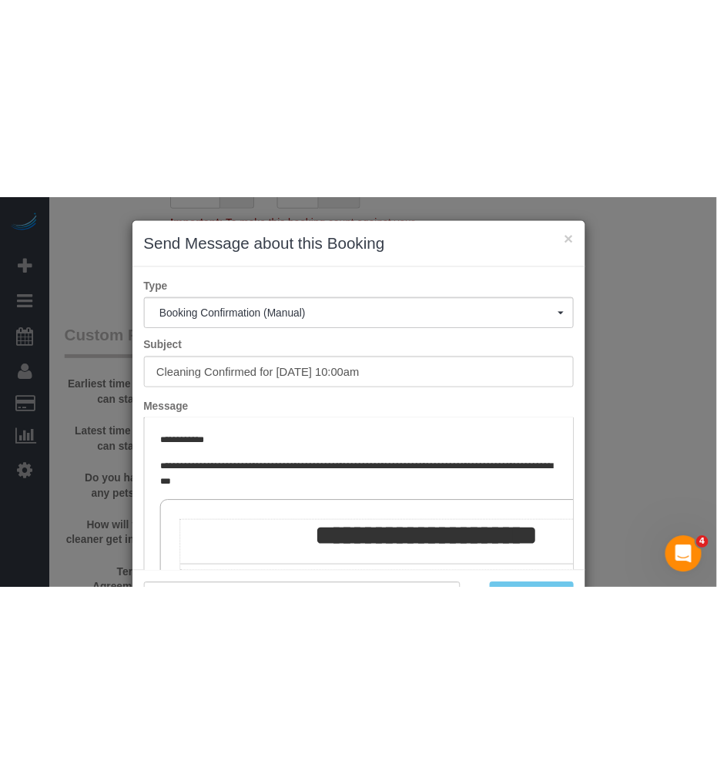
scroll to position [357, 0]
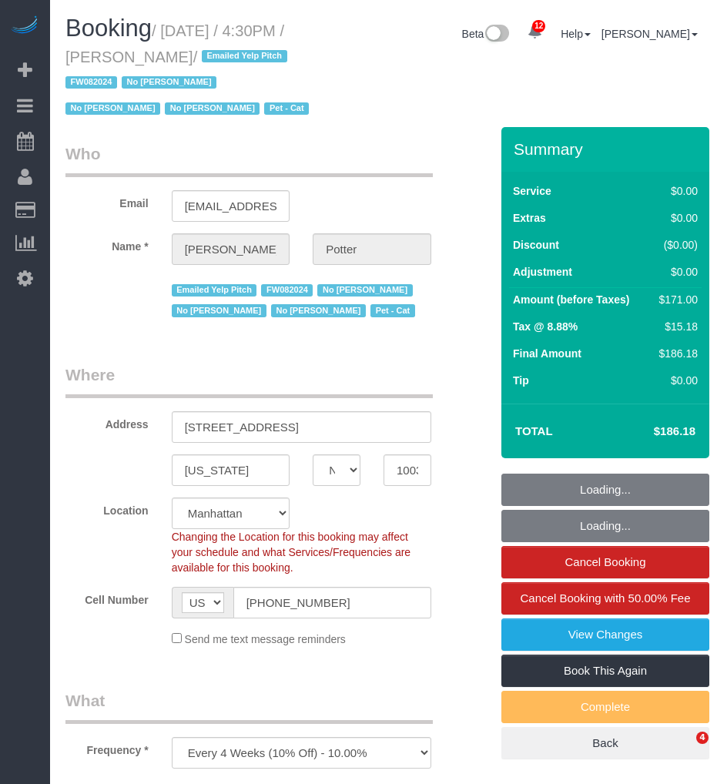
select select "NY"
select select "object:762"
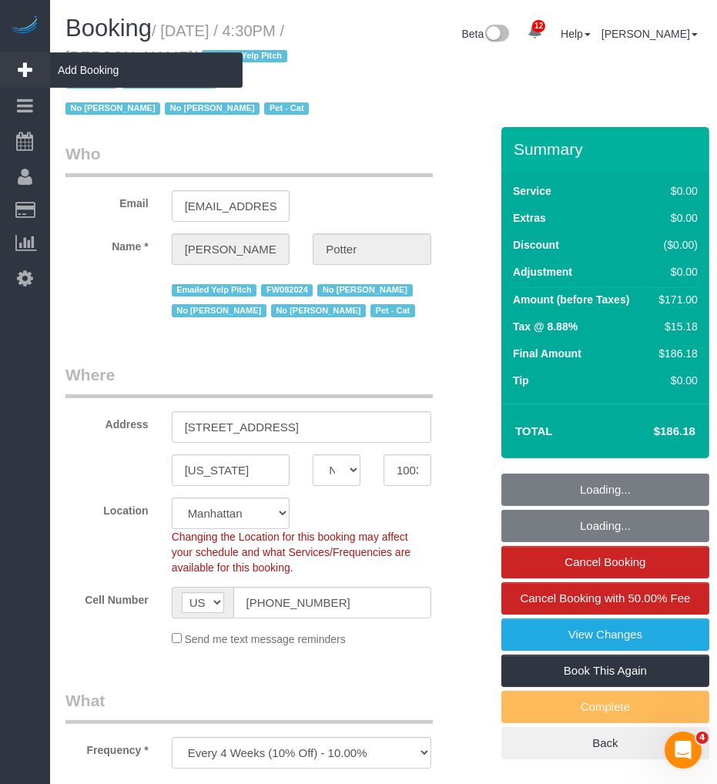
select select "number:89"
select select "number:90"
select select "number:14"
select select "number:5"
select select "string:stripe-pm_1M0pwl4VGloSiKo7e0pYCX8B"
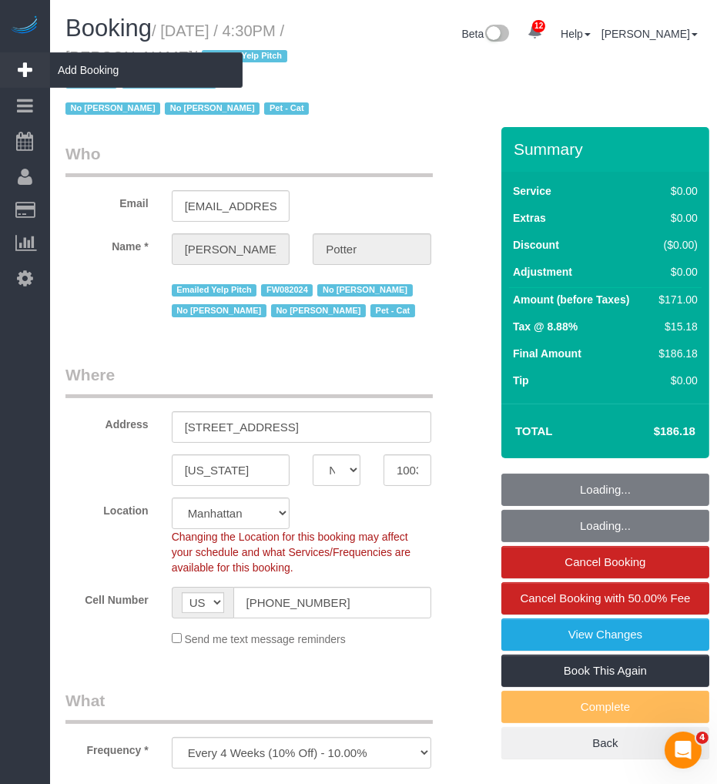
select select "2"
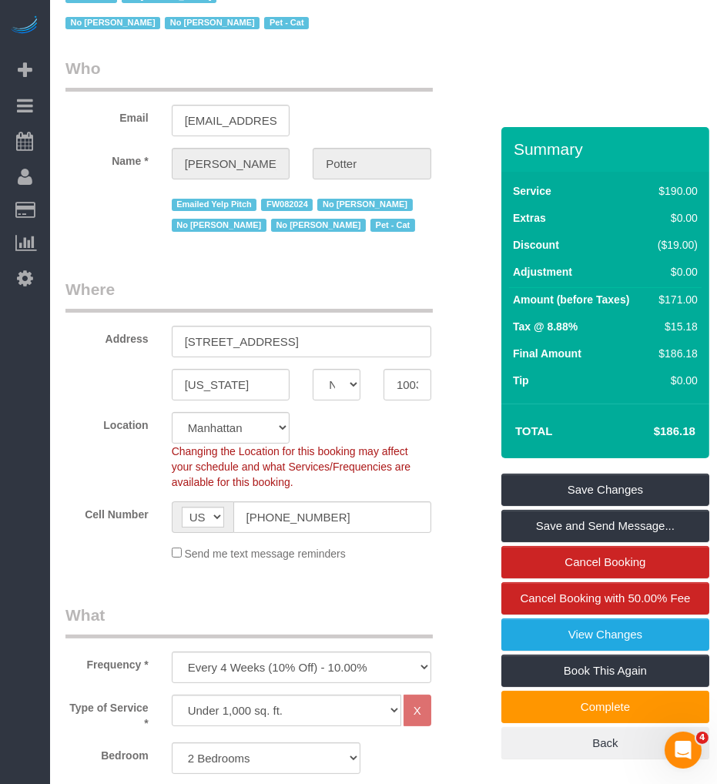
scroll to position [171, 0]
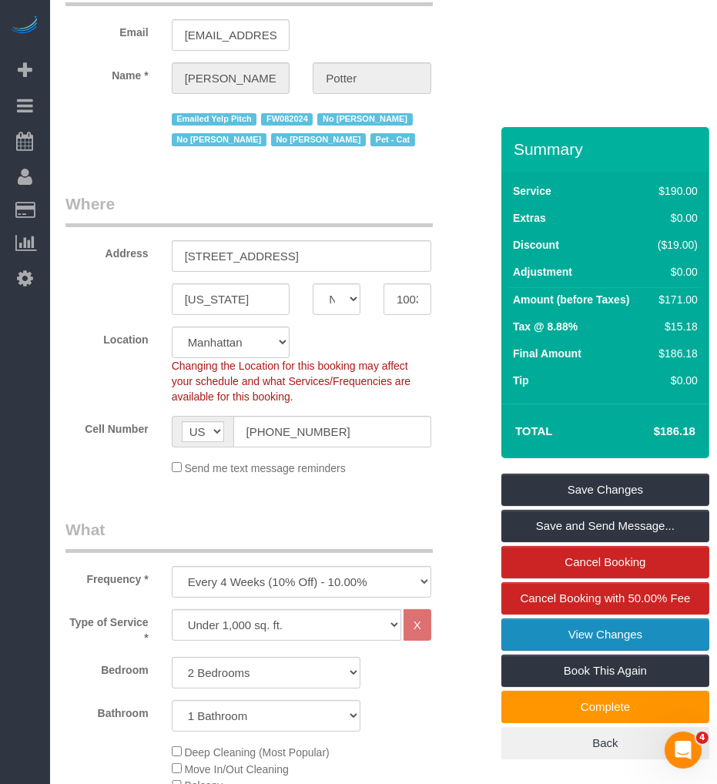
click at [564, 629] on link "View Changes" at bounding box center [605, 635] width 208 height 32
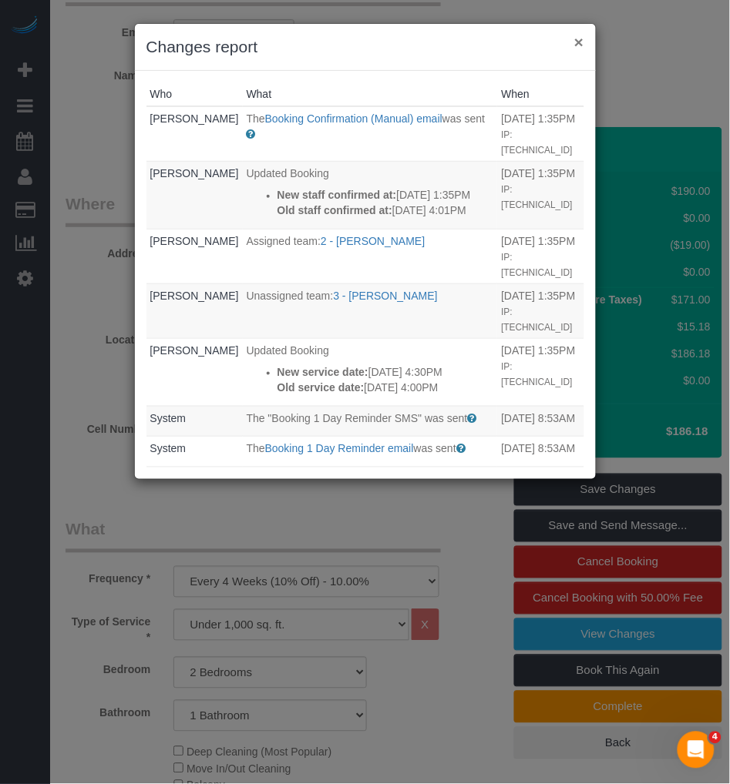
click at [582, 43] on button "×" at bounding box center [578, 42] width 9 height 16
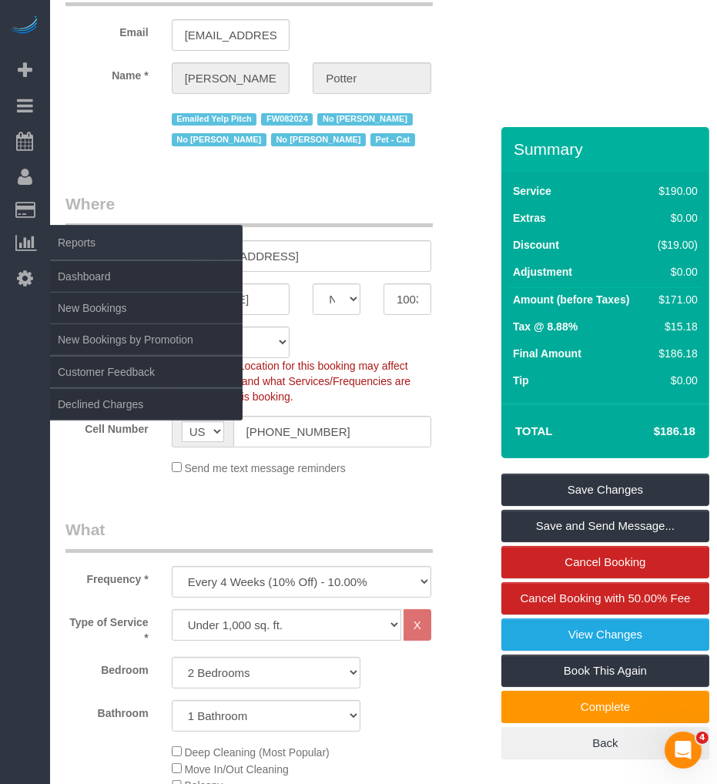
scroll to position [0, 0]
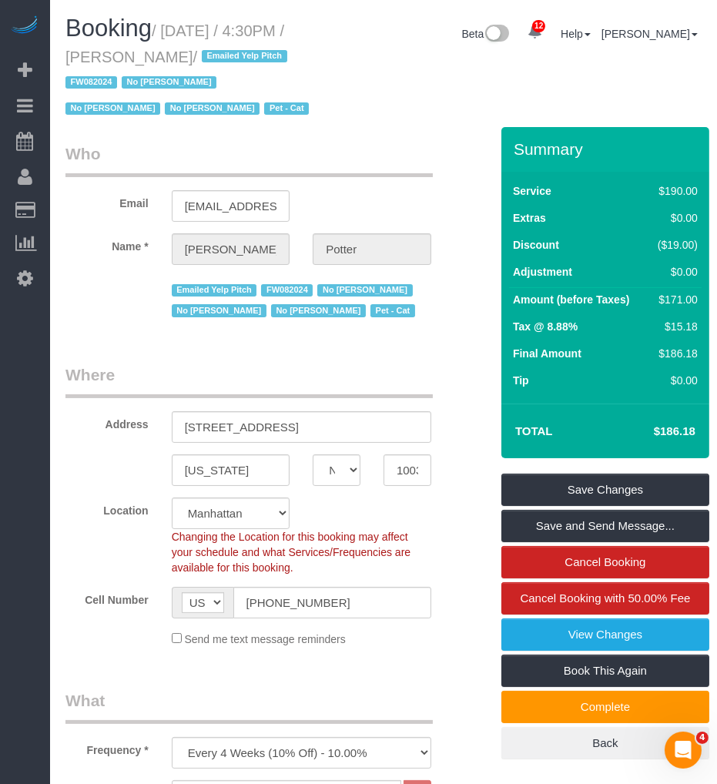
drag, startPoint x: 169, startPoint y: 25, endPoint x: 216, endPoint y: 52, distance: 53.9
click at [216, 52] on small "/ [DATE] / 4:30PM / [PERSON_NAME] / Emailed Yelp Pitch FW082024 No [PERSON_NAME…" at bounding box center [189, 70] width 248 height 96
copy small "[DATE] / 4:30PM / [PERSON_NAME]"
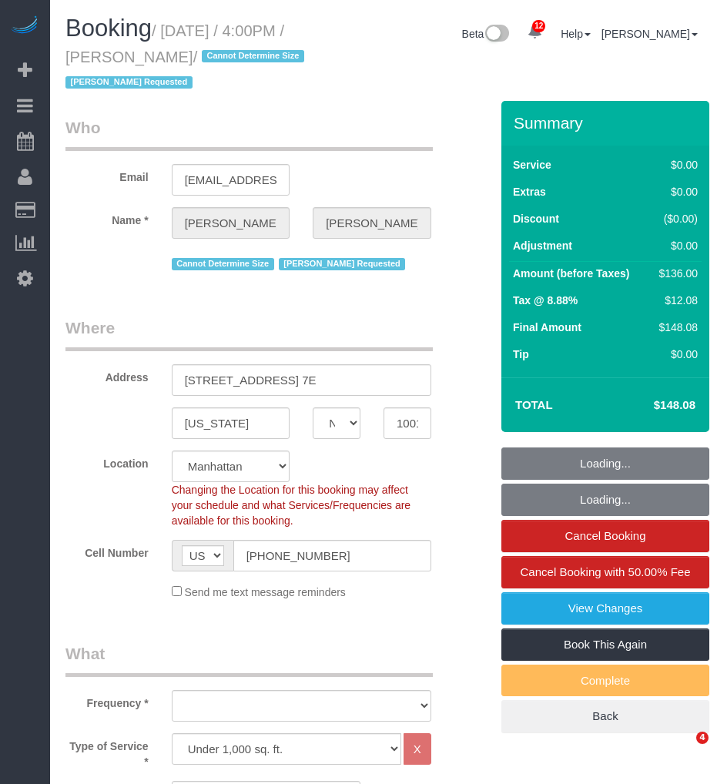
select select "NY"
select select "number:89"
select select "number:90"
select select "number:15"
select select "number:7"
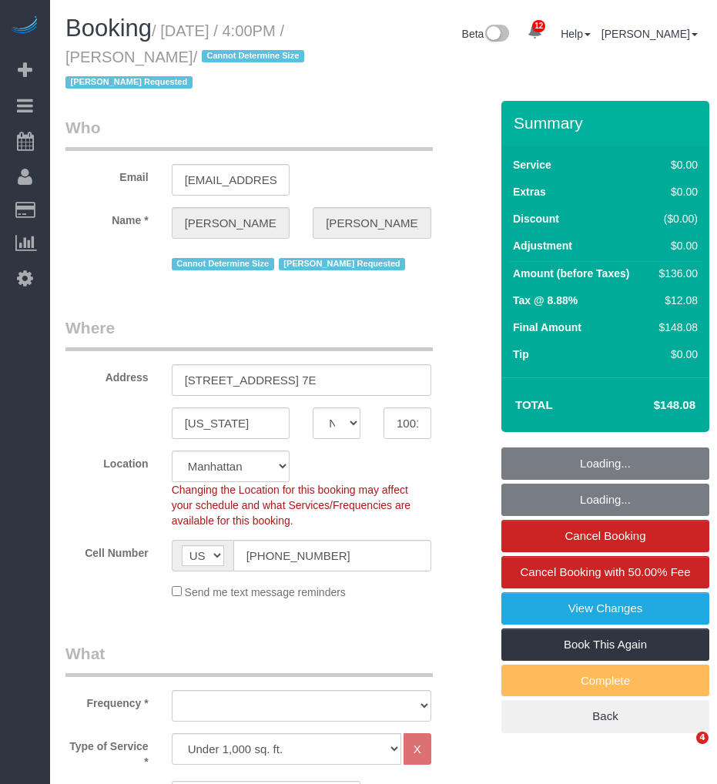
select select "object:990"
select select "1"
select select "spot1"
select select "object:1442"
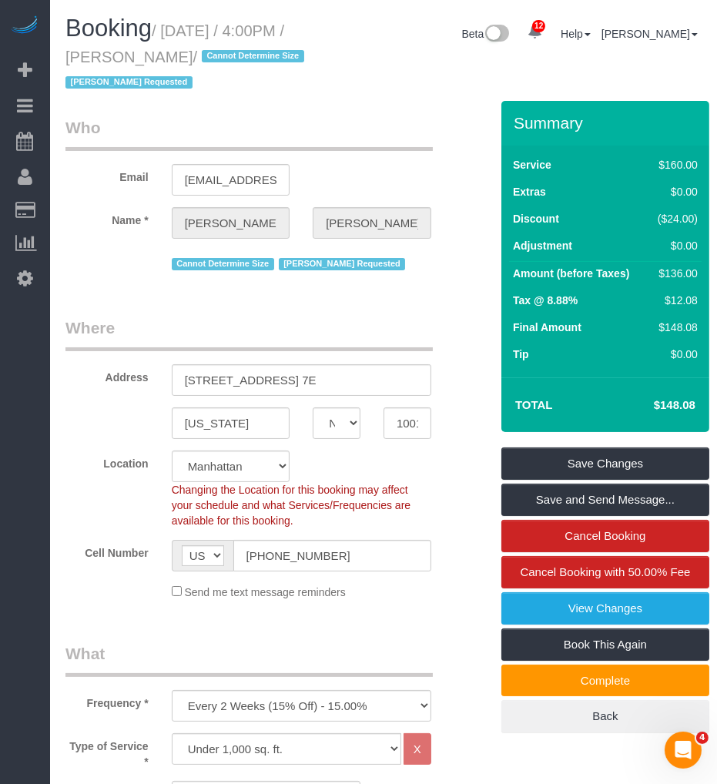
drag, startPoint x: 132, startPoint y: 55, endPoint x: 222, endPoint y: 52, distance: 89.4
click at [222, 52] on small "/ September 05, 2025 / 4:00PM / Marie Conteh / Cannot Determine Size Martha Chi…" at bounding box center [186, 56] width 243 height 69
copy small "Marie Conteh"
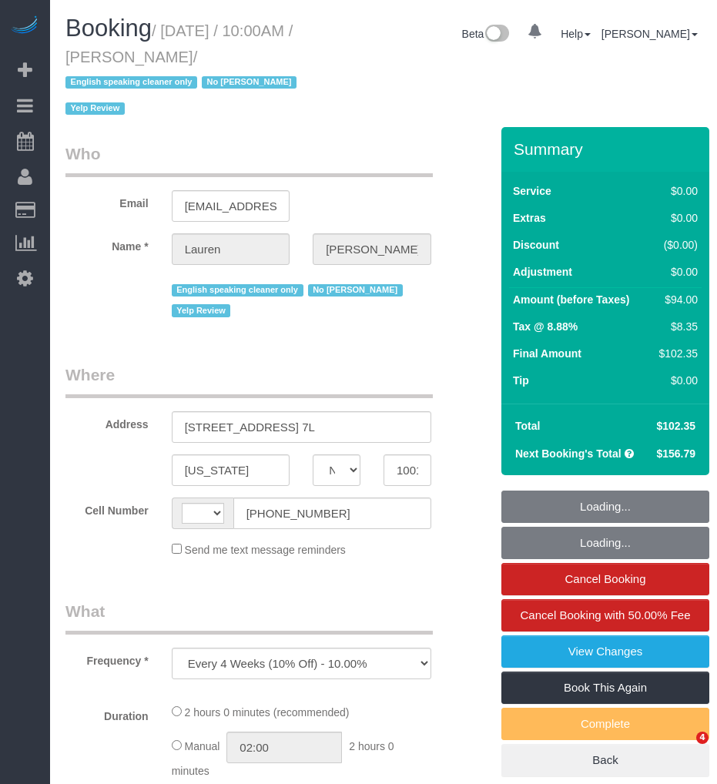
select select "NY"
select select "string:US"
select select "string:stripe-pm_1QfnL04VGloSiKo7LBi9krK3"
select select "number:59"
select select "number:79"
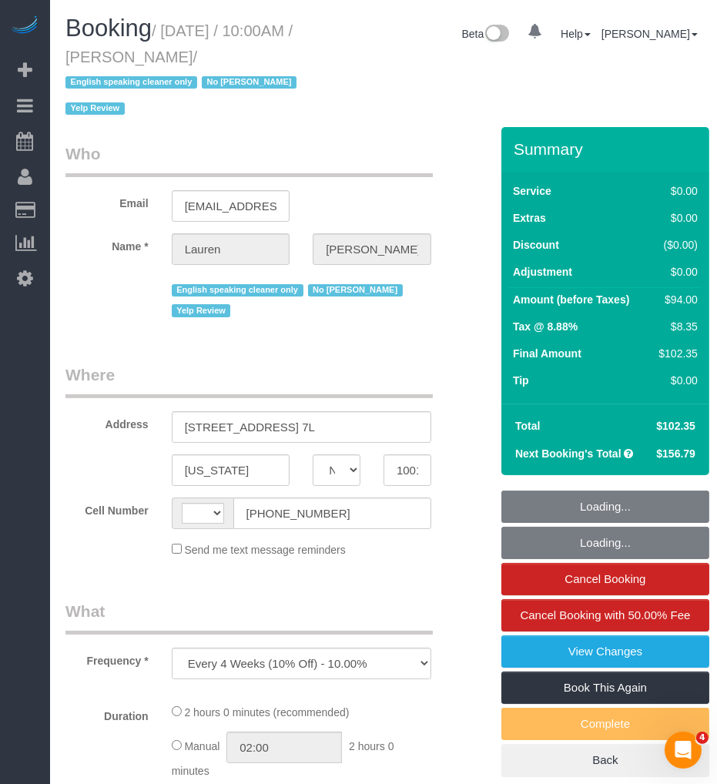
select select "number:15"
select select "number:5"
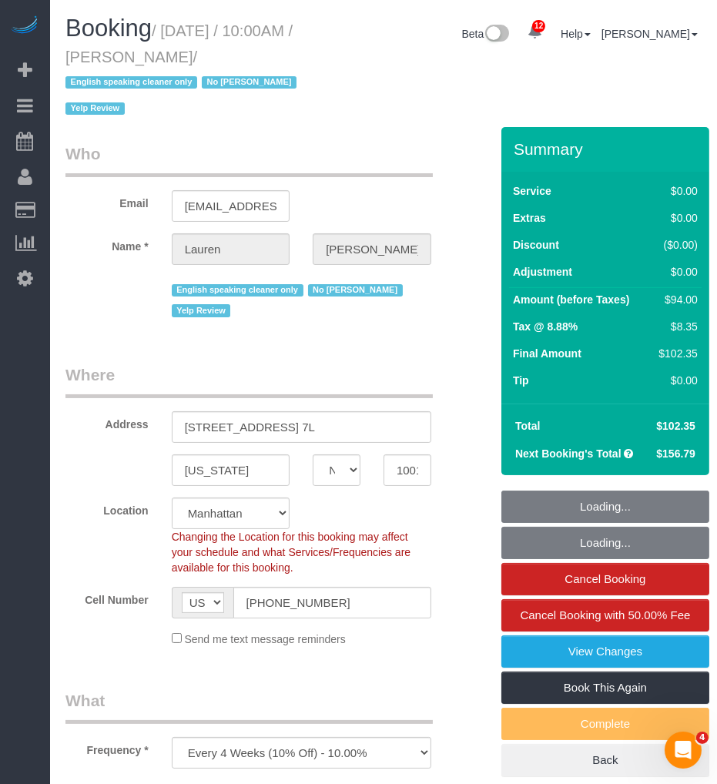
select select "object:894"
select select "spot1"
select select "1"
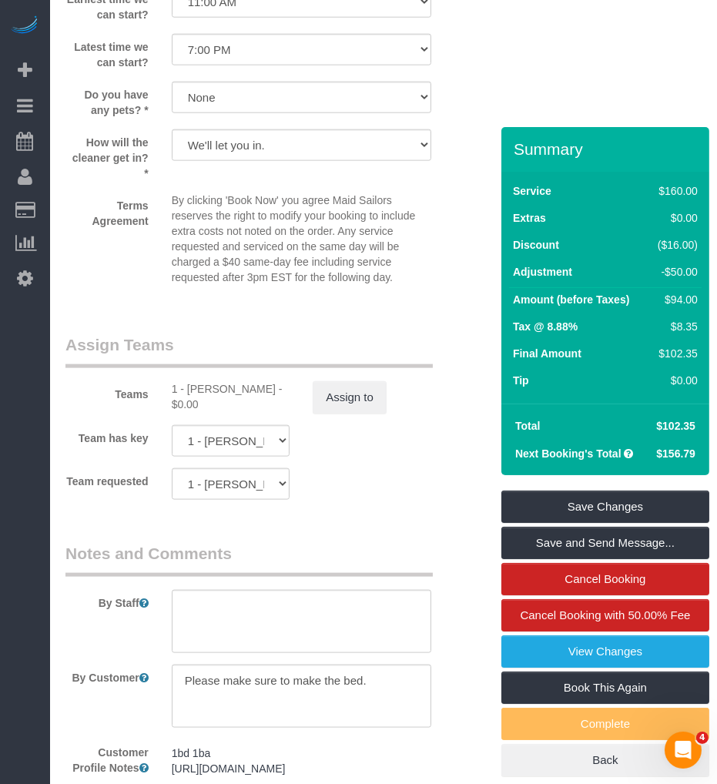
scroll to position [2199, 0]
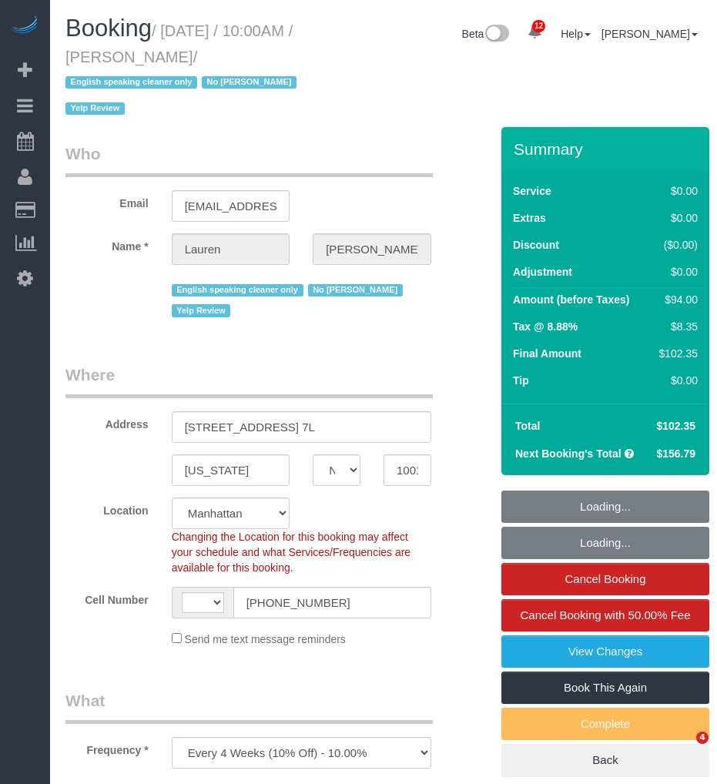
select select "NY"
select select "number:59"
select select "number:79"
select select "number:15"
select select "number:5"
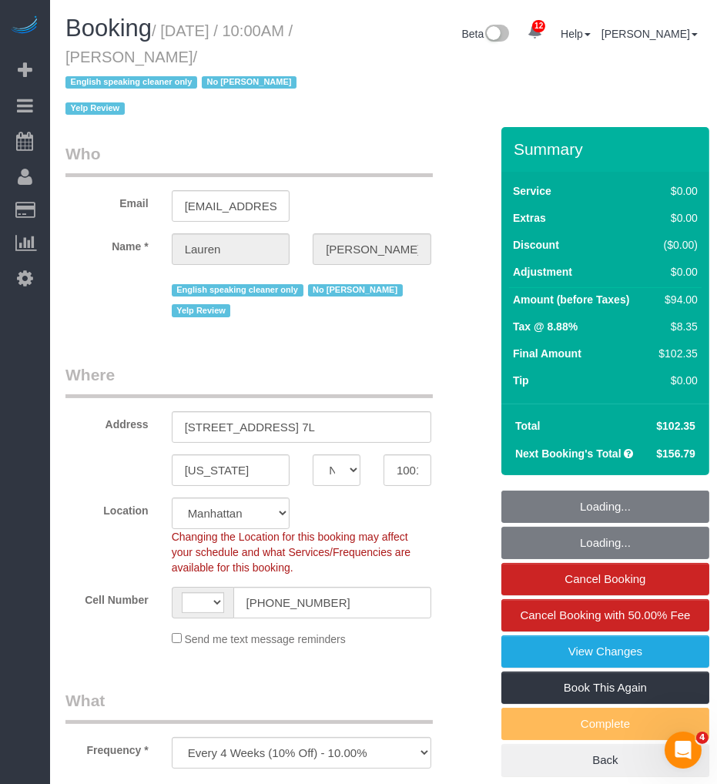
select select "object:754"
select select "string:US"
select select "string:stripe-pm_1QfnL04VGloSiKo7LBi9krK3"
select select "1"
select select "spot1"
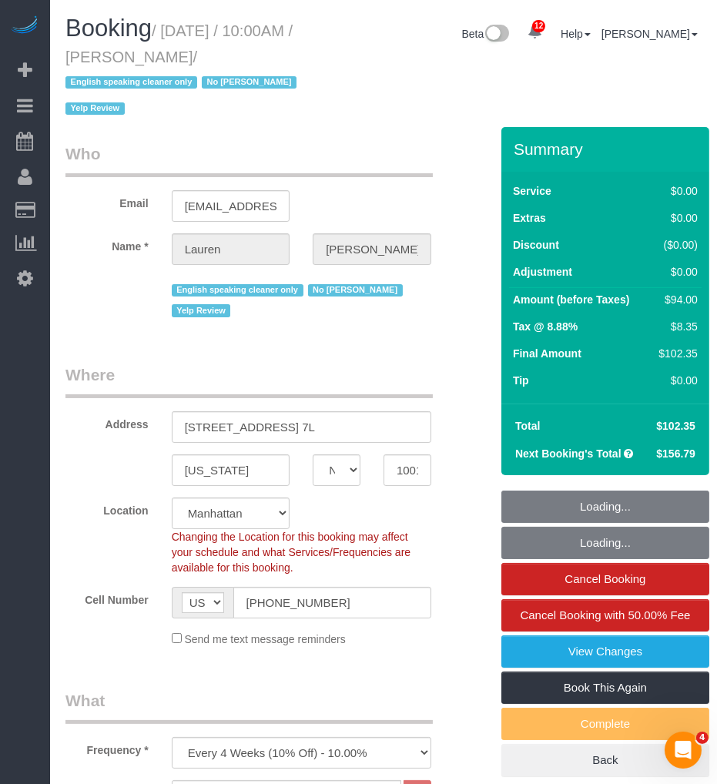
select select "1"
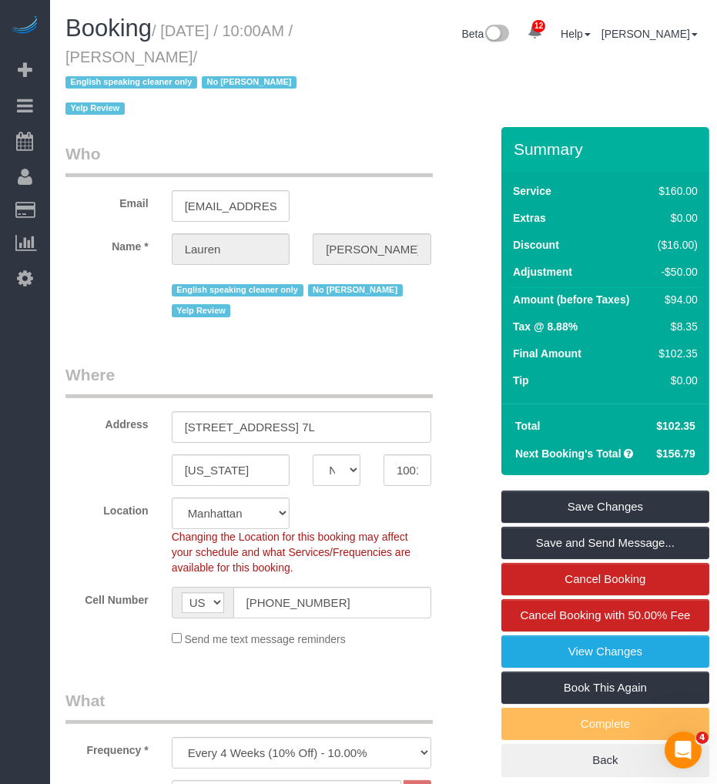
click at [193, 50] on small "/ September 06, 2025 / 10:00AM / Lauren Meyers / English speaking cleaner only …" at bounding box center [183, 70] width 236 height 96
drag, startPoint x: 168, startPoint y: 26, endPoint x: 243, endPoint y: 55, distance: 80.3
click at [243, 55] on small "/ September 06, 2025 / 10:00AM / Lauren Meyers / English speaking cleaner only …" at bounding box center [183, 70] width 236 height 96
copy small "September 06, 2025 / 10:00AM / Lauren Meyers"
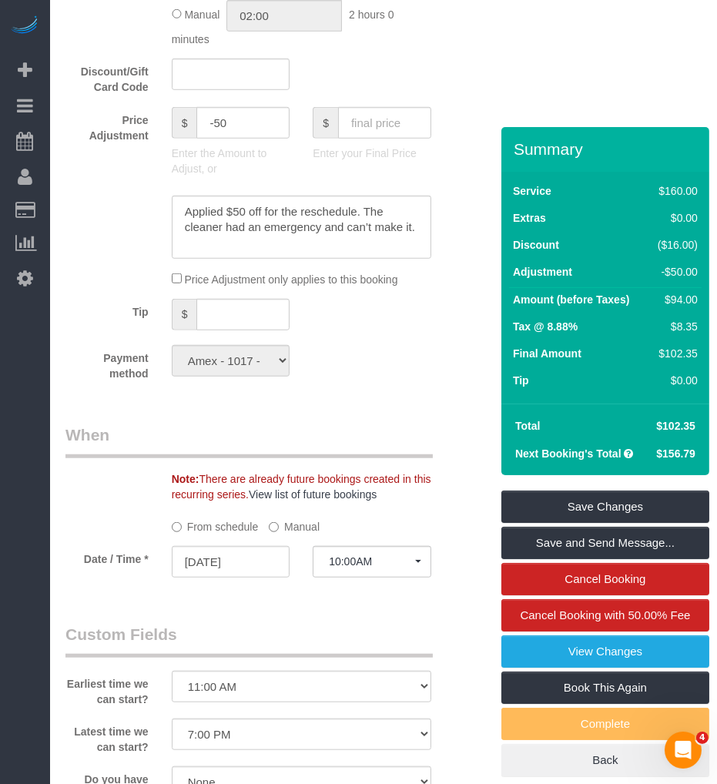
scroll to position [1712, 0]
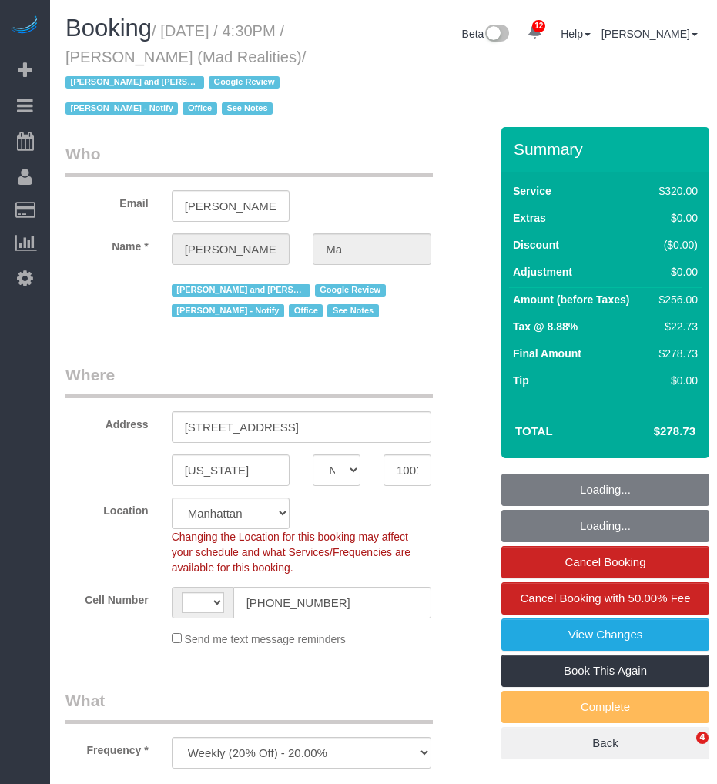
select select "NY"
select select "string:stripe-pm_1PsB1j4VGloSiKo7cb06islp"
select select "2"
select select "string:[GEOGRAPHIC_DATA]"
select select "object:842"
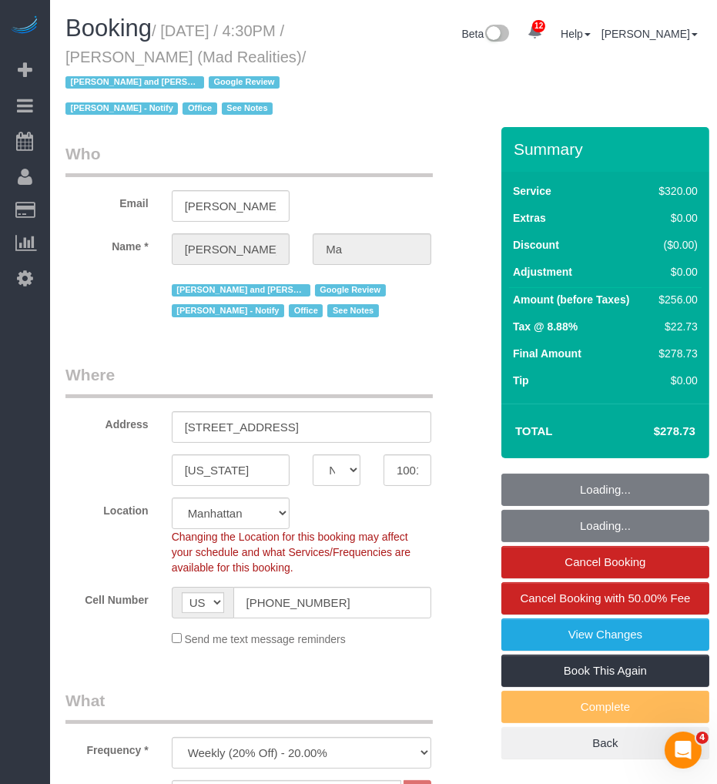
select select "number:89"
select select "number:90"
select select "number:15"
select select "number:7"
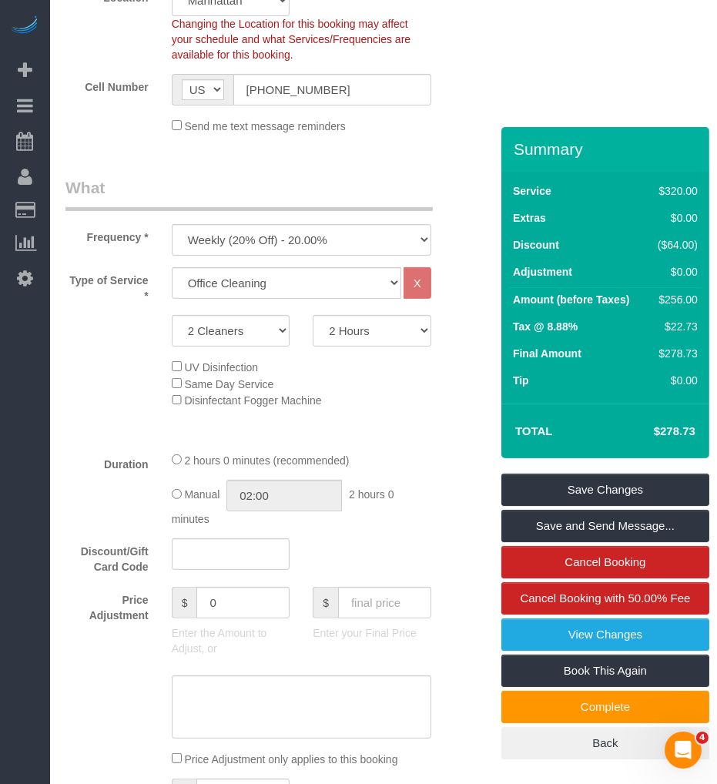
scroll to position [599, 0]
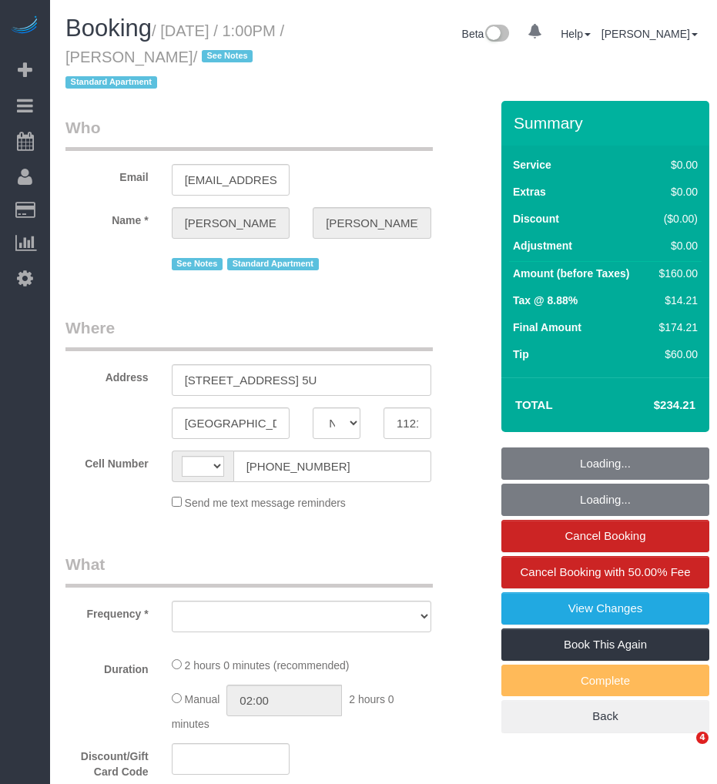
select select "NY"
select select "string:[GEOGRAPHIC_DATA]"
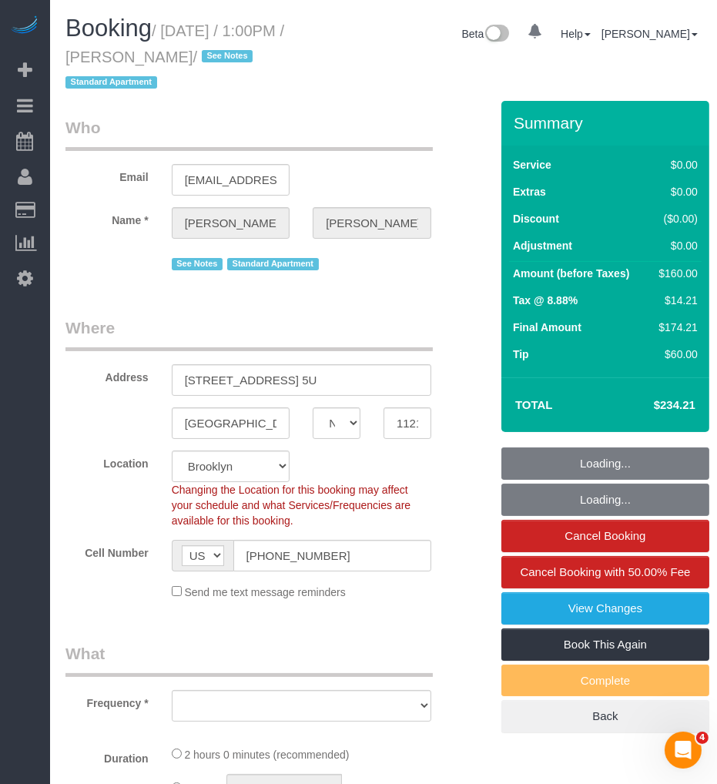
select select "object:986"
select select "1"
select select "spot1"
select select "number:57"
select select "number:77"
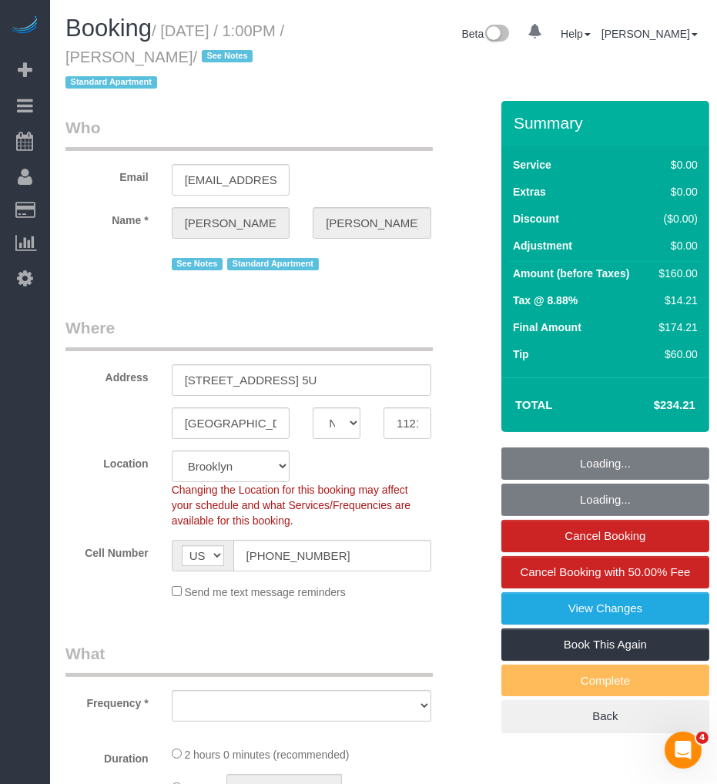
select select "number:15"
select select "number:6"
select select "string:stripe-pm_1Rv6aJ4VGloSiKo7WRraLehv"
select select "1"
select select "object:1394"
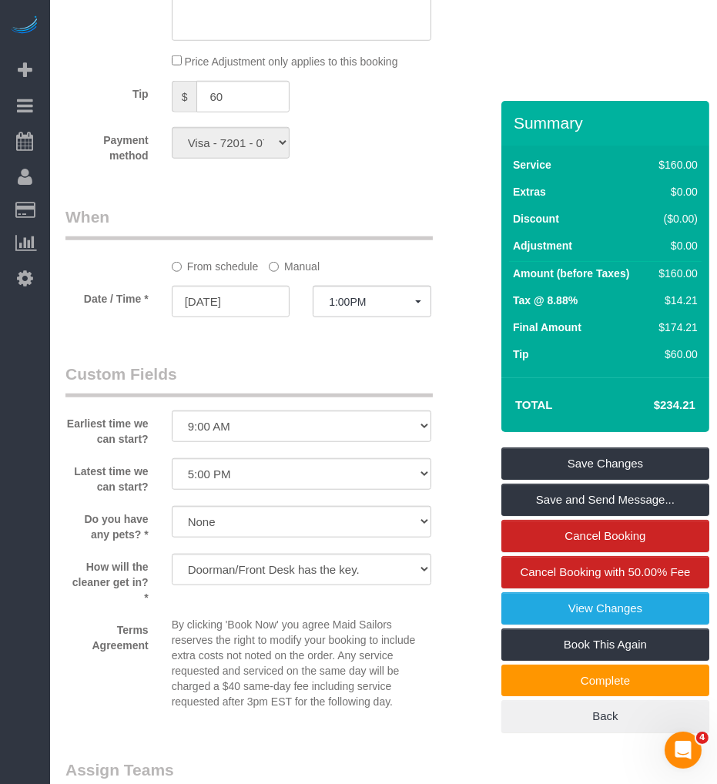
scroll to position [1712, 0]
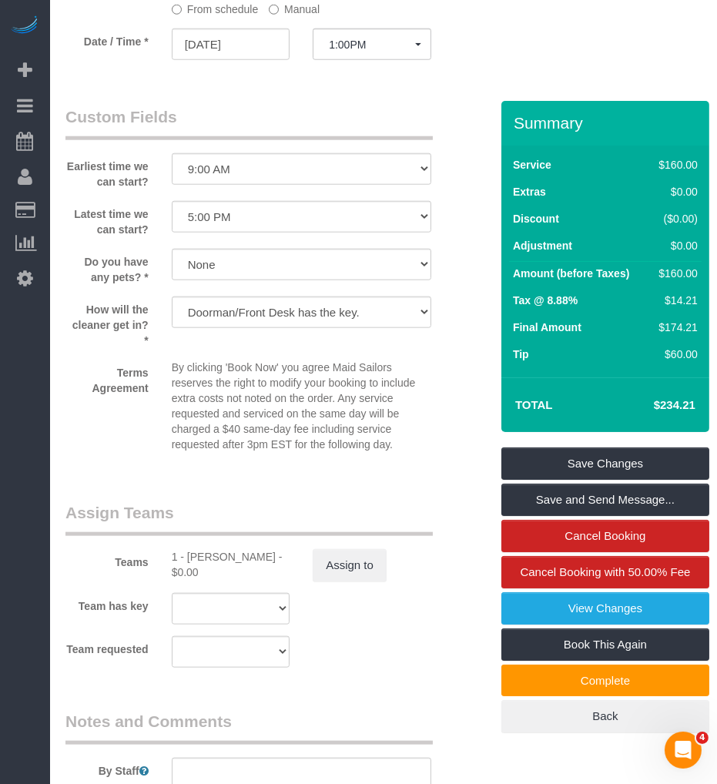
drag, startPoint x: 186, startPoint y: 575, endPoint x: 263, endPoint y: 580, distance: 76.5
click at [263, 580] on div "1 - Abdoulaye Sow - $0.00" at bounding box center [231, 564] width 119 height 31
copy div "Abdoulaye Sow"
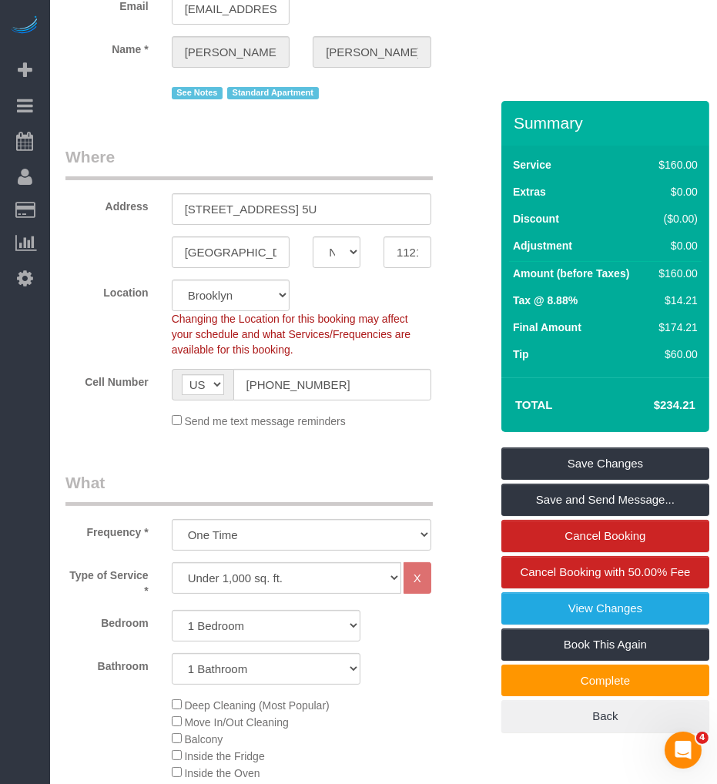
scroll to position [0, 0]
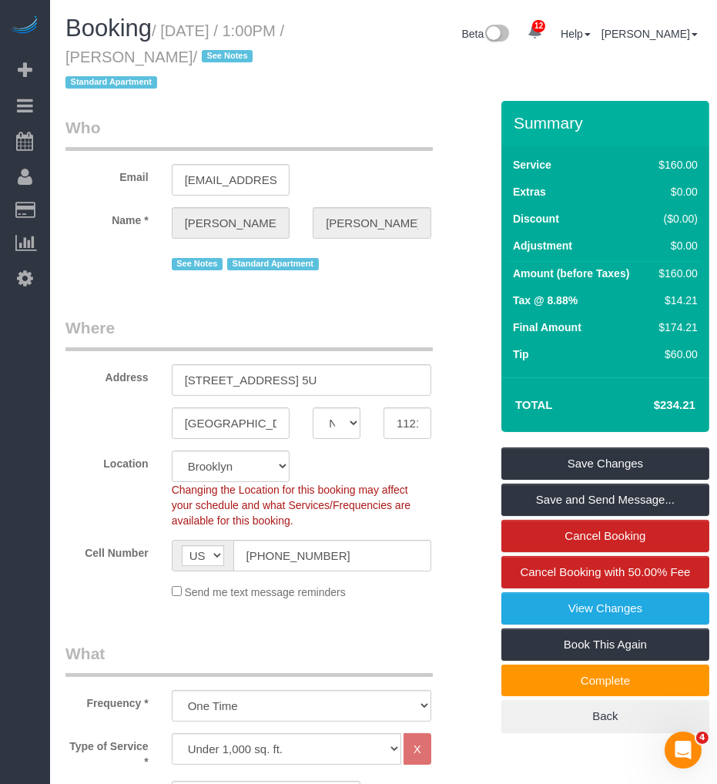
click at [150, 34] on span "Booking" at bounding box center [108, 28] width 86 height 27
drag, startPoint x: 167, startPoint y: 27, endPoint x: 230, endPoint y: 52, distance: 67.4
click at [230, 52] on small "/ September 05, 2025 / 1:00PM / Daniel Driscoll / See Notes Standard Apartment" at bounding box center [174, 56] width 219 height 69
copy small "September 05, 2025 / 1:00PM / Daniel Driscoll"
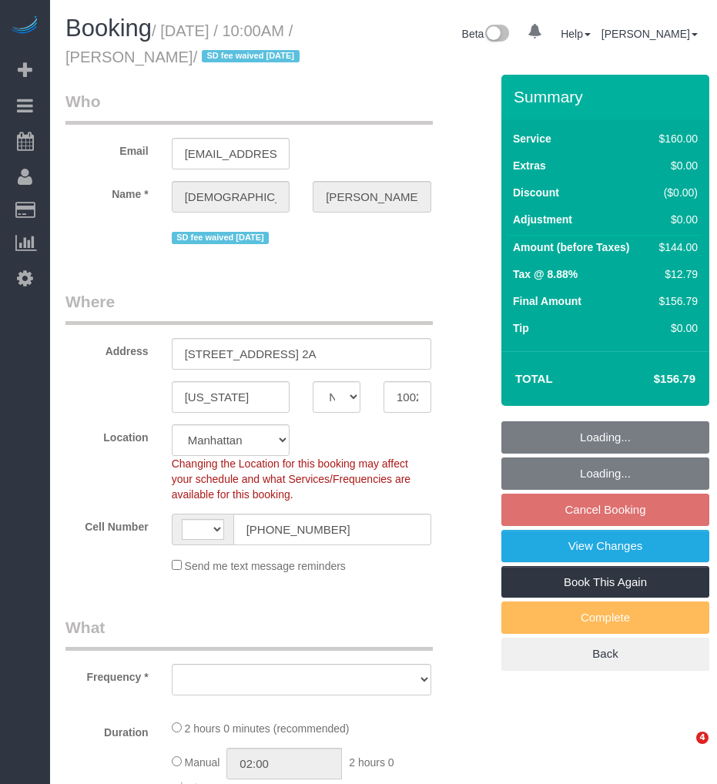
select select "NY"
select select "string:[GEOGRAPHIC_DATA]"
select select "object:730"
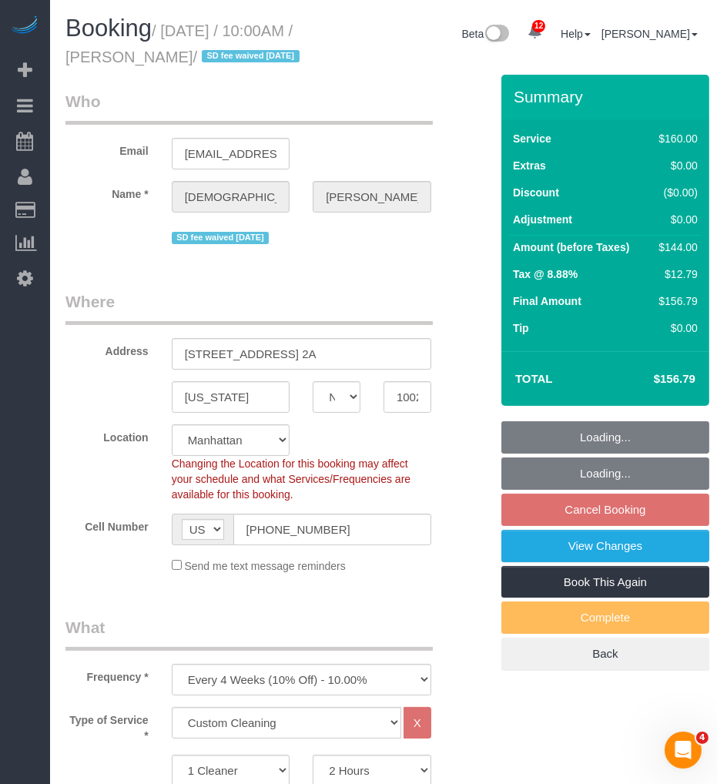
select select "spot2"
select select "number:58"
select select "number:75"
select select "number:15"
select select "number:5"
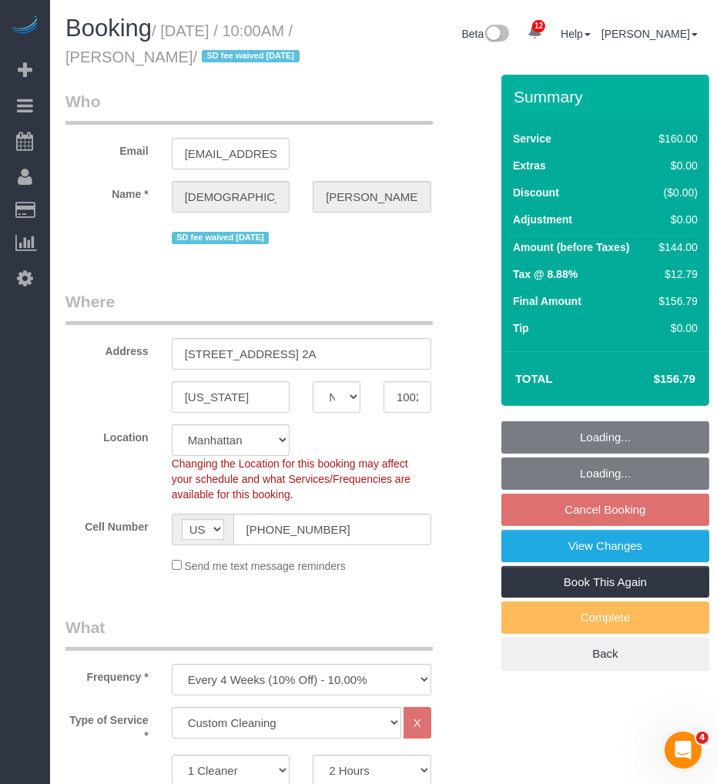
select select "object:1424"
select select "string:stripe-pm_1RYpe84VGloSiKo7FmGxFEgH"
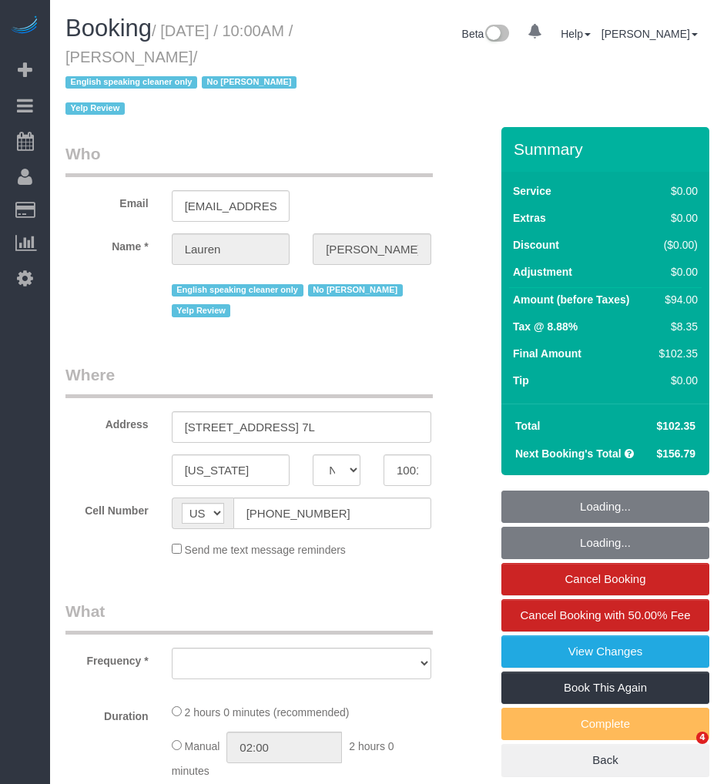
select select "NY"
select select "number:59"
select select "number:79"
select select "number:15"
select select "number:5"
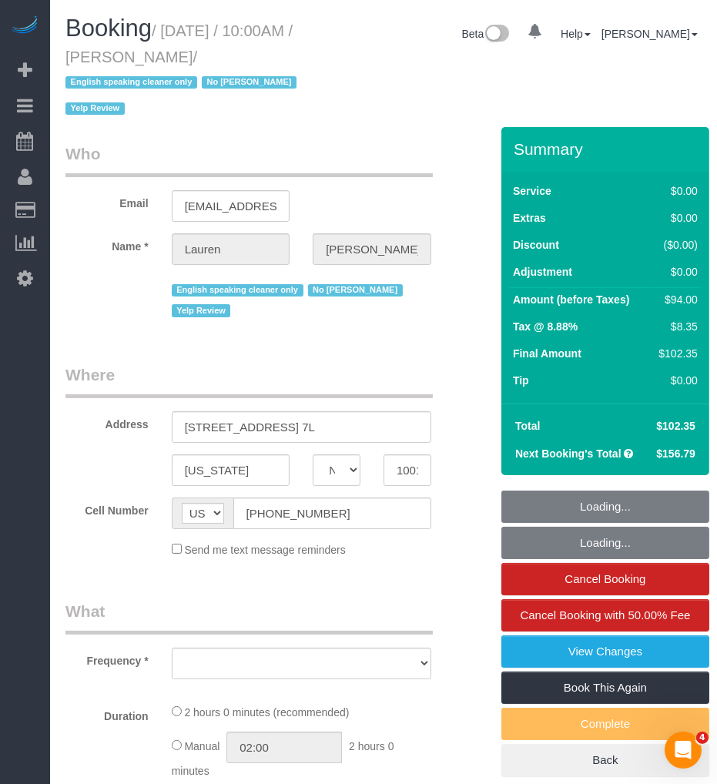
select select "string:stripe-pm_1QfnL04VGloSiKo7LBi9krK3"
select select "1"
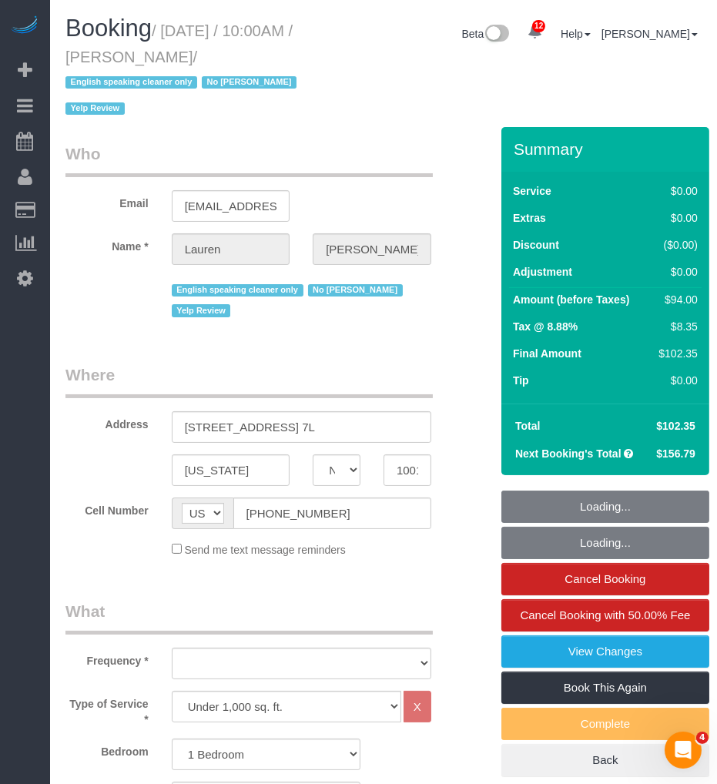
select select "object:995"
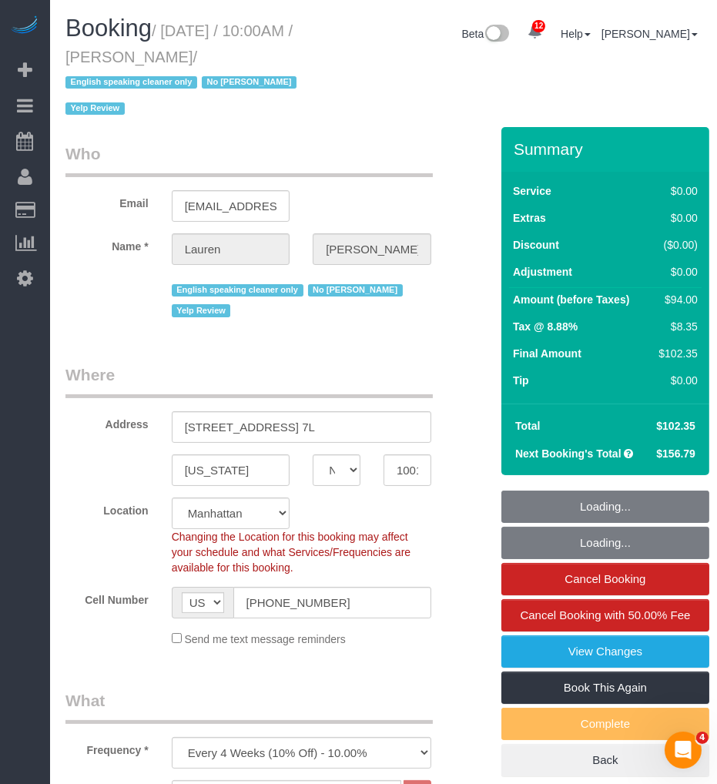
select select "spot1"
select select "object:1413"
select select "1"
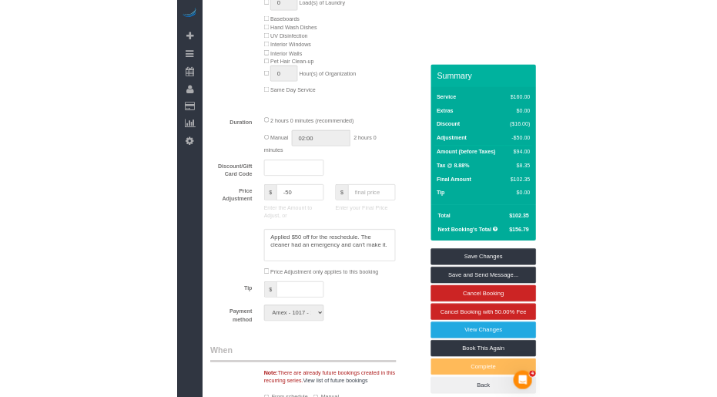
scroll to position [1283, 0]
